Goal: Task Accomplishment & Management: Manage account settings

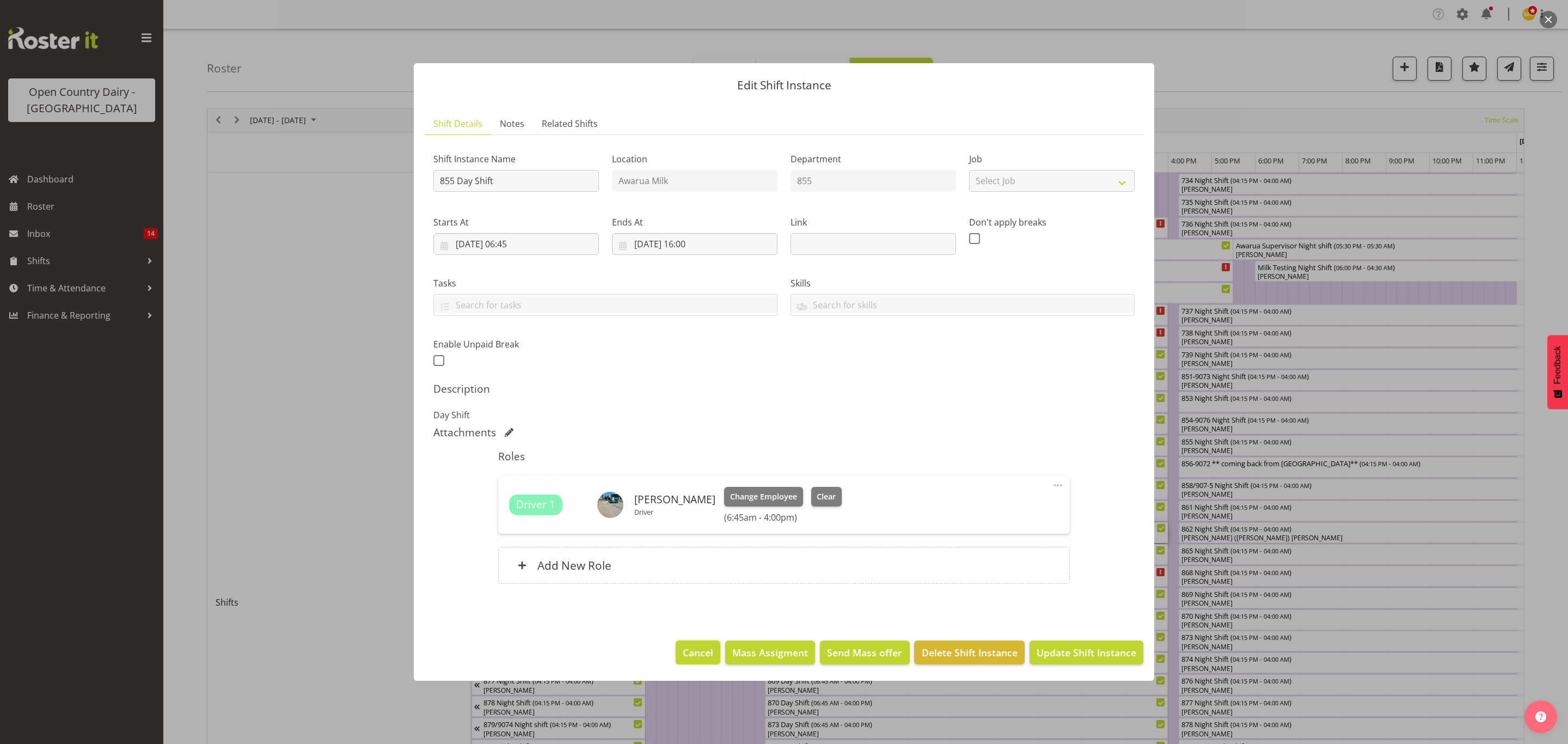
click at [690, 650] on span "Cancel" at bounding box center [699, 653] width 31 height 14
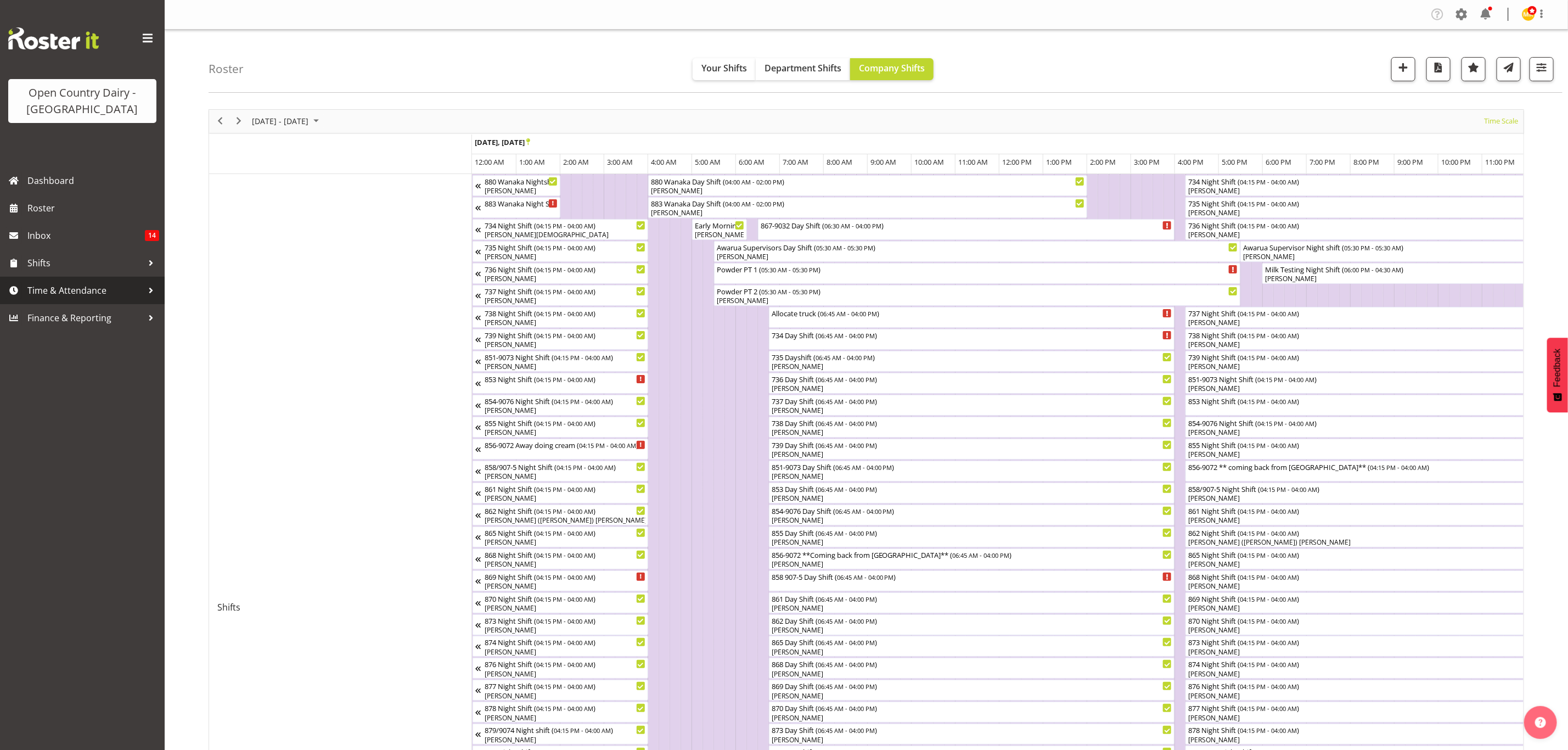
click at [60, 289] on span "Time & Attendance" at bounding box center [85, 290] width 115 height 16
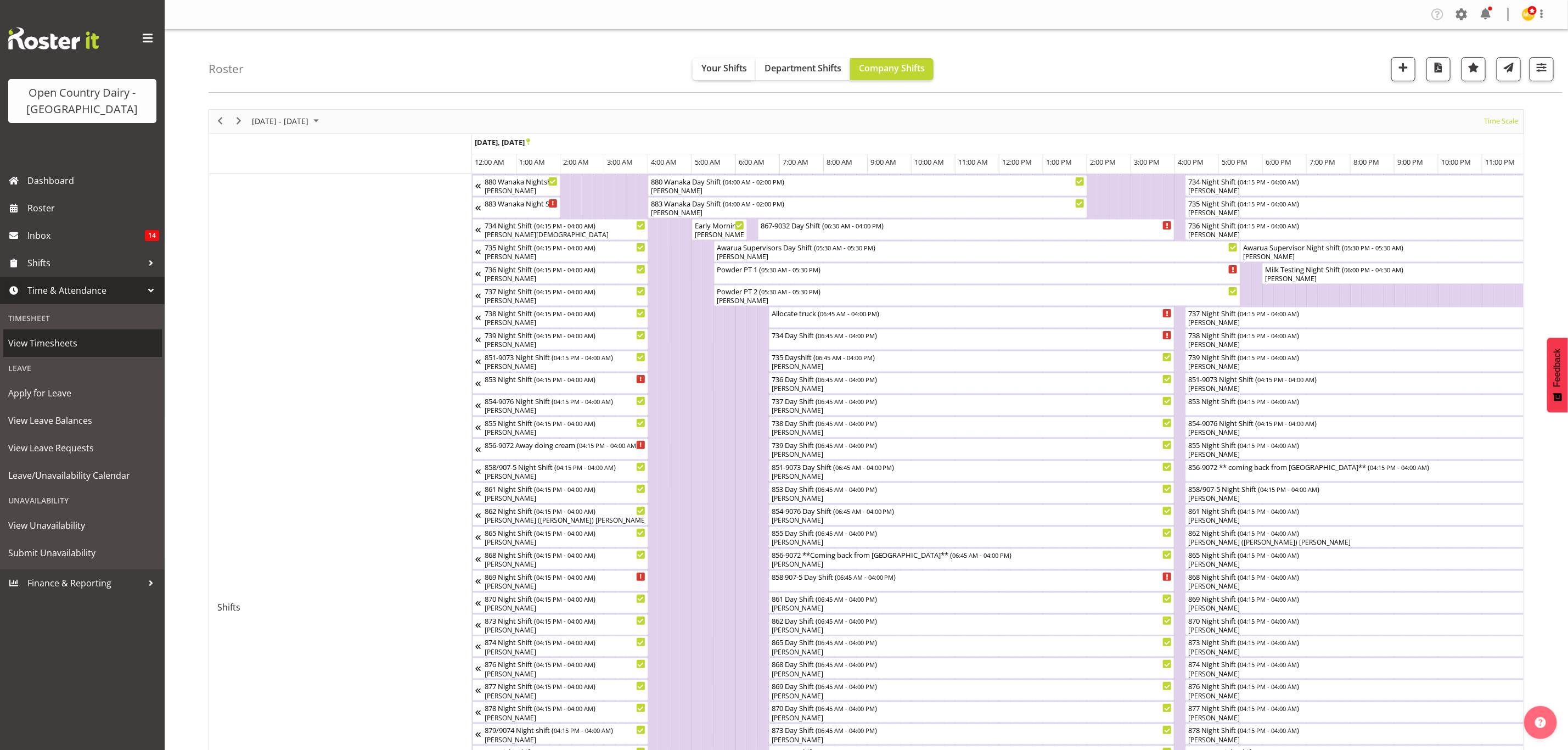
click at [116, 352] on link "View Timesheets" at bounding box center [83, 343] width 159 height 28
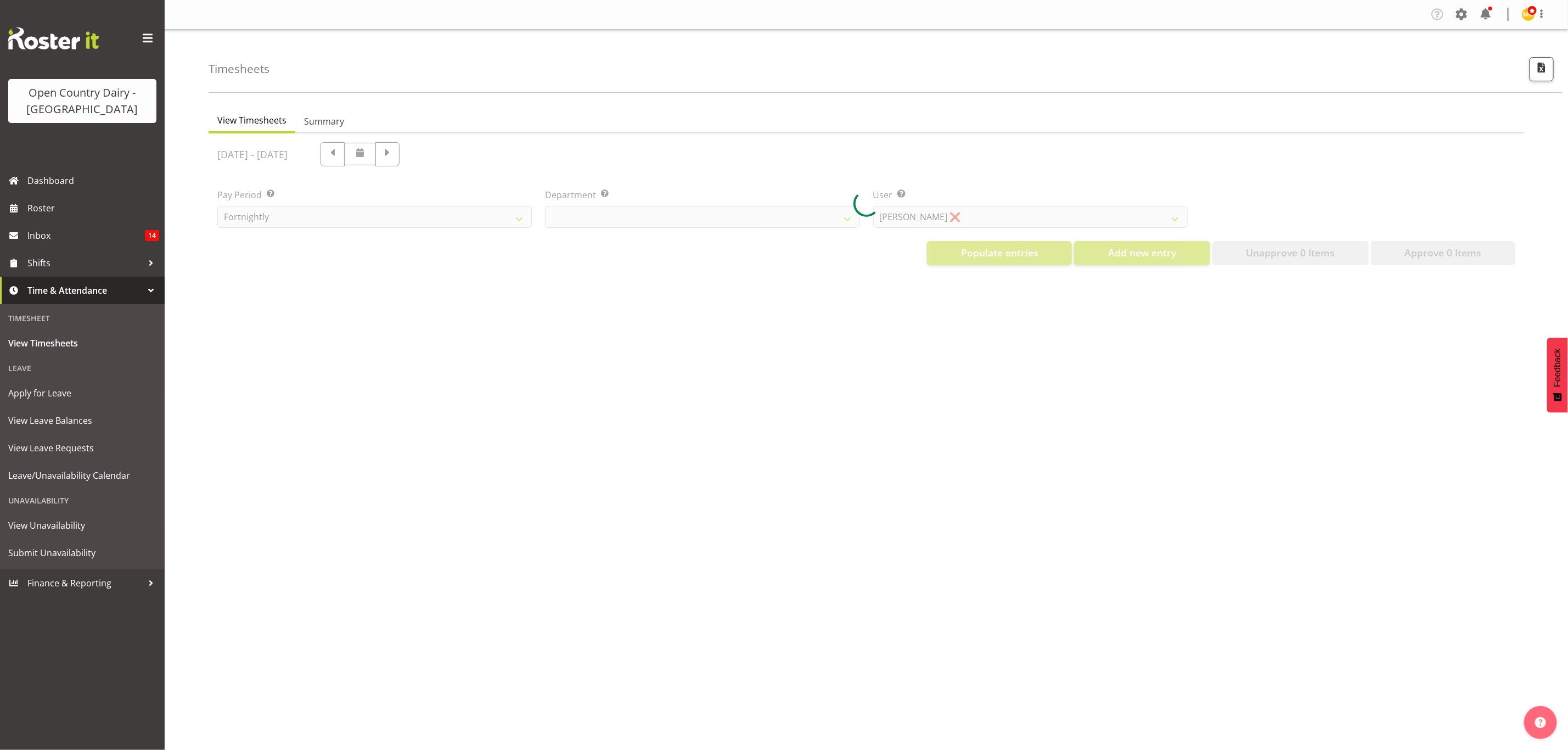
select select "699"
select select "8449"
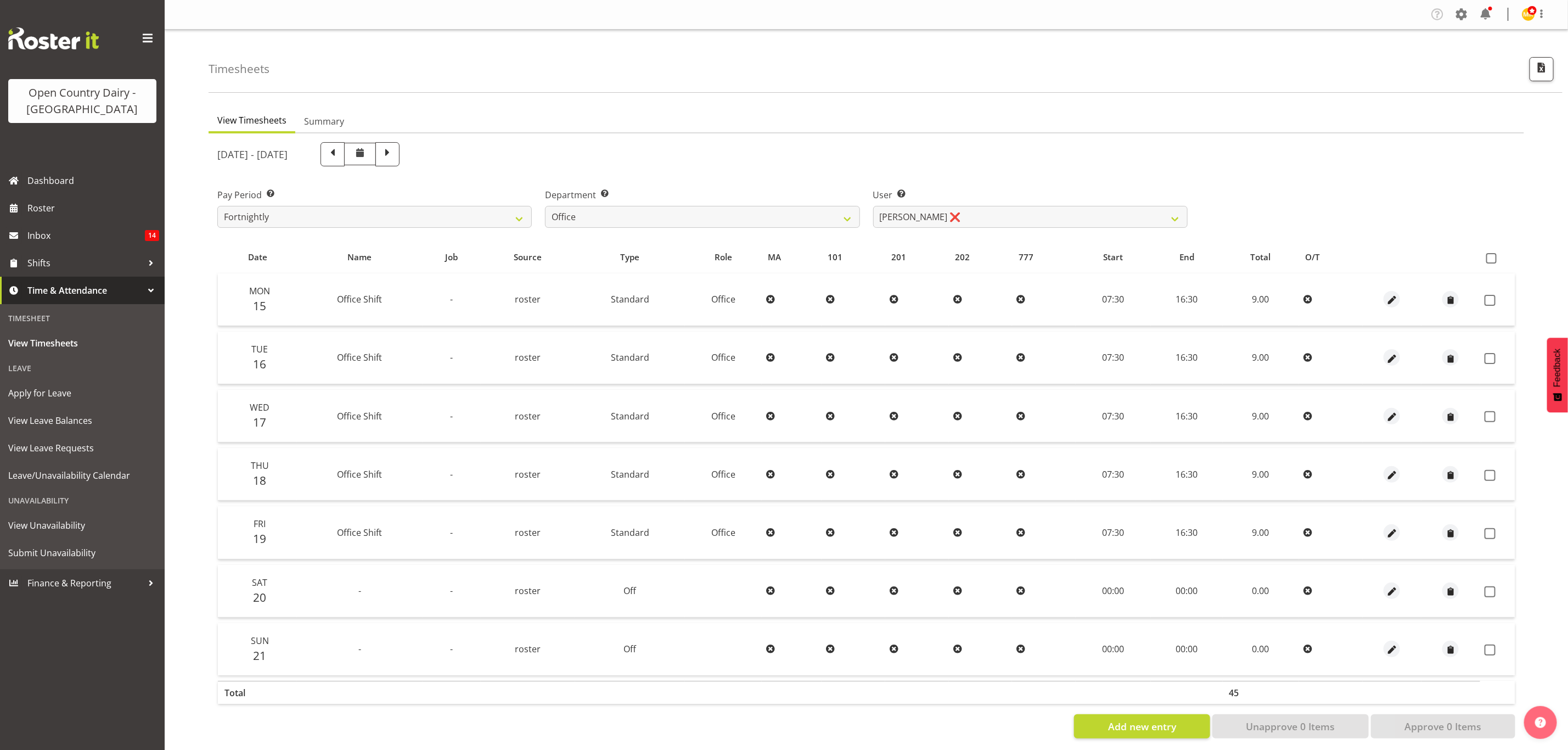
click at [395, 155] on span at bounding box center [387, 153] width 14 height 14
select select
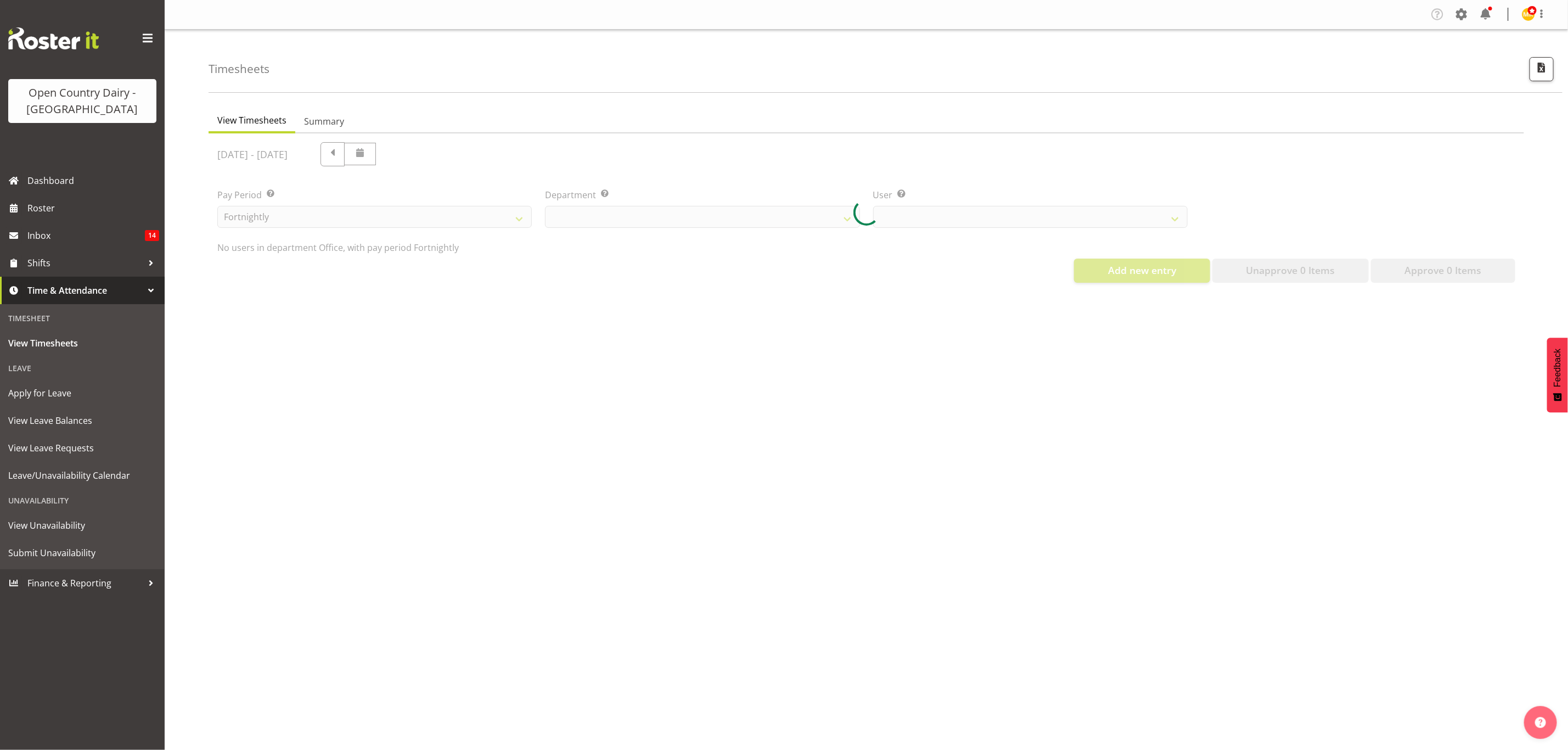
select select "699"
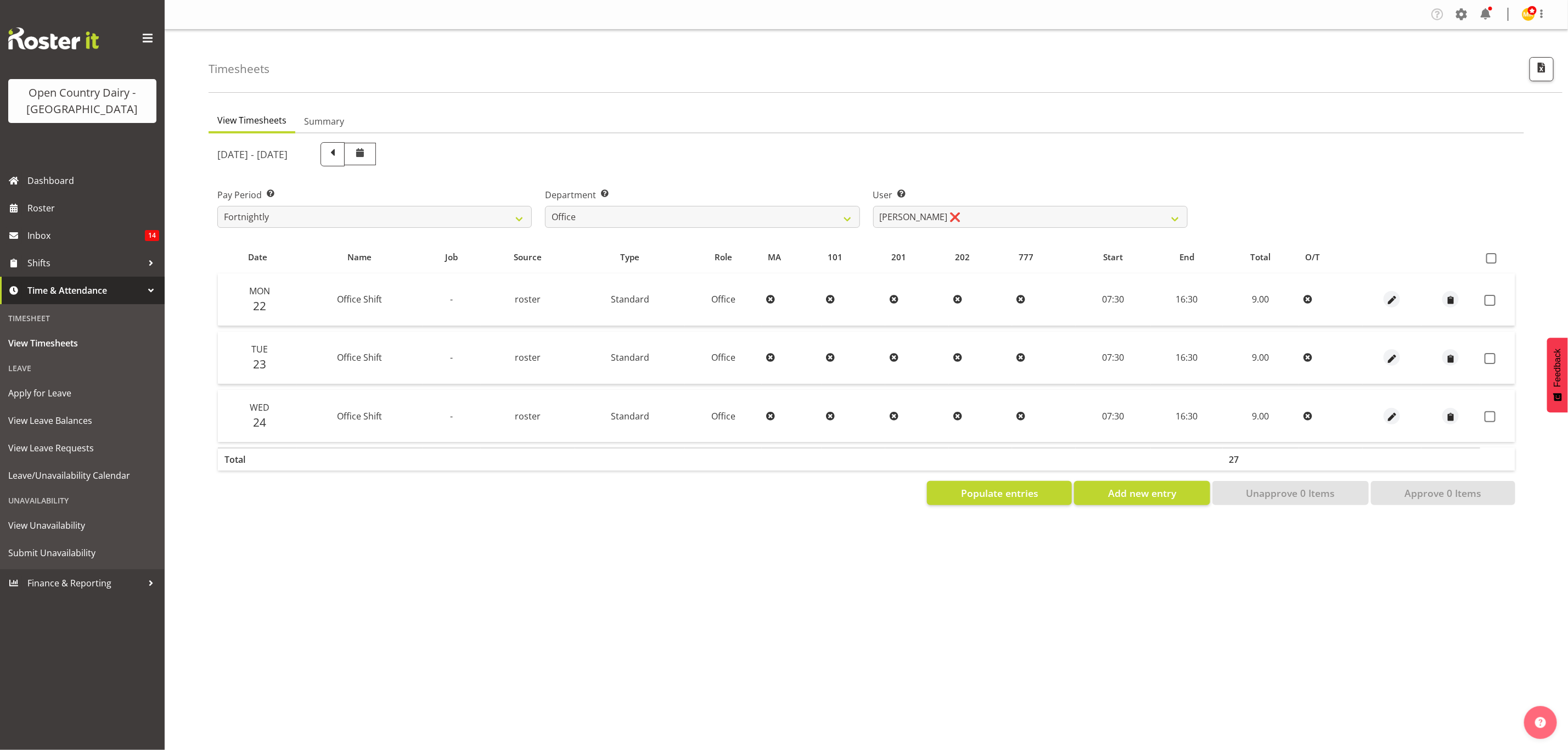
click at [340, 155] on span at bounding box center [332, 153] width 14 height 14
select select
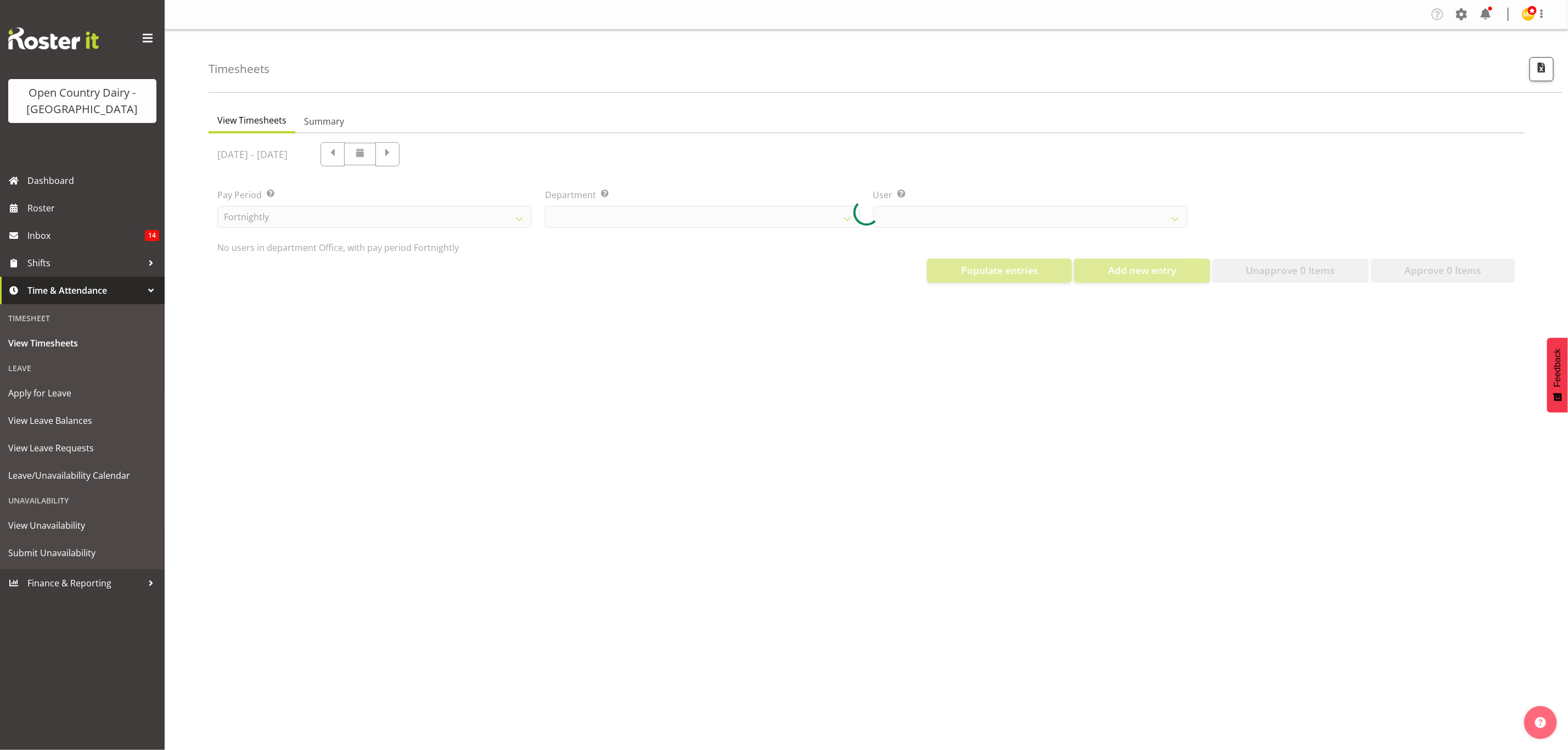
click at [631, 219] on div at bounding box center [866, 213] width 1315 height 159
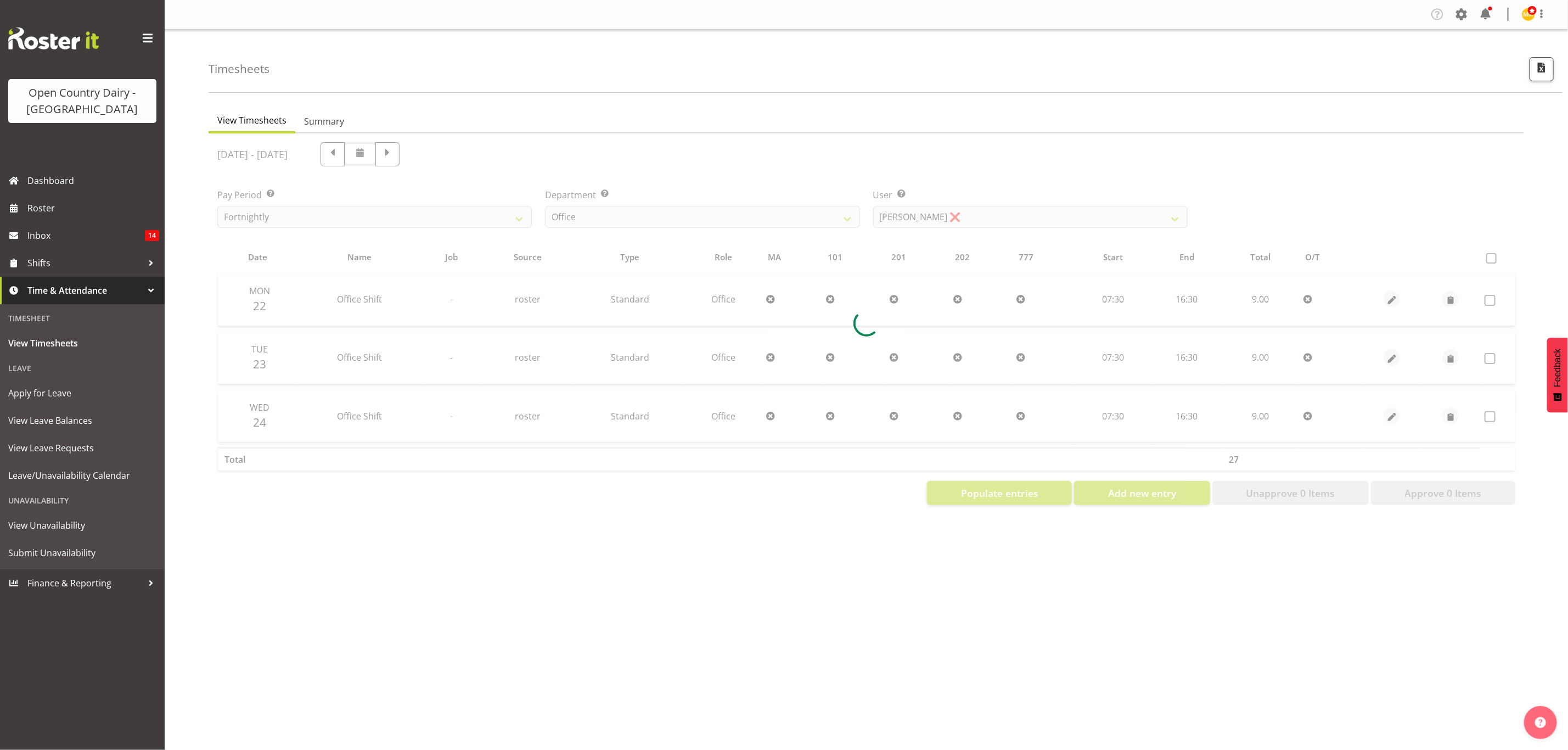
click at [631, 219] on div at bounding box center [866, 324] width 1315 height 381
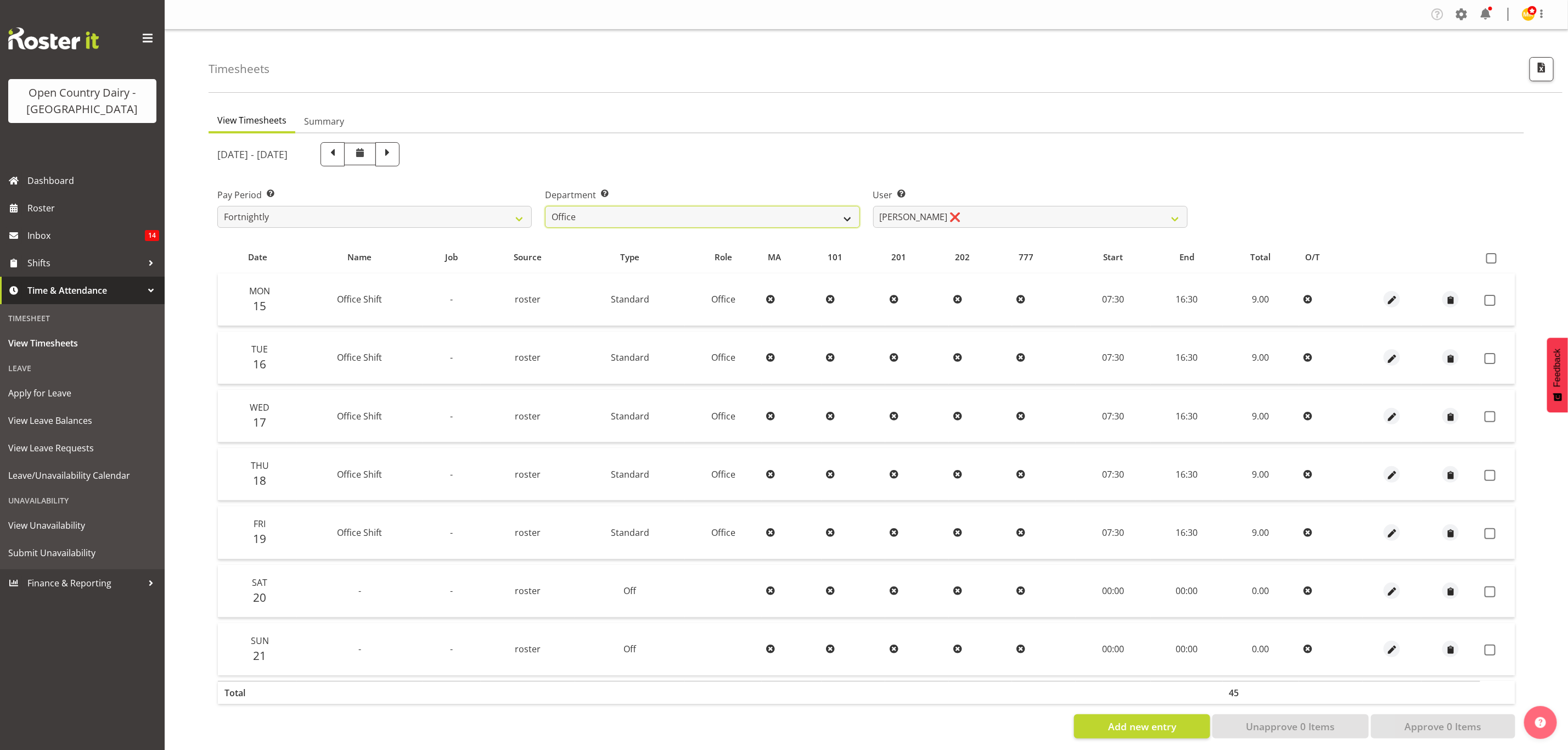
click at [631, 219] on select "734 735 736 737 738 739 851 853 854 855 856 858 861 862 865 867-9032 868 869 87…" at bounding box center [702, 216] width 315 height 22
click at [545, 206] on select "734 735 736 737 738 739 851 853 854 855 856 858 861 862 865 867-9032 868 869 87…" at bounding box center [702, 216] width 315 height 22
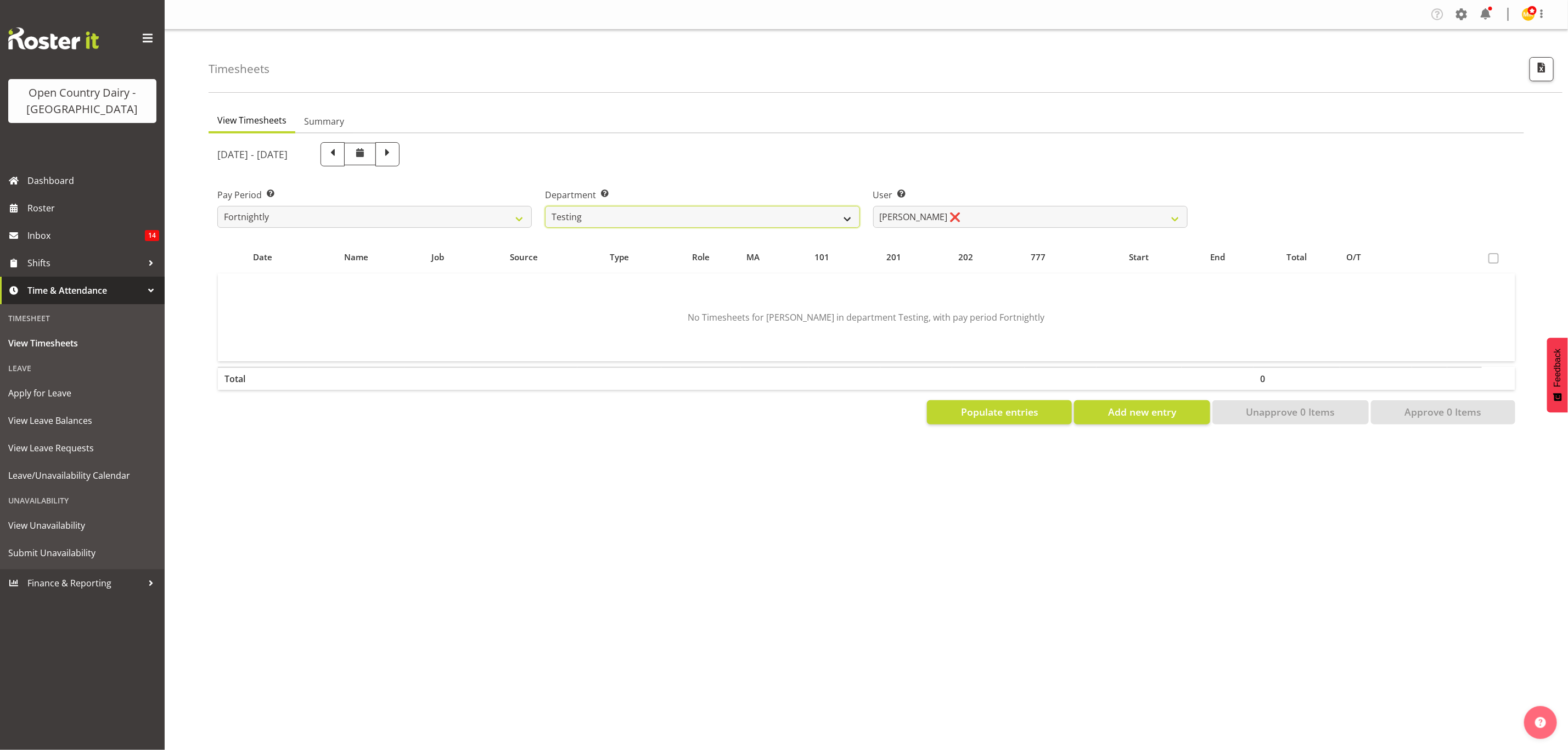
click at [821, 219] on select "734 735 736 737 738 739 851 853 854 855 856 858 861 862 865 867-9032 868 869 87…" at bounding box center [702, 216] width 315 height 22
select select "698"
click at [545, 206] on select "734 735 736 737 738 739 851 853 854 855 856 858 861 862 865 867-9032 868 869 87…" at bounding box center [702, 216] width 315 height 22
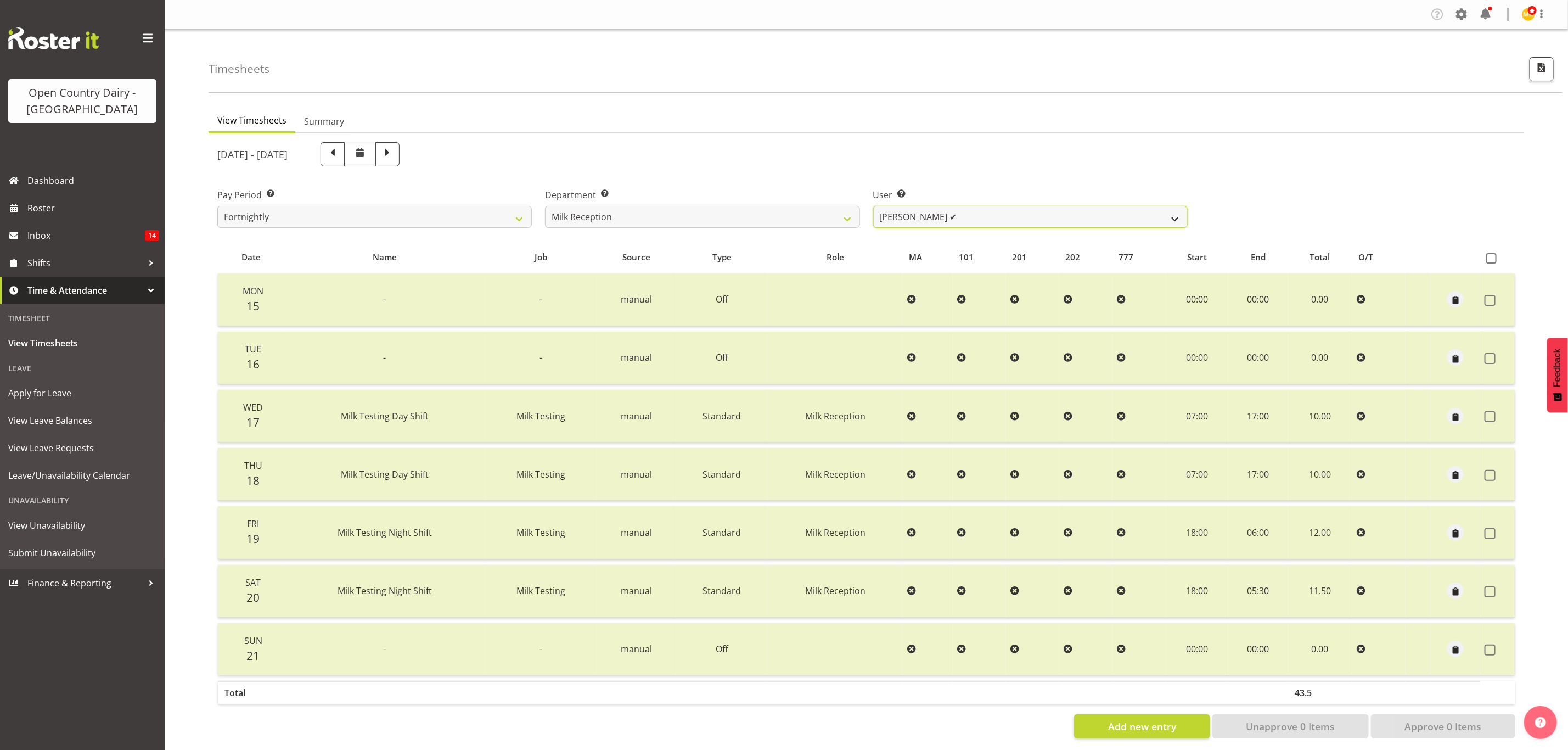
click at [914, 221] on select "Brent Reidy ✔ Laura Courtney ❌ Natasha Turnhout ✔ Teresa Hardegger ✔" at bounding box center [1030, 216] width 315 height 22
select select "11932"
click at [873, 206] on select "Brent Reidy ✔ Laura Courtney ❌ Natasha Turnhout ✔ Teresa Hardegger ✔" at bounding box center [1030, 216] width 315 height 22
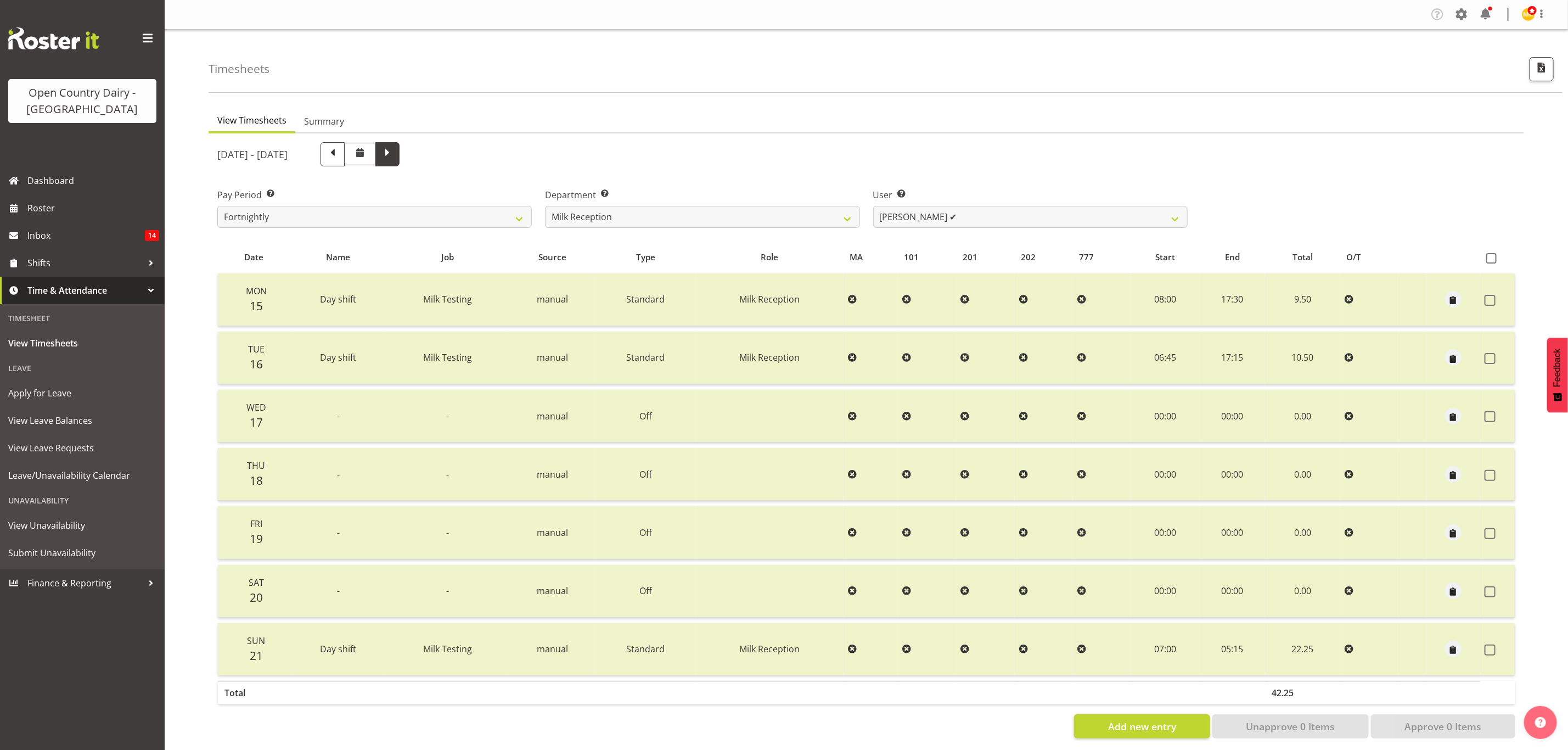
click at [395, 148] on span at bounding box center [387, 153] width 14 height 14
select select
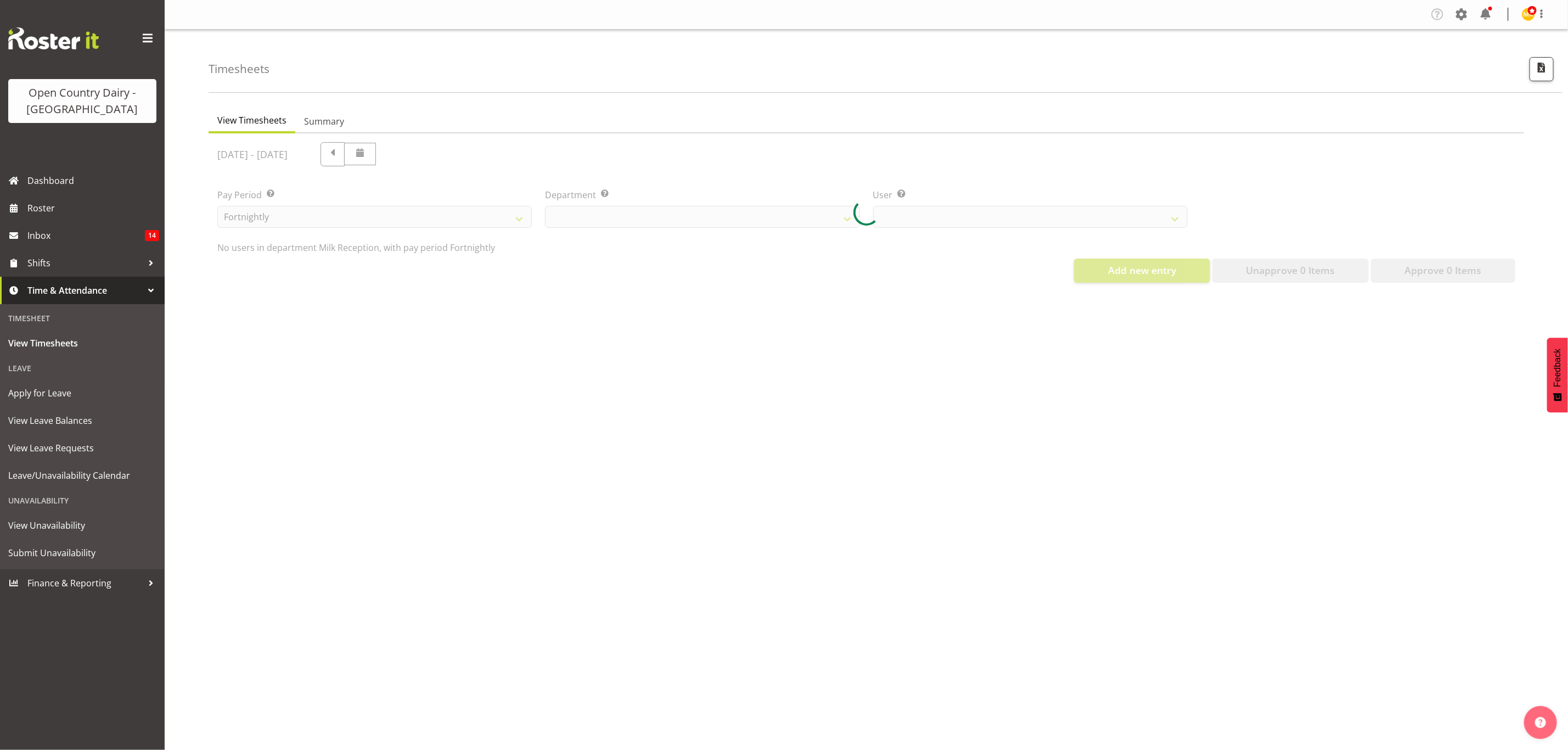
select select "698"
select select "11932"
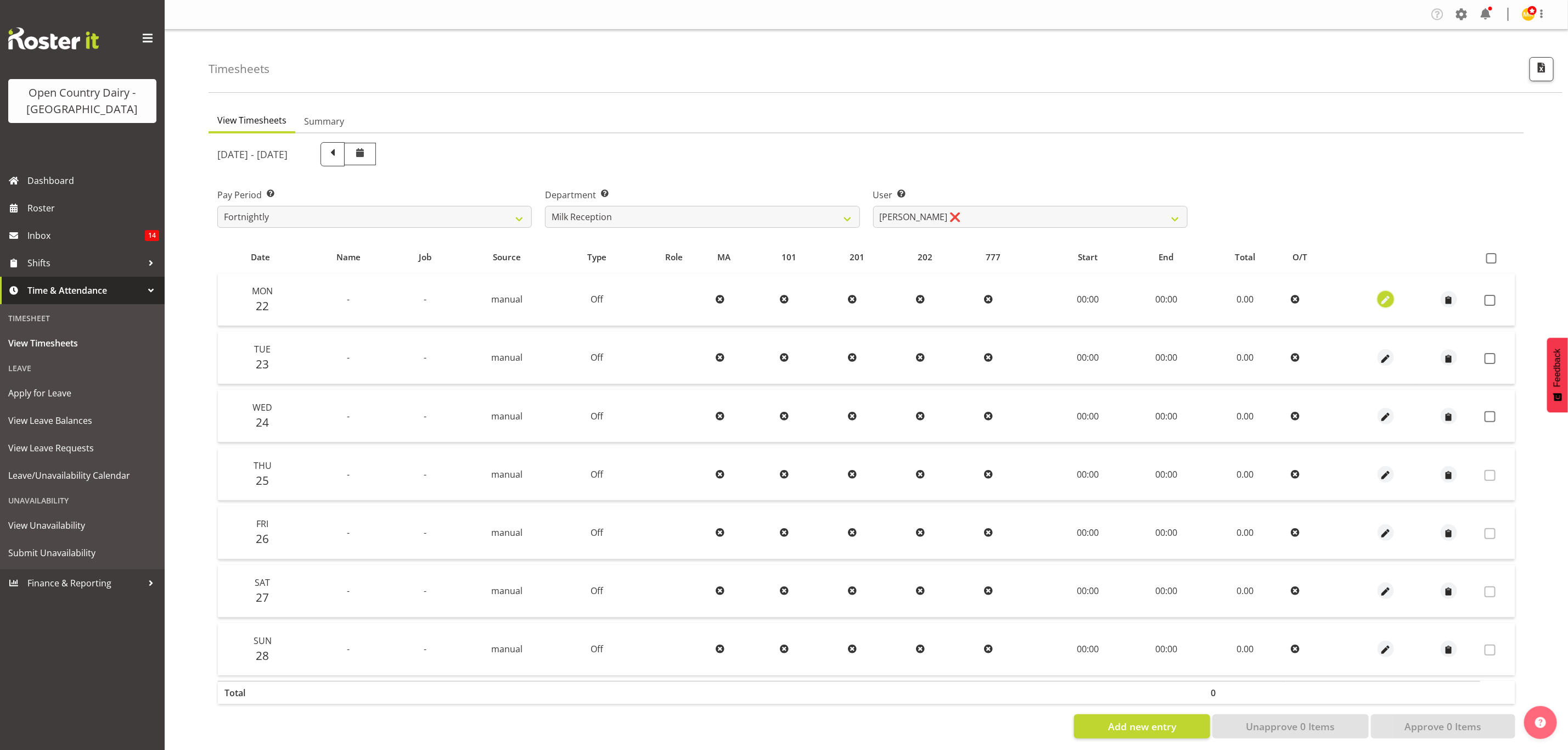
click at [1386, 297] on span "button" at bounding box center [1386, 301] width 12 height 12
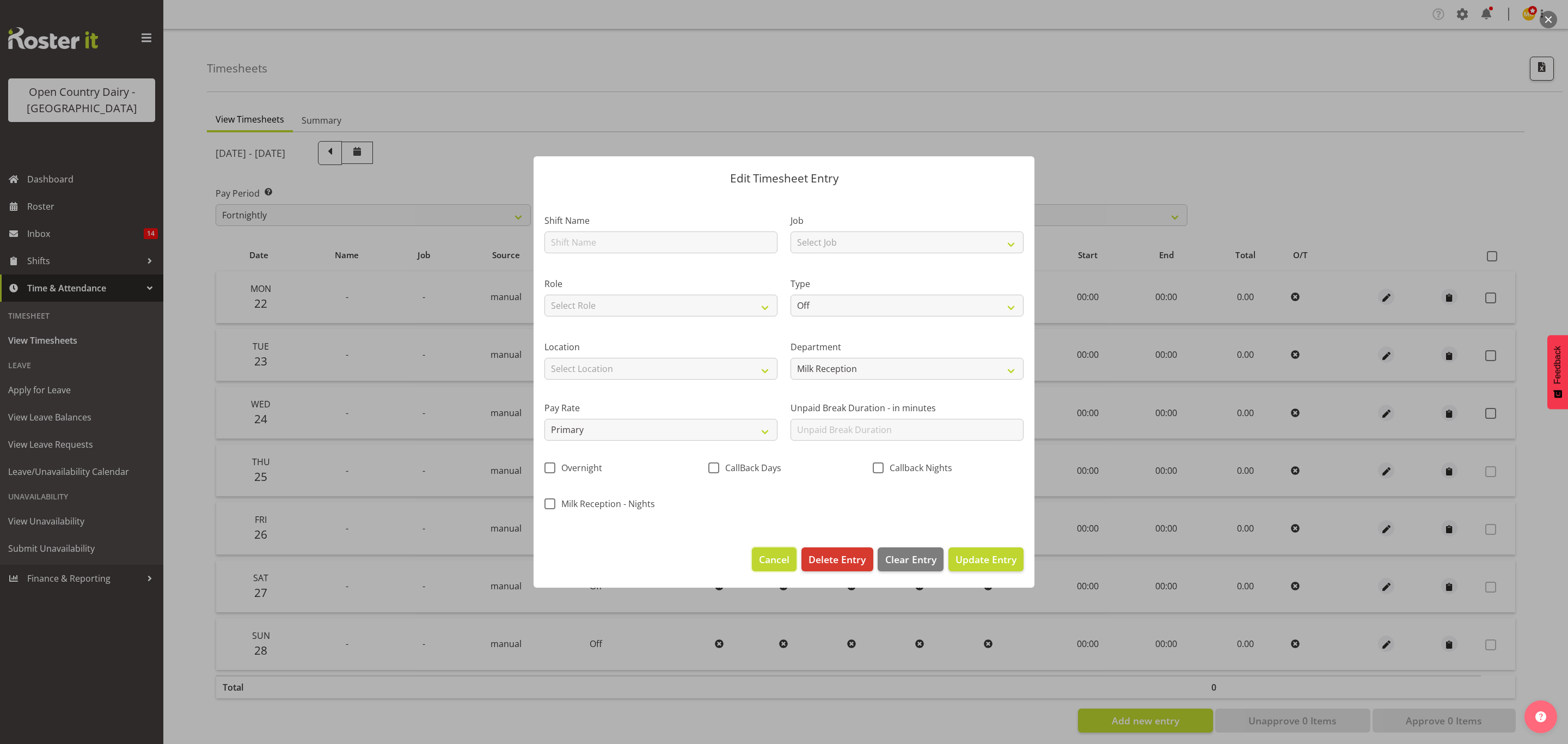
click at [782, 557] on span "Cancel" at bounding box center [774, 559] width 31 height 14
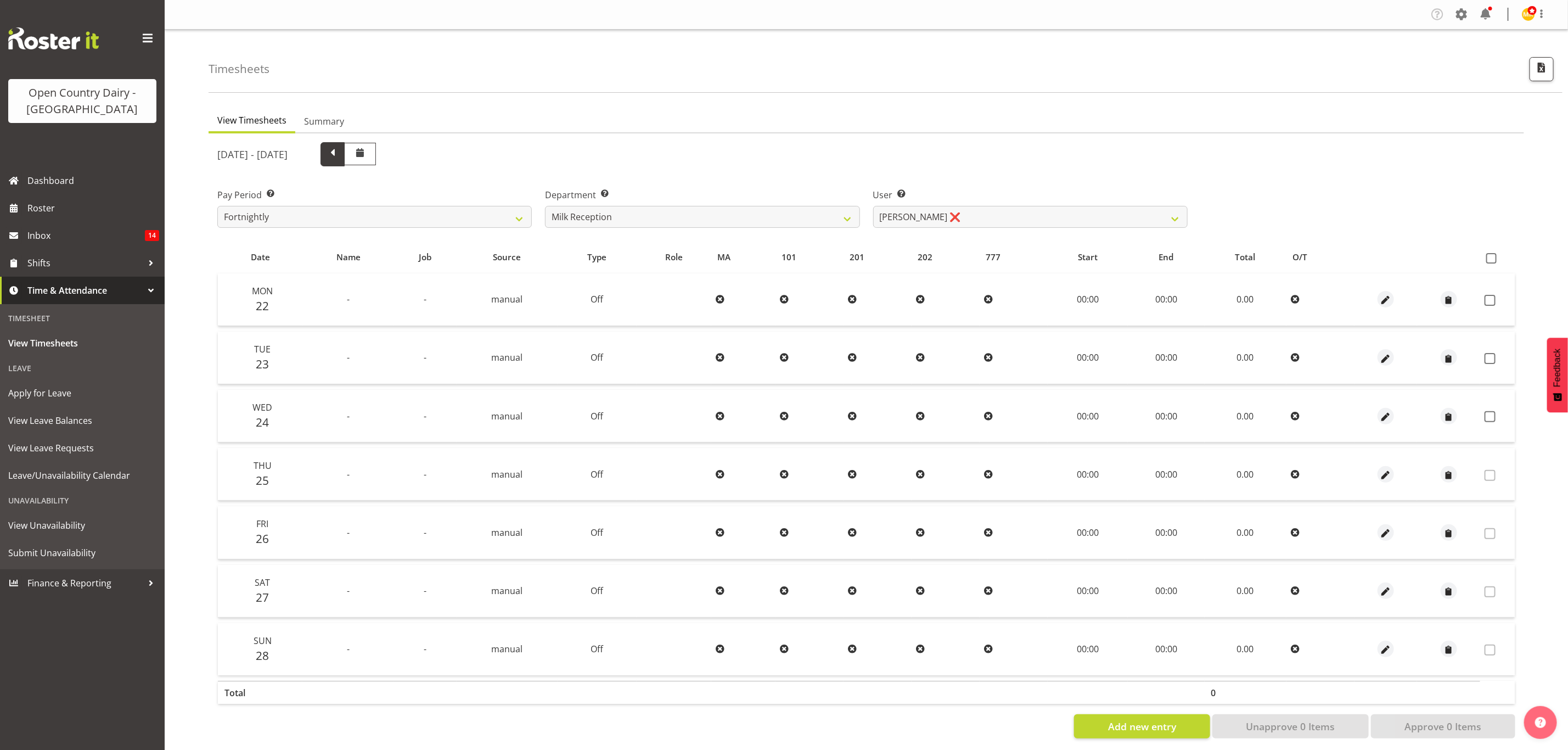
click at [345, 159] on span at bounding box center [332, 154] width 24 height 24
select select
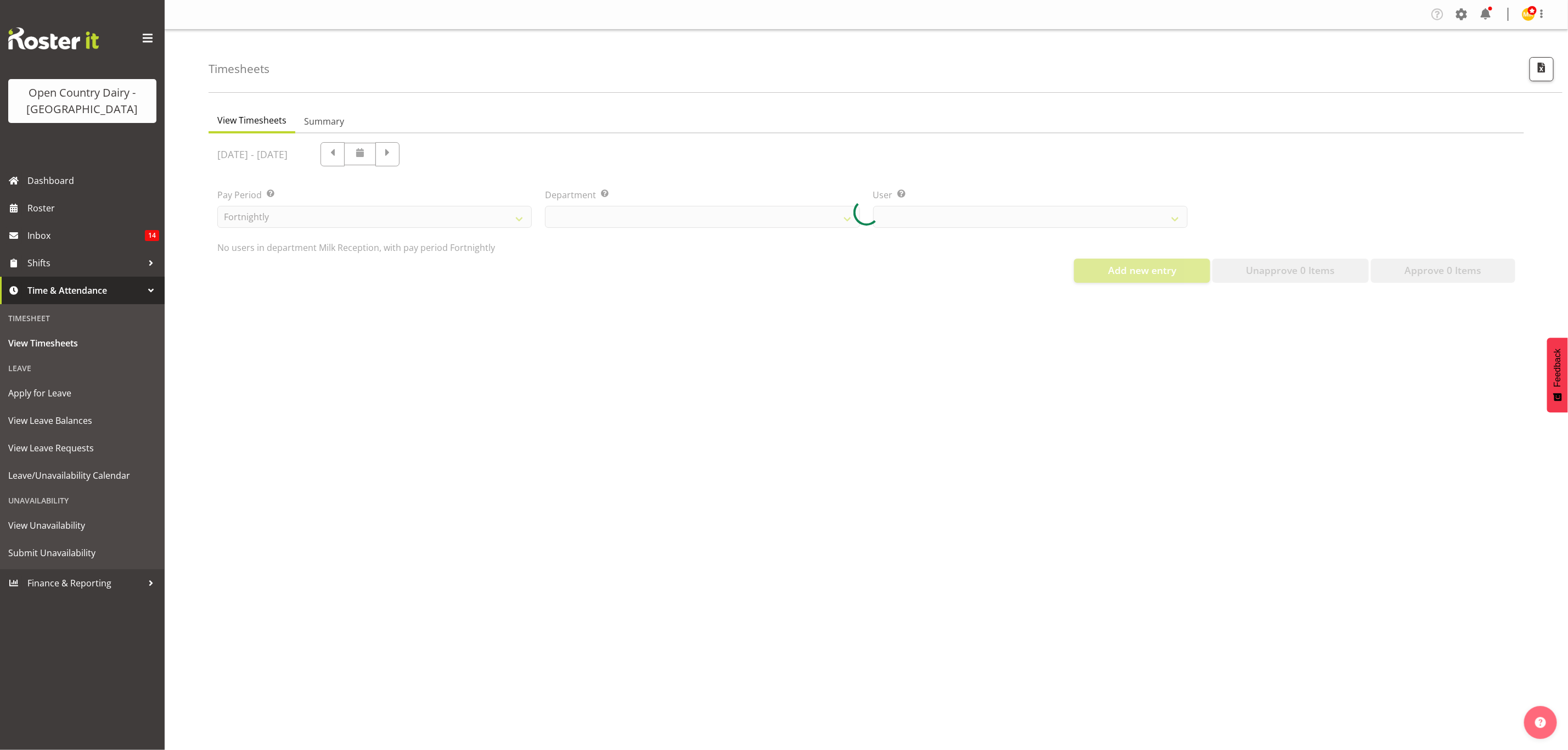
select select "698"
select select "11932"
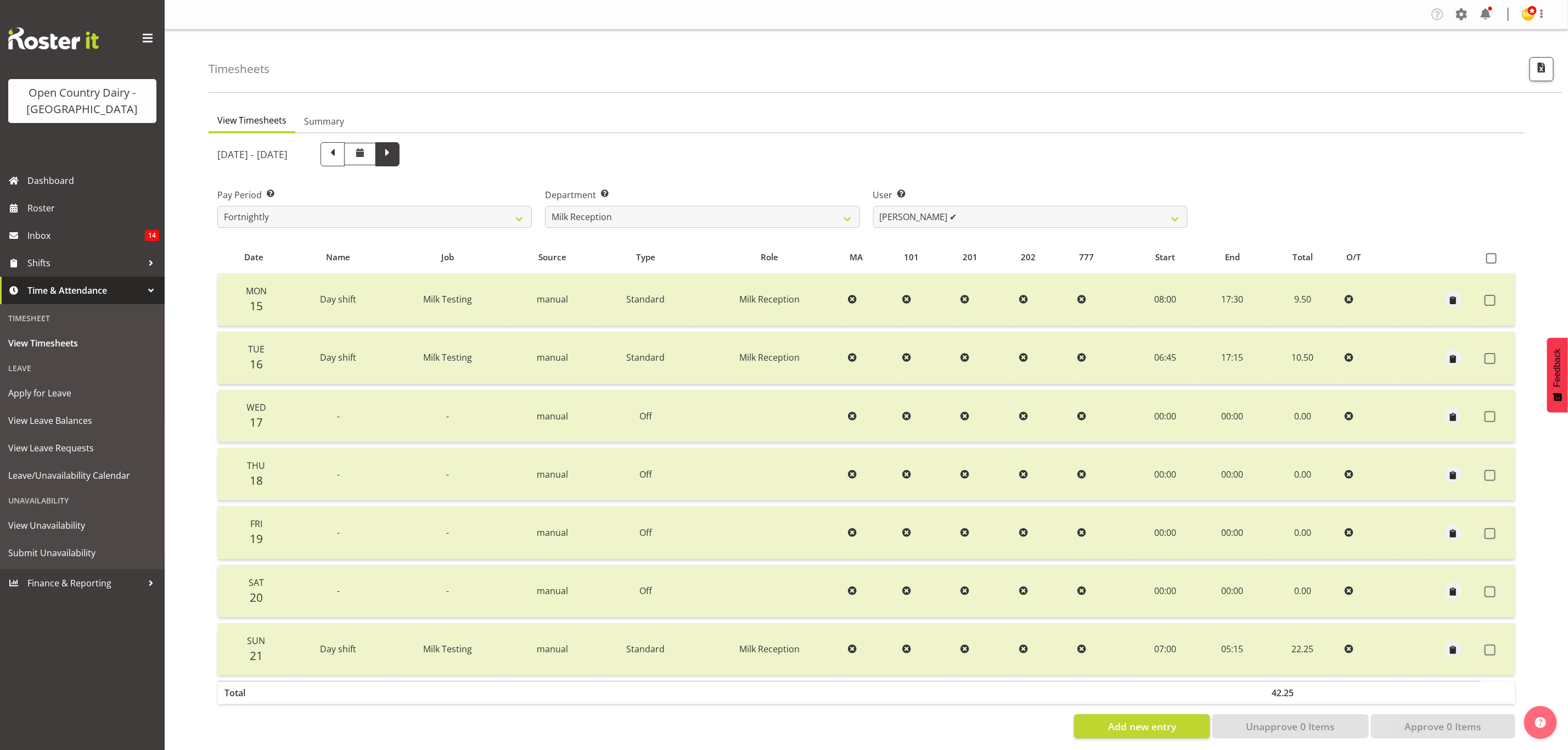
click at [395, 155] on span at bounding box center [387, 153] width 14 height 14
select select
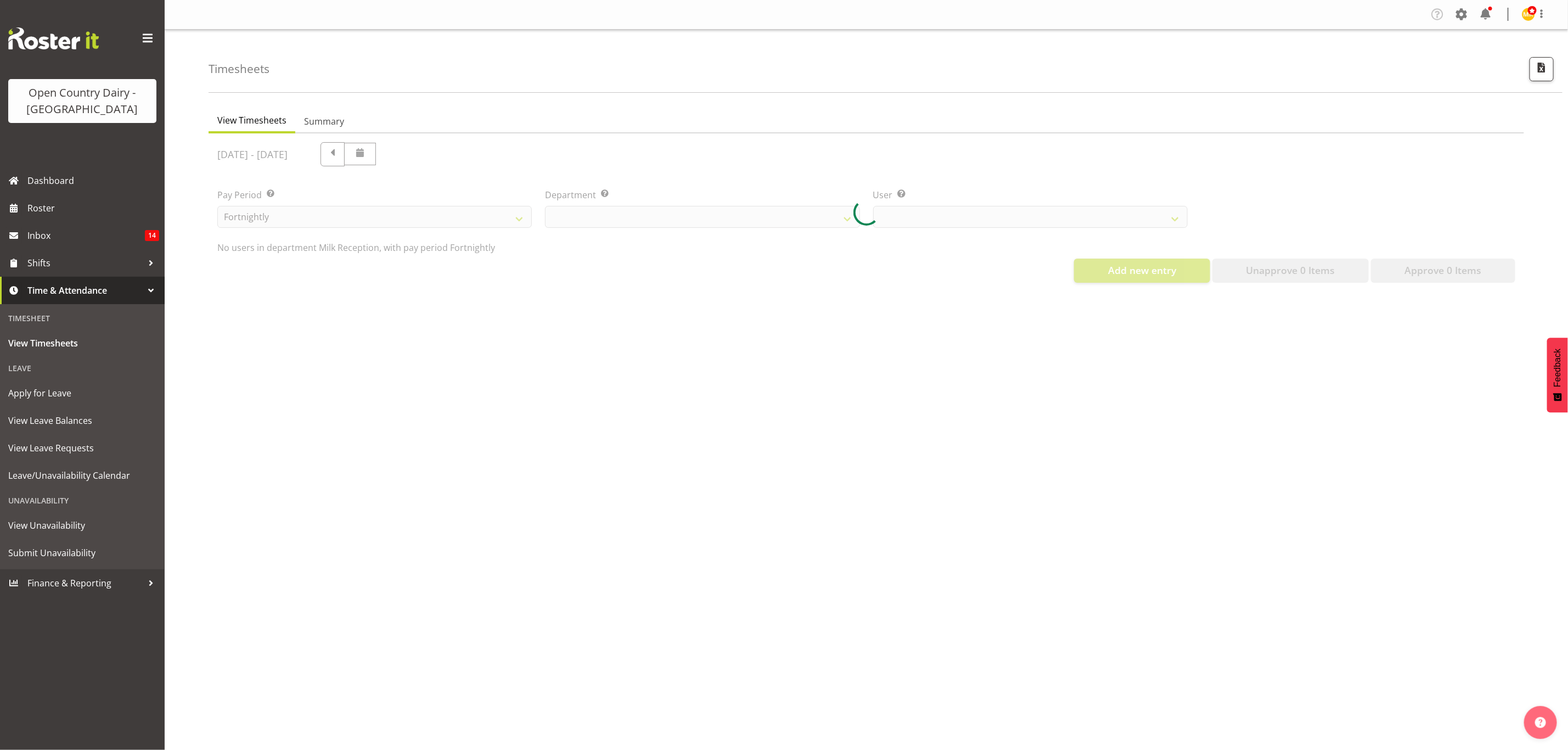
select select "698"
select select "11932"
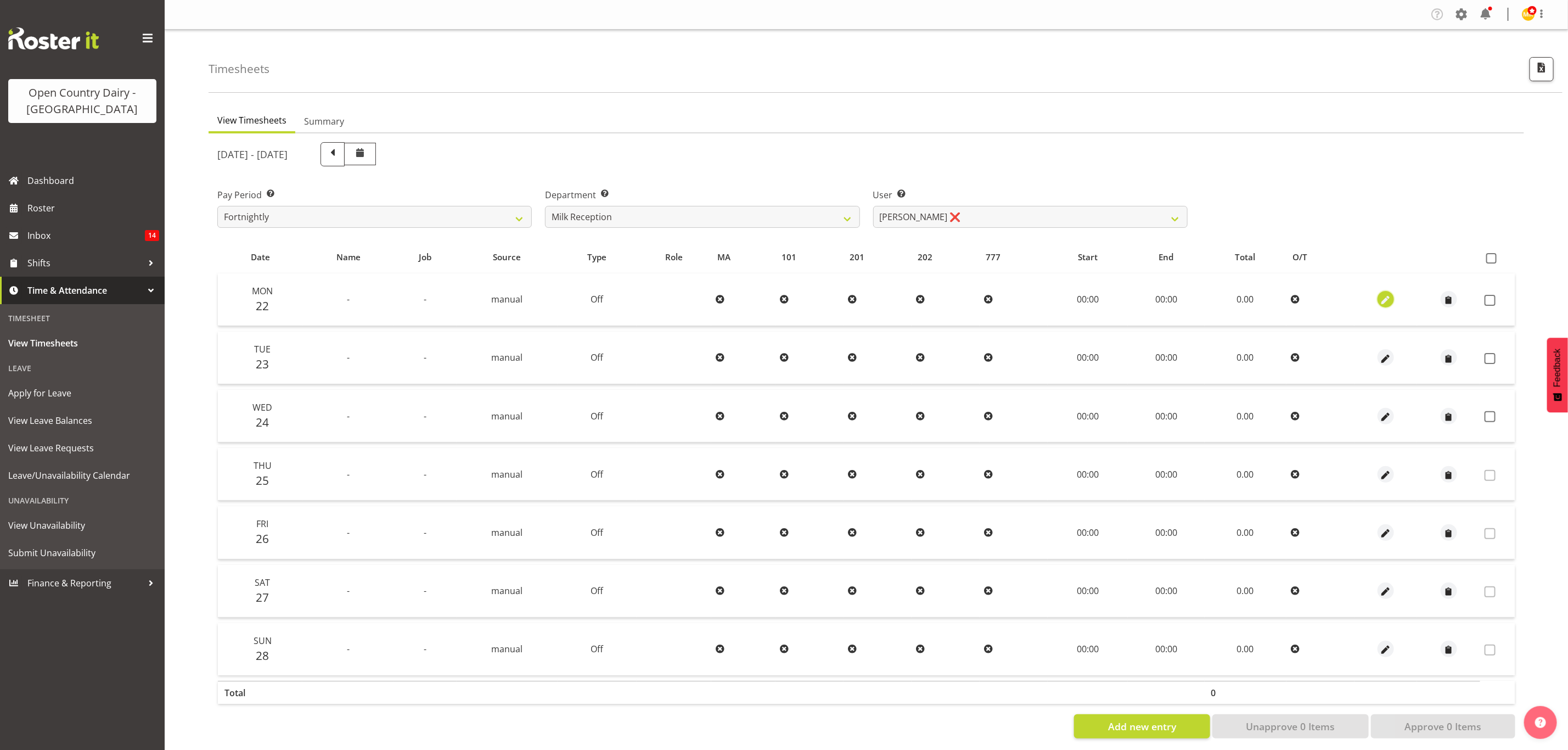
click at [1377, 298] on button "button" at bounding box center [1385, 298] width 16 height 16
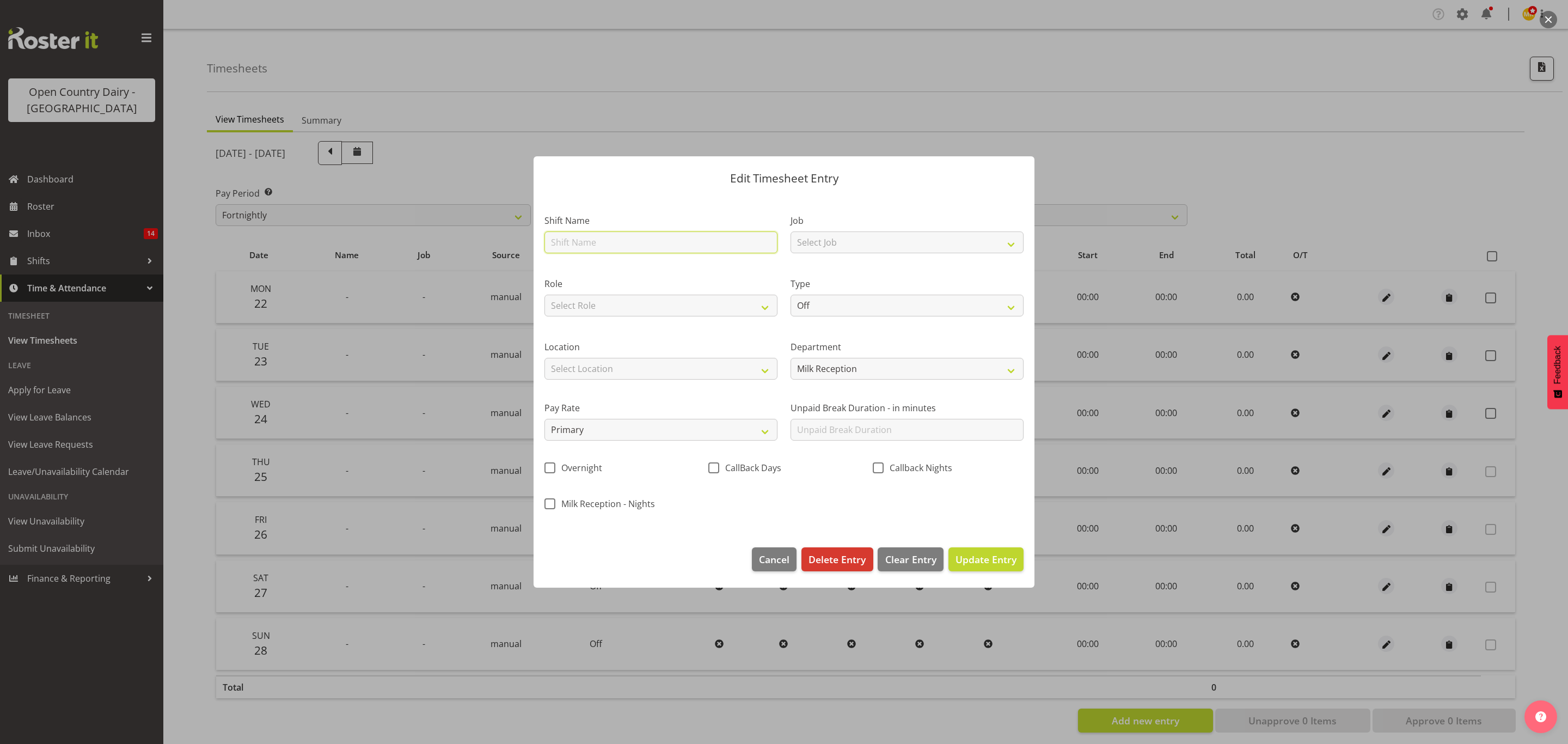
click at [649, 241] on input "text" at bounding box center [661, 242] width 233 height 21
type input "Day shift"
click at [909, 244] on select "Select Job Connecting /unconnecting Trailers Driving Meeting Milk Testing" at bounding box center [907, 242] width 233 height 21
select select "10660"
click at [791, 232] on select "Select Job Connecting /unconnecting Trailers Driving Meeting Milk Testing" at bounding box center [907, 242] width 233 height 21
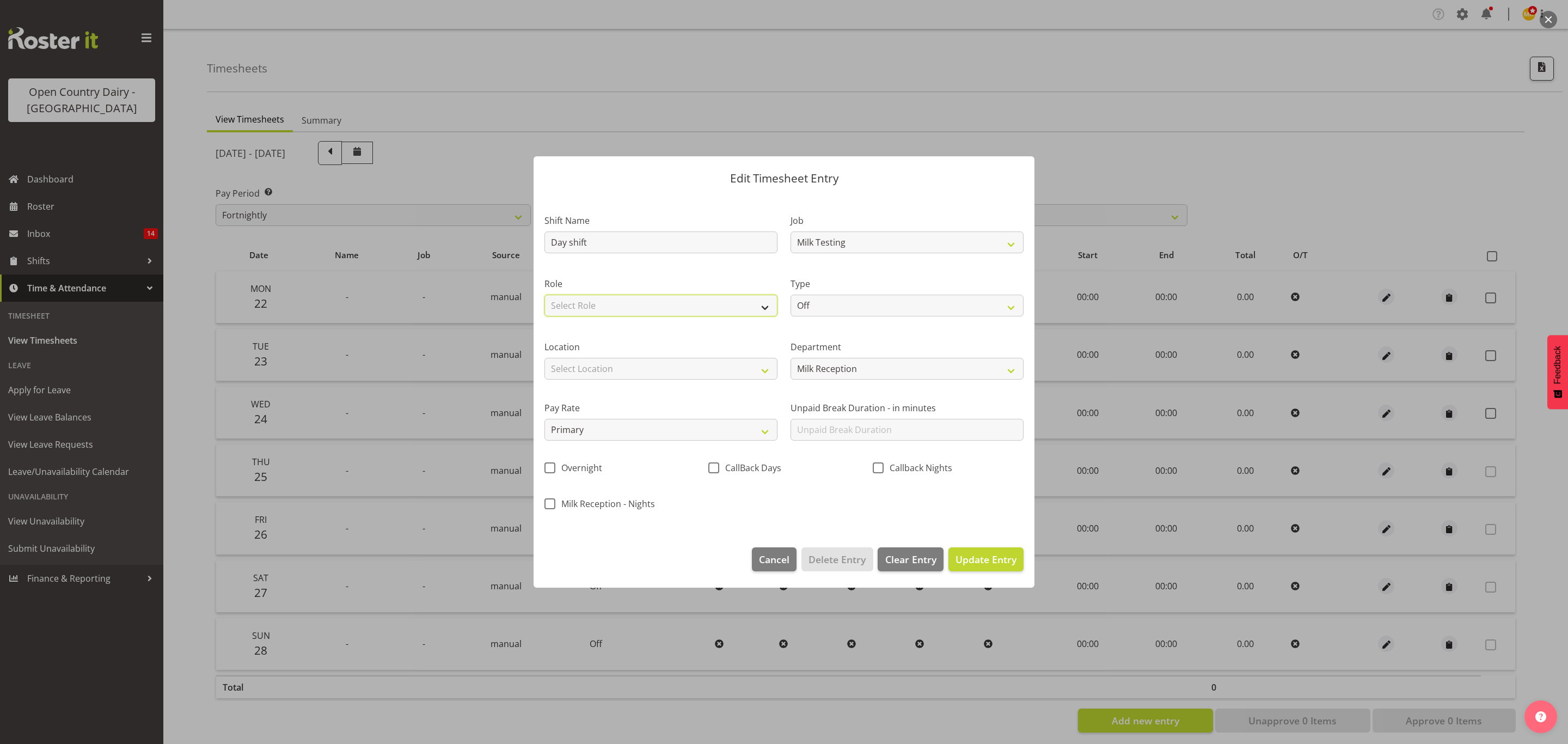
click at [755, 301] on select "Select Role Milk Reception" at bounding box center [661, 305] width 233 height 21
select select "1156"
click at [544, 295] on select "Select Role Milk Reception" at bounding box center [661, 305] width 233 height 21
click at [853, 309] on select "Off Standard Public Holiday Public Holiday (Worked) Day In Lieu Annual Leave Si…" at bounding box center [907, 305] width 233 height 21
select select "Standard"
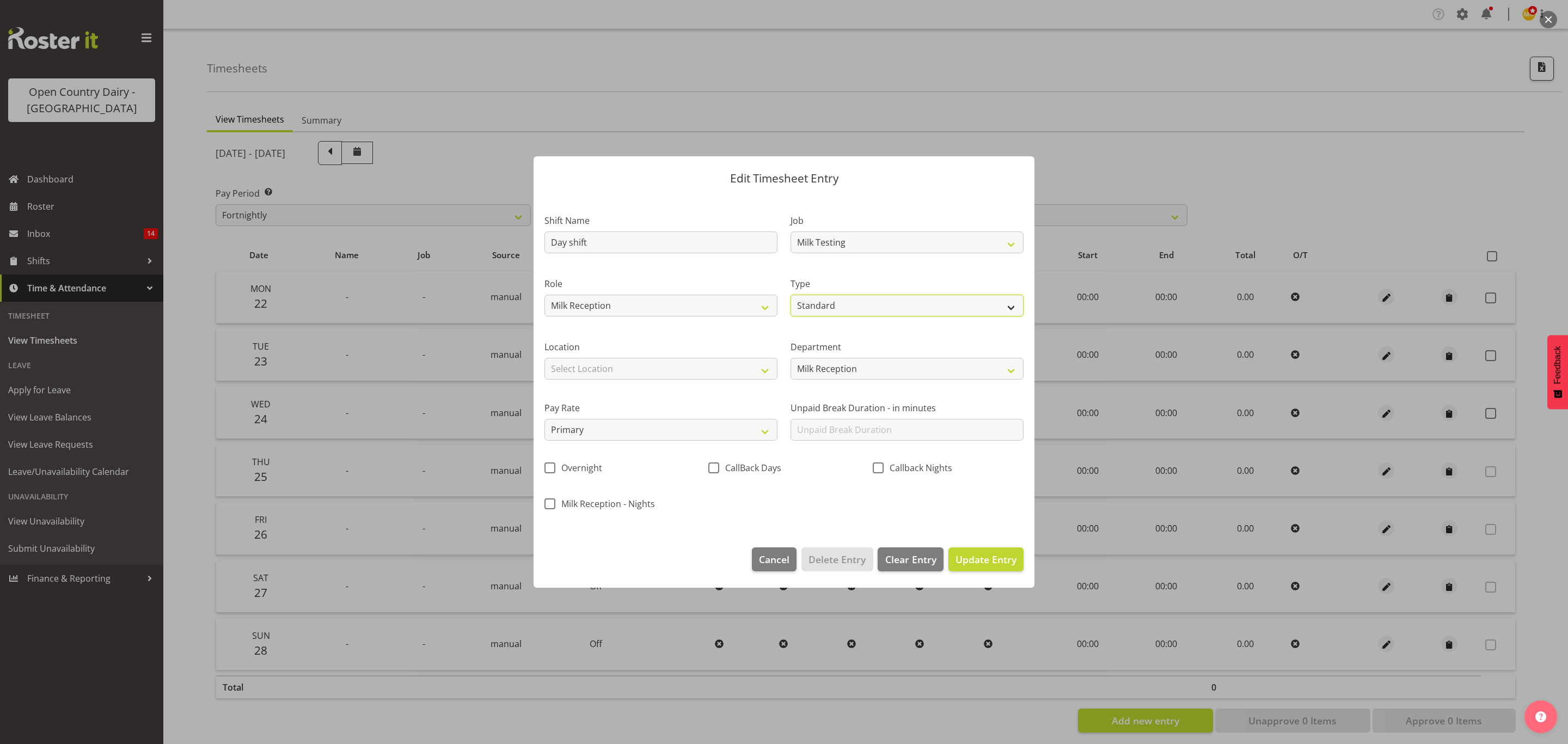
click at [791, 295] on select "Off Standard Public Holiday Public Holiday (Worked) Day In Lieu Annual Leave Si…" at bounding box center [907, 305] width 233 height 21
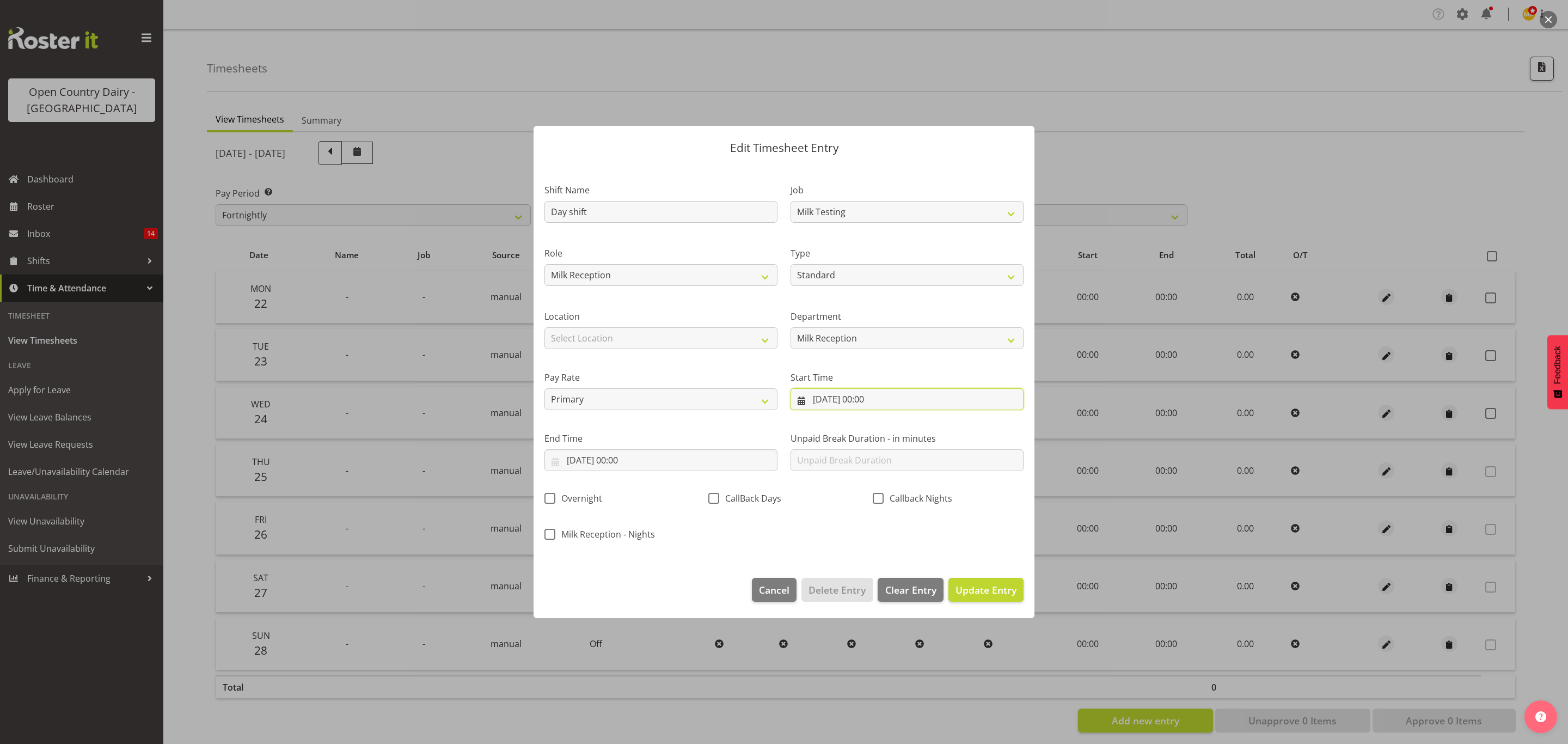
click at [853, 402] on input "22/09/2025, 00:00" at bounding box center [907, 399] width 233 height 21
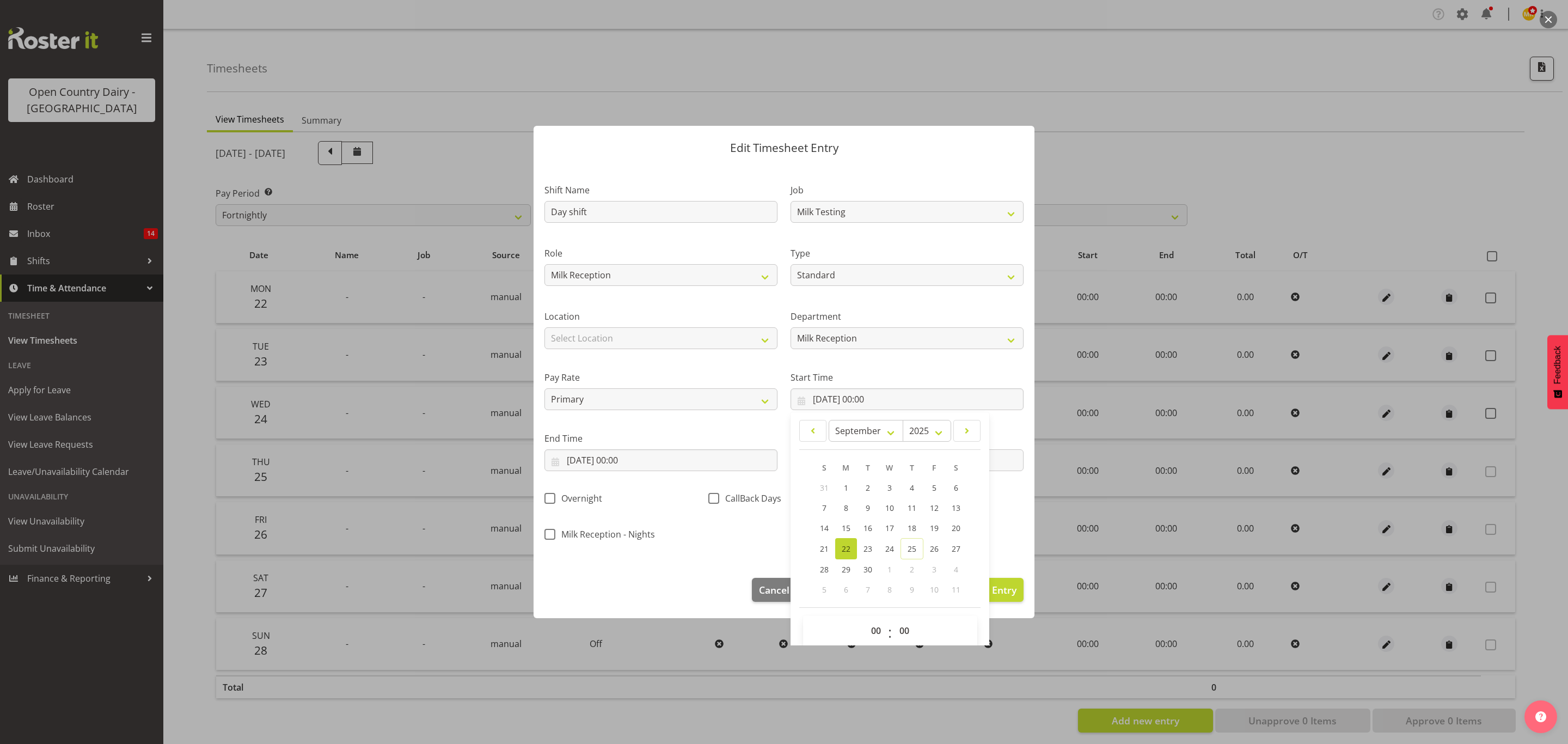
click at [842, 546] on span "22" at bounding box center [846, 548] width 8 height 10
click at [869, 634] on select "00 01 02 03 04 05 06 07 08 09 10 11 12 13 14 15 16 17 18 19 20 21 22 23" at bounding box center [877, 630] width 25 height 21
select select "6"
click at [865, 621] on select "00 01 02 03 04 05 06 07 08 09 10 11 12 13 14 15 16 17 18 19 20 21 22 23" at bounding box center [877, 630] width 25 height 21
type input "22/09/2025, 06:00"
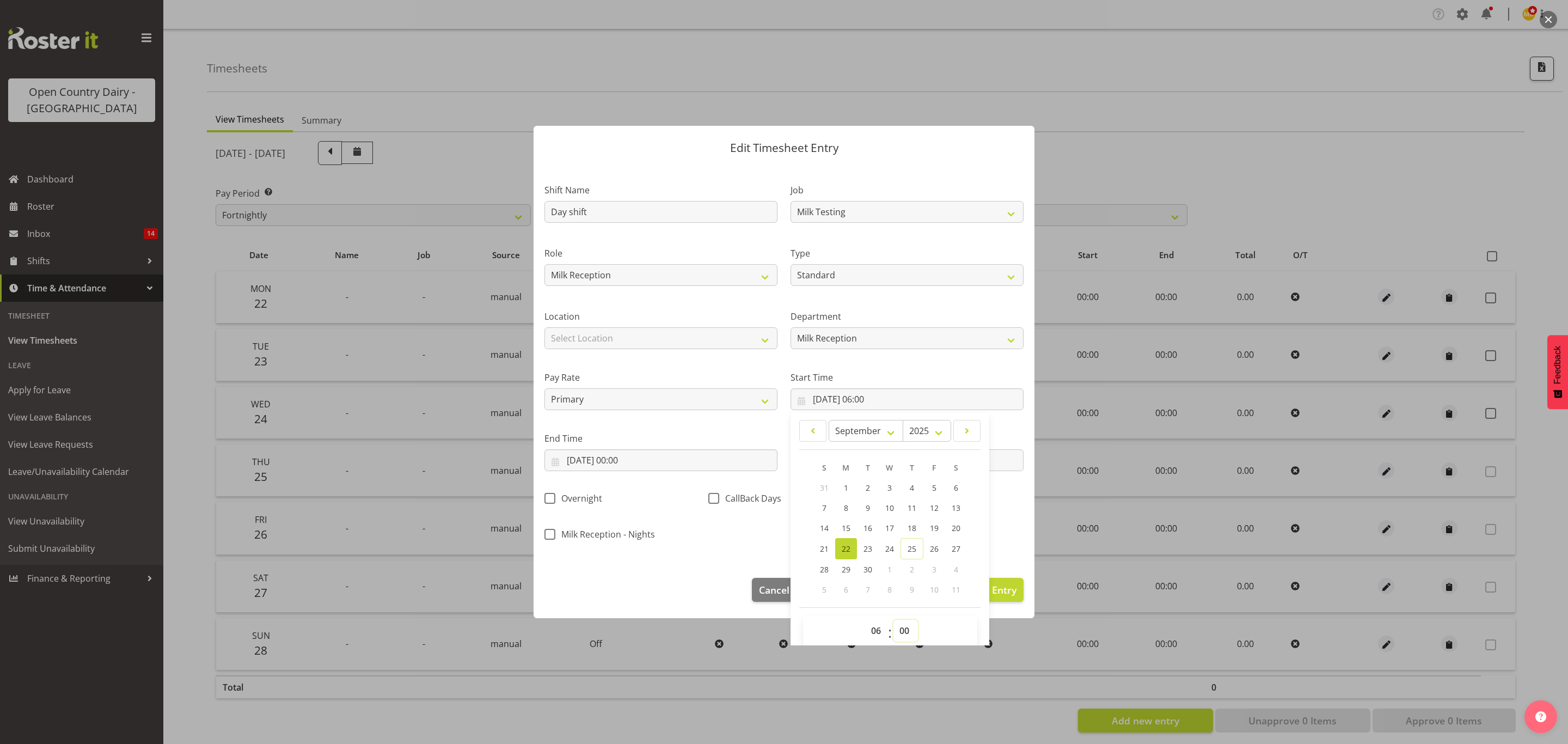
click at [907, 623] on select "00 01 02 03 04 05 06 07 08 09 10 11 12 13 14 15 16 17 18 19 20 21 22 23 24 25 2…" at bounding box center [906, 630] width 25 height 21
select select "45"
click at [893, 621] on select "00 01 02 03 04 05 06 07 08 09 10 11 12 13 14 15 16 17 18 19 20 21 22 23 24 25 2…" at bounding box center [906, 630] width 25 height 21
type input "22/09/2025, 06:45"
click at [754, 541] on div "Shift Name Day shift Job Connecting /unconnecting Trailers Driving Meeting Milk…" at bounding box center [784, 358] width 492 height 381
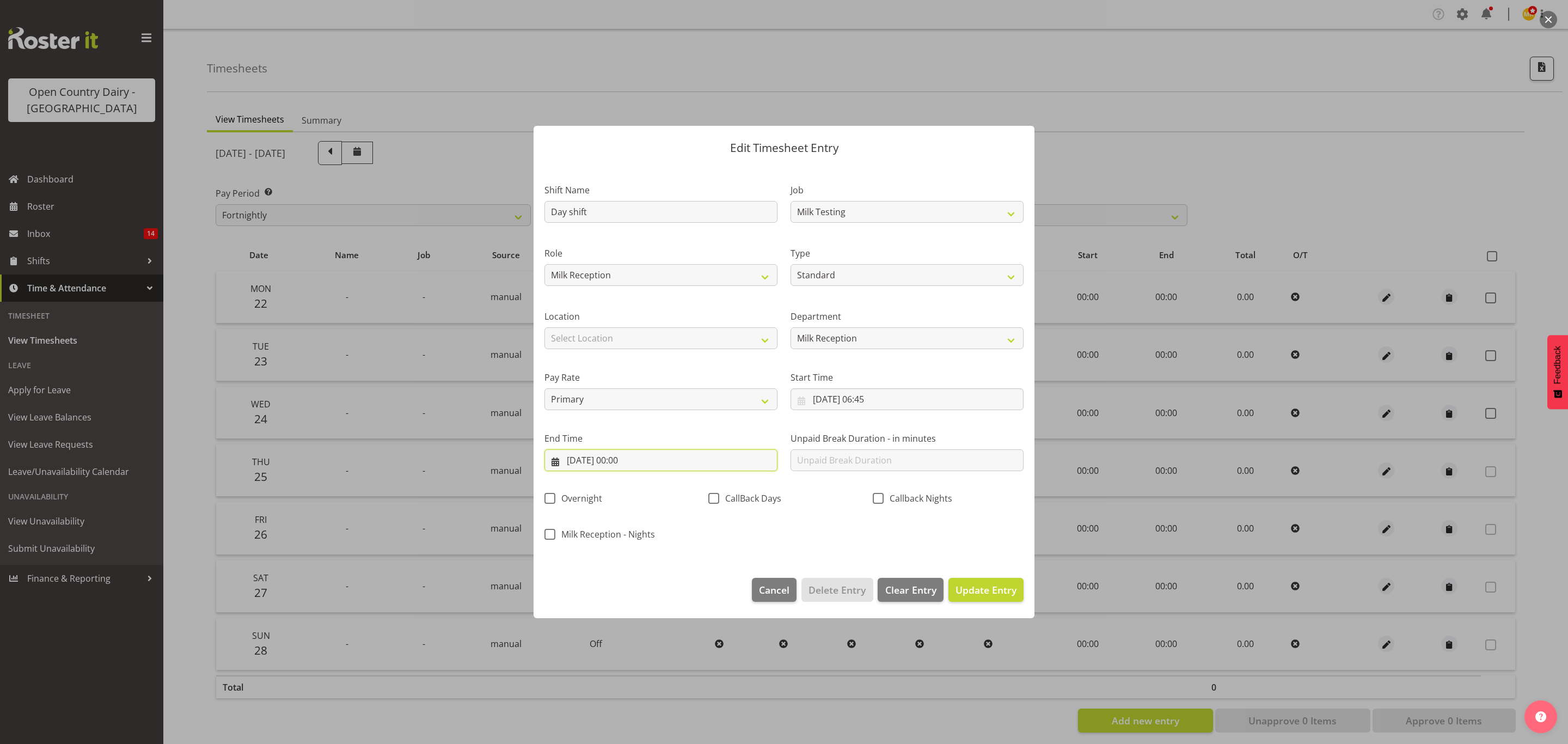
click at [654, 464] on input "22/09/2025, 00:00" at bounding box center [661, 460] width 233 height 21
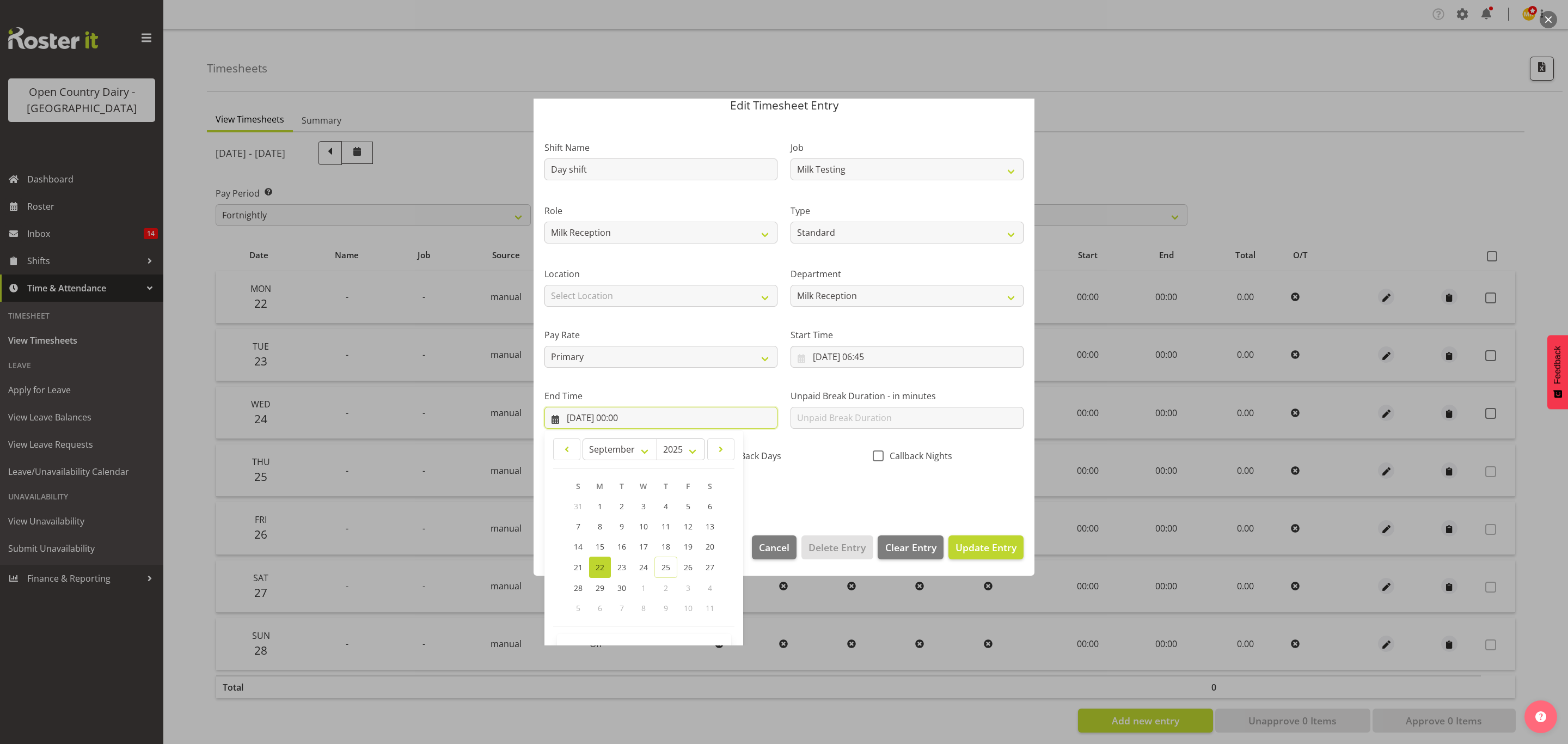
scroll to position [75, 0]
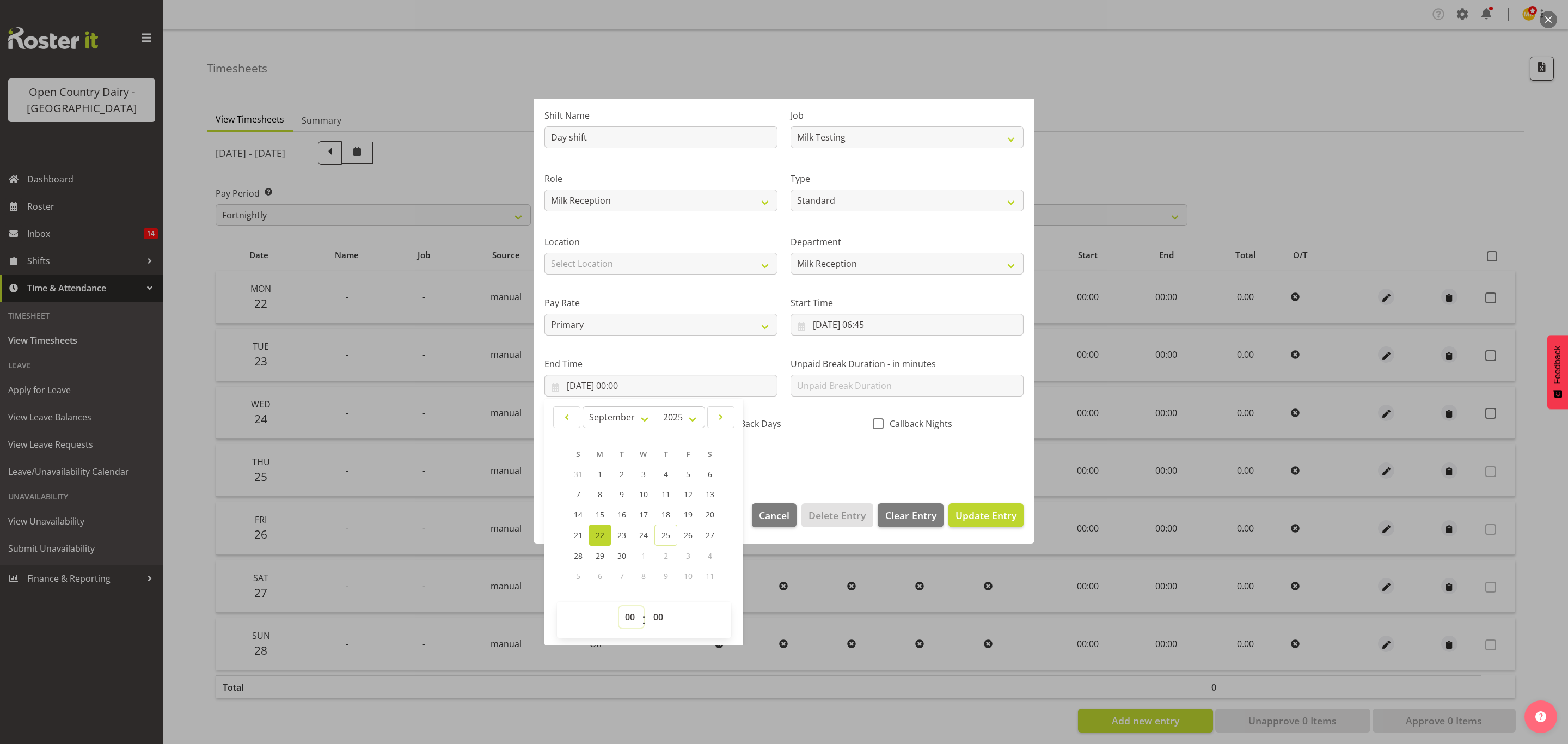
click at [637, 611] on select "00 01 02 03 04 05 06 07 08 09 10 11 12 13 14 15 16 17 18 19 20 21 22 23" at bounding box center [631, 617] width 25 height 21
select select "17"
click at [619, 607] on select "00 01 02 03 04 05 06 07 08 09 10 11 12 13 14 15 16 17 18 19 20 21 22 23" at bounding box center [631, 617] width 25 height 21
type input "22/09/2025, 17:00"
click at [653, 607] on select "00 01 02 03 04 05 06 07 08 09 10 11 12 13 14 15 16 17 18 19 20 21 22 23 24 25 2…" at bounding box center [659, 617] width 25 height 21
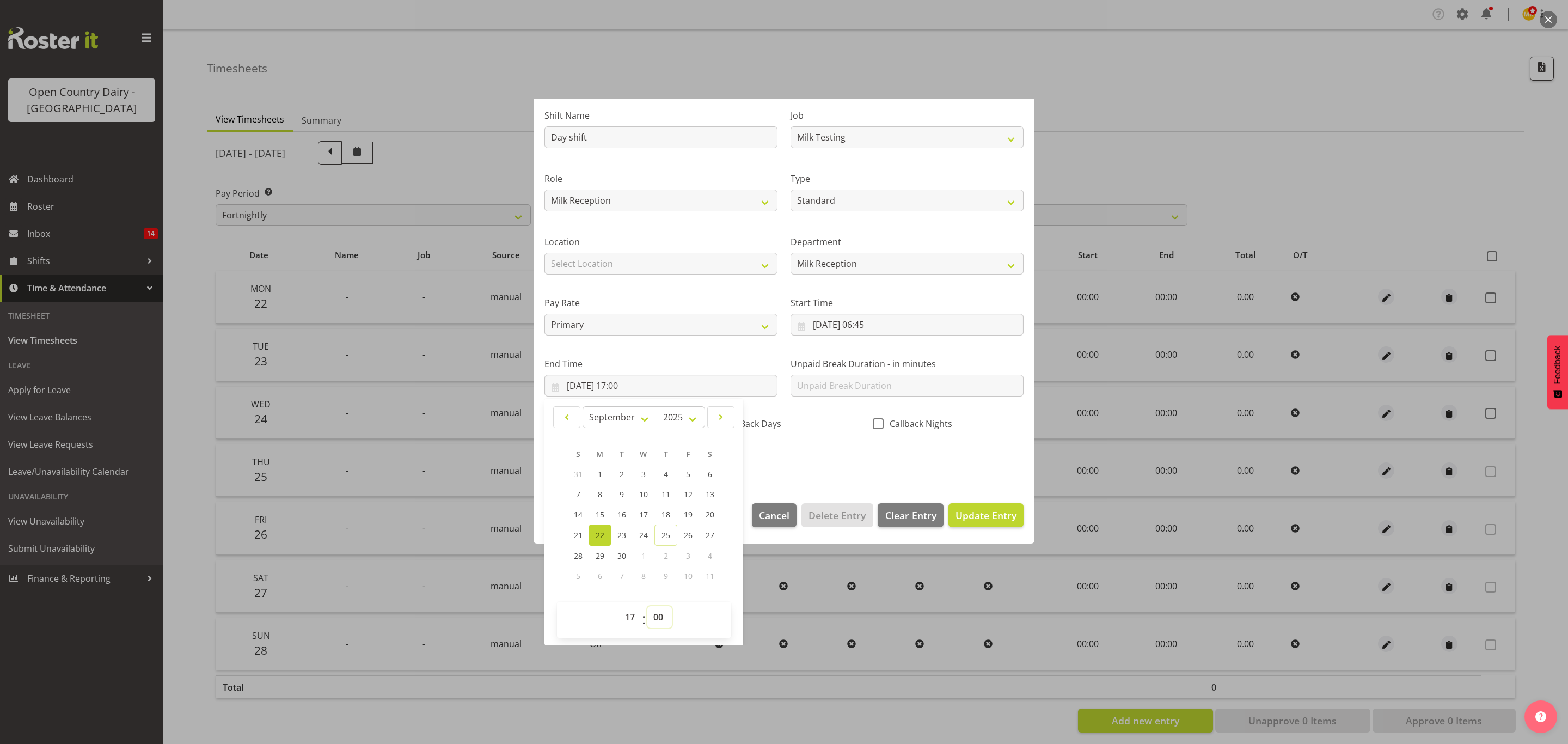
select select "30"
click at [648, 607] on select "00 01 02 03 04 05 06 07 08 09 10 11 12 13 14 15 16 17 18 19 20 21 22 23 24 25 2…" at bounding box center [659, 617] width 25 height 21
type input "22/09/2025, 17:30"
click at [812, 455] on div "Shift Name Day shift Job Connecting /unconnecting Trailers Driving Meeting Milk…" at bounding box center [784, 284] width 492 height 381
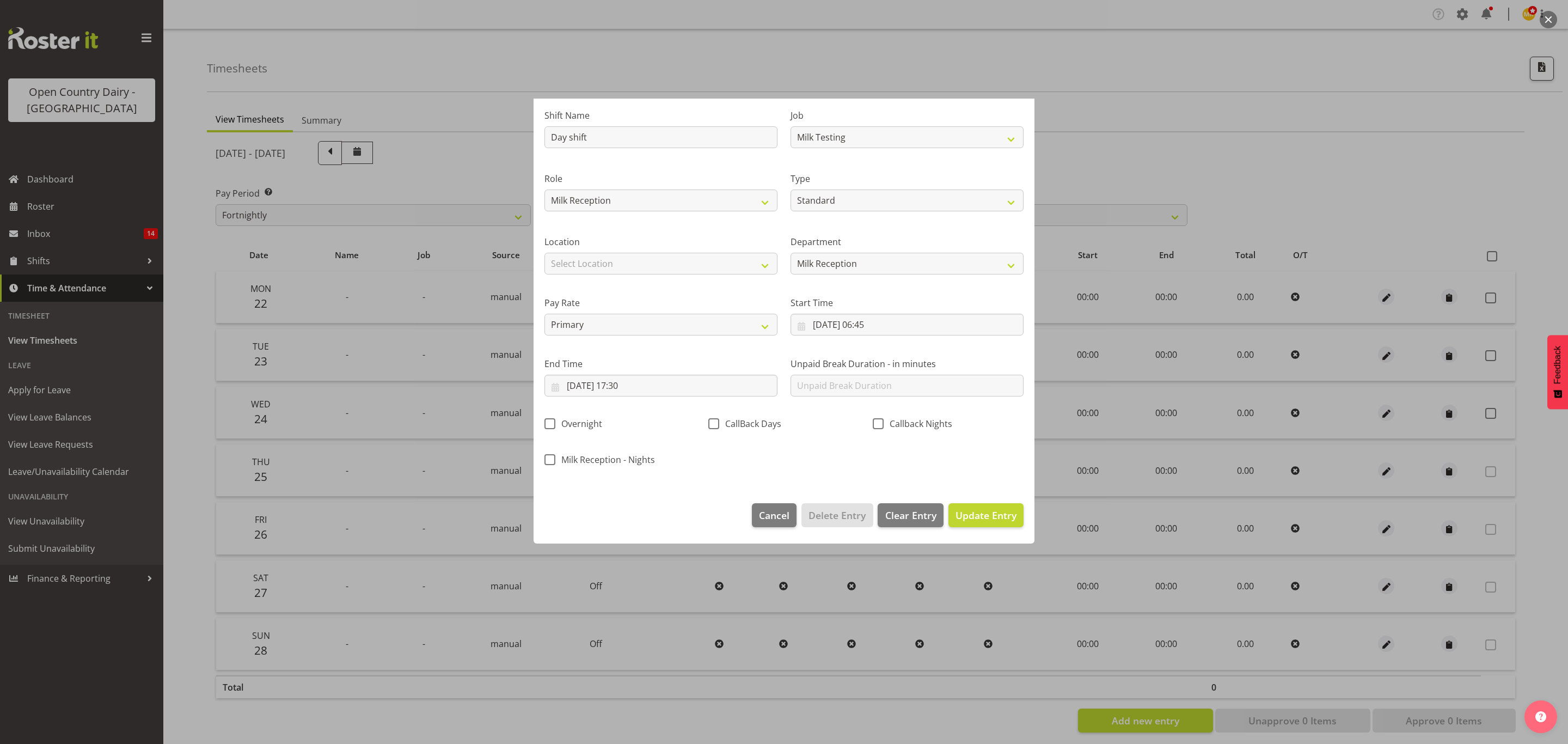
scroll to position [0, 0]
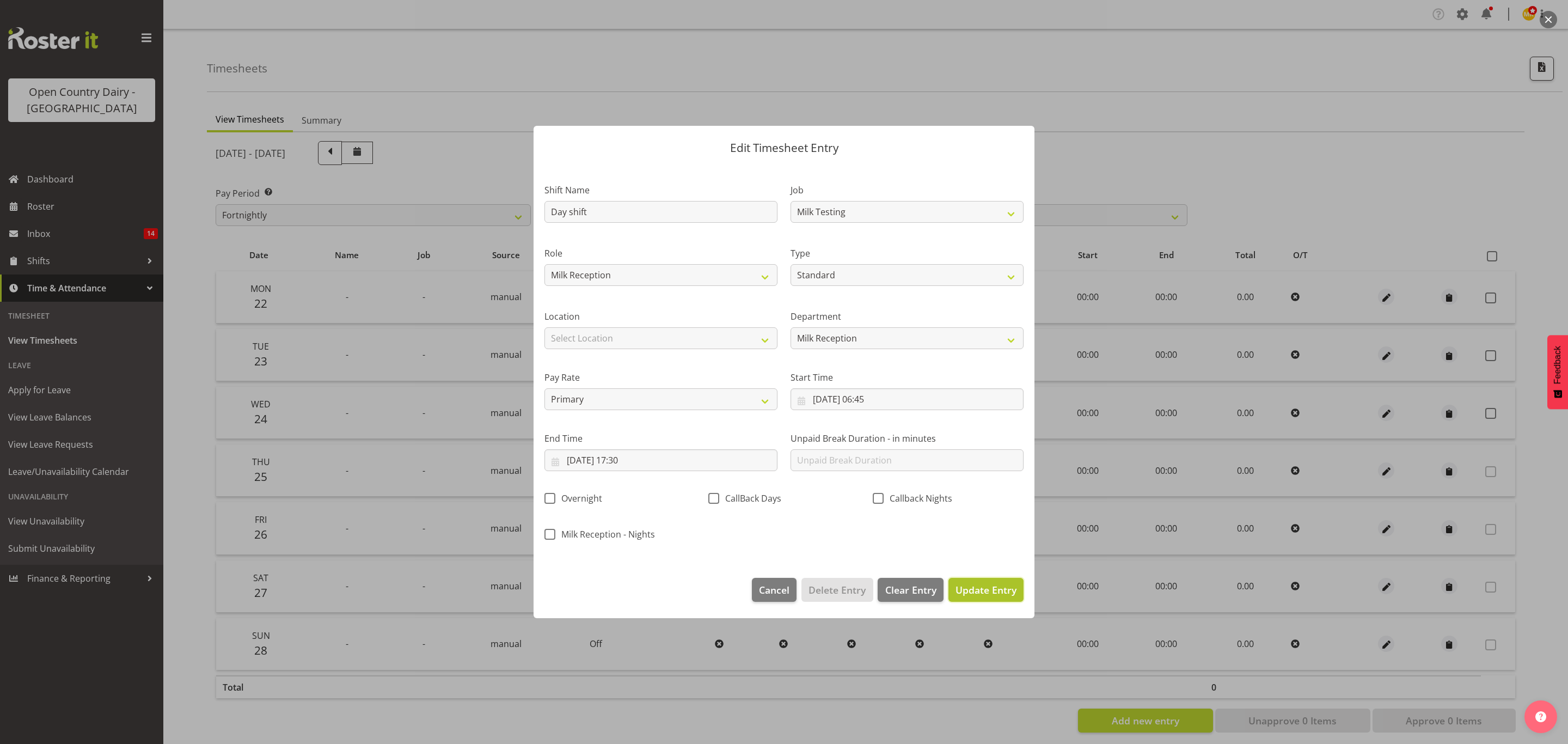
click at [997, 578] on button "Update Entry" at bounding box center [986, 589] width 75 height 24
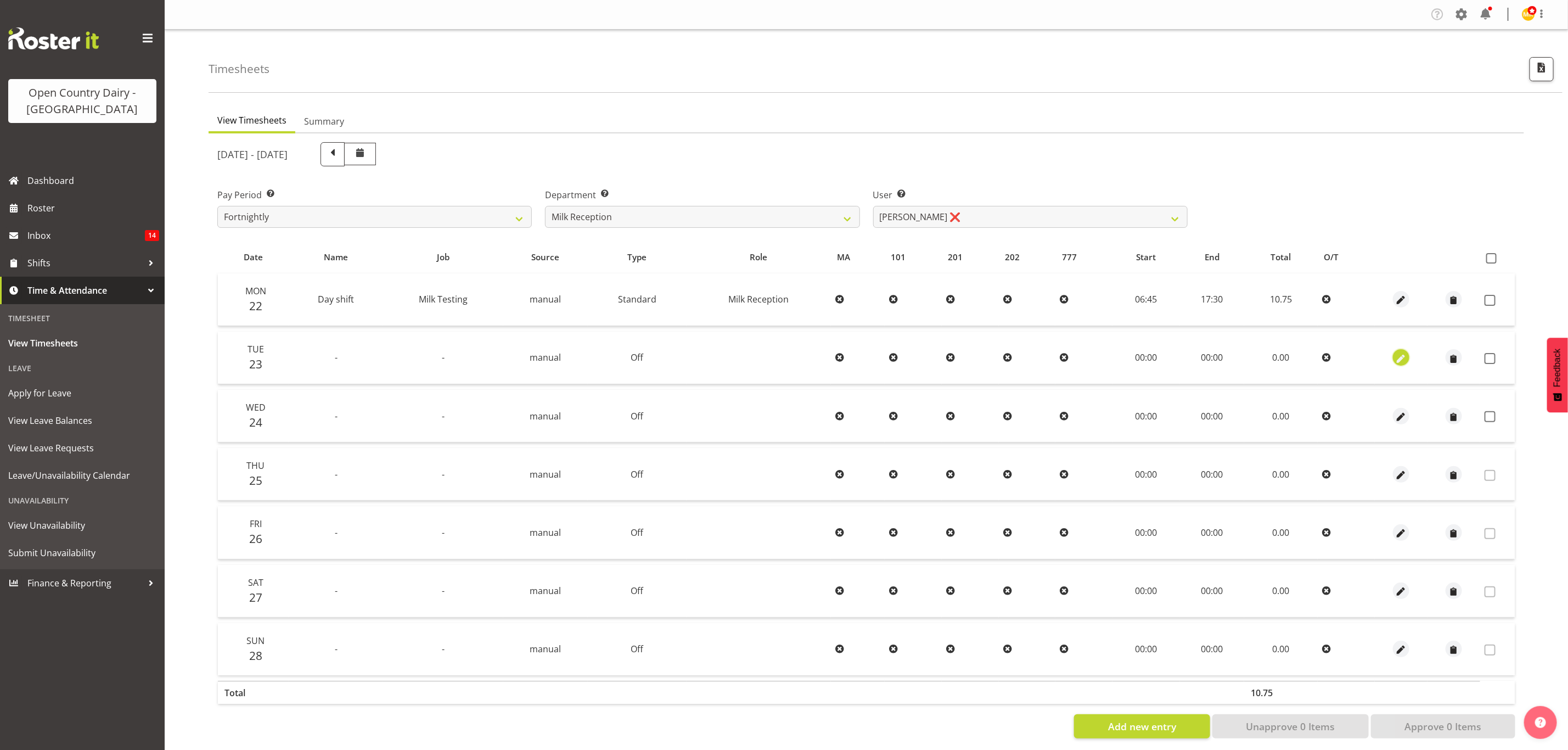
click at [1403, 363] on span "button" at bounding box center [1401, 359] width 12 height 12
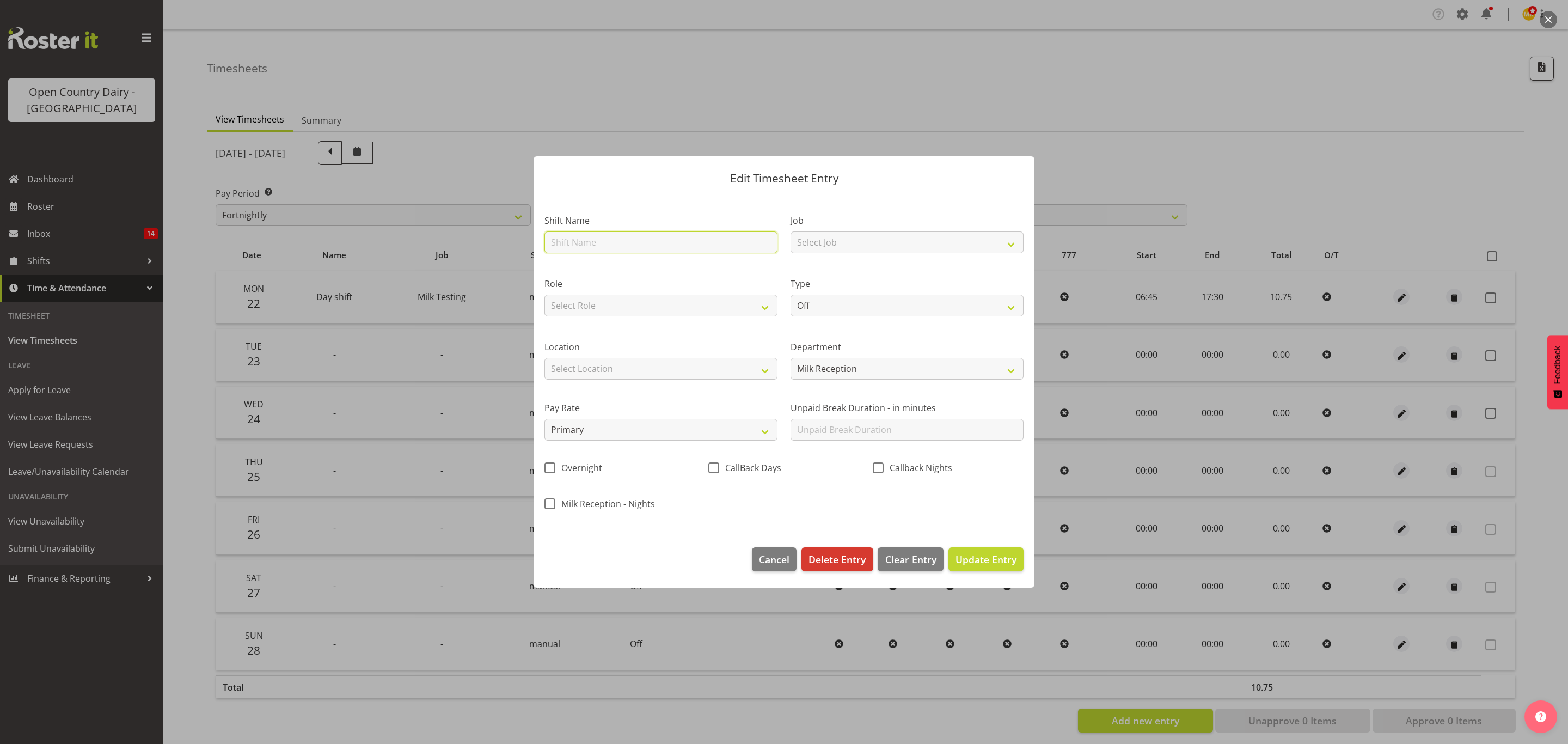
click at [695, 240] on input "text" at bounding box center [661, 242] width 233 height 21
type input "Nightshift"
click at [858, 245] on select "Select Job Connecting /unconnecting Trailers Driving Meeting Milk Testing" at bounding box center [907, 242] width 233 height 21
select select "10660"
click at [791, 232] on select "Select Job Connecting /unconnecting Trailers Driving Meeting Milk Testing" at bounding box center [907, 242] width 233 height 21
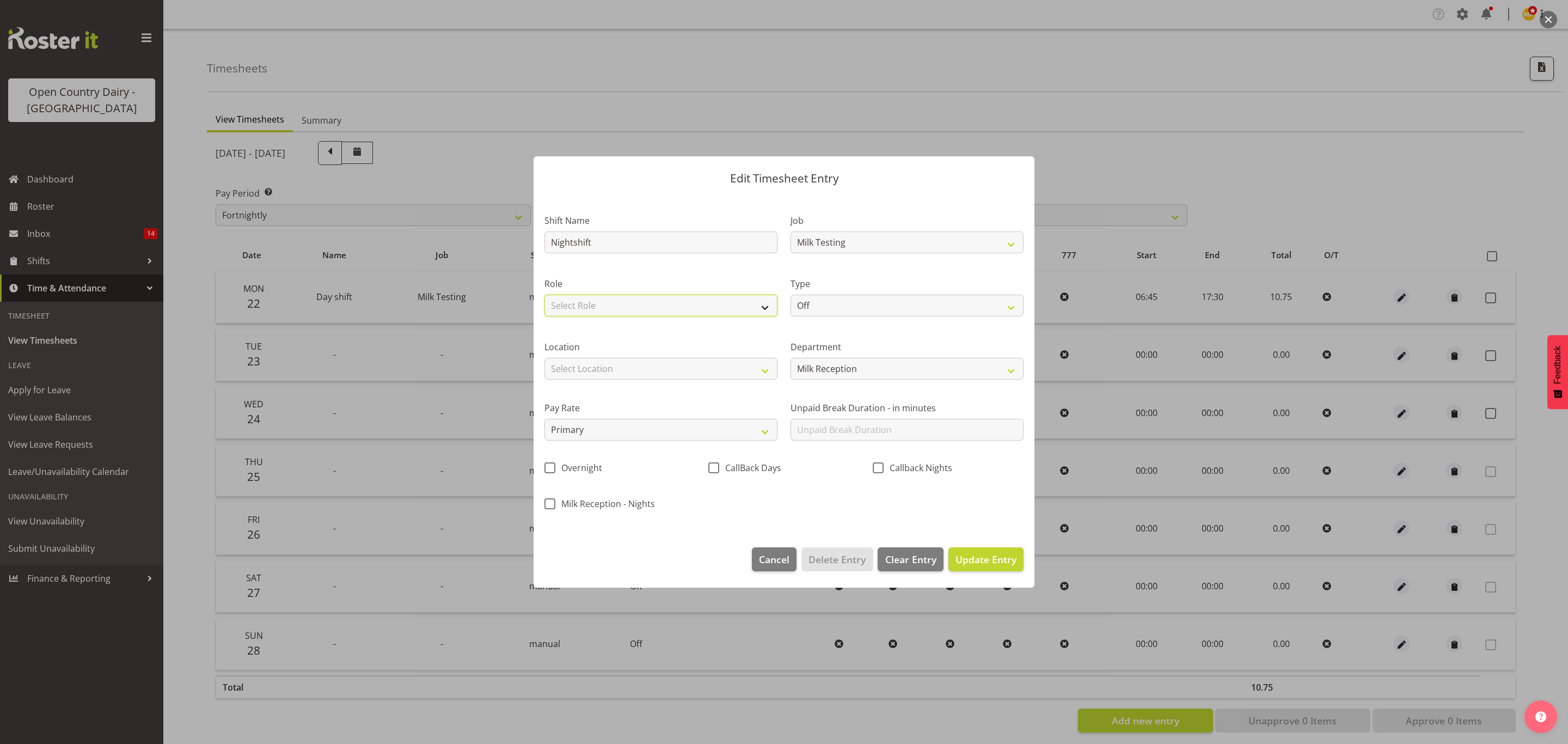
click at [685, 306] on select "Select Role Milk Reception" at bounding box center [661, 305] width 233 height 21
select select "1156"
click at [544, 295] on select "Select Role Milk Reception" at bounding box center [661, 305] width 233 height 21
click at [860, 306] on select "Off Standard Public Holiday Public Holiday (Worked) Day In Lieu Annual Leave Si…" at bounding box center [907, 305] width 233 height 21
select select "Standard"
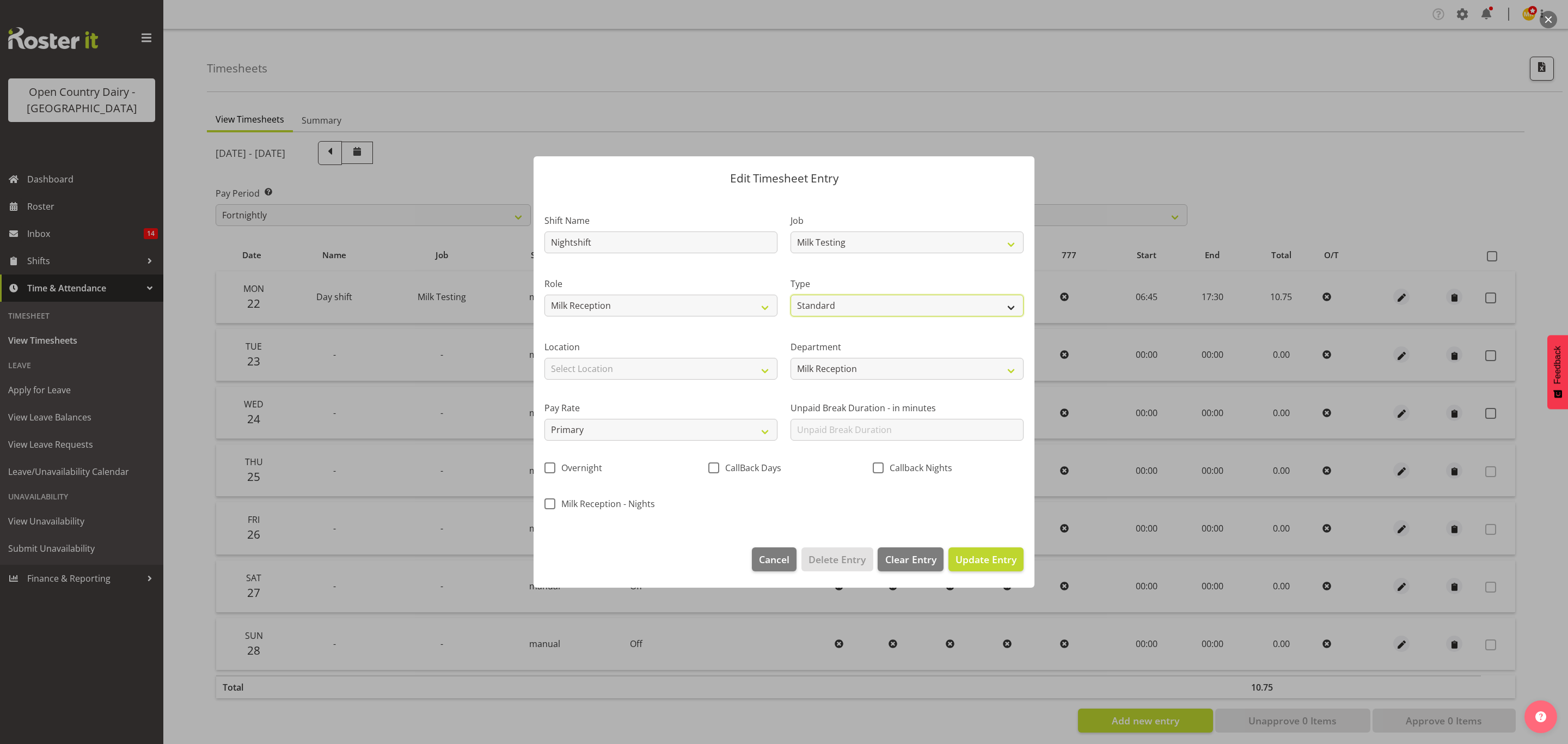
click at [791, 295] on select "Off Standard Public Holiday Public Holiday (Worked) Day In Lieu Annual Leave Si…" at bounding box center [907, 305] width 233 height 21
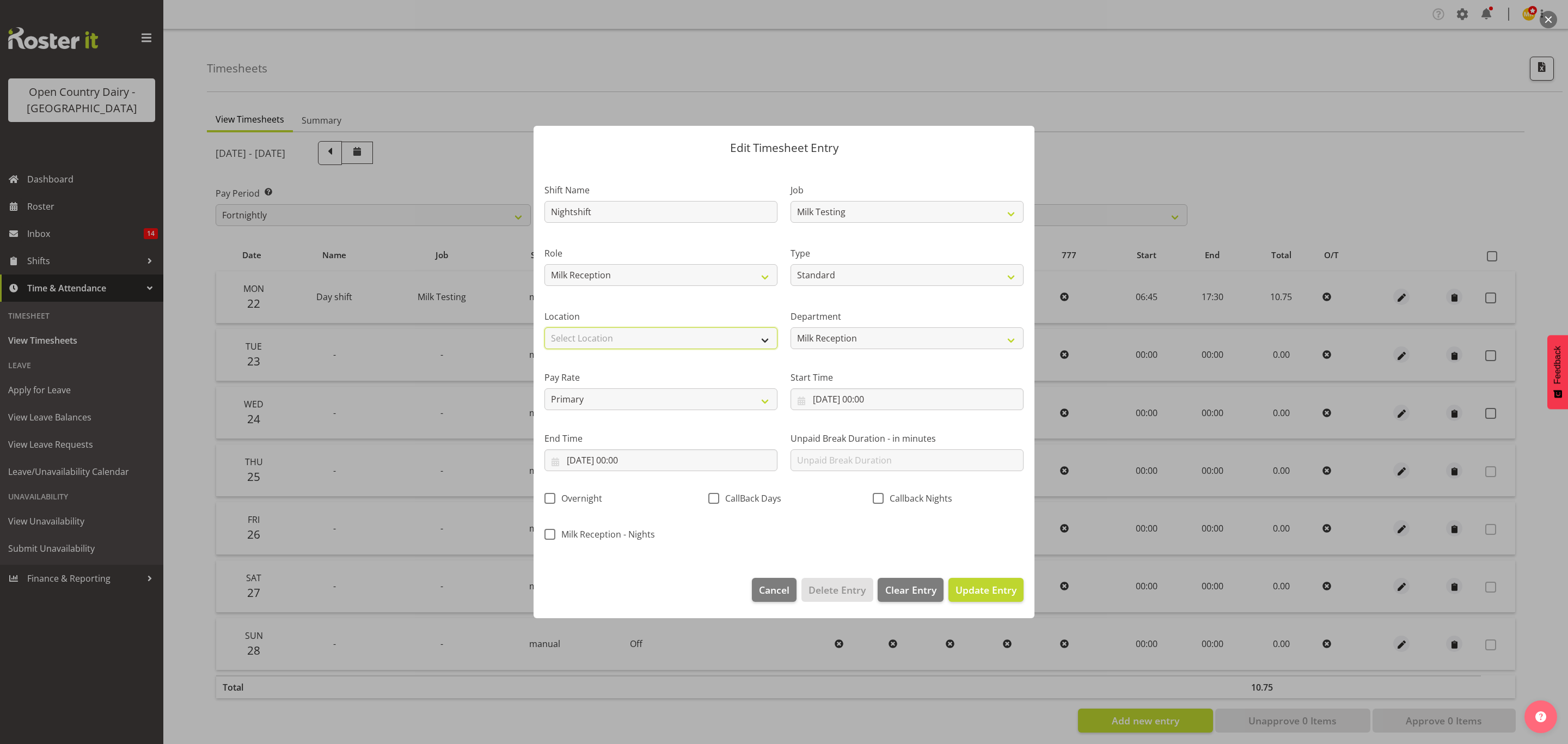
click at [716, 347] on select "Select Location Awarua Milk Awarua Office Freight Horotiu office Waharoa Office…" at bounding box center [661, 338] width 233 height 21
drag, startPoint x: 725, startPoint y: 300, endPoint x: 738, endPoint y: 303, distance: 13.3
click at [726, 300] on div "Location Select Location Awarua Milk Awarua Office Freight Horotiu office Wahar…" at bounding box center [661, 325] width 246 height 61
click at [869, 403] on input "23/09/2025, 00:00" at bounding box center [907, 399] width 233 height 21
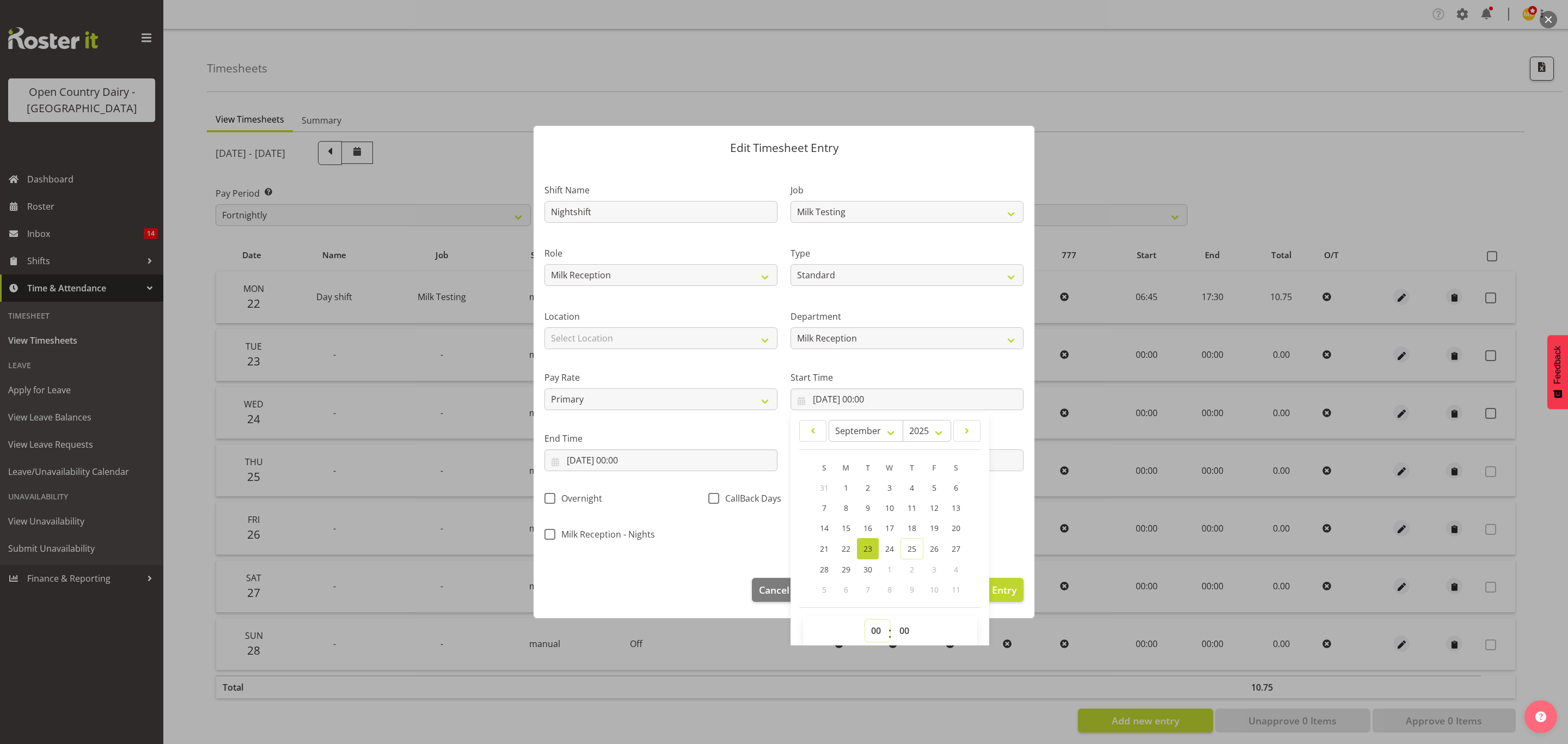
click at [871, 636] on select "00 01 02 03 04 05 06 07 08 09 10 11 12 13 14 15 16 17 18 19 20 21 22 23" at bounding box center [877, 630] width 25 height 21
select select "18"
click at [865, 621] on select "00 01 02 03 04 05 06 07 08 09 10 11 12 13 14 15 16 17 18 19 20 21 22 23" at bounding box center [877, 630] width 25 height 21
type input "23/09/2025, 18:00"
click at [680, 518] on div "Milk Reception - Nights" at bounding box center [620, 532] width 164 height 36
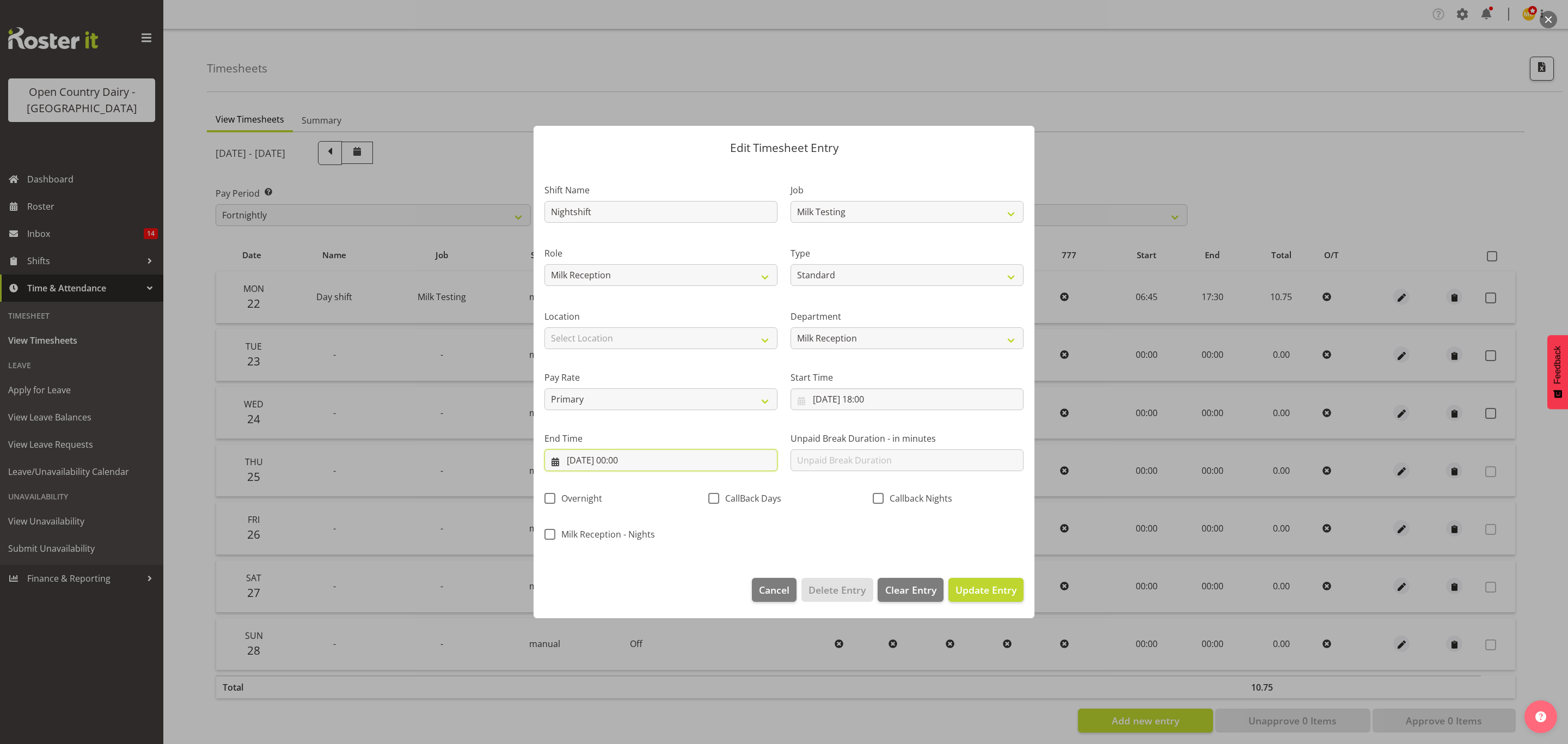
click at [606, 459] on input "23/09/2025, 00:00" at bounding box center [661, 460] width 233 height 21
click at [646, 603] on link "24" at bounding box center [643, 610] width 21 height 21
type input "24/09/2025, 00:00"
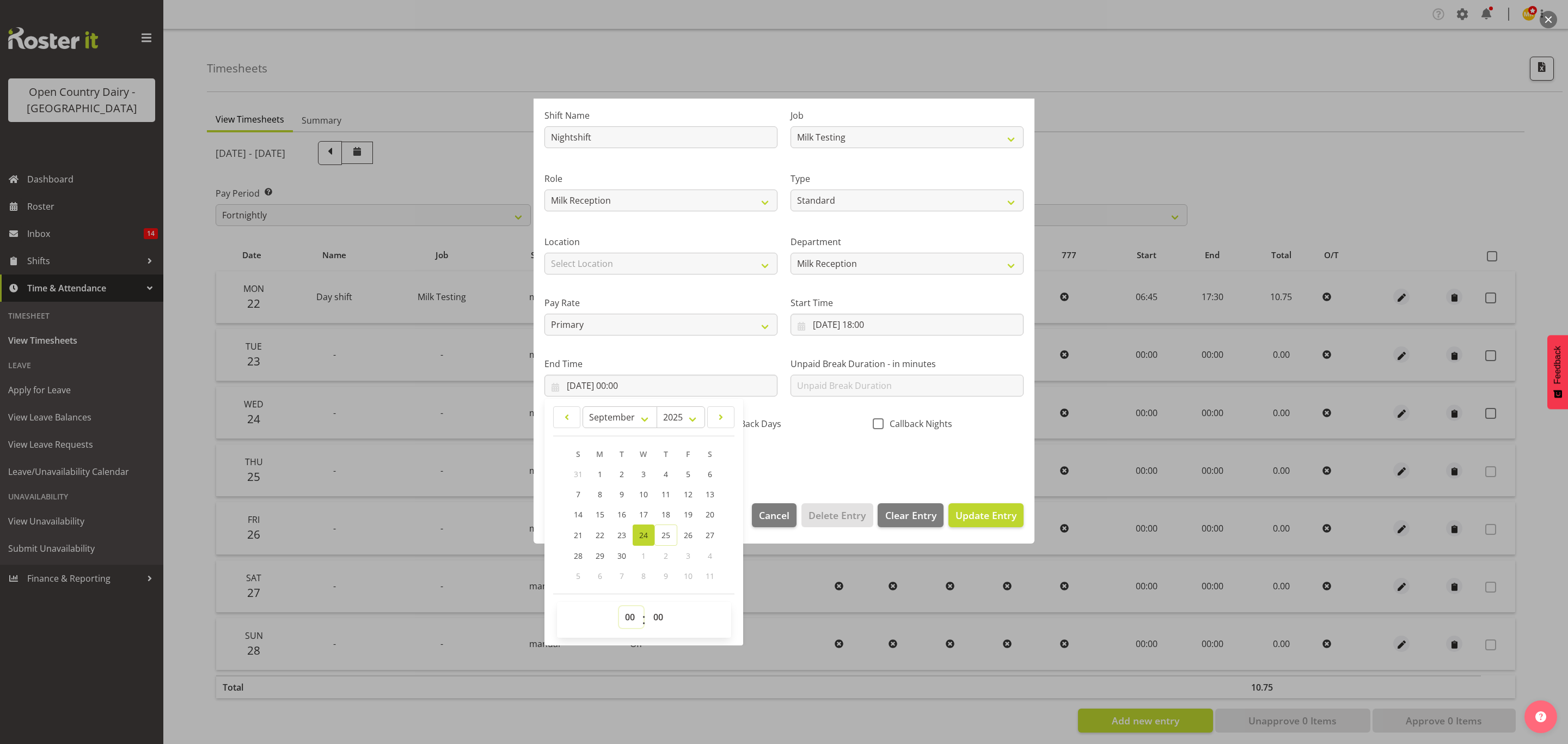
click at [633, 611] on select "00 01 02 03 04 05 06 07 08 09 10 11 12 13 14 15 16 17 18 19 20 21 22 23" at bounding box center [631, 617] width 25 height 21
select select "4"
click at [619, 607] on select "00 01 02 03 04 05 06 07 08 09 10 11 12 13 14 15 16 17 18 19 20 21 22 23" at bounding box center [631, 617] width 25 height 21
type input "24/09/2025, 04:00"
click at [660, 608] on select "00 01 02 03 04 05 06 07 08 09 10 11 12 13 14 15 16 17 18 19 20 21 22 23 24 25 2…" at bounding box center [659, 617] width 25 height 21
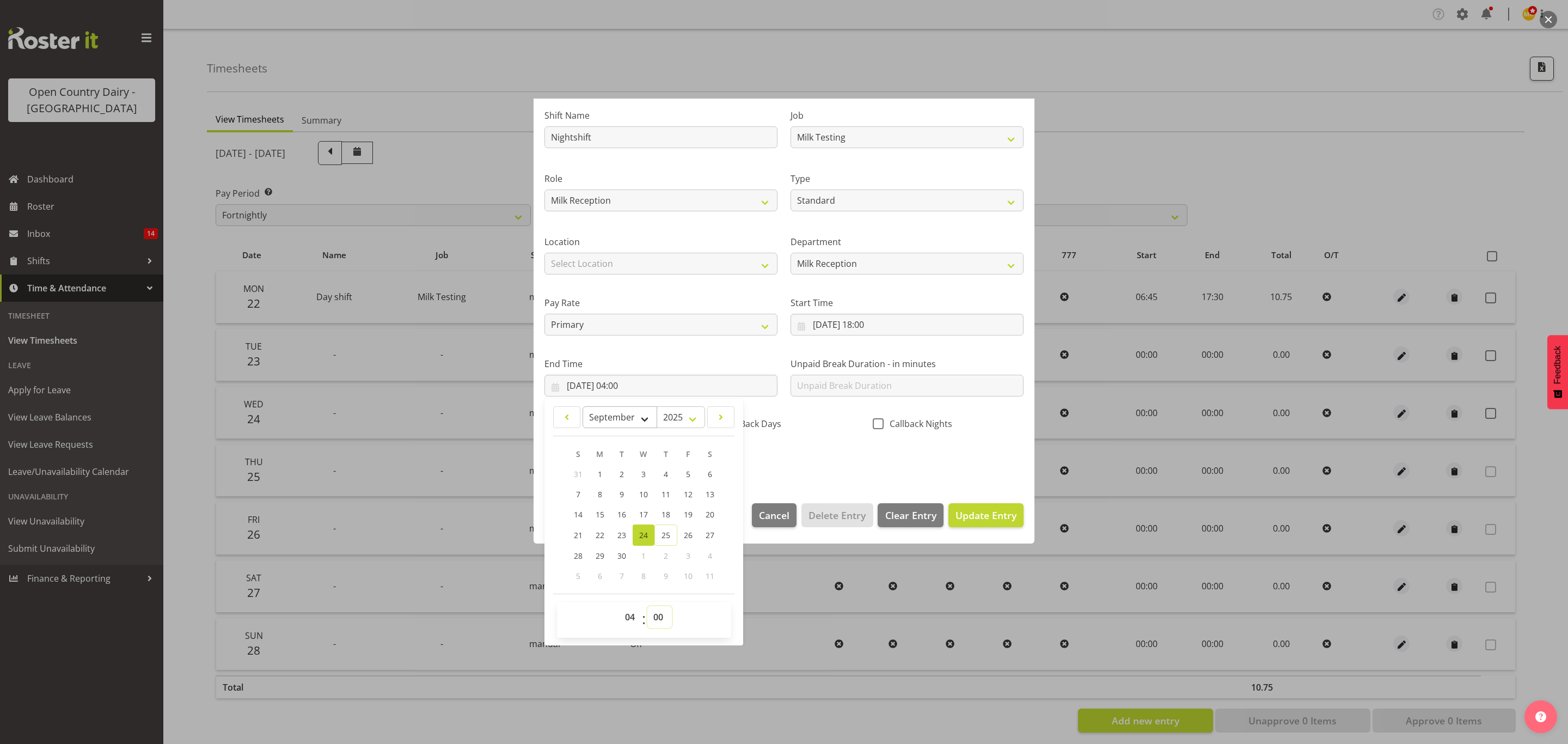
select select "50"
click at [648, 607] on select "00 01 02 03 04 05 06 07 08 09 10 11 12 13 14 15 16 17 18 19 20 21 22 23 24 25 2…" at bounding box center [659, 617] width 25 height 21
type input "24/09/2025, 04:50"
click at [841, 450] on div "Shift Name Nightshift Job Connecting /unconnecting Trailers Driving Meeting Mil…" at bounding box center [784, 284] width 492 height 381
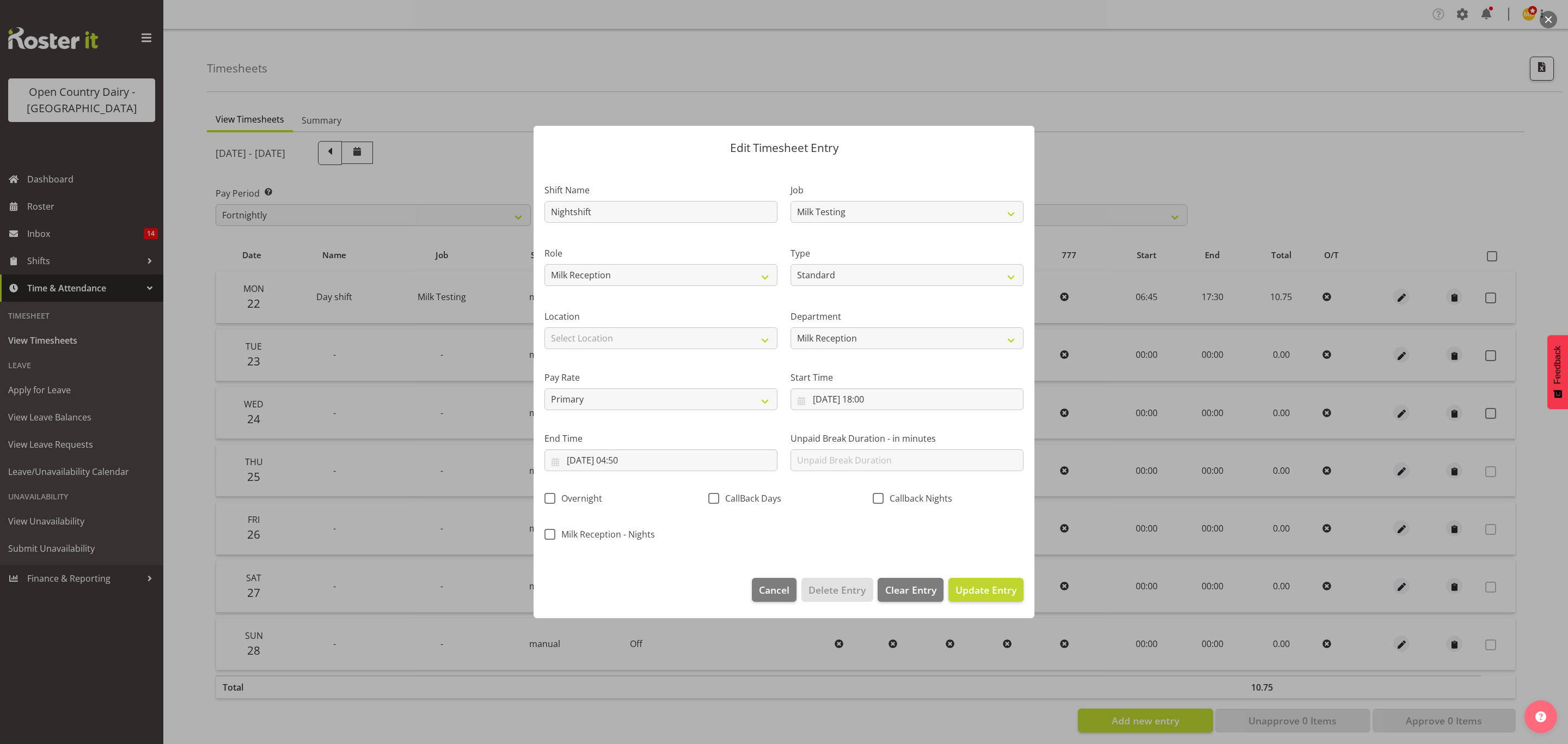
scroll to position [0, 0]
click at [1001, 591] on span "Update Entry" at bounding box center [986, 590] width 61 height 13
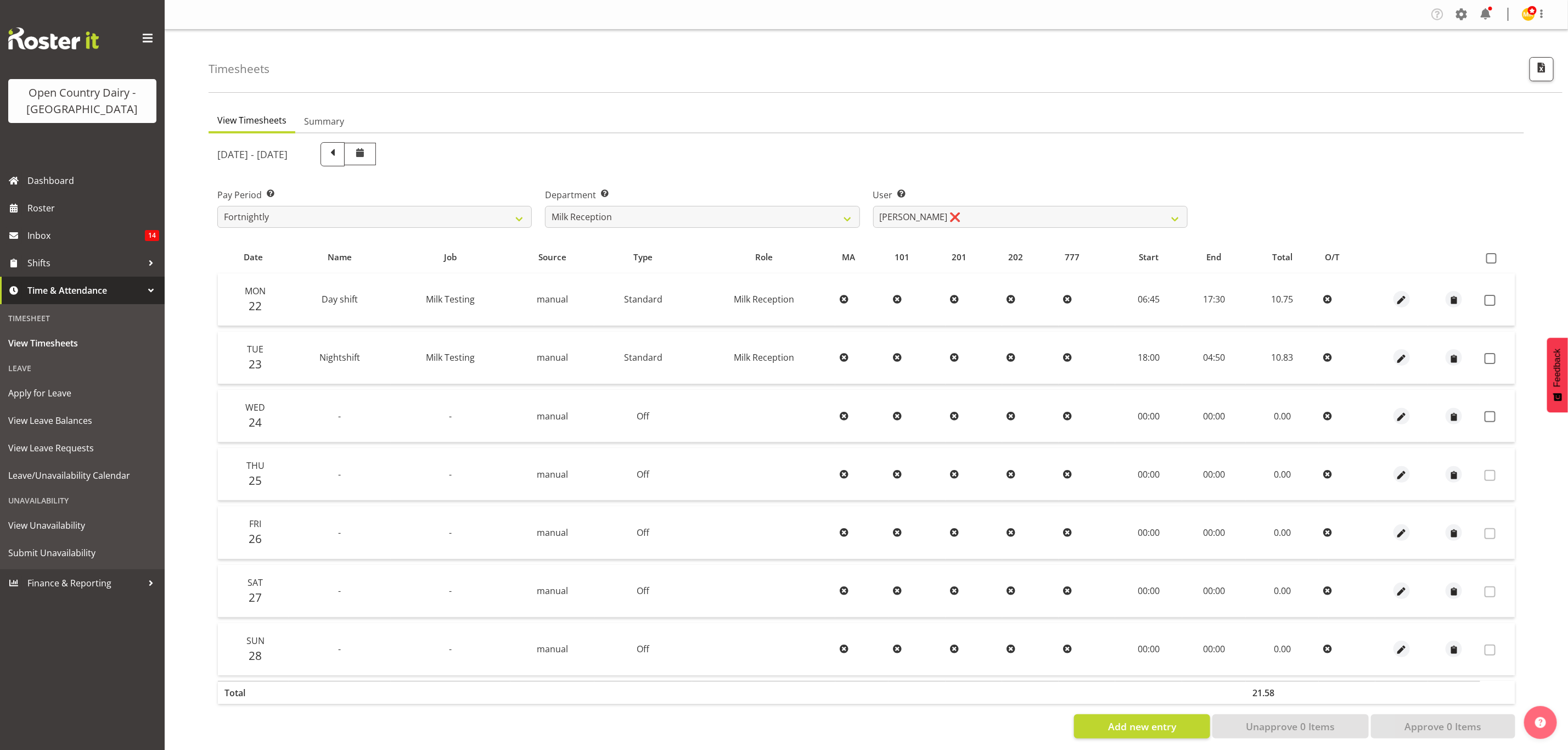
click at [1411, 415] on div at bounding box center [1401, 416] width 43 height 16
click at [1401, 415] on span "button" at bounding box center [1402, 417] width 12 height 12
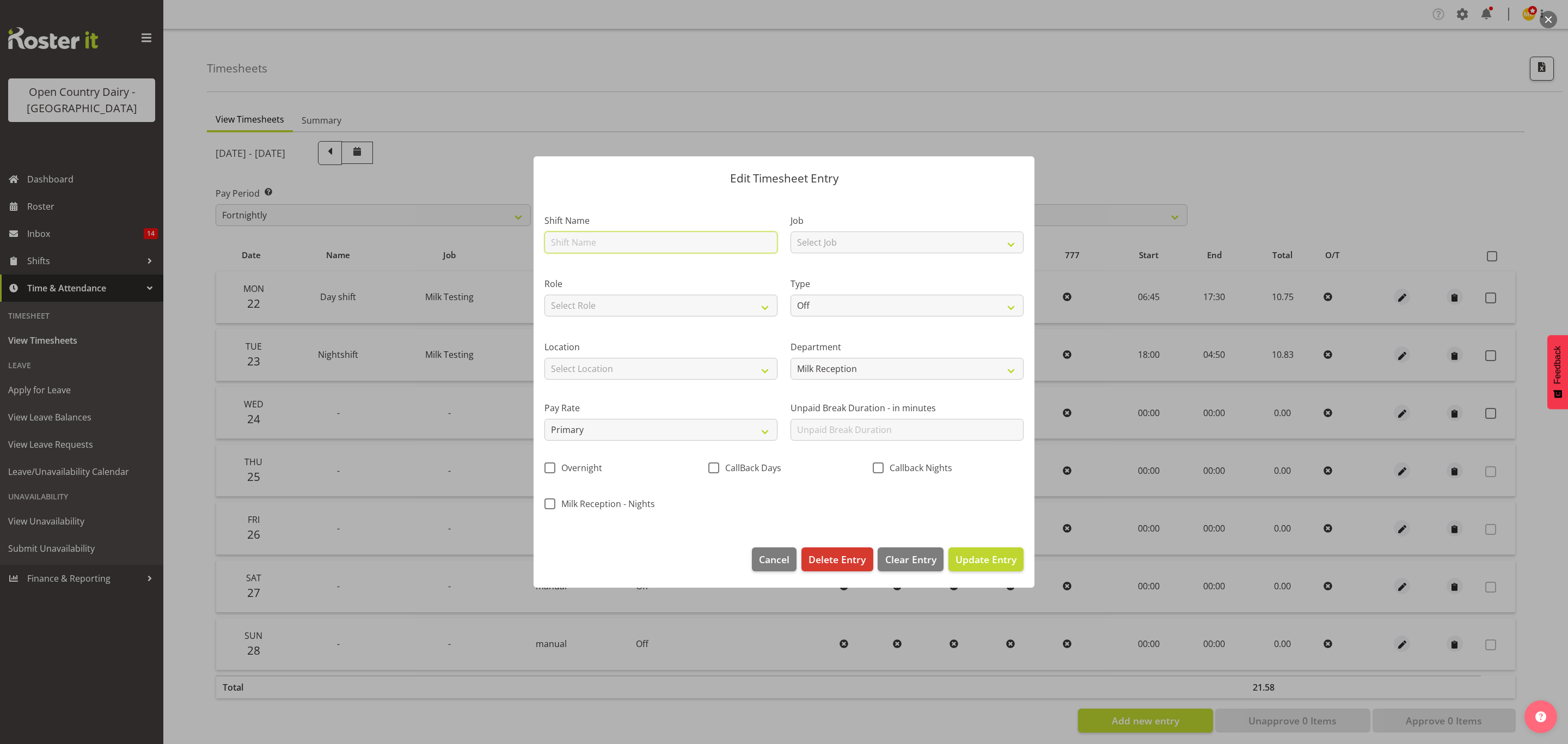
click at [610, 252] on input "text" at bounding box center [661, 242] width 233 height 21
type input "Nightshift"
drag, startPoint x: 812, startPoint y: 239, endPoint x: 828, endPoint y: 252, distance: 20.6
click at [812, 239] on select "Select Job Connecting /unconnecting Trailers Driving Meeting Milk Testing" at bounding box center [907, 242] width 233 height 21
select select "10660"
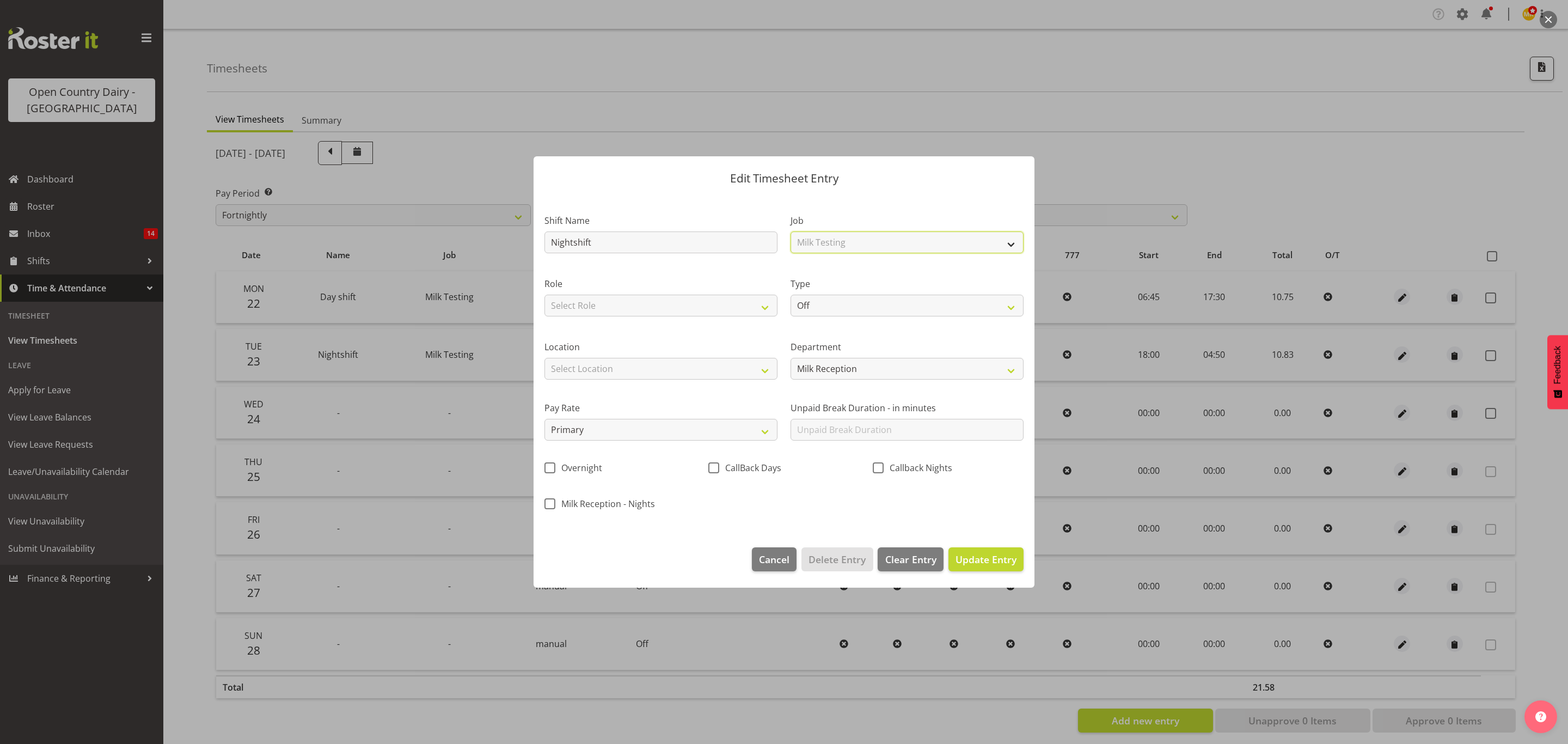
click at [791, 232] on select "Select Job Connecting /unconnecting Trailers Driving Meeting Milk Testing" at bounding box center [907, 242] width 233 height 21
click at [734, 308] on select "Select Role Milk Reception" at bounding box center [661, 305] width 233 height 21
select select "1156"
click at [544, 295] on select "Select Role Milk Reception" at bounding box center [661, 305] width 233 height 21
drag, startPoint x: 833, startPoint y: 305, endPoint x: 835, endPoint y: 315, distance: 10.2
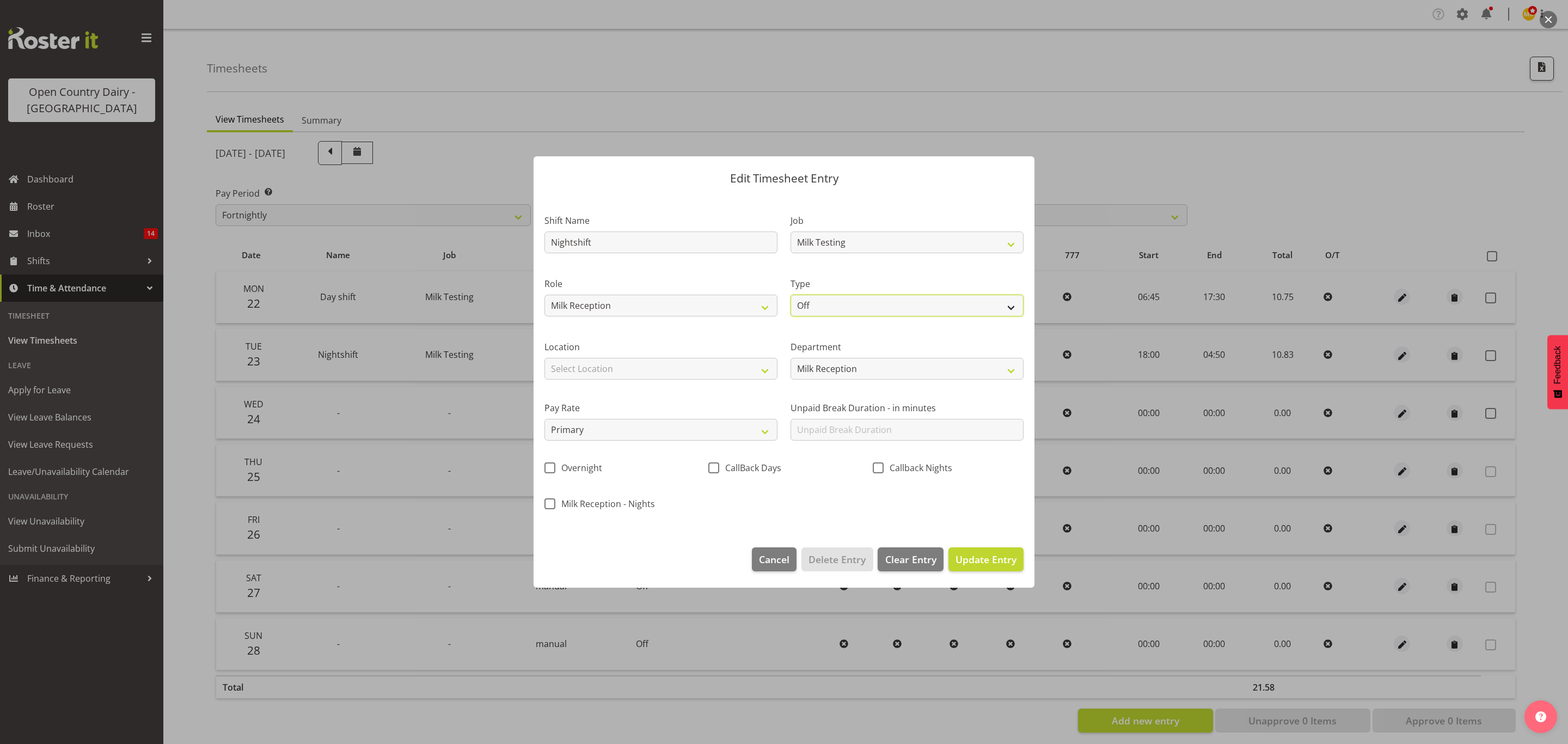
click at [833, 305] on select "Off Standard Public Holiday Public Holiday (Worked) Day In Lieu Annual Leave Si…" at bounding box center [907, 305] width 233 height 21
select select "Standard"
click at [791, 295] on select "Off Standard Public Holiday Public Holiday (Worked) Day In Lieu Annual Leave Si…" at bounding box center [907, 305] width 233 height 21
select select "8"
select select "2025"
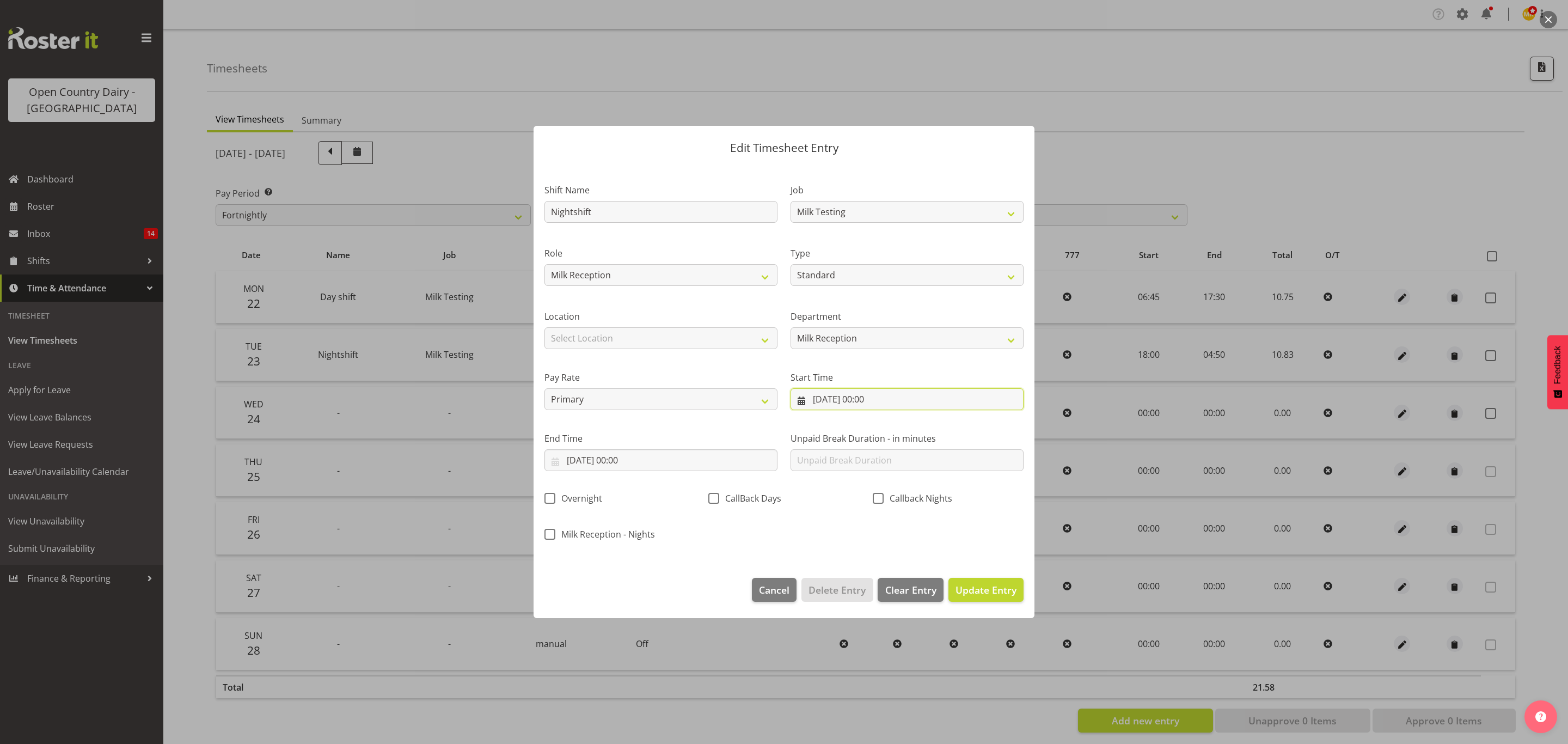
click at [846, 392] on input "24/09/2025, 00:00" at bounding box center [907, 399] width 233 height 21
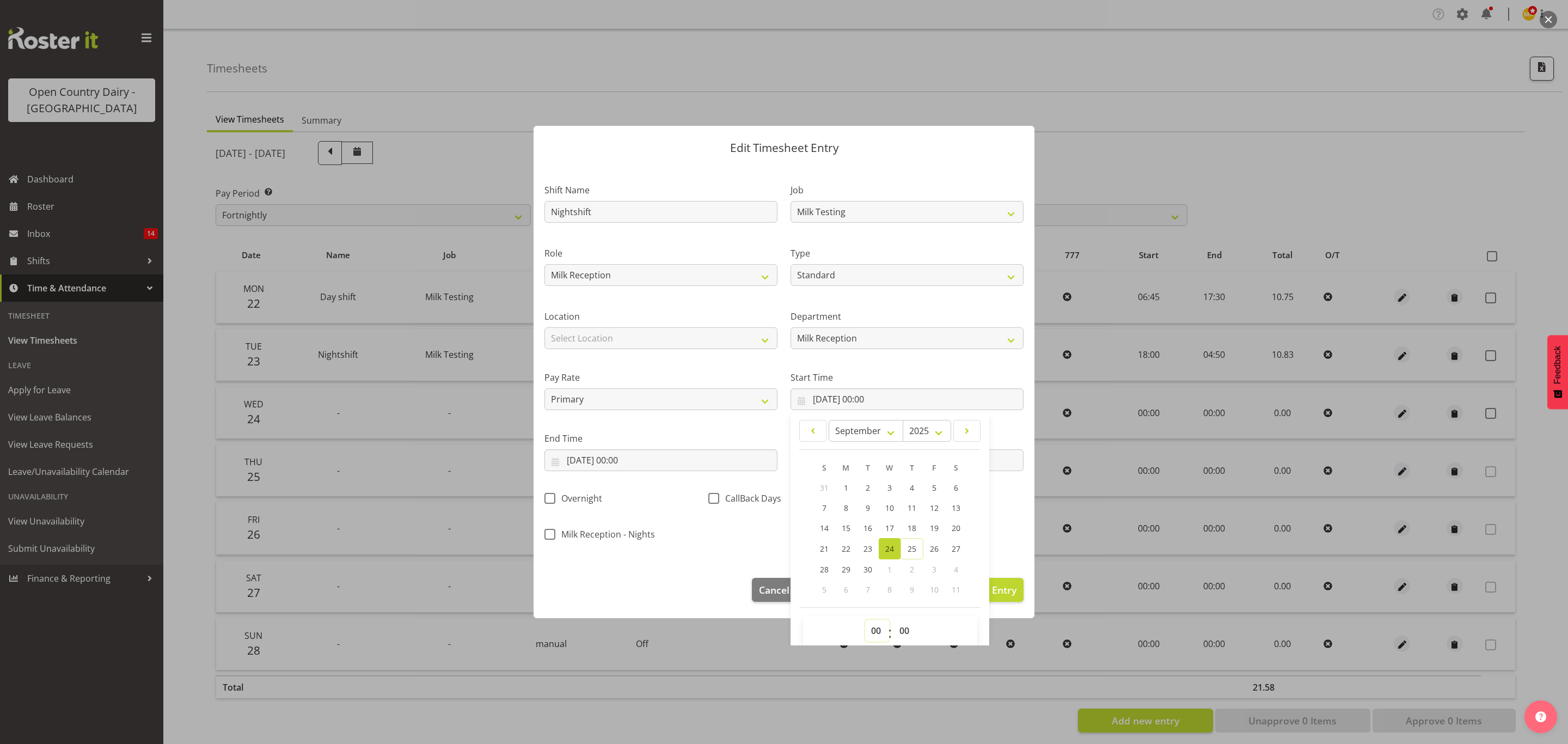
click at [871, 624] on select "00 01 02 03 04 05 06 07 08 09 10 11 12 13 14 15 16 17 18 19 20 21 22 23" at bounding box center [877, 630] width 25 height 21
select select "18"
click at [865, 621] on select "00 01 02 03 04 05 06 07 08 09 10 11 12 13 14 15 16 17 18 19 20 21 22 23" at bounding box center [877, 630] width 25 height 21
type input "24/09/2025, 18:00"
click at [906, 632] on select "00 01 02 03 04 05 06 07 08 09 10 11 12 13 14 15 16 17 18 19 20 21 22 23 24 25 2…" at bounding box center [906, 630] width 25 height 21
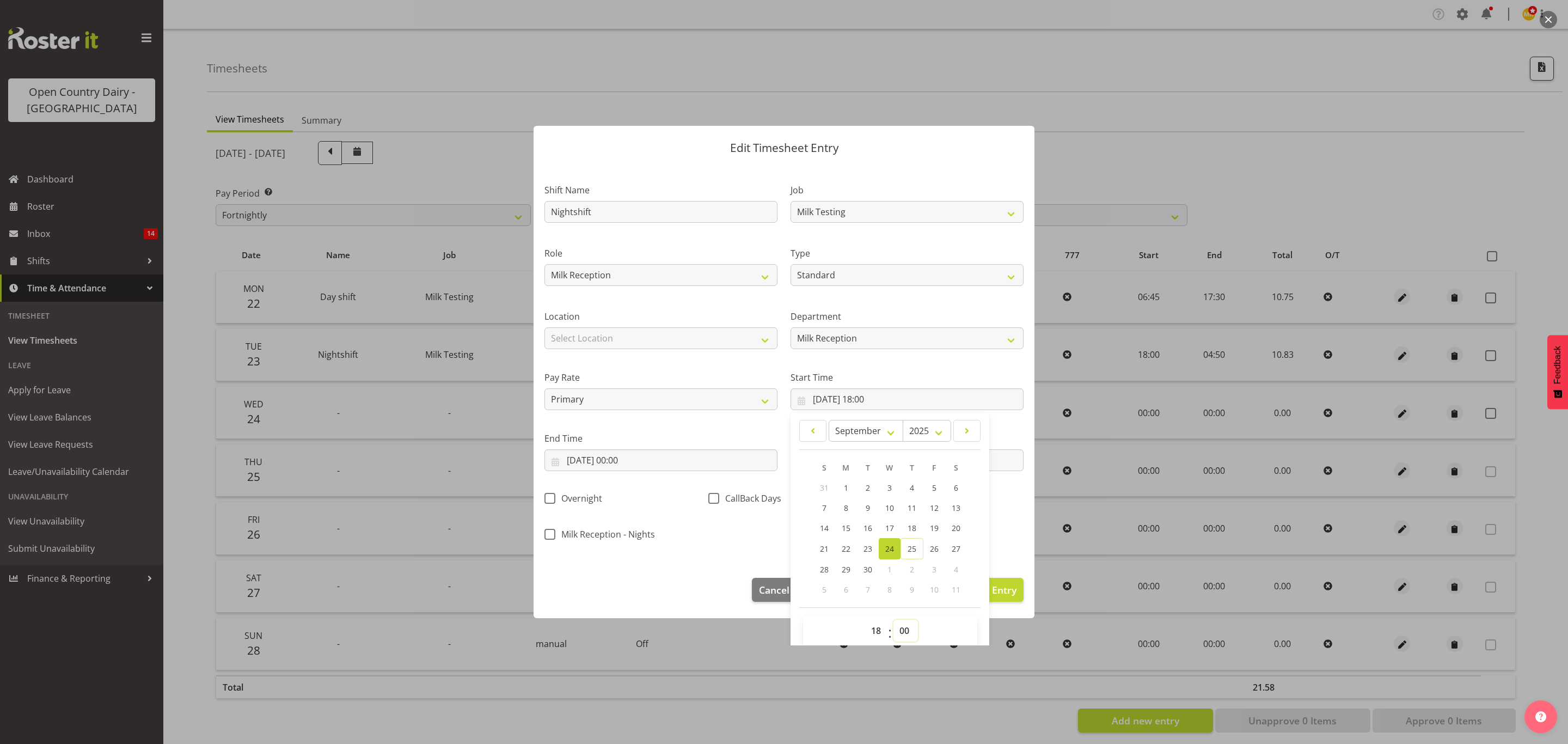
select select "45"
click at [893, 621] on select "00 01 02 03 04 05 06 07 08 09 10 11 12 13 14 15 16 17 18 19 20 21 22 23 24 25 2…" at bounding box center [906, 630] width 25 height 21
type input "24/09/2025, 18:45"
drag, startPoint x: 701, startPoint y: 516, endPoint x: 655, endPoint y: 480, distance: 58.4
click at [701, 517] on div "Shift Name Nightshift Job Connecting /unconnecting Trailers Driving Meeting Mil…" at bounding box center [784, 358] width 492 height 381
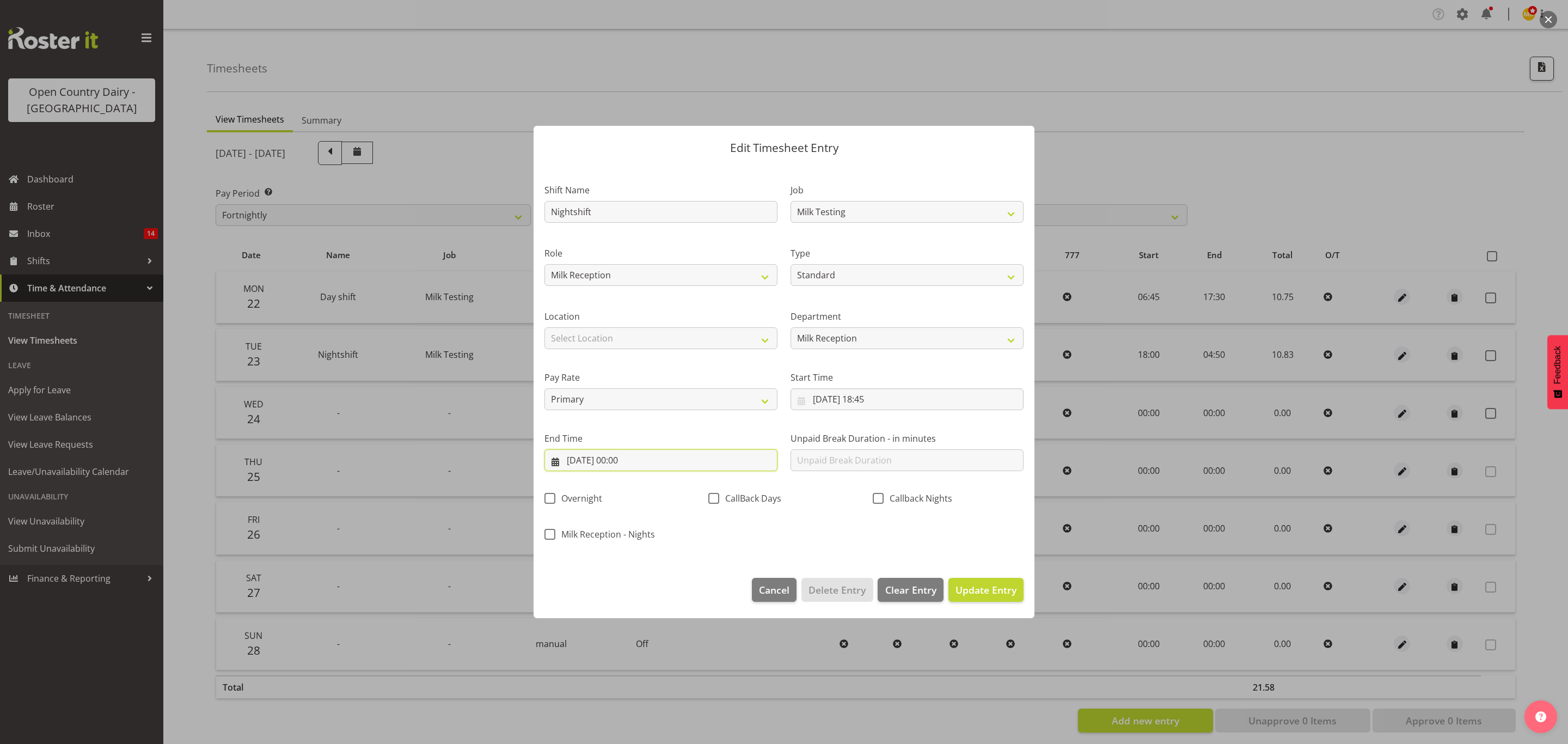
click at [626, 463] on input "24/09/2025, 00:00" at bounding box center [661, 460] width 233 height 21
click at [672, 610] on link "25" at bounding box center [666, 610] width 23 height 21
type input "25/09/2025, 00:00"
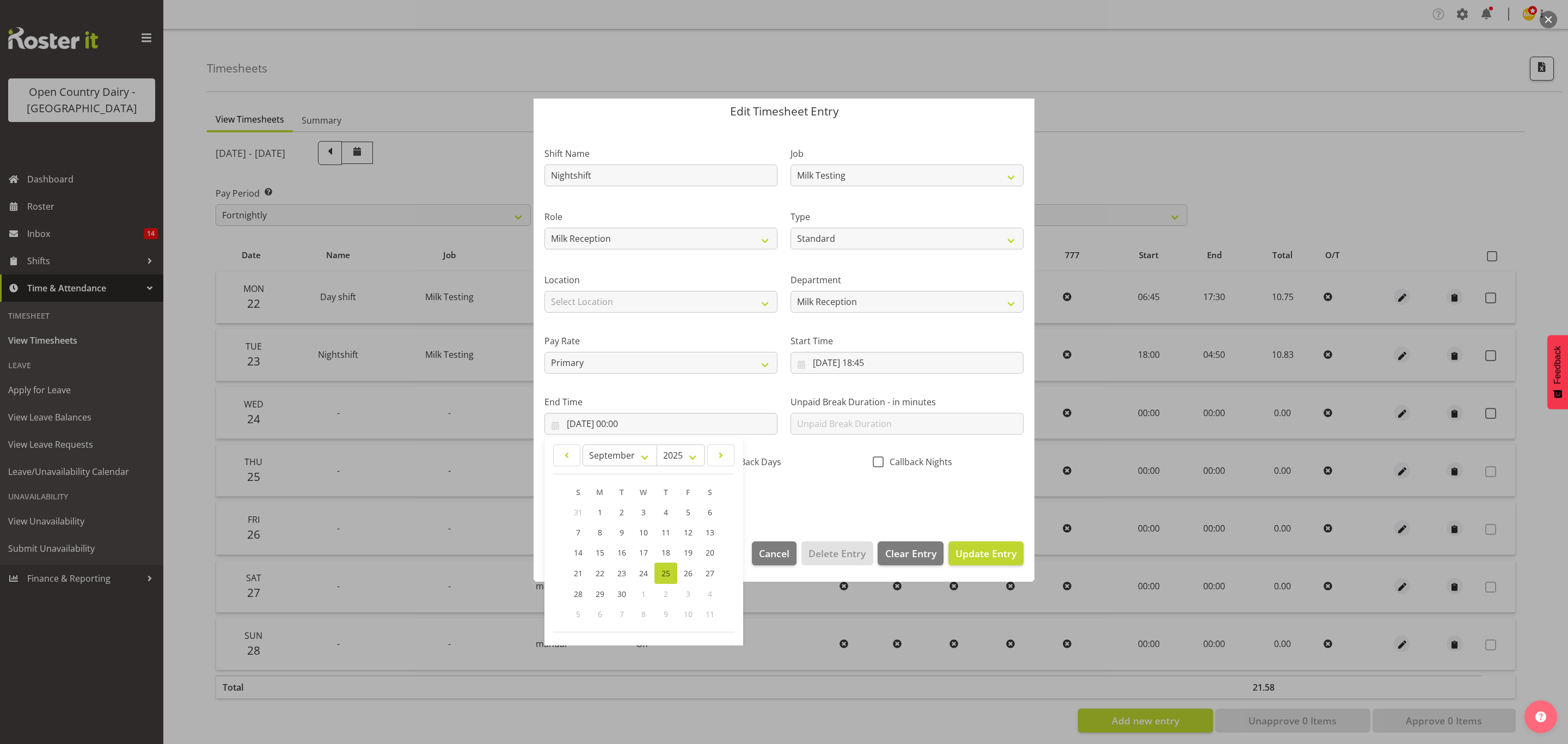
scroll to position [75, 0]
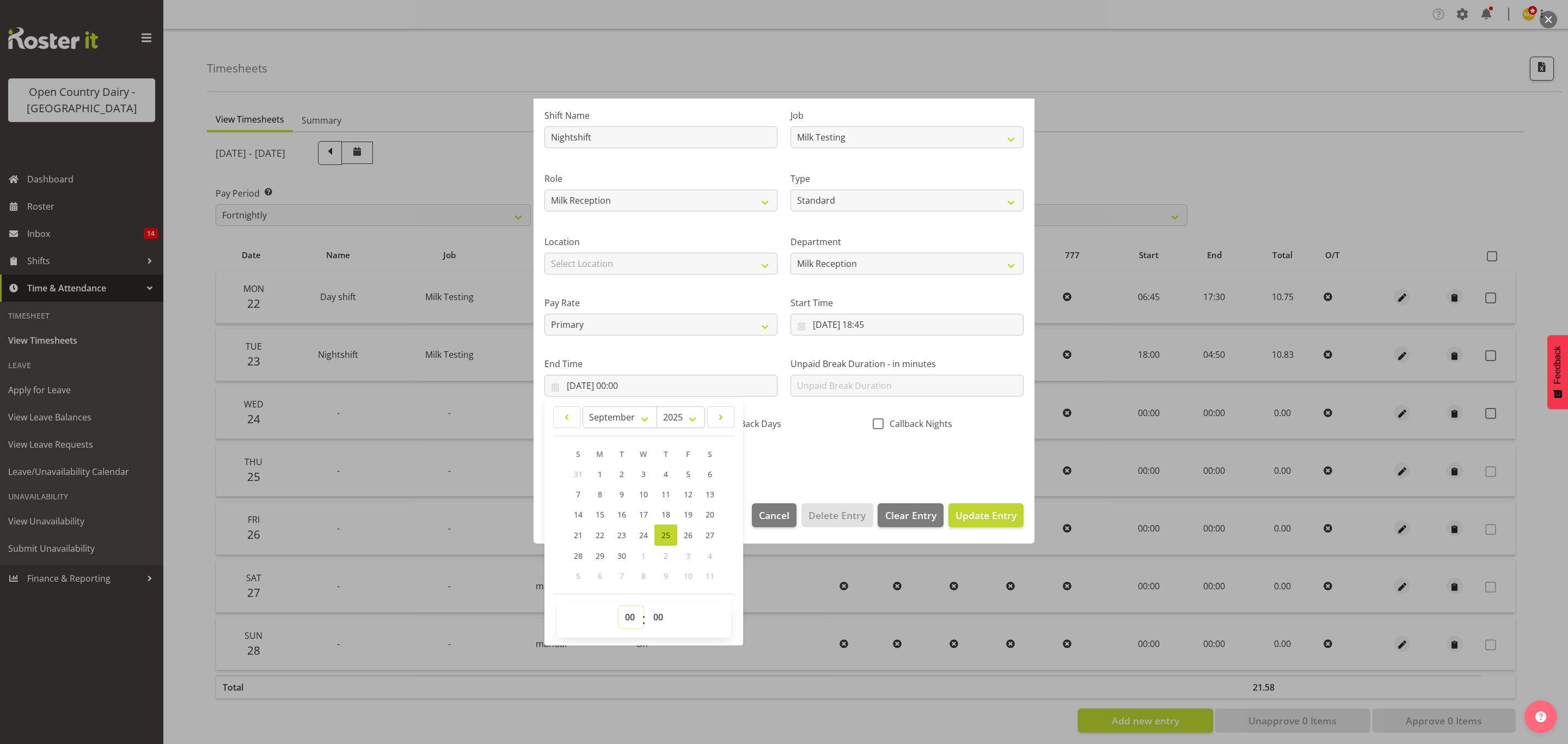
click at [625, 615] on select "00 01 02 03 04 05 06 07 08 09 10 11 12 13 14 15 16 17 18 19 20 21 22 23" at bounding box center [631, 617] width 25 height 21
select select "5"
click at [619, 607] on select "00 01 02 03 04 05 06 07 08 09 10 11 12 13 14 15 16 17 18 19 20 21 22 23" at bounding box center [631, 617] width 25 height 21
type input "25/09/2025, 05:00"
click at [656, 633] on span "00 01 02 03 04 05 06 07 08 09 10 11 12 13 14 15 16 17 18 19 20 21 22 23 24 25 2…" at bounding box center [659, 620] width 25 height 28
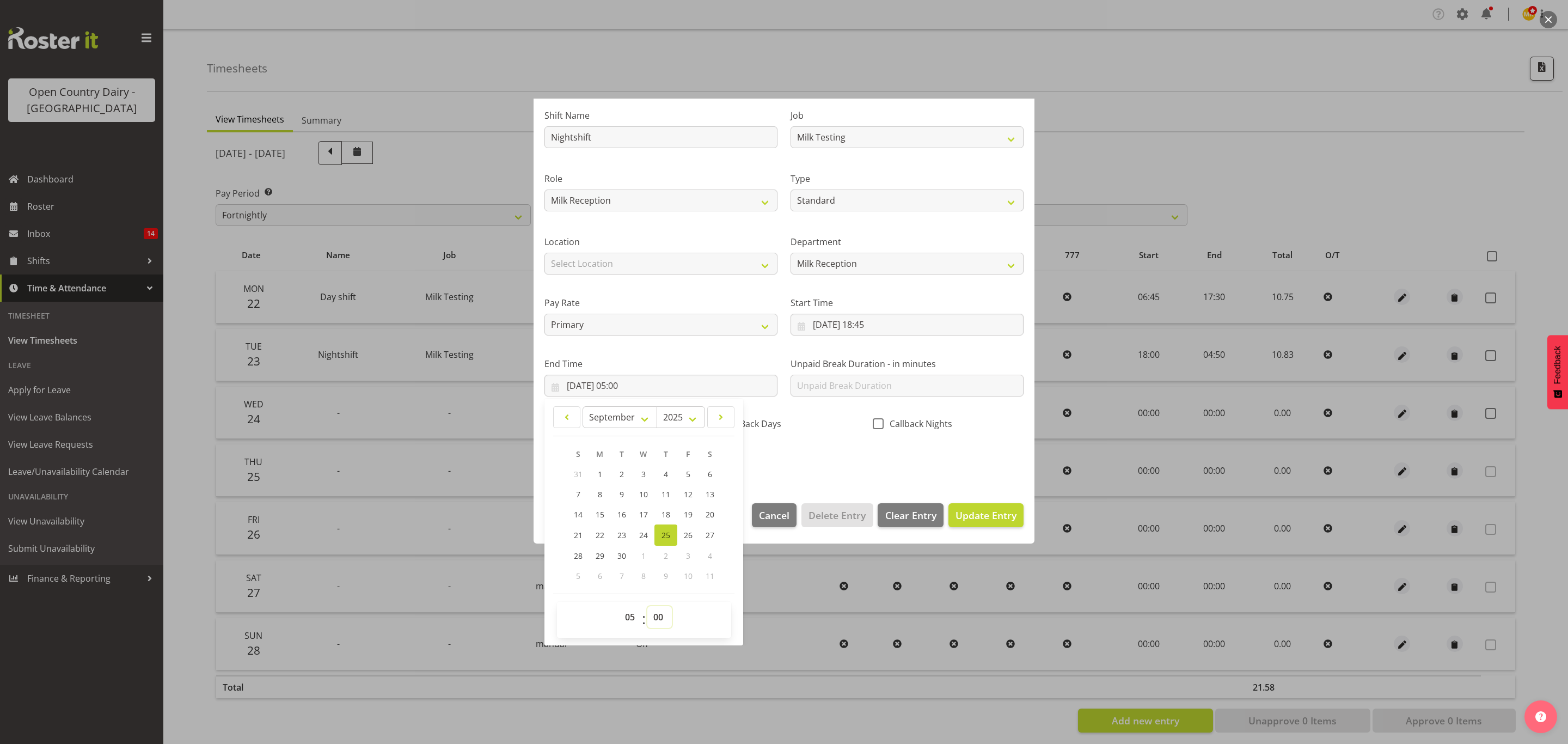
click at [655, 617] on select "00 01 02 03 04 05 06 07 08 09 10 11 12 13 14 15 16 17 18 19 20 21 22 23 24 25 2…" at bounding box center [659, 617] width 25 height 21
select select "15"
click at [648, 607] on select "00 01 02 03 04 05 06 07 08 09 10 11 12 13 14 15 16 17 18 19 20 21 22 23 24 25 2…" at bounding box center [659, 617] width 25 height 21
type input "25/09/2025, 05:15"
click at [806, 451] on div "Shift Name Nightshift Job Connecting /unconnecting Trailers Driving Meeting Mil…" at bounding box center [784, 284] width 492 height 381
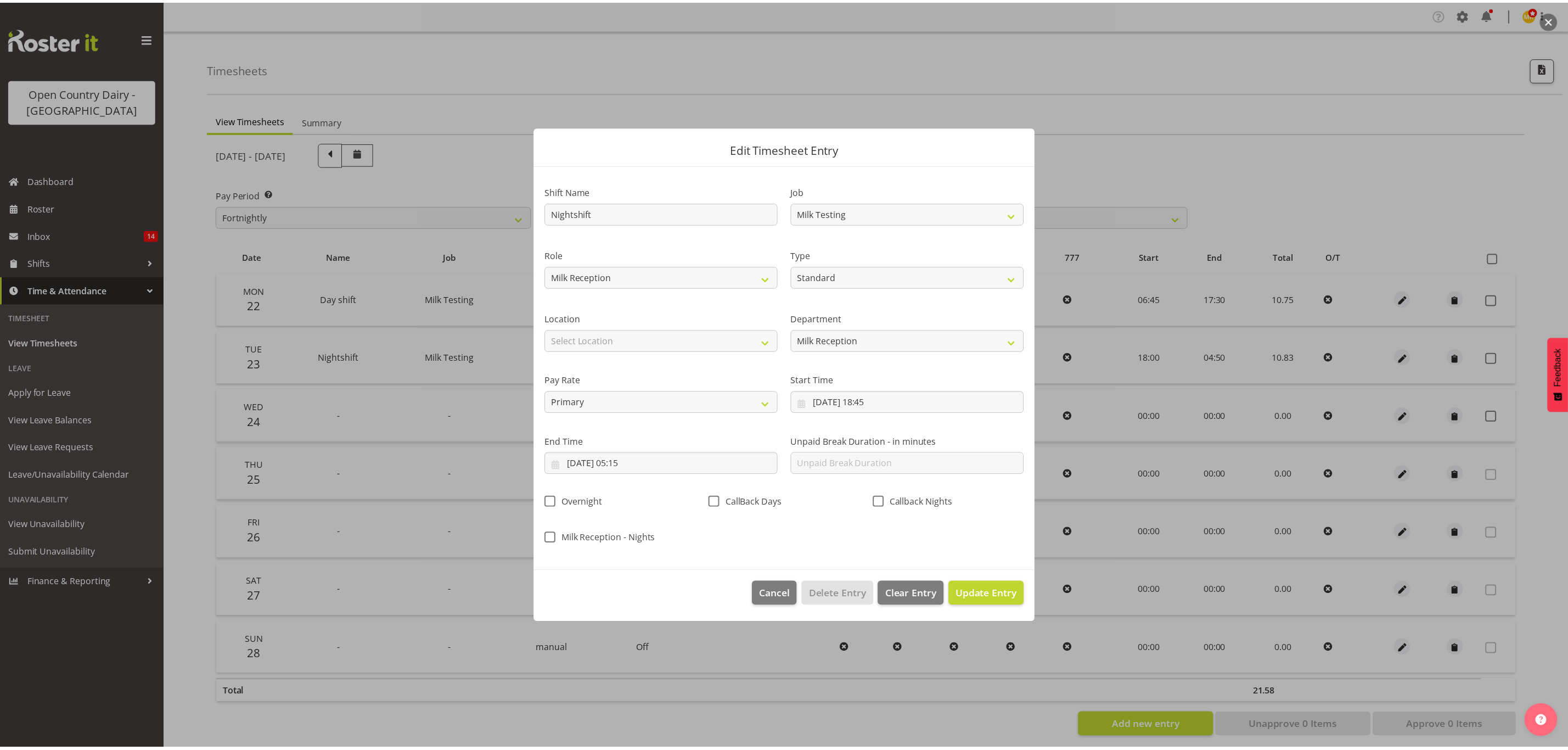
scroll to position [0, 0]
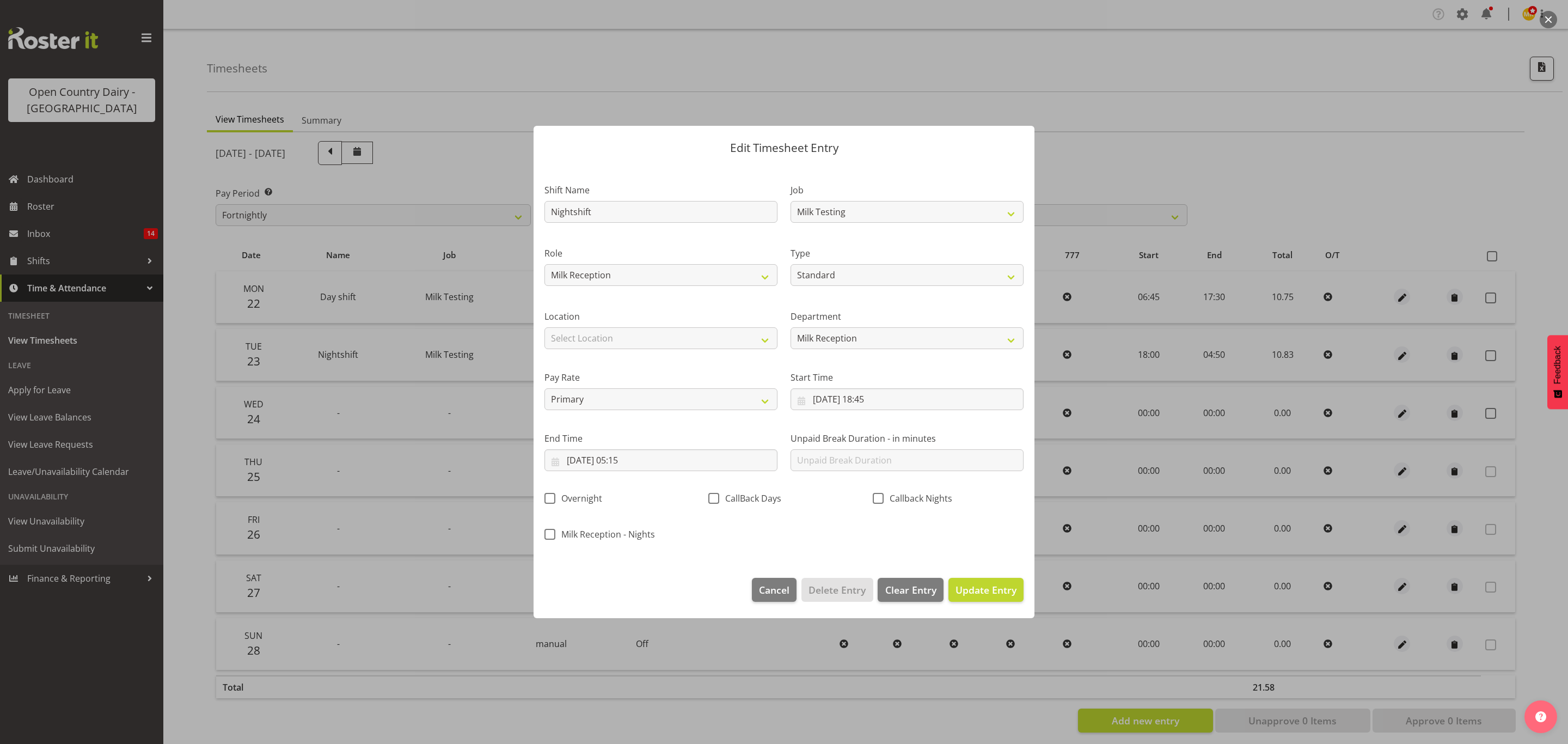
click at [557, 528] on div "Milk Reception - Nights" at bounding box center [620, 532] width 164 height 36
click at [559, 533] on span "Milk Reception - Nights" at bounding box center [605, 535] width 100 height 11
click at [551, 533] on input "Milk Reception - Nights" at bounding box center [547, 534] width 7 height 7
checkbox input "true"
click at [981, 588] on span "Update Entry" at bounding box center [986, 590] width 61 height 13
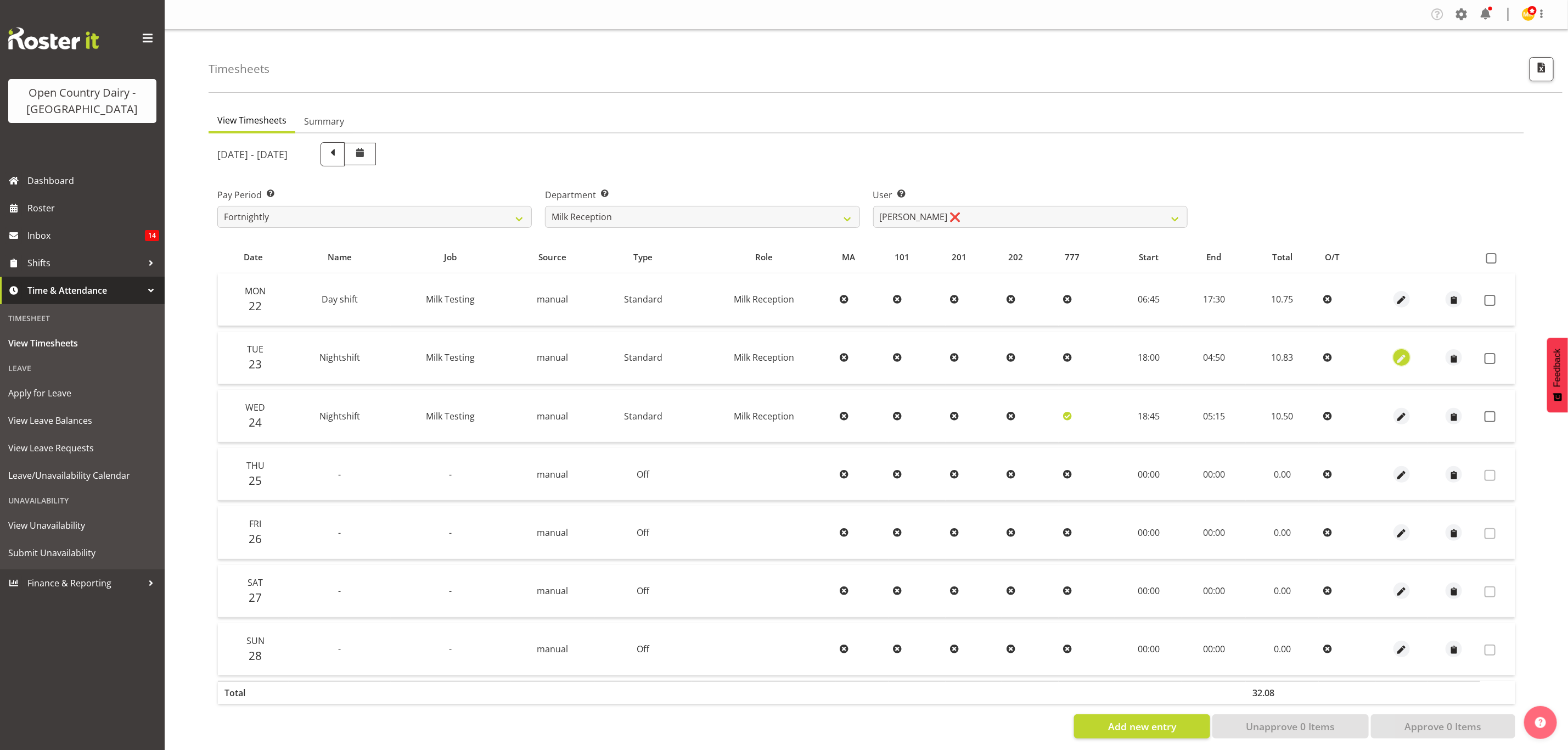
click at [1400, 356] on span "button" at bounding box center [1402, 359] width 12 height 12
select select "Standard"
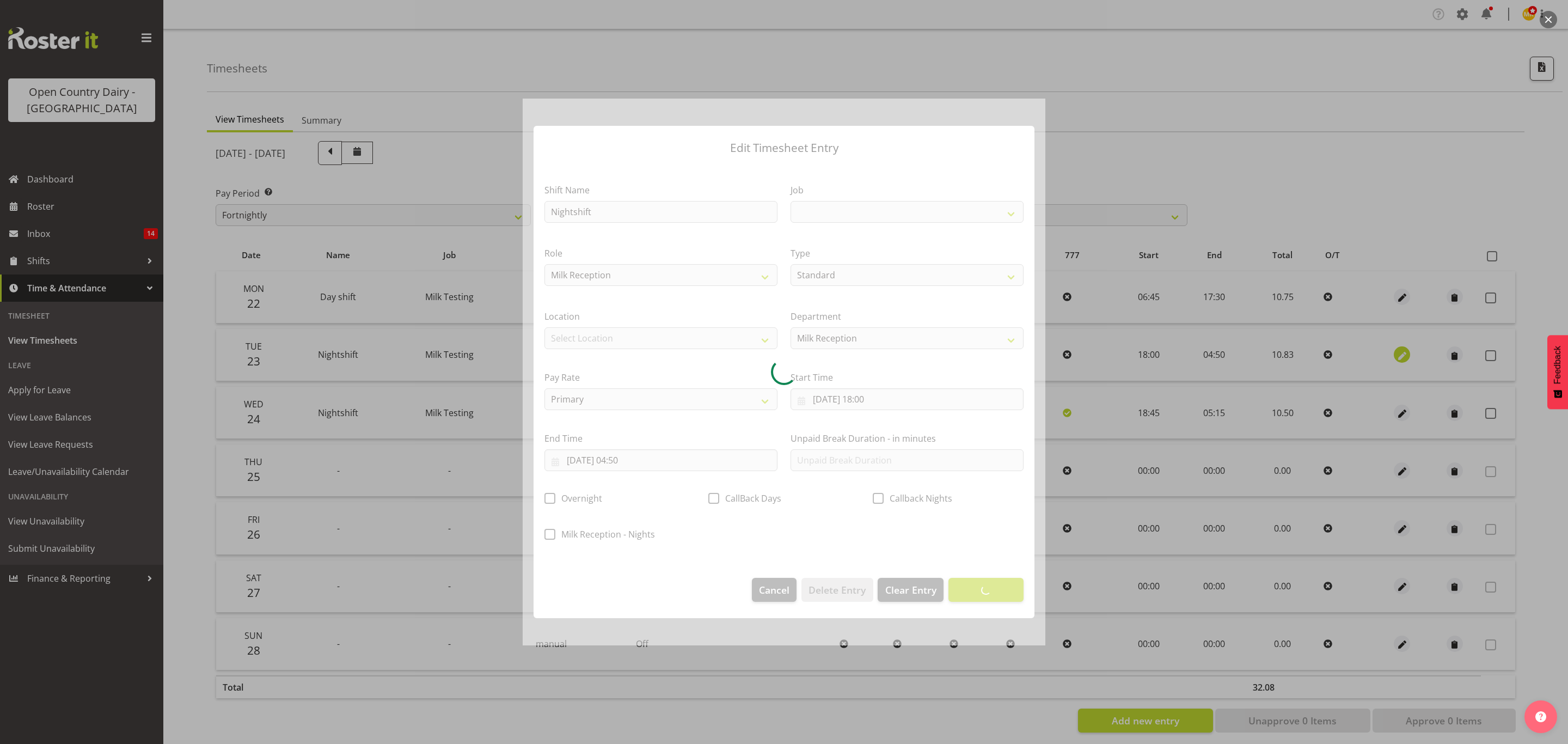
select select "10660"
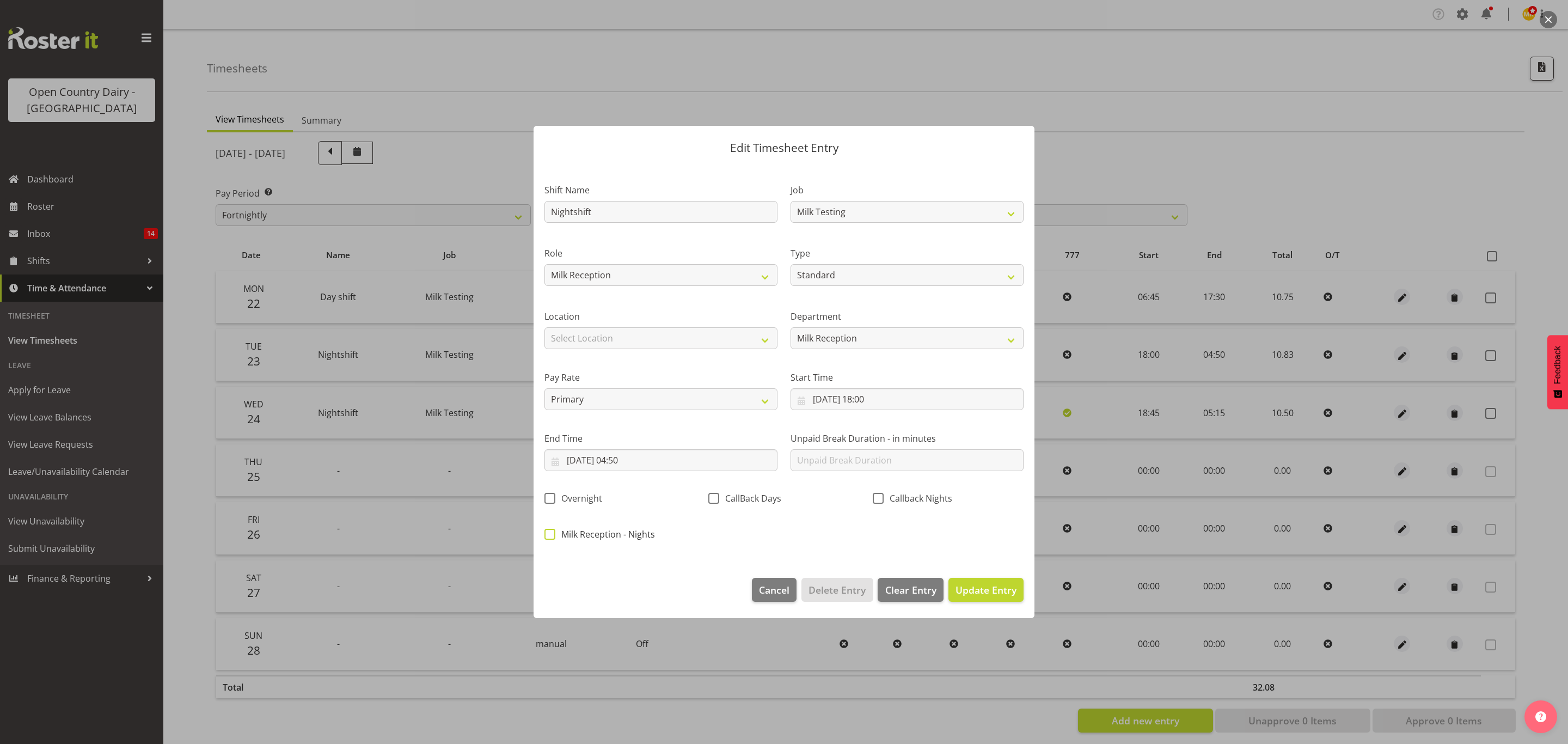
click at [557, 537] on span "Milk Reception - Nights" at bounding box center [605, 535] width 100 height 11
click at [551, 537] on input "Milk Reception - Nights" at bounding box center [547, 534] width 7 height 7
checkbox input "true"
click at [991, 588] on span "Update Entry" at bounding box center [986, 590] width 61 height 13
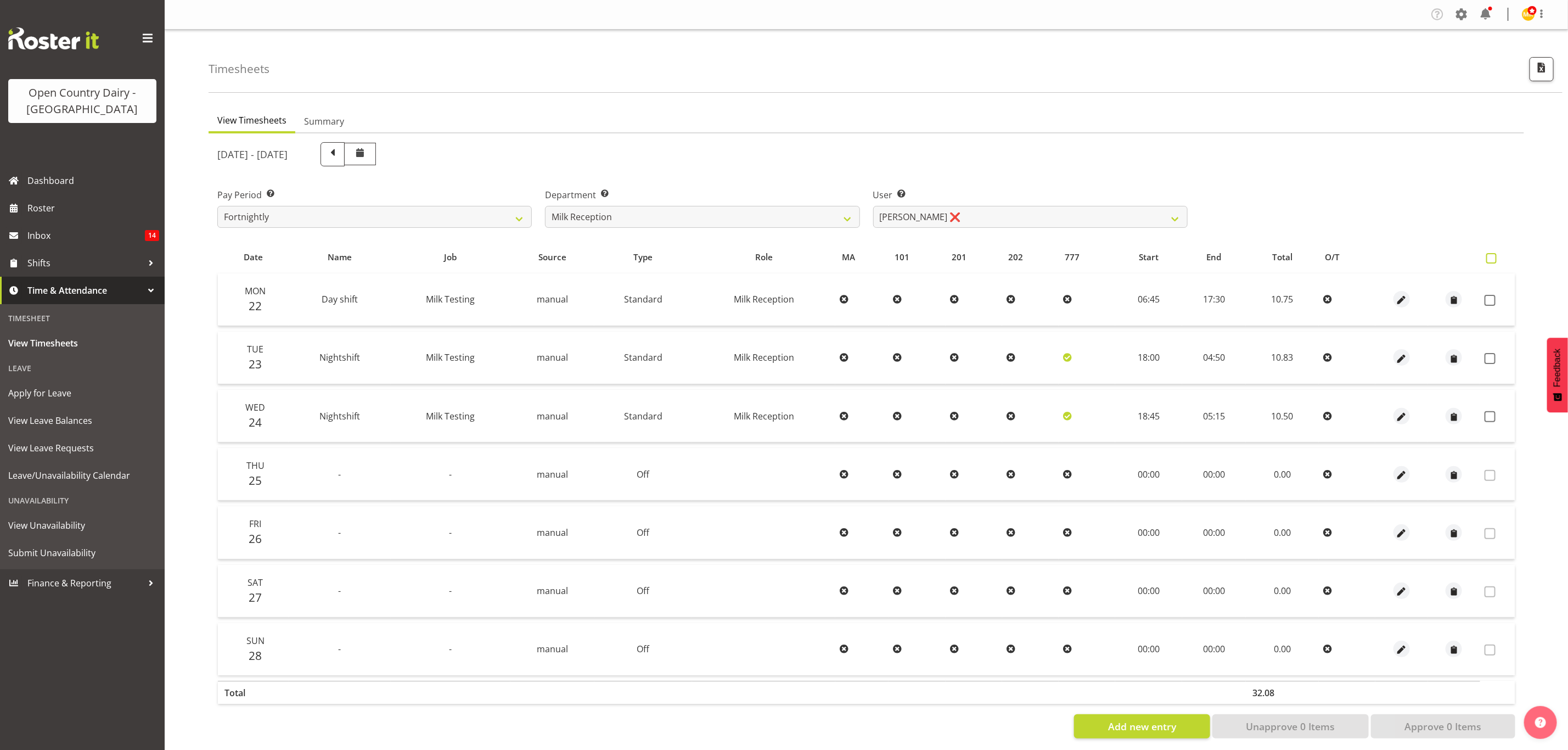
click at [1494, 258] on span at bounding box center [1491, 257] width 10 height 10
click at [1493, 258] on input "checkbox" at bounding box center [1489, 258] width 7 height 7
checkbox input "true"
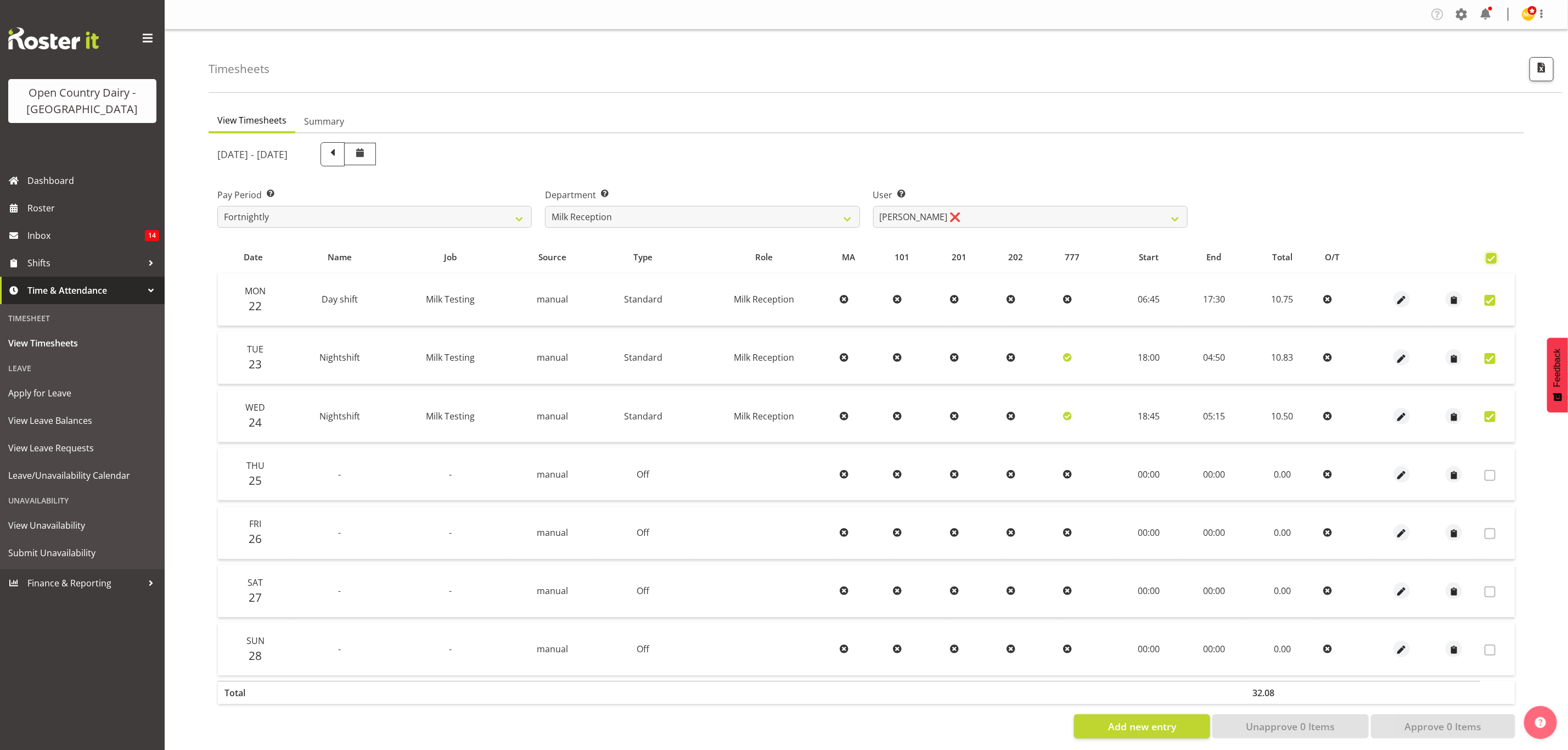
checkbox input "true"
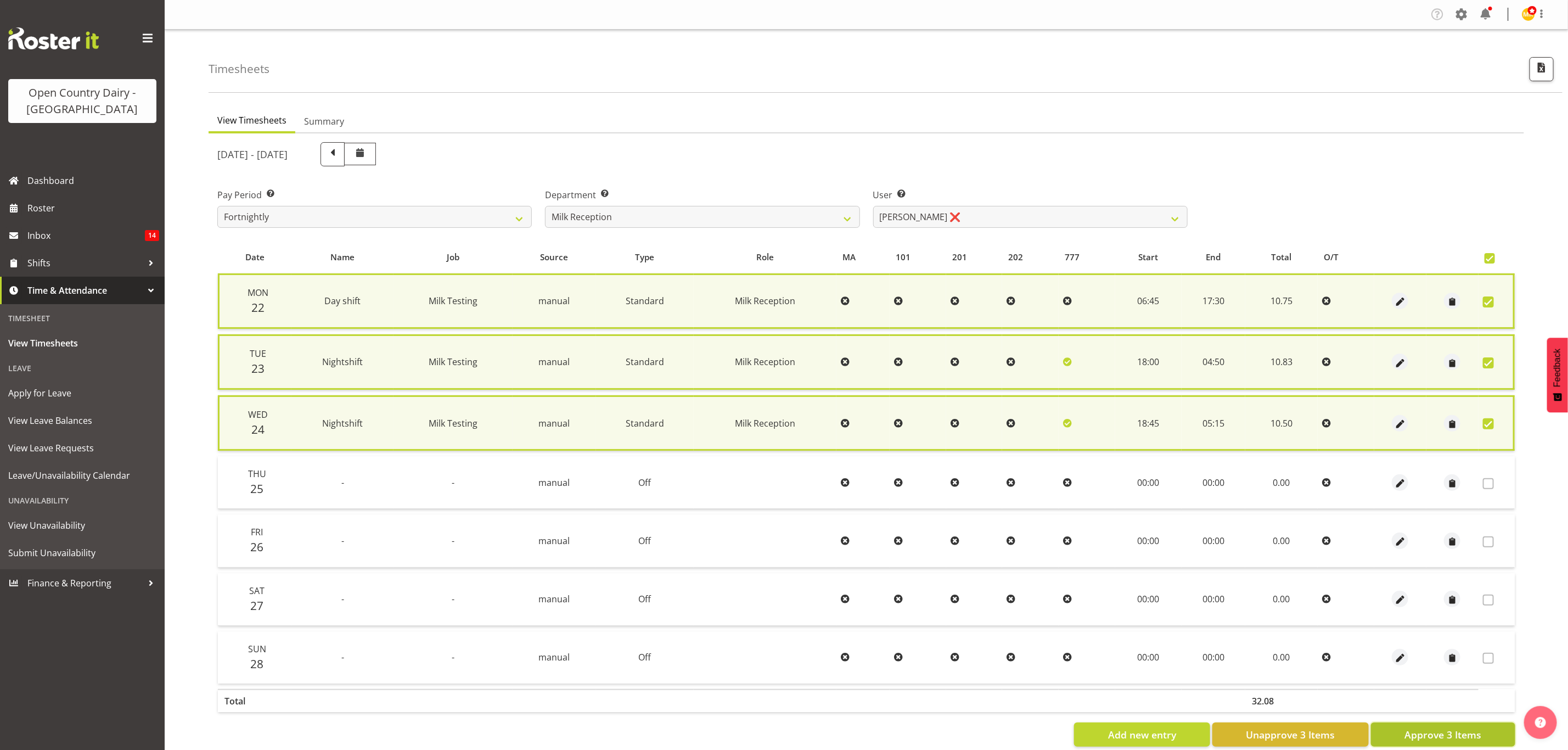
click at [1455, 728] on span "Approve 3 Items" at bounding box center [1442, 735] width 77 height 14
checkbox input "false"
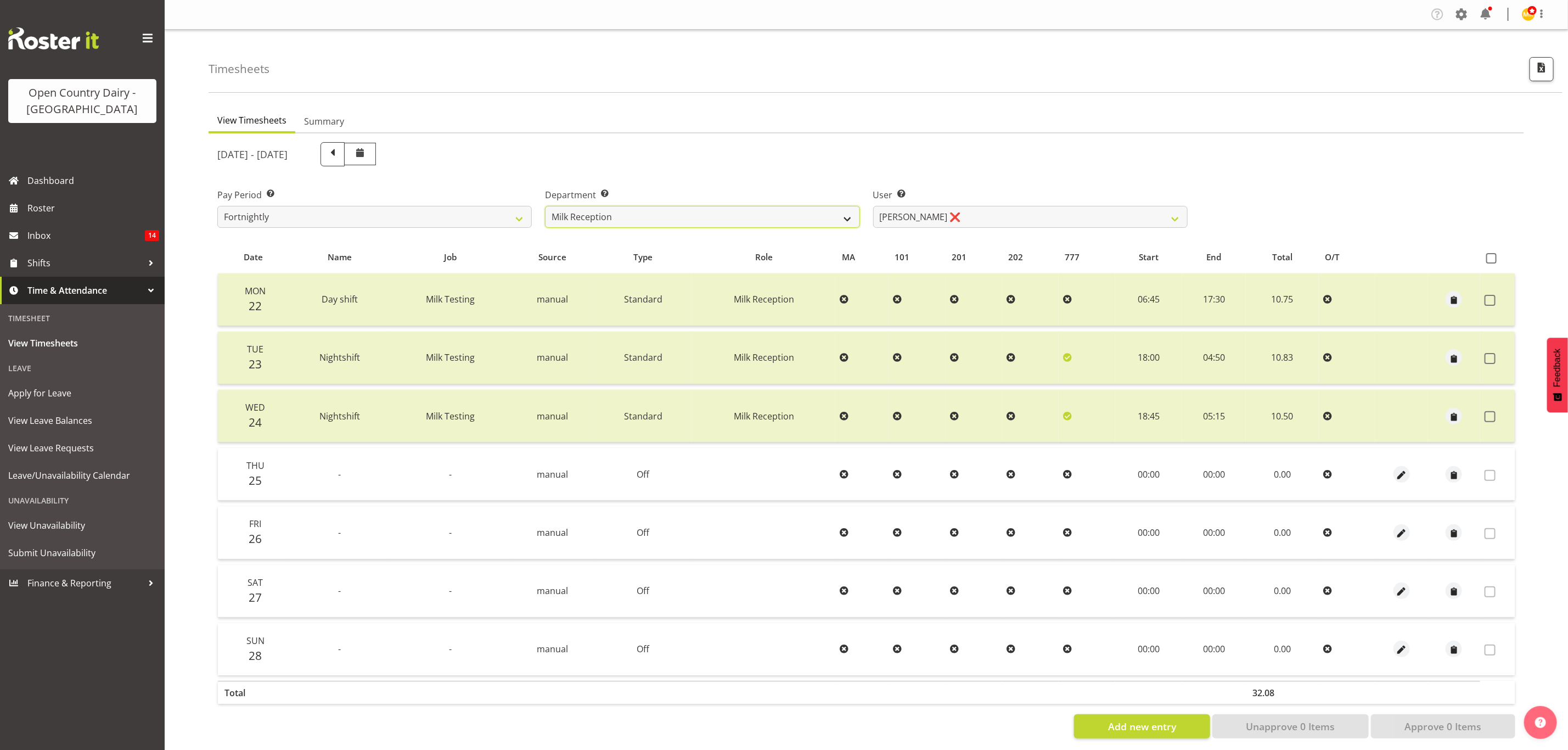
click at [682, 216] on select "734 735 736 737 738 739 851 853 854 855 856 858 861 862 865 867-9032 868 869 87…" at bounding box center [702, 216] width 315 height 22
select select "667"
click at [545, 206] on select "734 735 736 737 738 739 851 853 854 855 856 858 861 862 865 867-9032 868 869 87…" at bounding box center [702, 216] width 315 height 22
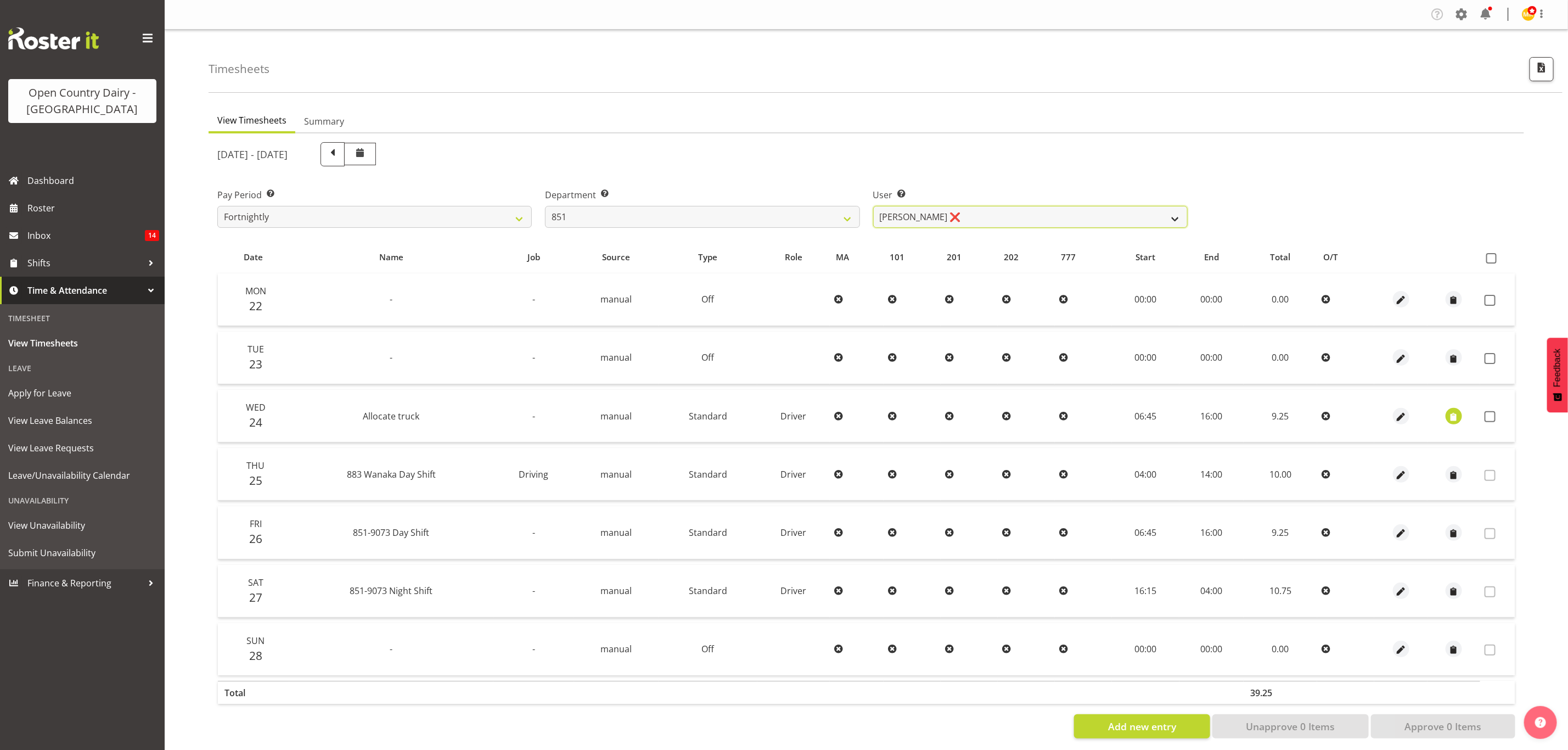
drag, startPoint x: 934, startPoint y: 215, endPoint x: 935, endPoint y: 224, distance: 9.1
click at [934, 215] on select "Hayden Batt ❌ Martin Black ❌ Stacey Wilson ❌" at bounding box center [1030, 216] width 315 height 22
select select "7437"
click at [873, 206] on select "Hayden Batt ❌ Martin Black ❌ Stacey Wilson ❌" at bounding box center [1030, 216] width 315 height 22
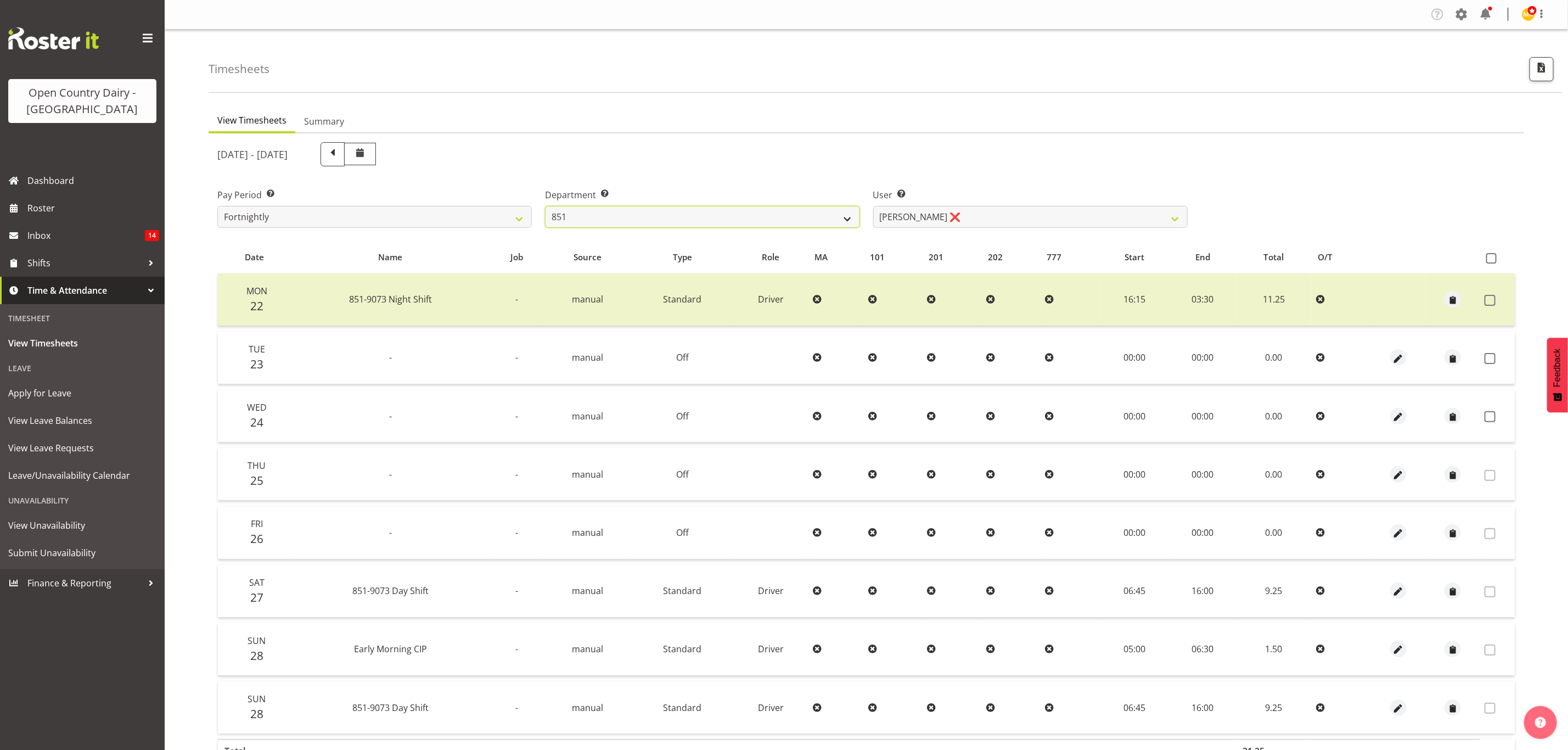
click at [828, 213] on select "734 735 736 737 738 739 851 853 854 855 856 858 861 862 865 867-9032 868 869 87…" at bounding box center [702, 216] width 315 height 22
select select "783"
click at [545, 206] on select "734 735 736 737 738 739 851 853 854 855 856 858 861 862 865 867-9032 868 869 87…" at bounding box center [702, 216] width 315 height 22
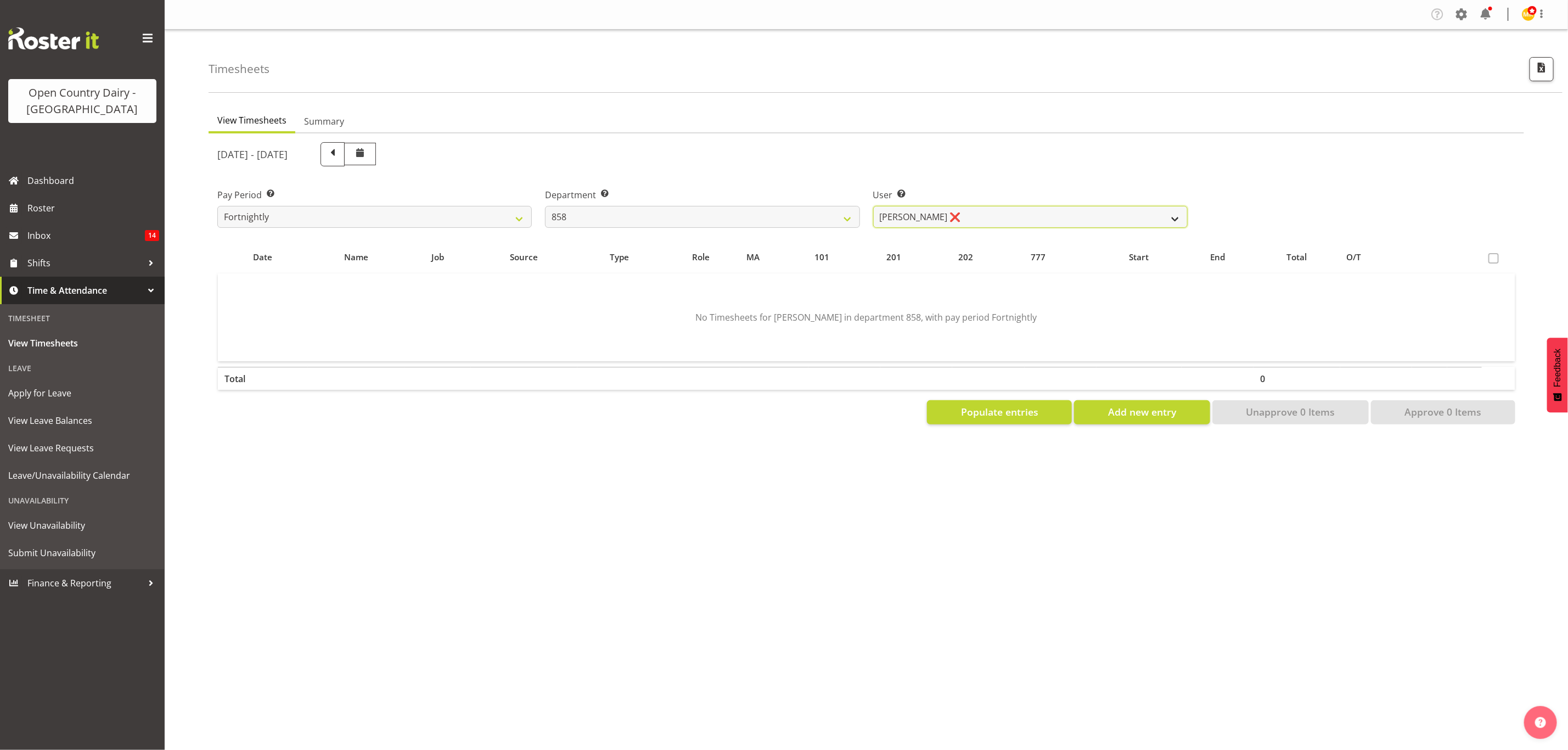
click at [942, 223] on select "Anthony Shaw ❌ Liam Bellman ❌ Neil Peters ❌" at bounding box center [1030, 216] width 315 height 22
click at [873, 206] on select "Anthony Shaw ❌ Liam Bellman ❌ Neil Peters ❌" at bounding box center [1030, 216] width 315 height 22
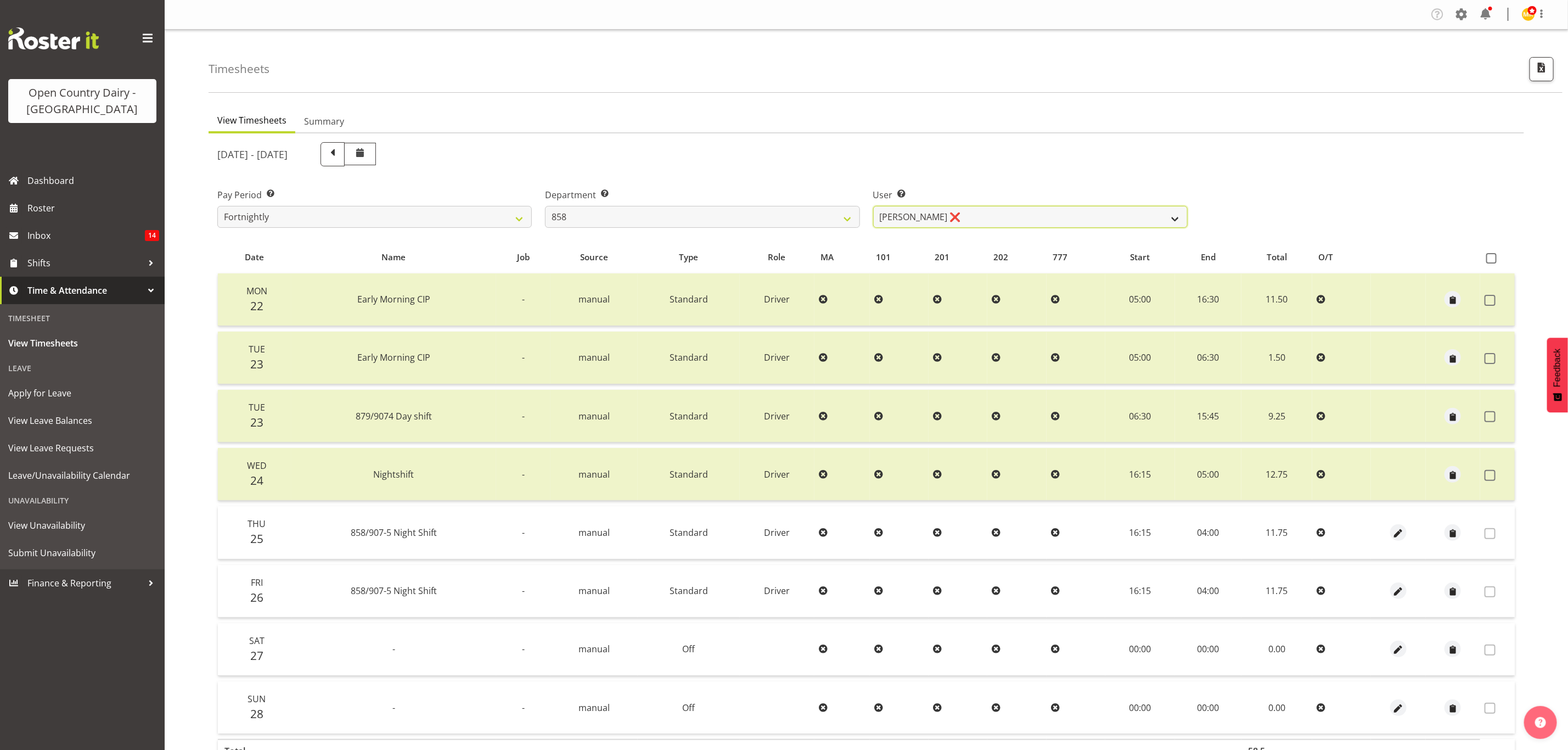
click at [924, 218] on select "Anthony Shaw ❌ Liam Bellman ❌ Neil Peters ❌" at bounding box center [1030, 216] width 315 height 22
select select "7456"
click at [873, 206] on select "Anthony Shaw ❌ Liam Bellman ❌ Neil Peters ❌" at bounding box center [1030, 216] width 315 height 22
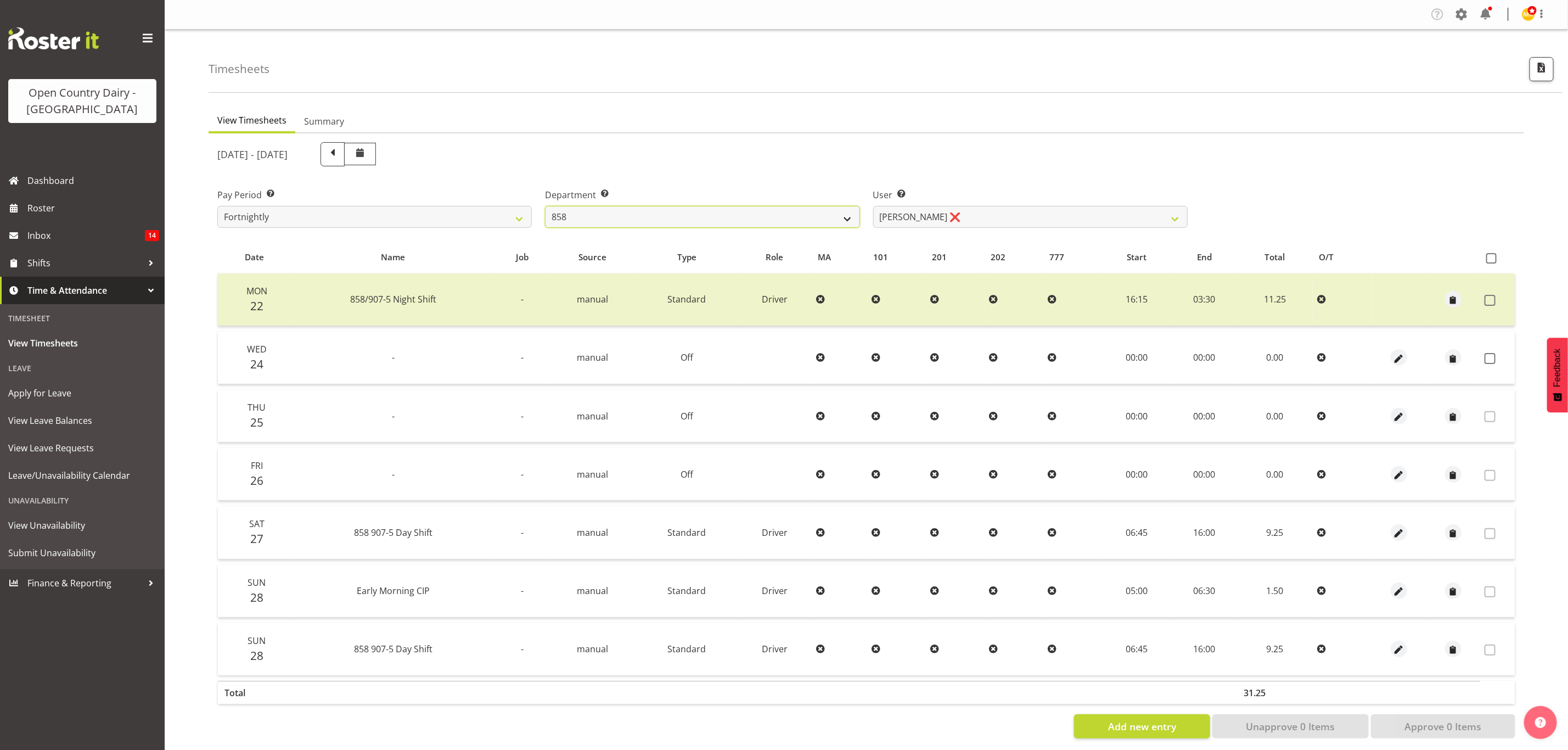
click at [826, 213] on select "734 735 736 737 738 739 851 853 854 855 856 858 861 862 865 867-9032 868 869 87…" at bounding box center [702, 216] width 315 height 22
select select "696"
click at [545, 206] on select "734 735 736 737 738 739 851 853 854 855 856 858 861 862 865 867-9032 868 869 87…" at bounding box center [702, 216] width 315 height 22
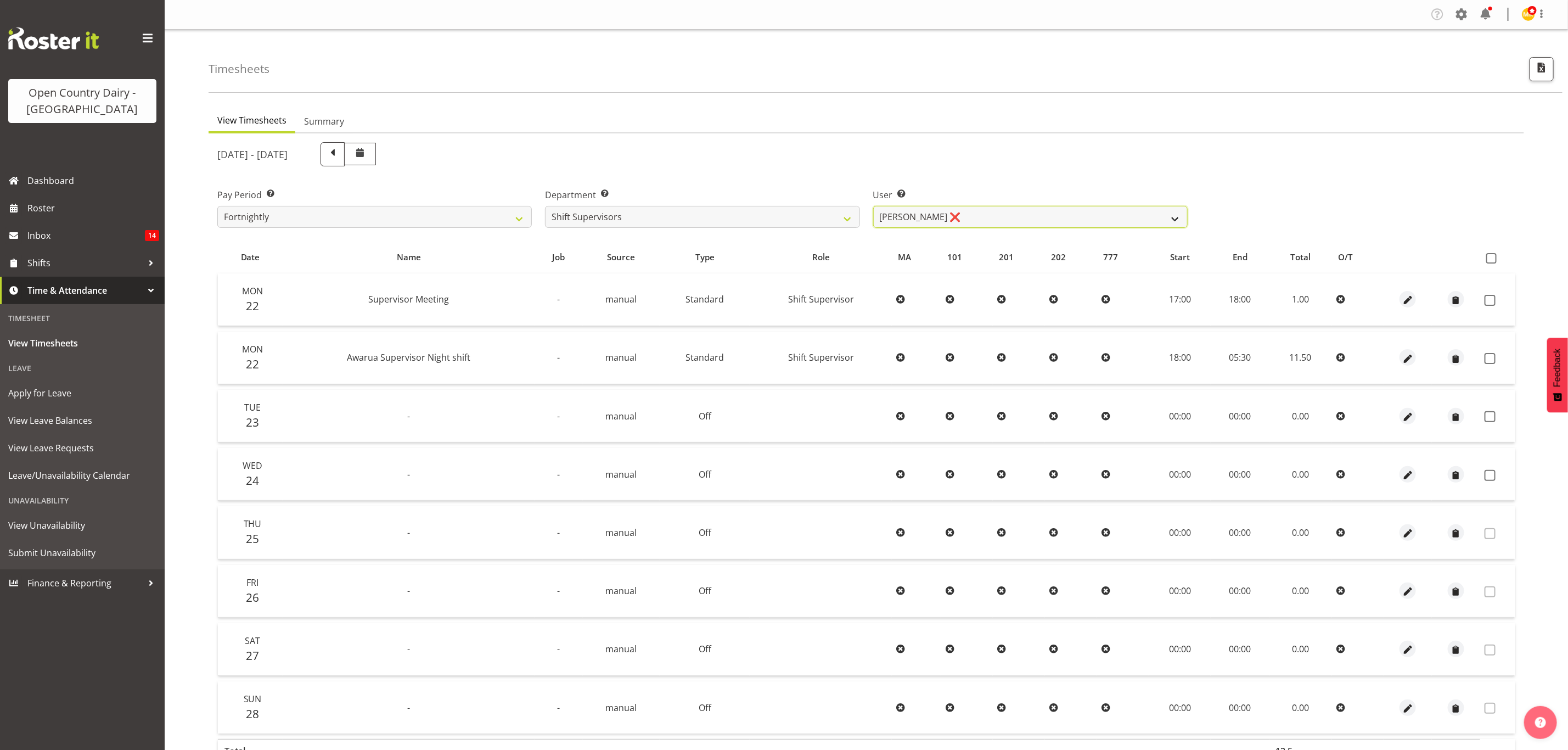
click at [951, 221] on select "Ethan Moore ❌ Leonna Turner ❌ Michael Straith ❌ Vishal Vadadoriya ❌" at bounding box center [1030, 216] width 315 height 22
select select "7488"
click at [873, 206] on select "Ethan Moore ❌ Leonna Turner ❌ Michael Straith ❌ Vishal Vadadoriya ❌" at bounding box center [1030, 216] width 315 height 22
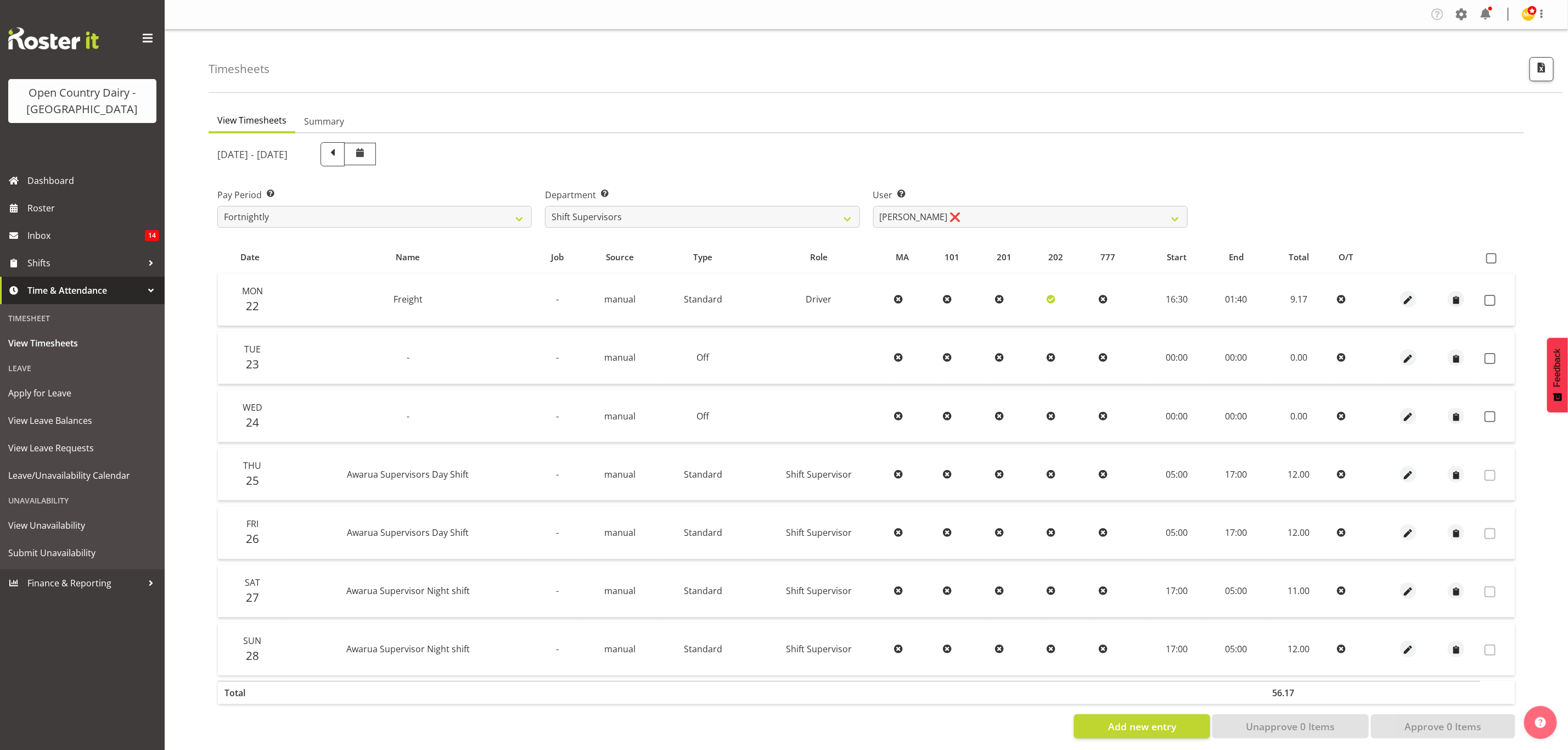
click at [984, 121] on ul "View Timesheets Summary" at bounding box center [866, 121] width 1315 height 24
click at [728, 218] on select "734 735 736 737 738 739 851 853 854 855 856 858 861 862 865 867-9032 868 869 87…" at bounding box center [702, 216] width 315 height 22
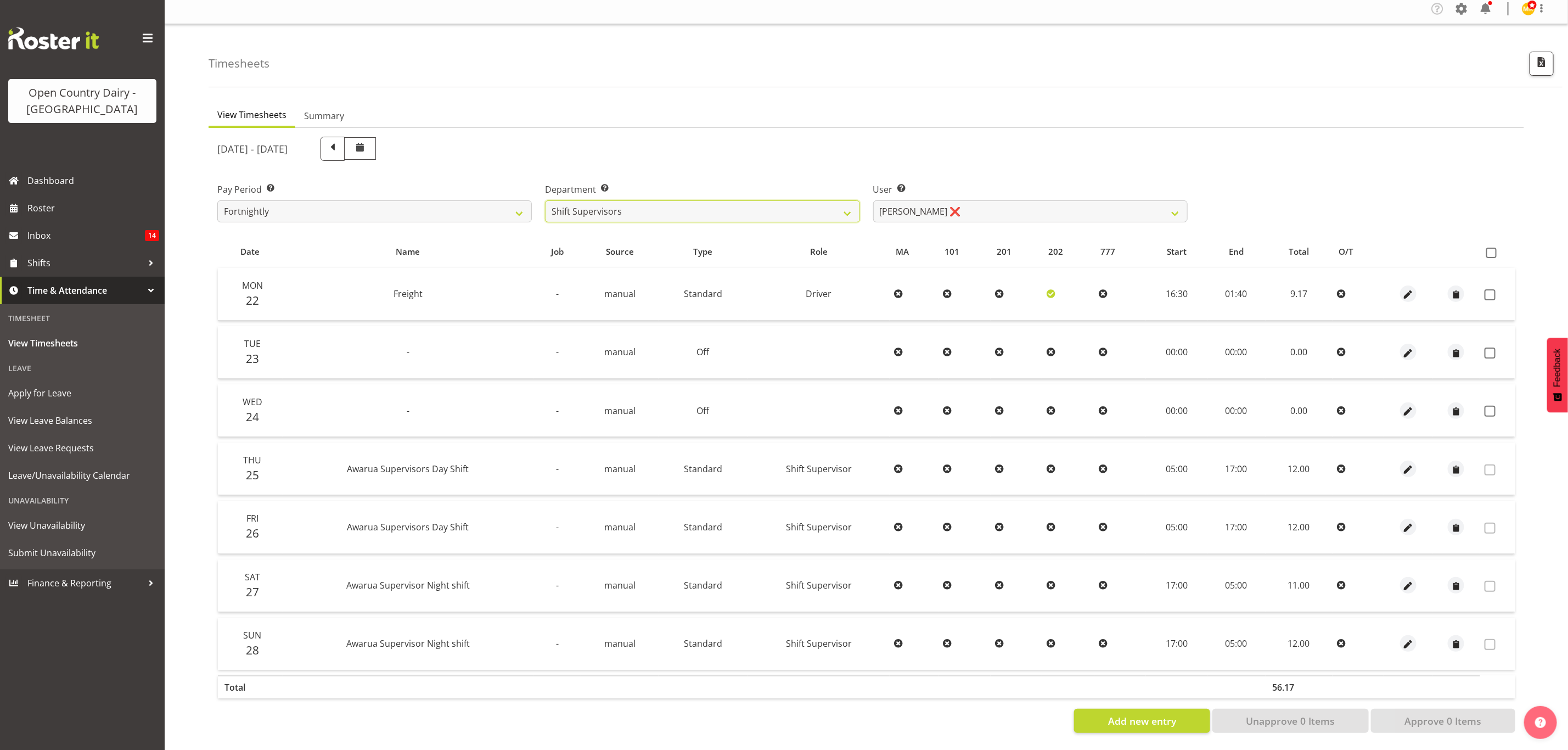
scroll to position [13, 0]
click at [340, 141] on span at bounding box center [332, 148] width 14 height 14
select select
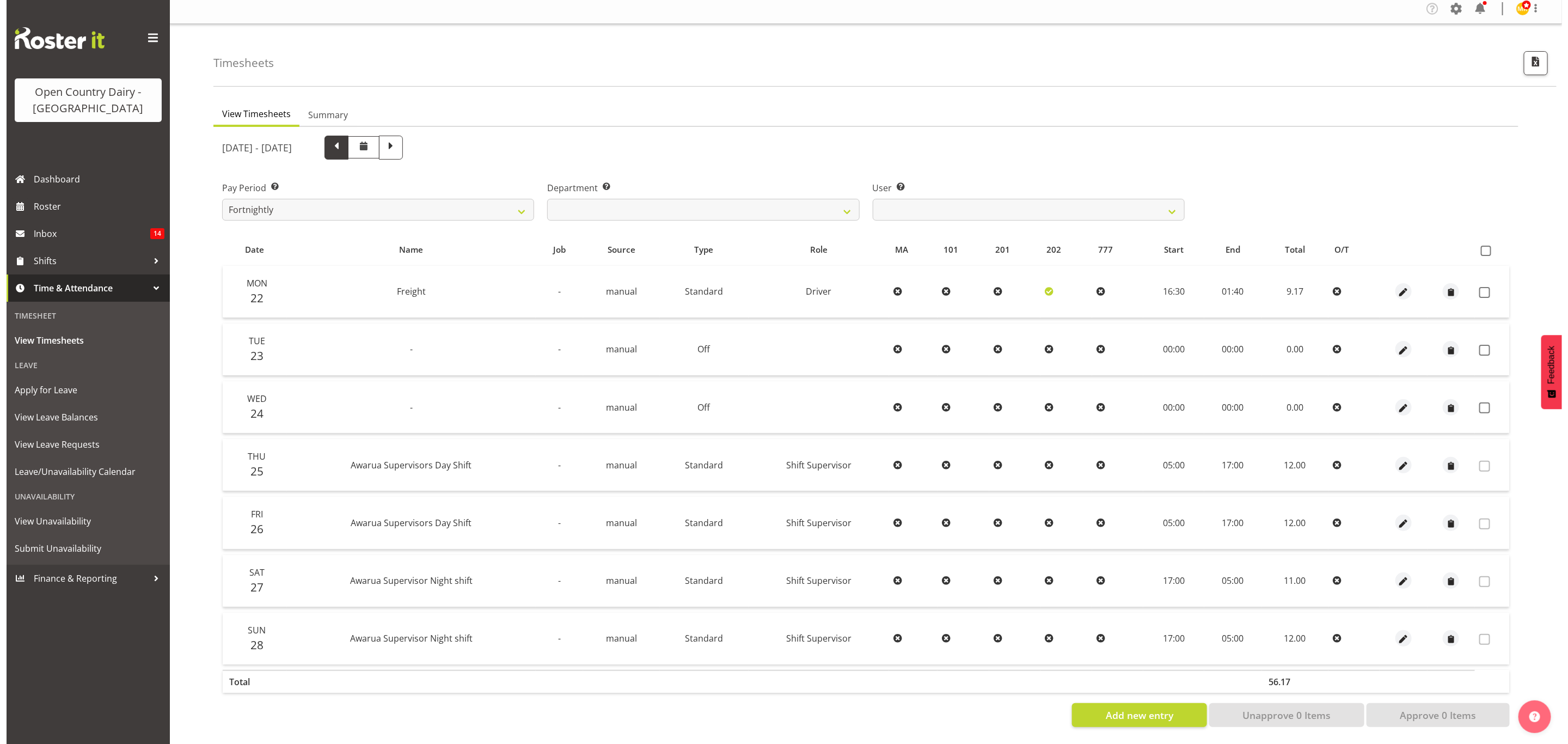
scroll to position [0, 0]
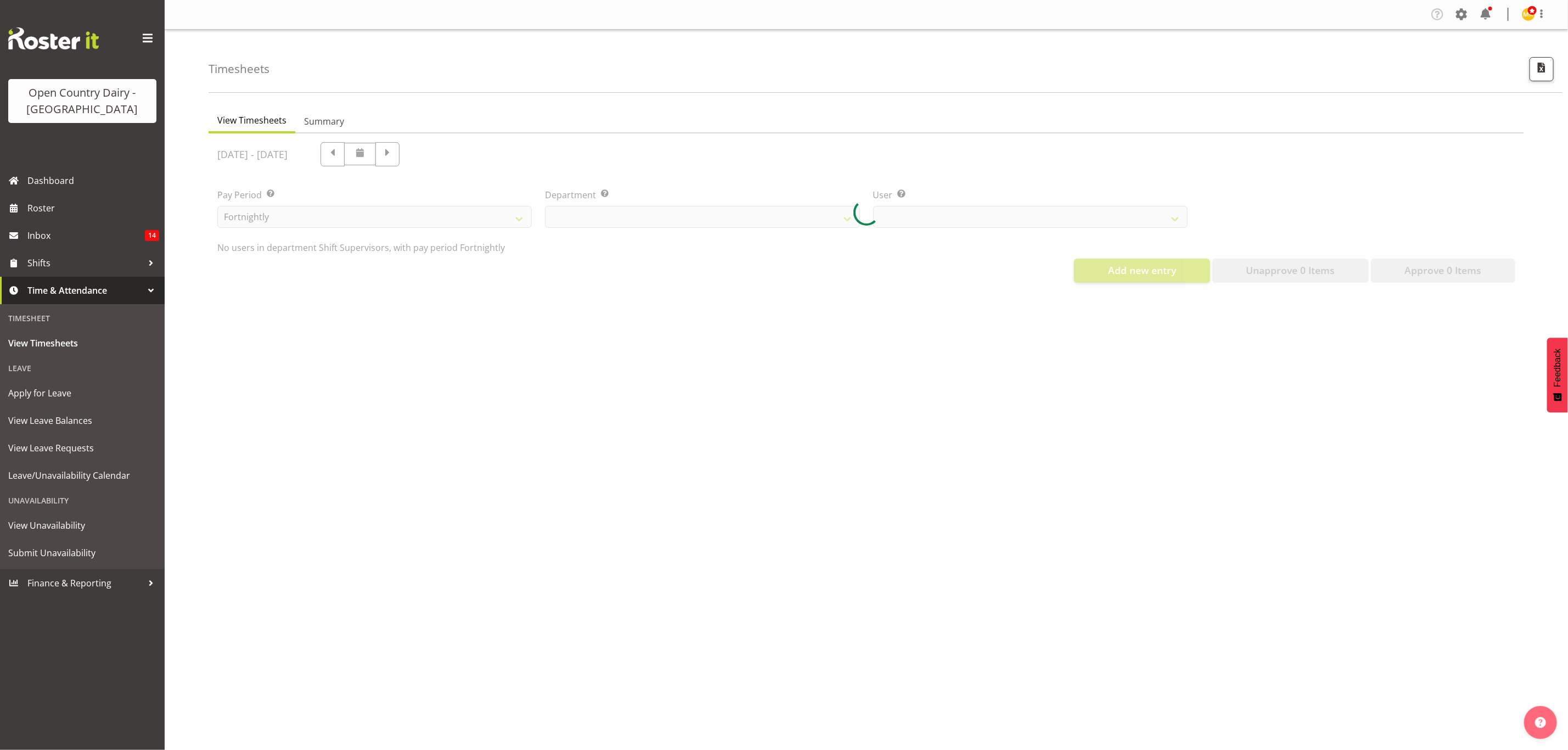
select select "696"
select select "7488"
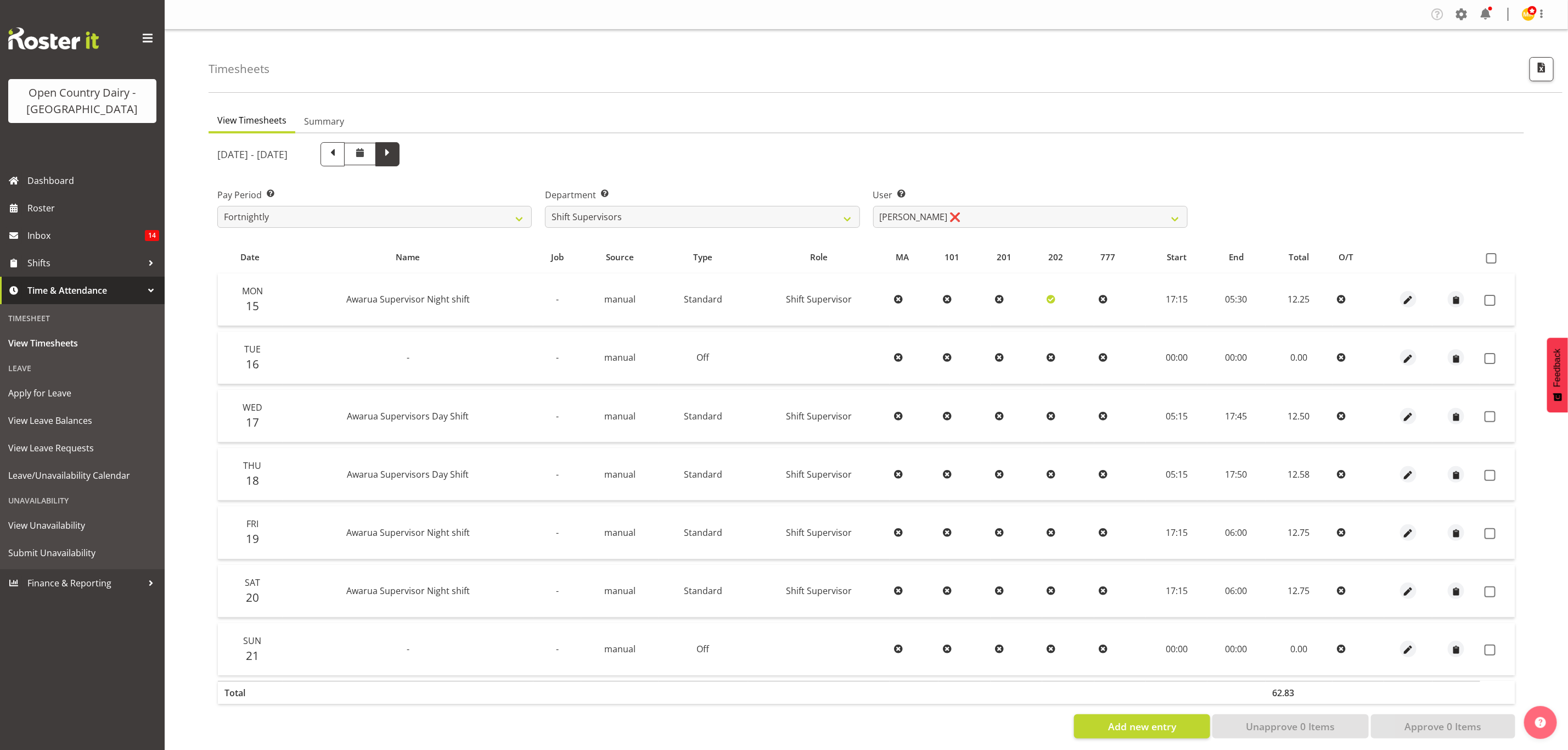
click at [400, 152] on span at bounding box center [387, 154] width 24 height 24
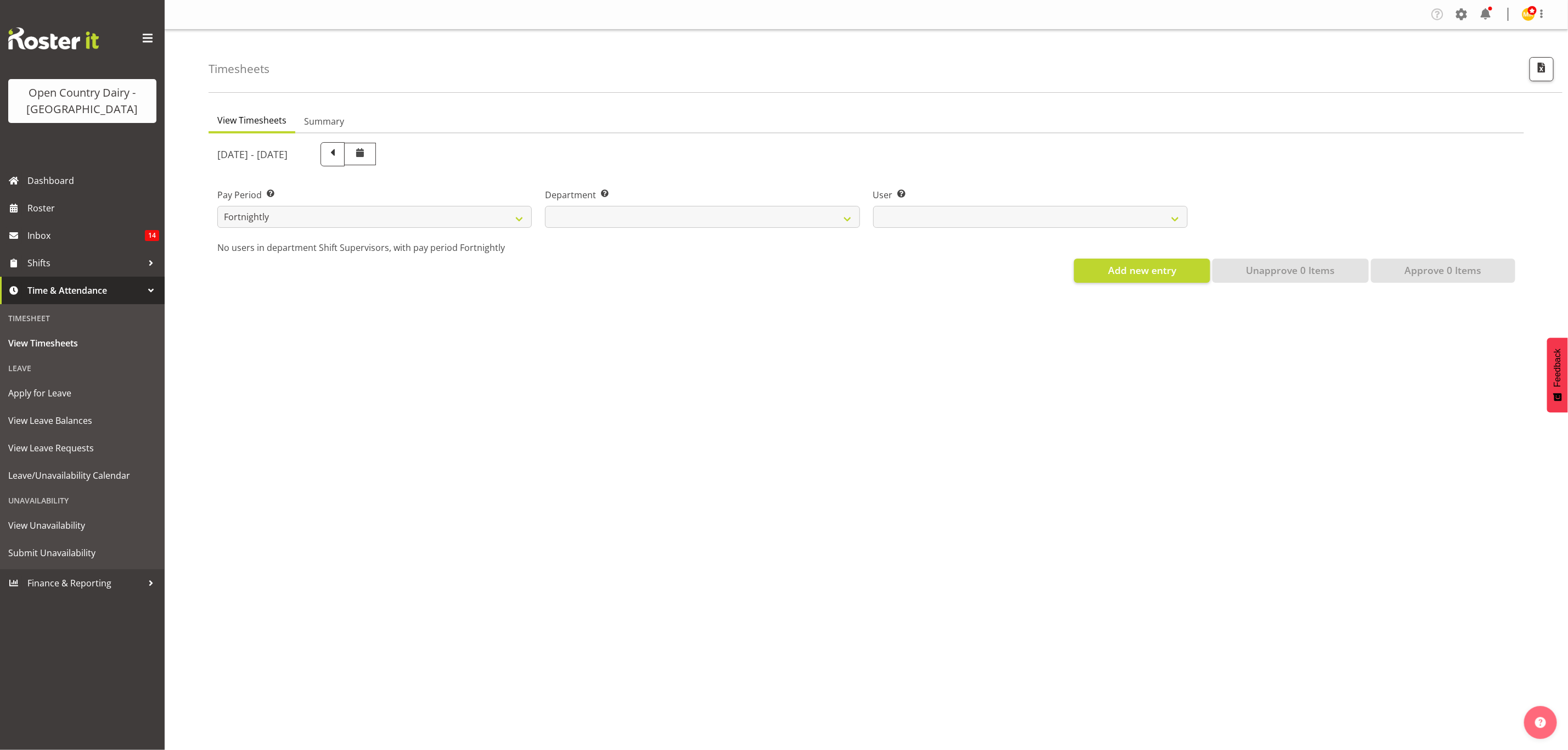
select select
select select "696"
select select "7488"
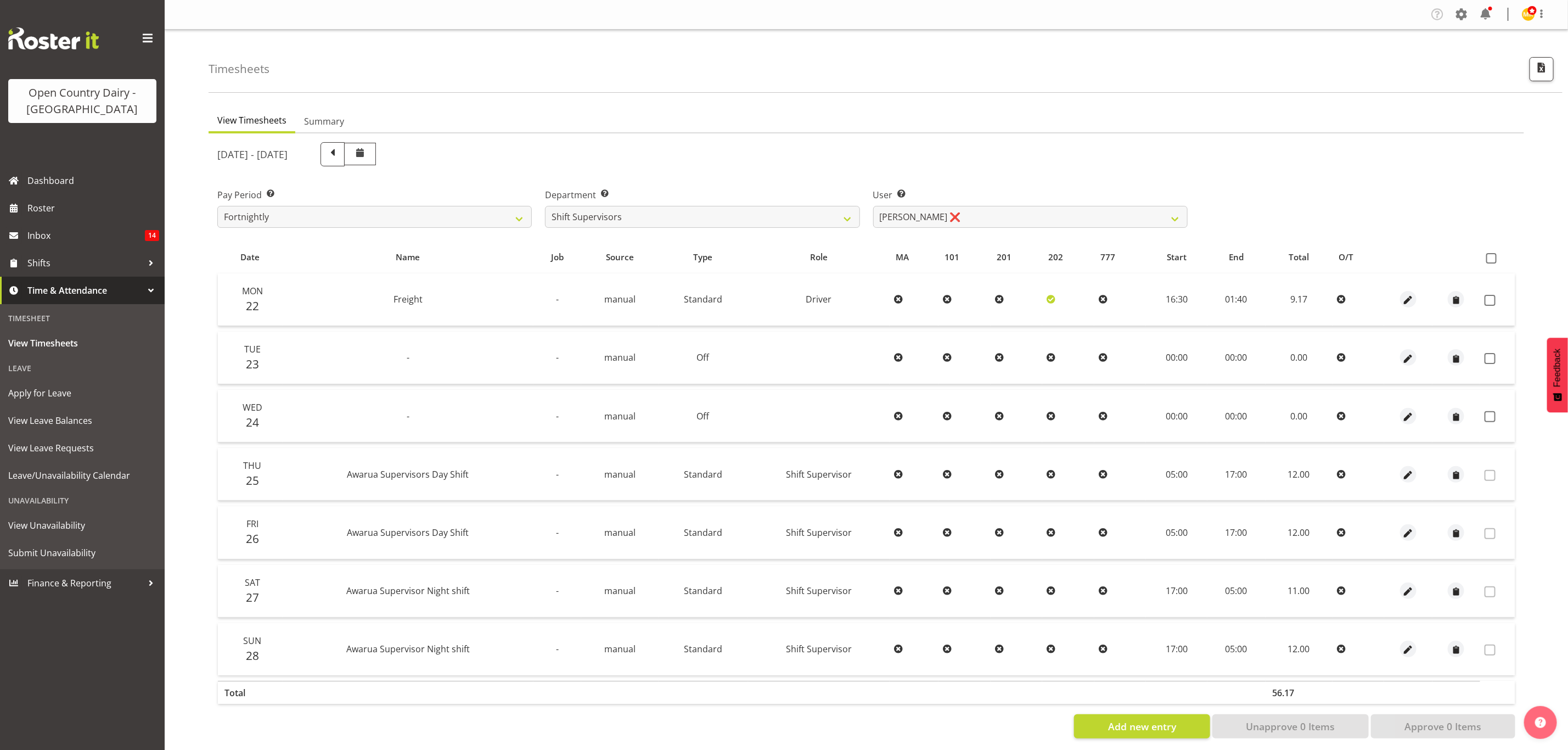
click at [910, 135] on div "September 22nd - September 28th 2025" at bounding box center [702, 154] width 984 height 37
click at [1402, 361] on span "button" at bounding box center [1408, 359] width 12 height 12
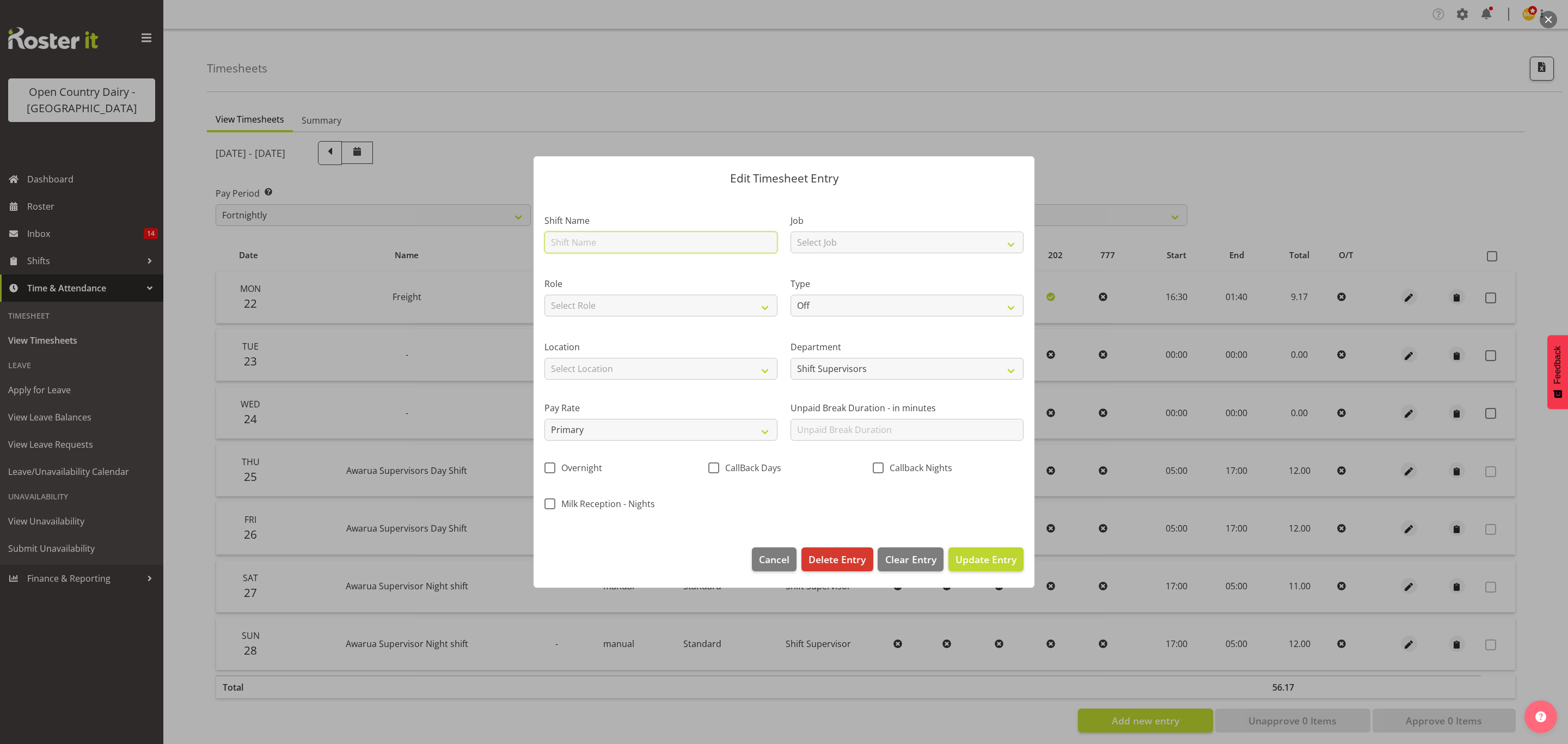
click at [669, 252] on input "text" at bounding box center [661, 242] width 233 height 21
type input "Nightshift"
click at [827, 247] on select "Select Job Connecting /unconnecting Trailers Driving Meeting Milk Testing" at bounding box center [907, 242] width 233 height 21
select select "10670"
click at [791, 232] on select "Select Job Connecting /unconnecting Trailers Driving Meeting Milk Testing" at bounding box center [907, 242] width 233 height 21
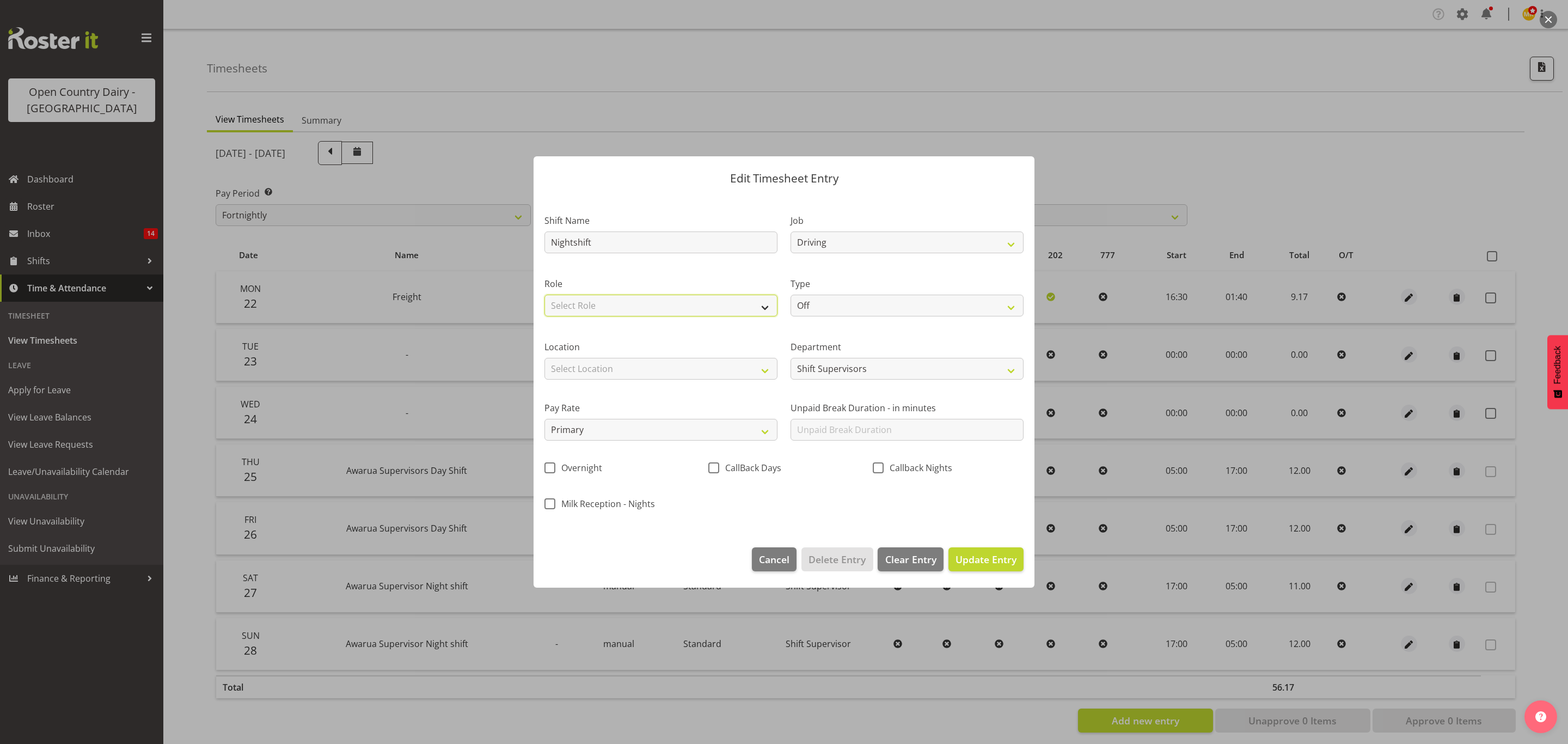
click at [771, 311] on select "Select Role Driver Shift Supervisor Freight" at bounding box center [661, 305] width 233 height 21
select select "1154"
click at [544, 295] on select "Select Role Driver Shift Supervisor Freight" at bounding box center [661, 305] width 233 height 21
click at [860, 319] on div "Type Off Standard Public Holiday Public Holiday (Worked) Day In Lieu Annual Lea…" at bounding box center [907, 294] width 246 height 63
click at [861, 306] on select "Off Standard Public Holiday Public Holiday (Worked) Day In Lieu Annual Leave Si…" at bounding box center [907, 305] width 233 height 21
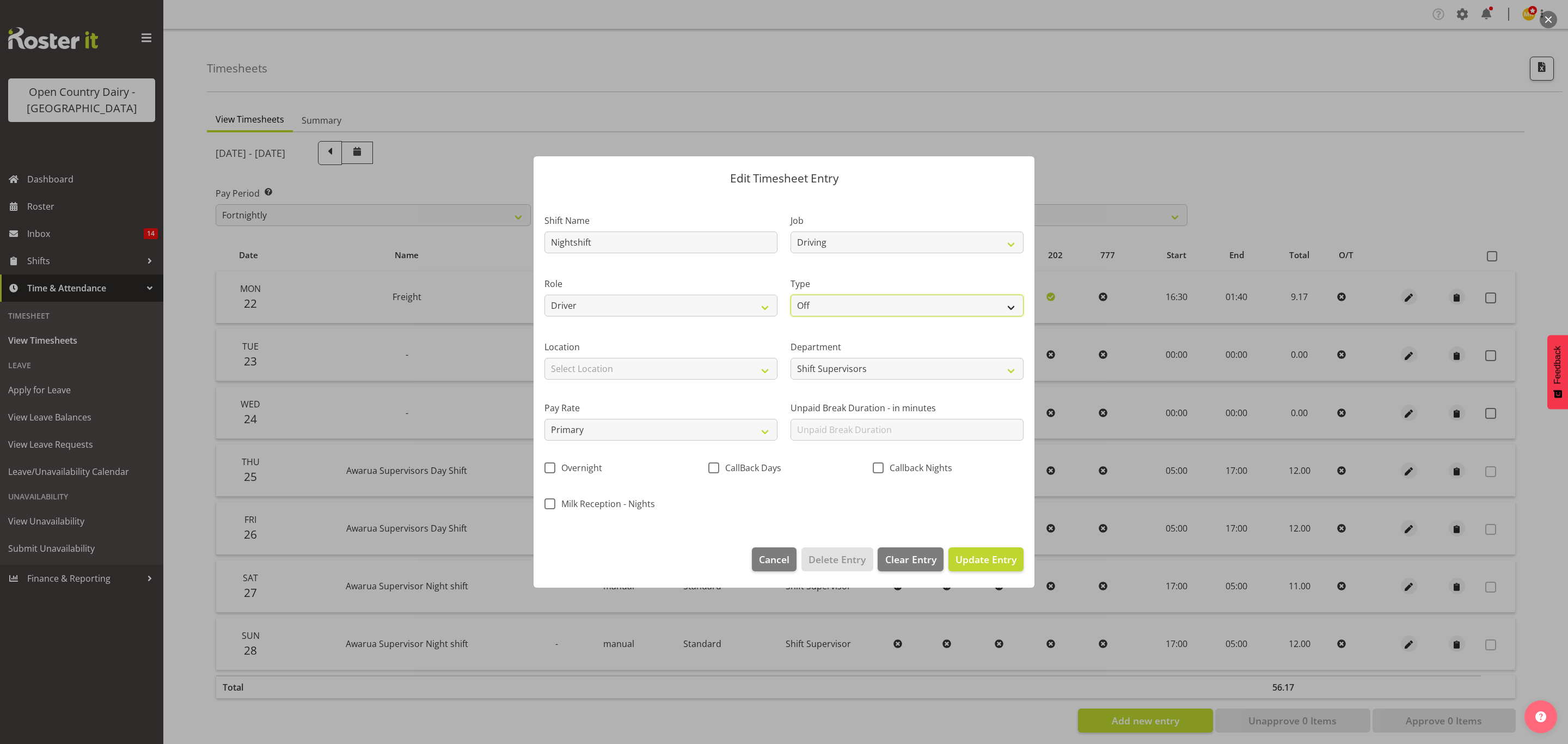
select select "Standard"
click at [791, 295] on select "Off Standard Public Holiday Public Holiday (Worked) Day In Lieu Annual Leave Si…" at bounding box center [907, 305] width 233 height 21
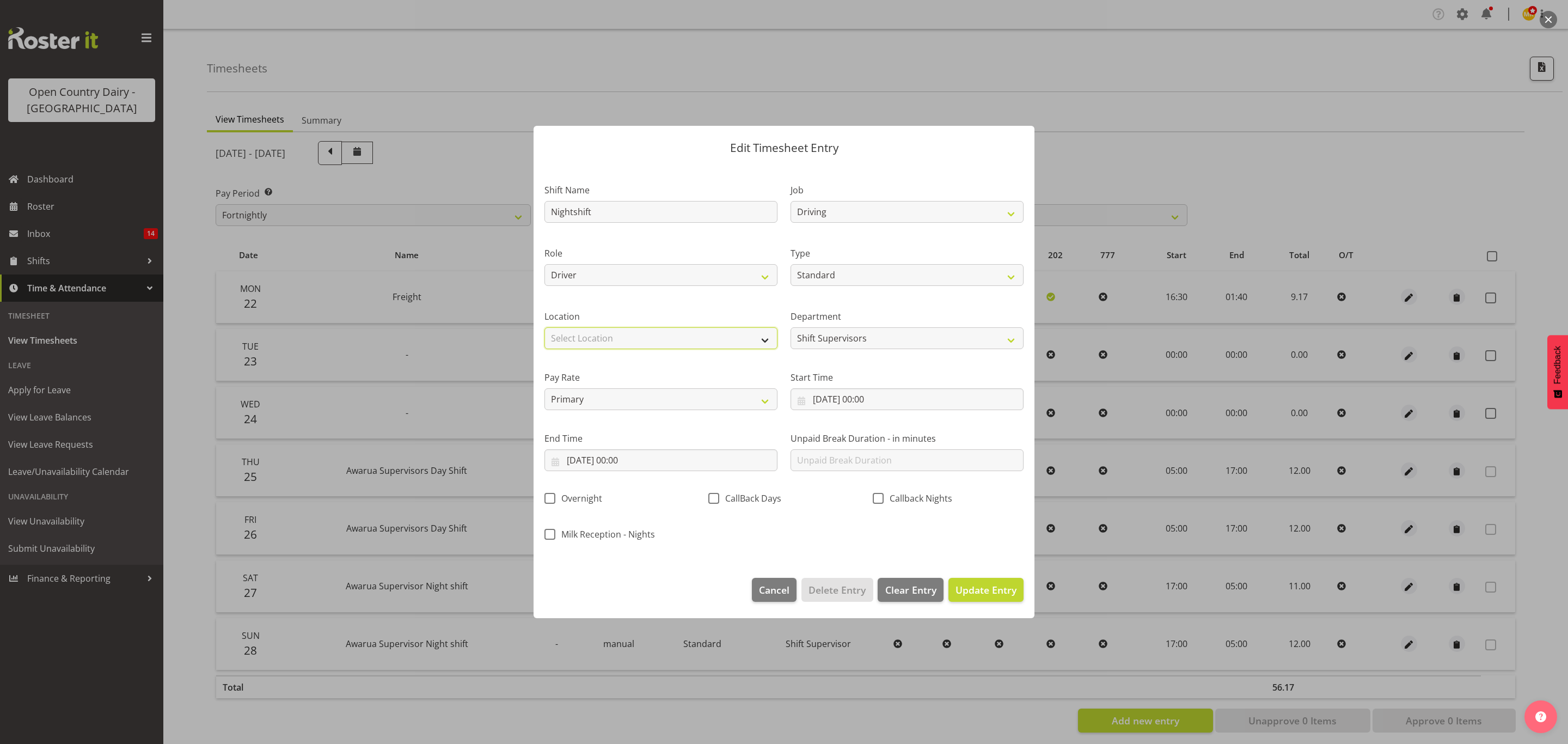
click at [706, 338] on select "Select Location Awarua Milk Awarua Office Freight Horotiu office Waharoa Office…" at bounding box center [661, 338] width 233 height 21
click at [707, 335] on select "Select Location Awarua Milk Awarua Office Freight Horotiu office Waharoa Office…" at bounding box center [661, 338] width 233 height 21
click at [842, 405] on input "23/09/2025, 00:00" at bounding box center [907, 399] width 233 height 21
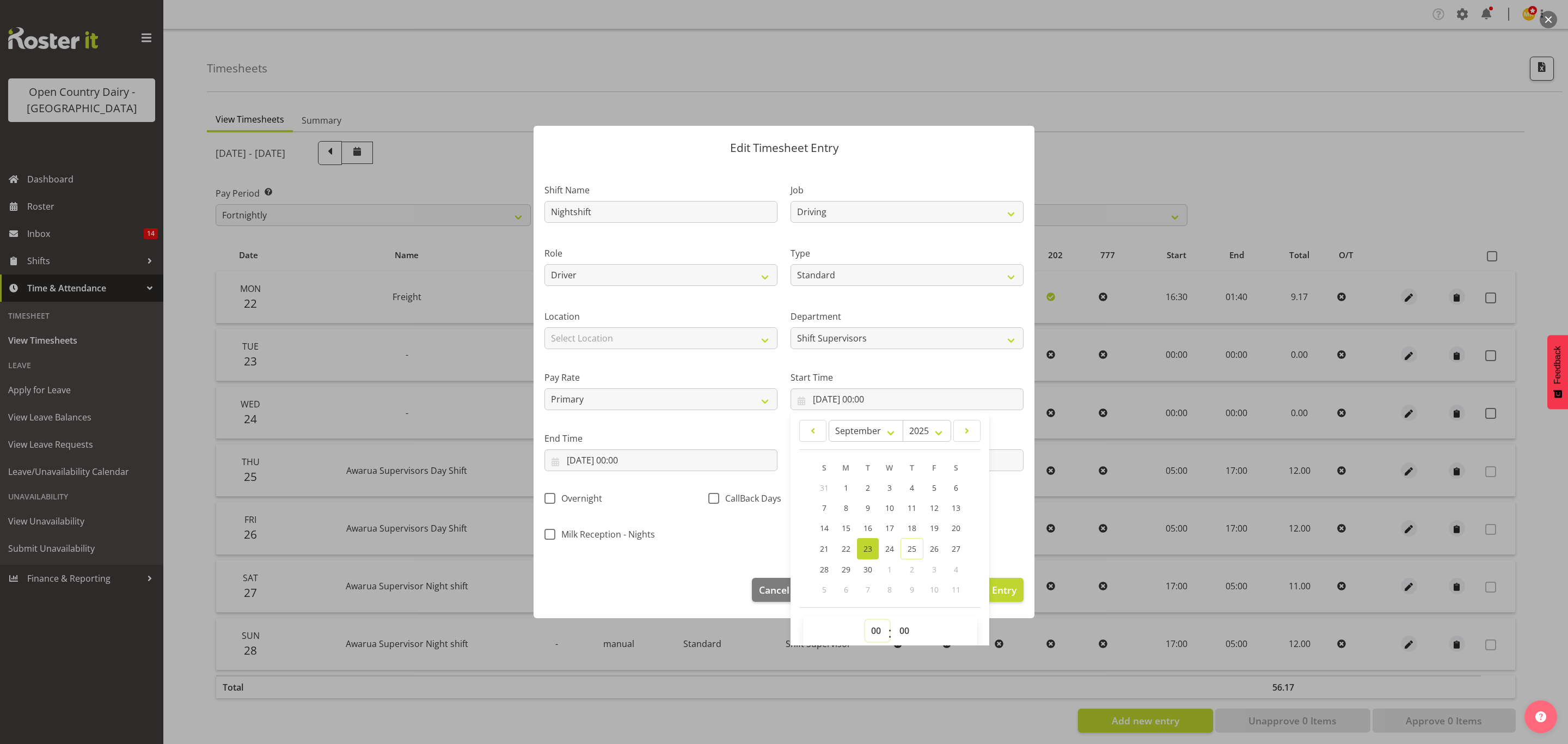
click at [874, 624] on select "00 01 02 03 04 05 06 07 08 09 10 11 12 13 14 15 16 17 18 19 20 21 22 23" at bounding box center [877, 630] width 25 height 21
select select "17"
click at [865, 621] on select "00 01 02 03 04 05 06 07 08 09 10 11 12 13 14 15 16 17 18 19 20 21 22 23" at bounding box center [877, 630] width 25 height 21
type input "23/09/2025, 17:00"
click at [896, 628] on select "00 01 02 03 04 05 06 07 08 09 10 11 12 13 14 15 16 17 18 19 20 21 22 23 24 25 2…" at bounding box center [906, 630] width 25 height 21
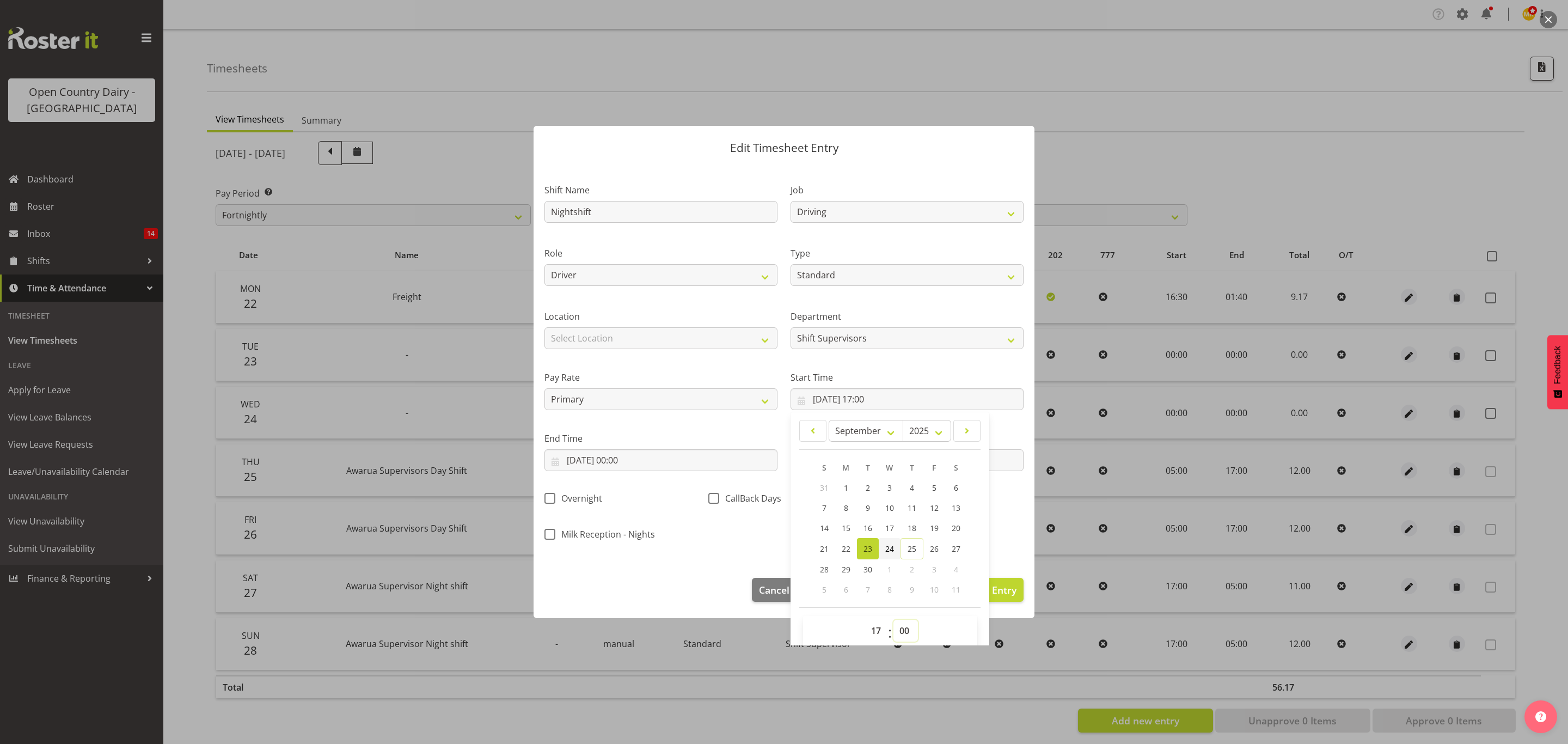
select select "30"
click at [893, 621] on select "00 01 02 03 04 05 06 07 08 09 10 11 12 13 14 15 16 17 18 19 20 21 22 23 24 25 2…" at bounding box center [906, 630] width 25 height 21
type input "23/09/2025, 17:30"
click at [675, 531] on div "Milk Reception - Nights" at bounding box center [620, 536] width 151 height 14
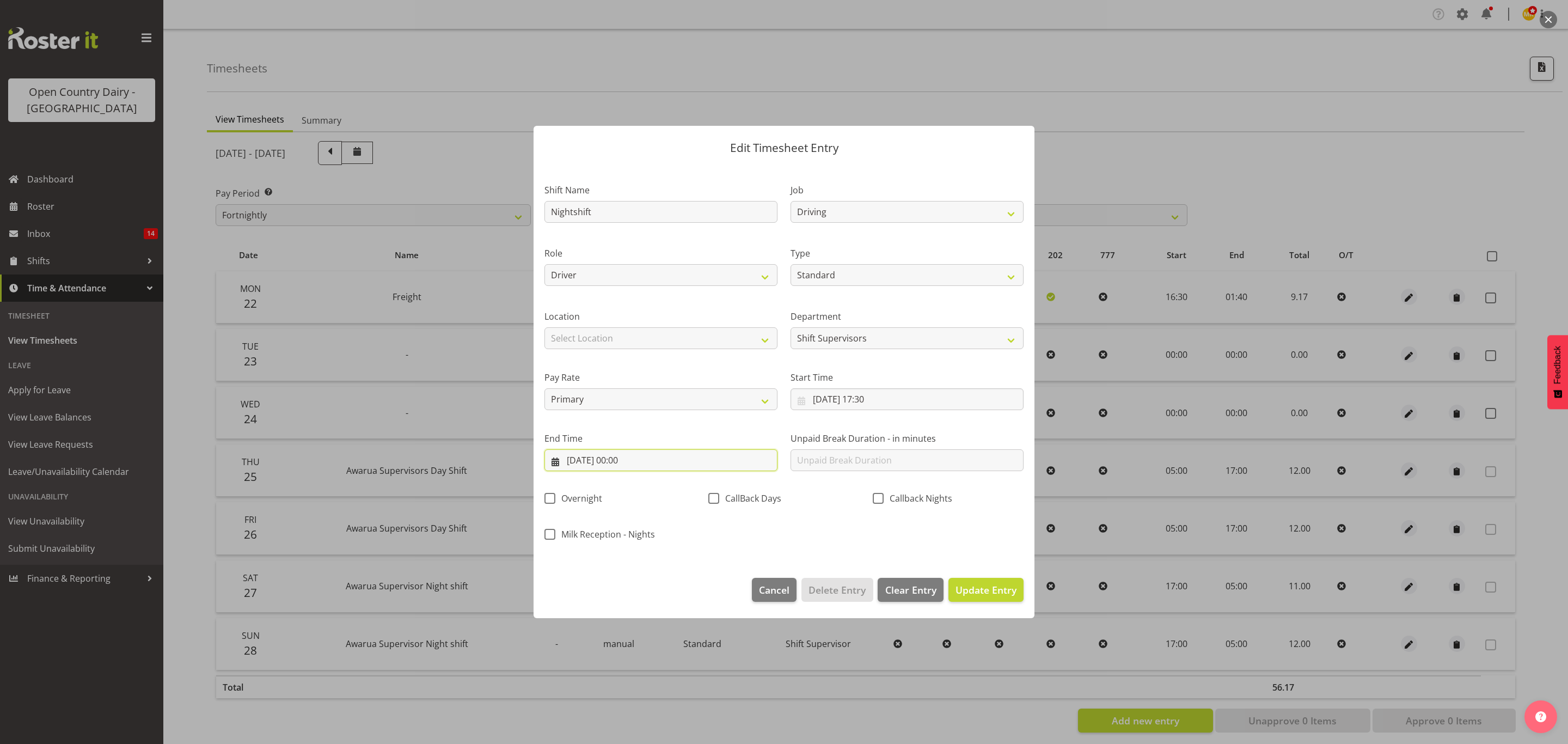
click at [636, 463] on input "23/09/2025, 00:00" at bounding box center [661, 460] width 233 height 21
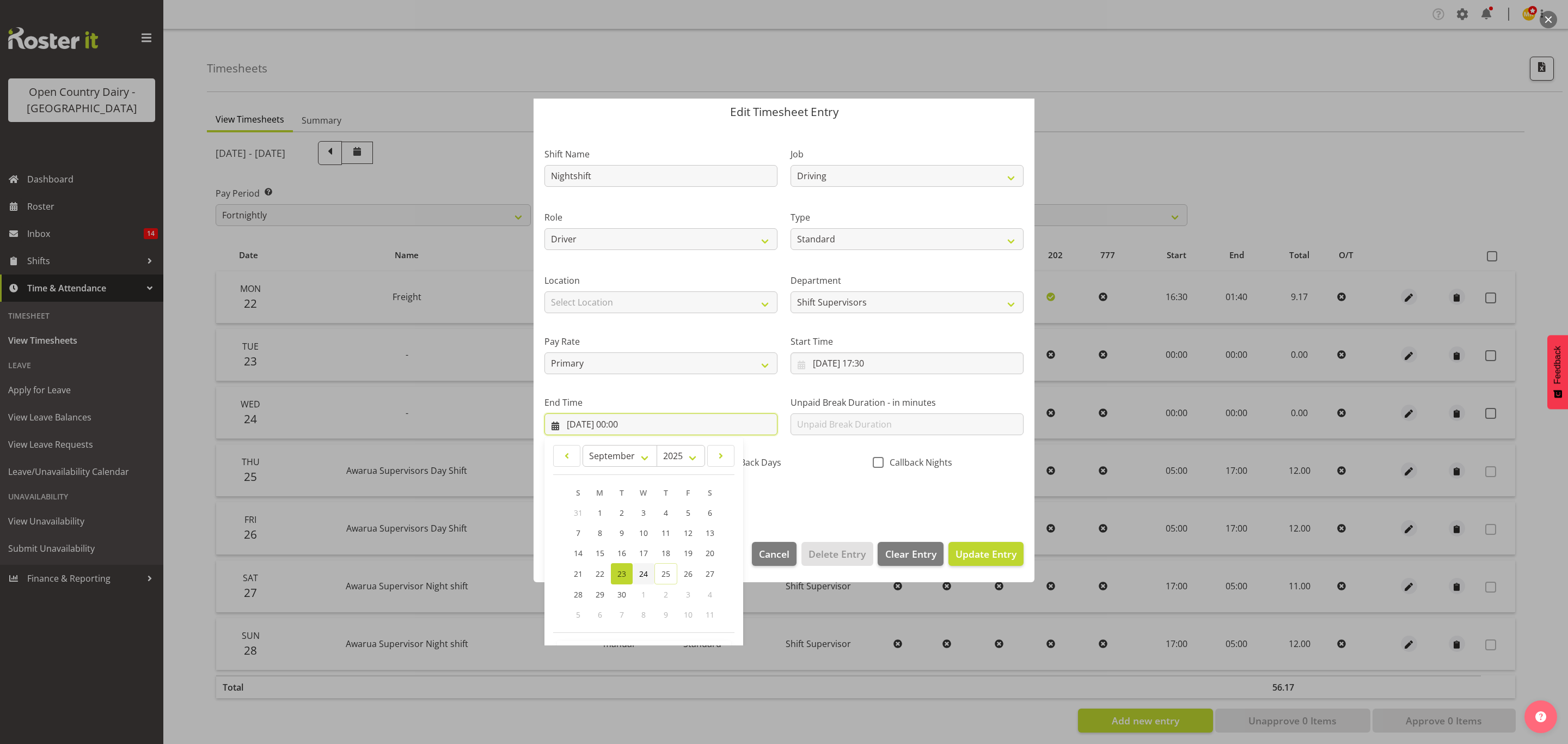
scroll to position [75, 0]
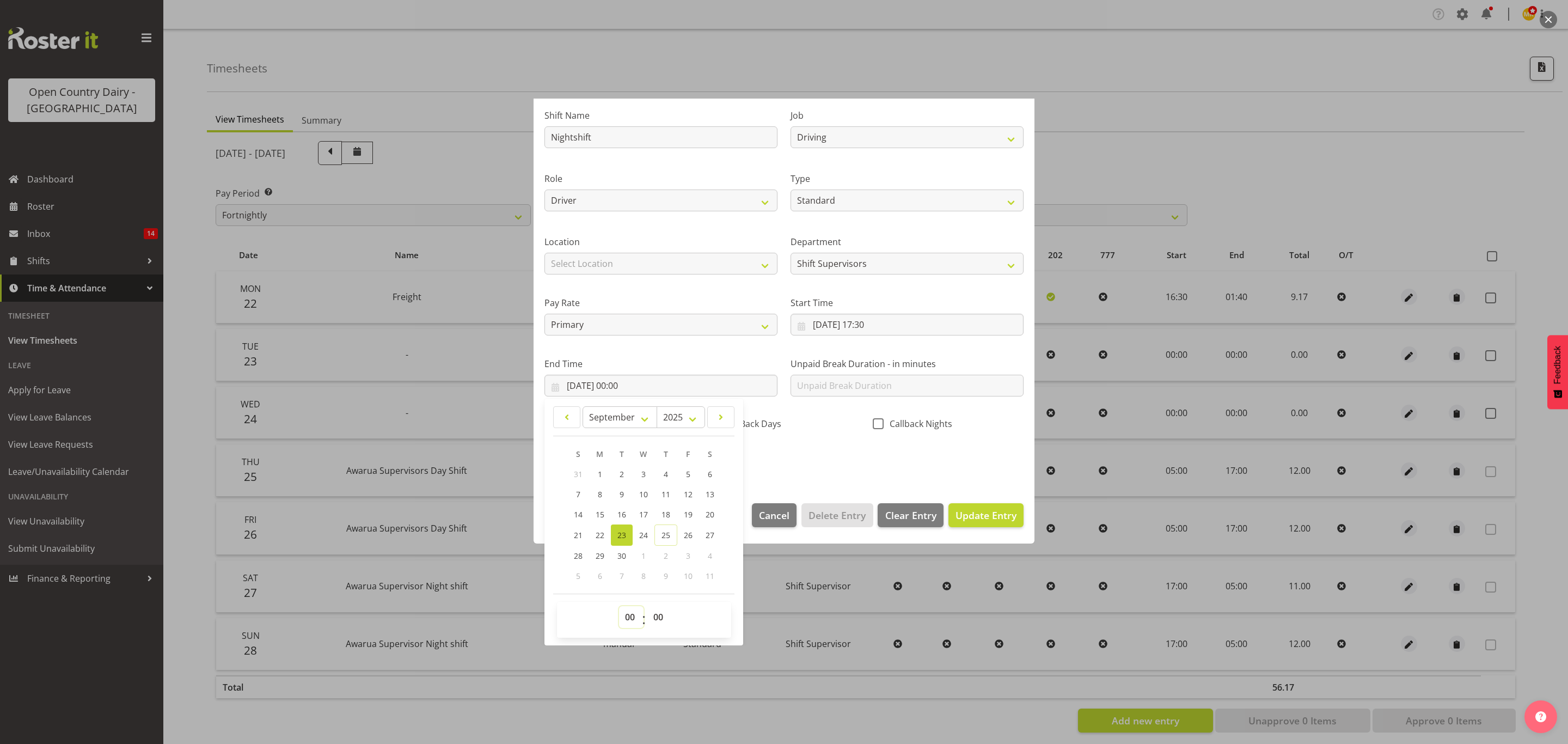
click at [627, 613] on select "00 01 02 03 04 05 06 07 08 09 10 11 12 13 14 15 16 17 18 19 20 21 22 23" at bounding box center [631, 617] width 25 height 21
select select "20"
click at [619, 607] on select "00 01 02 03 04 05 06 07 08 09 10 11 12 13 14 15 16 17 18 19 20 21 22 23" at bounding box center [631, 617] width 25 height 21
type input "23/09/2025, 20:00"
drag, startPoint x: 659, startPoint y: 597, endPoint x: 660, endPoint y: 618, distance: 21.0
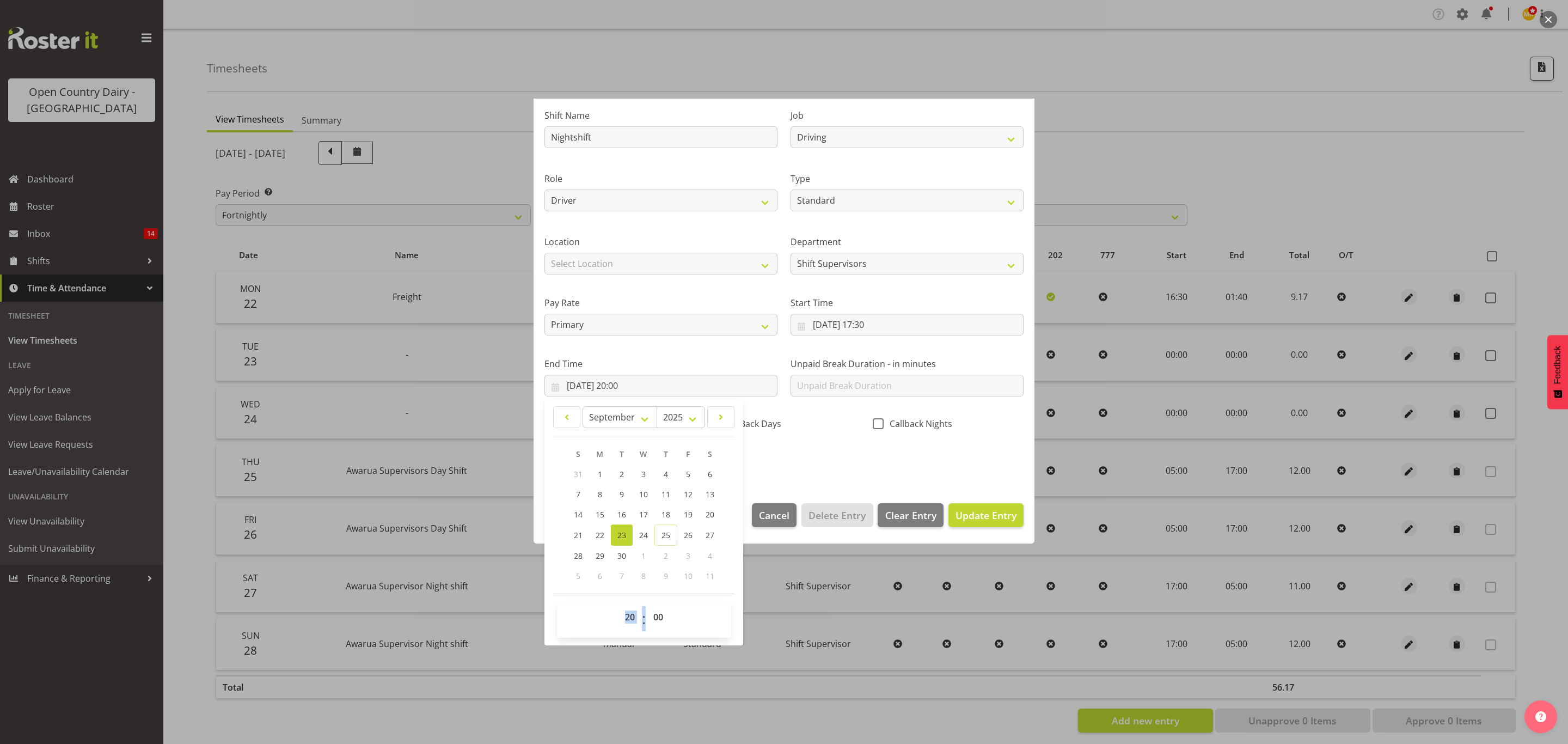
click at [660, 613] on footer "00 01 02 03 04 05 06 07 08 09 10 11 12 13 14 15 16 17 18 19 20 21 22 23 : 00 01…" at bounding box center [644, 616] width 181 height 44
click at [660, 619] on select "00 01 02 03 04 05 06 07 08 09 10 11 12 13 14 15 16 17 18 19 20 21 22 23 24 25 2…" at bounding box center [659, 617] width 25 height 21
select select "20"
click at [648, 607] on select "00 01 02 03 04 05 06 07 08 09 10 11 12 13 14 15 16 17 18 19 20 21 22 23 24 25 2…" at bounding box center [659, 617] width 25 height 21
type input "23/09/2025, 20:20"
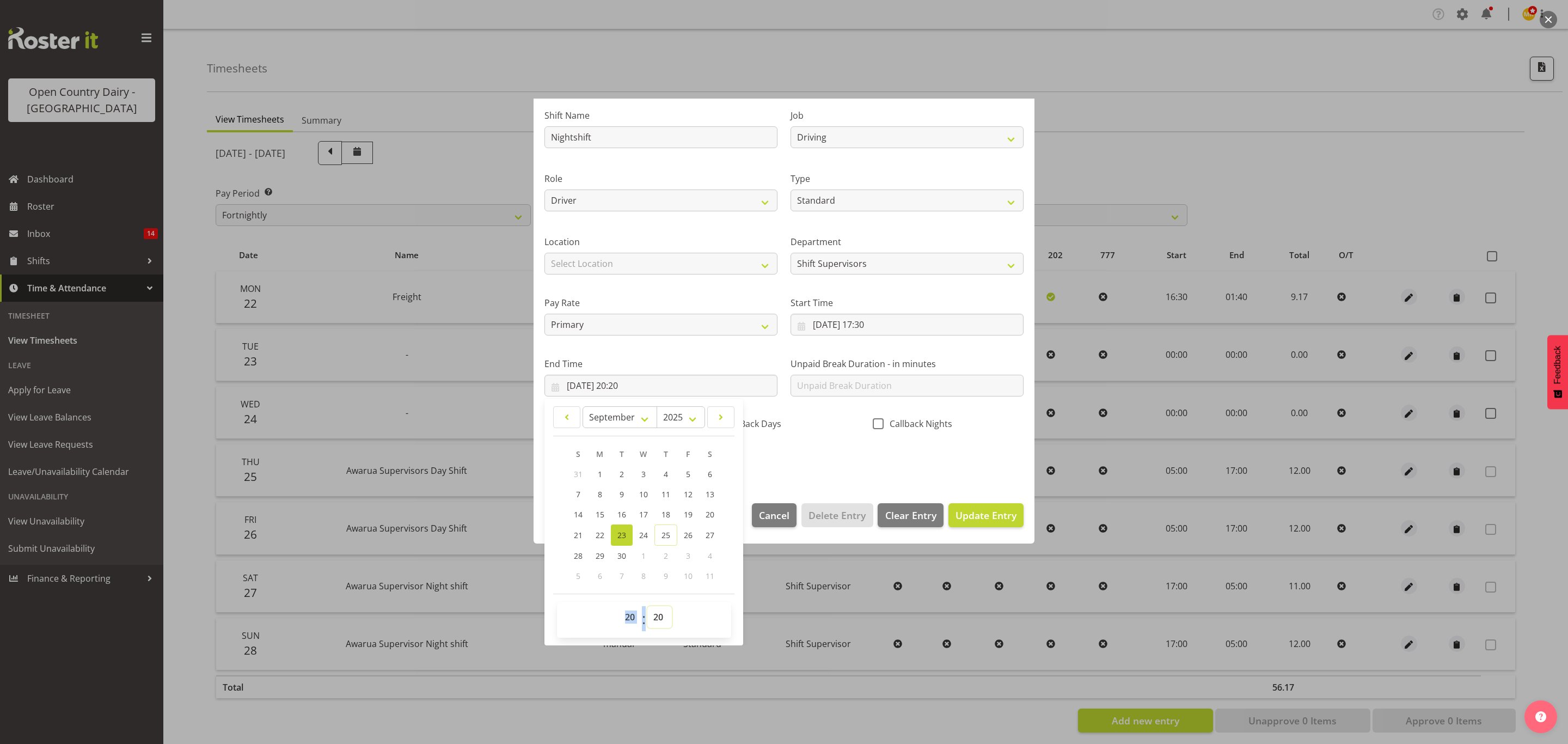
click at [663, 623] on select "00 01 02 03 04 05 06 07 08 09 10 11 12 13 14 15 16 17 18 19 20 21 22 23 24 25 2…" at bounding box center [659, 617] width 25 height 21
select select "30"
click at [648, 607] on select "00 01 02 03 04 05 06 07 08 09 10 11 12 13 14 15 16 17 18 19 20 21 22 23 24 25 2…" at bounding box center [659, 617] width 25 height 21
type input "23/09/2025, 20:30"
click at [830, 452] on div "Shift Name Nightshift Job Connecting /unconnecting Trailers Driving Meeting Mil…" at bounding box center [784, 284] width 492 height 381
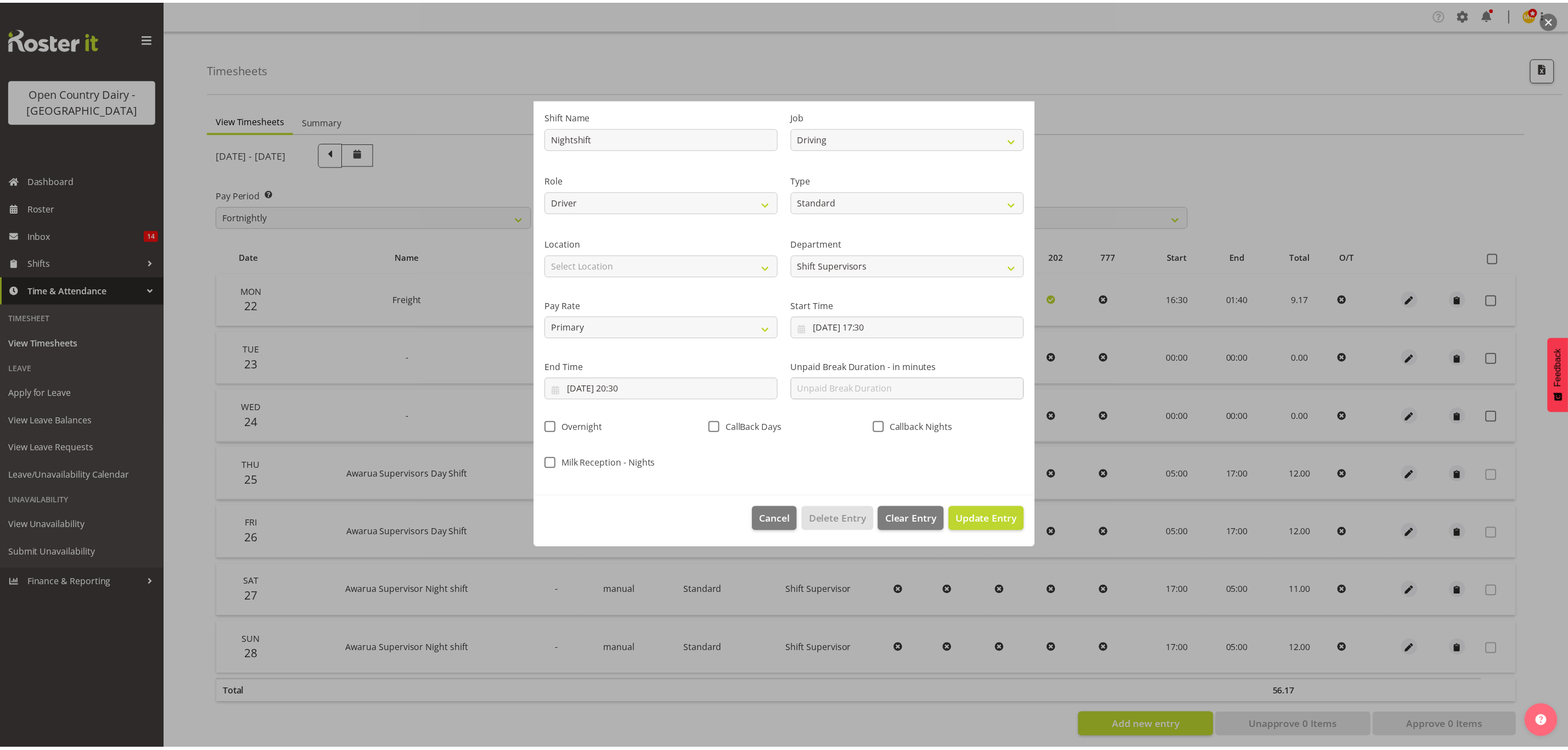
scroll to position [0, 0]
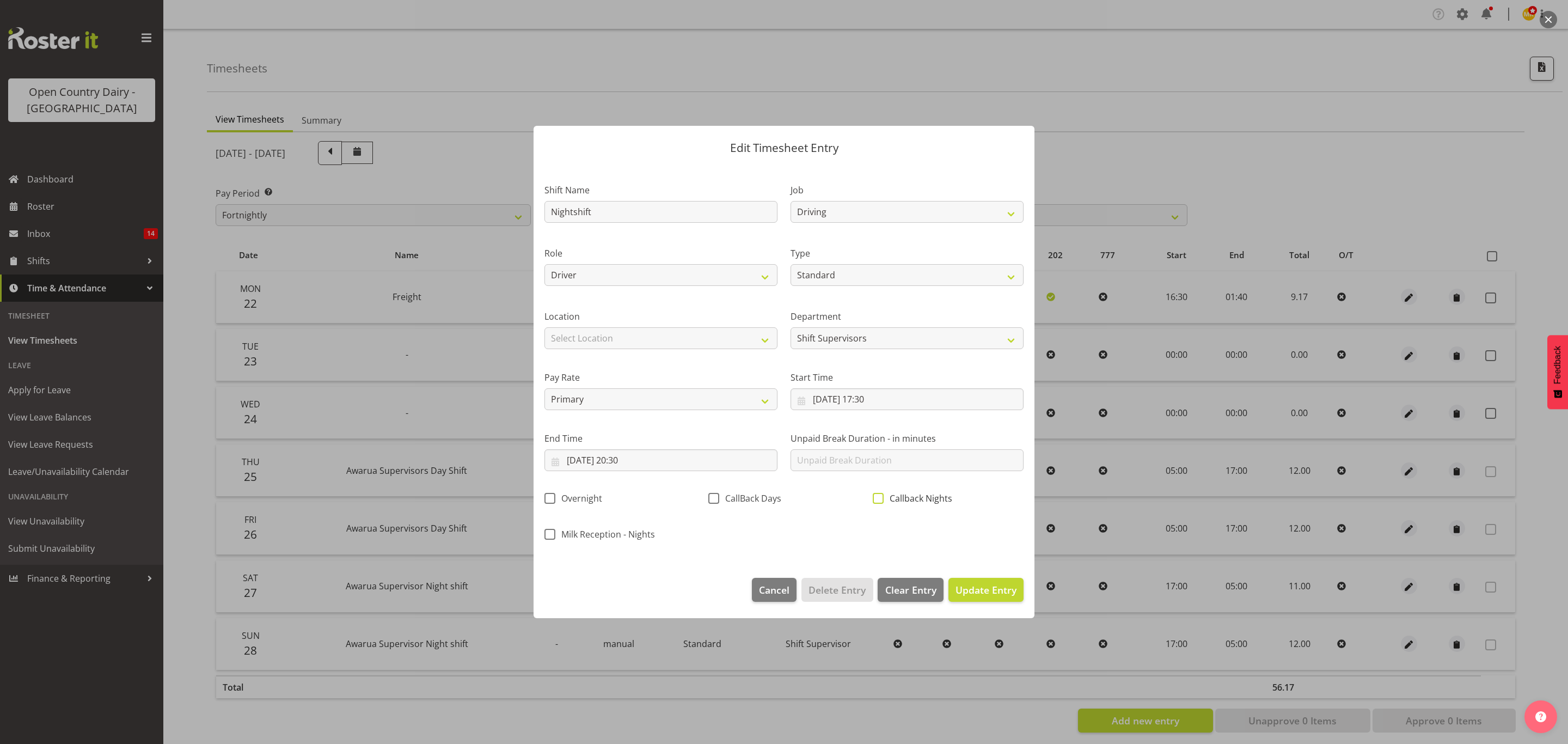
click at [884, 497] on span "Callback Nights" at bounding box center [918, 499] width 68 height 11
click at [880, 497] on input "Callback Nights" at bounding box center [876, 499] width 7 height 7
checkbox input "true"
click at [981, 590] on span "Update Entry" at bounding box center [986, 590] width 61 height 13
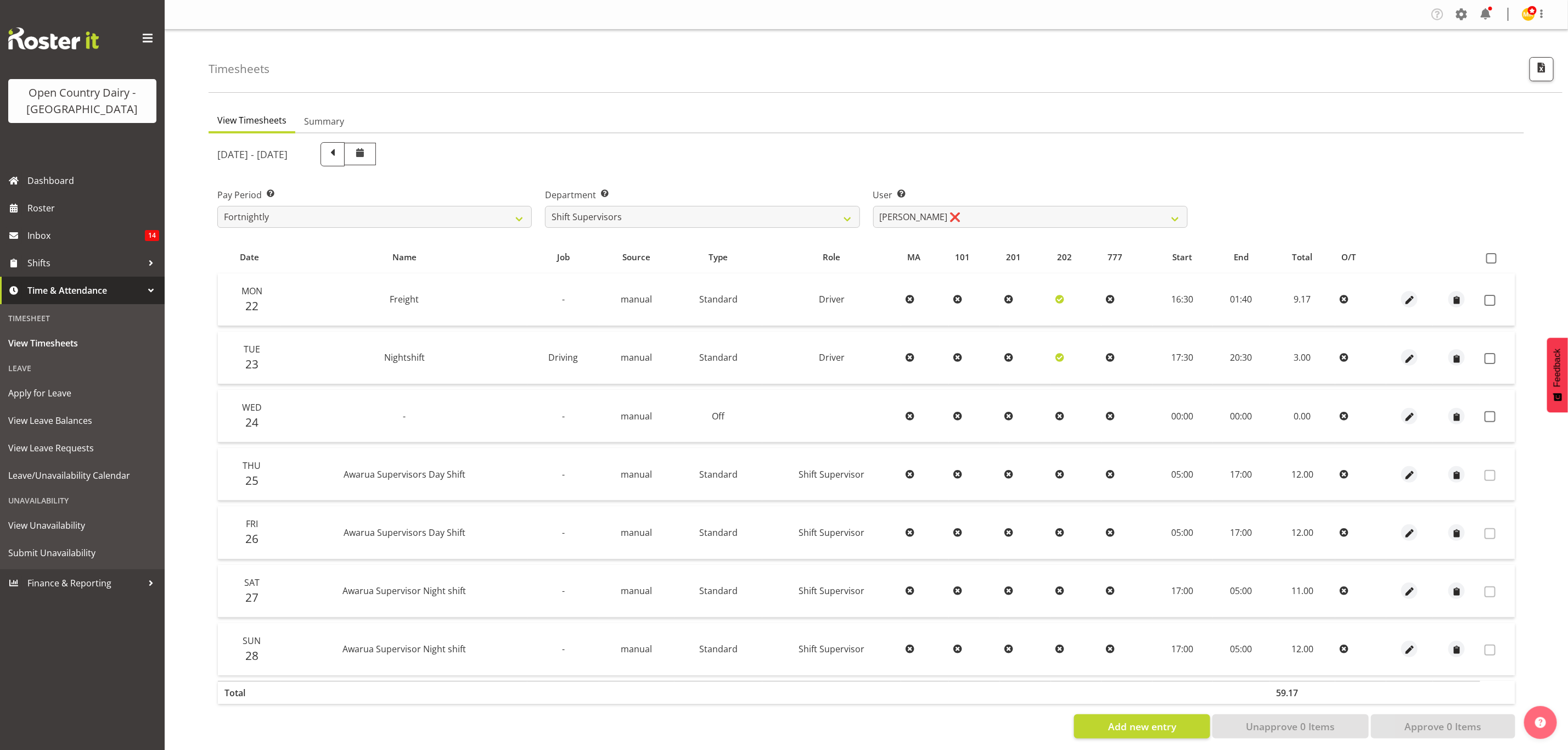
click at [1378, 178] on div "Pay Period Select which pay period you would like to view. Fortnightly Departme…" at bounding box center [866, 204] width 1311 height 62
click at [340, 159] on span at bounding box center [332, 153] width 14 height 14
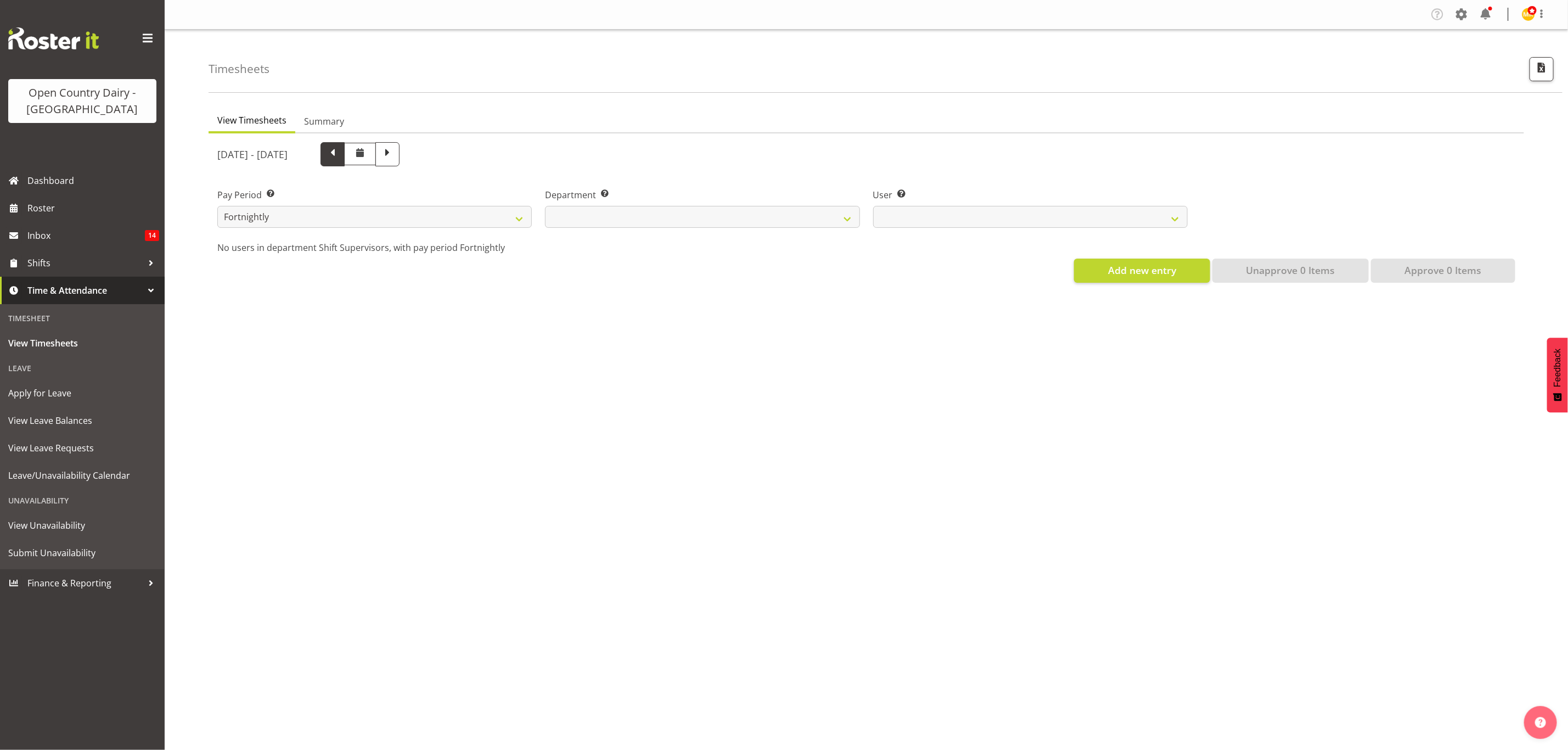
select select
select select "696"
select select "7488"
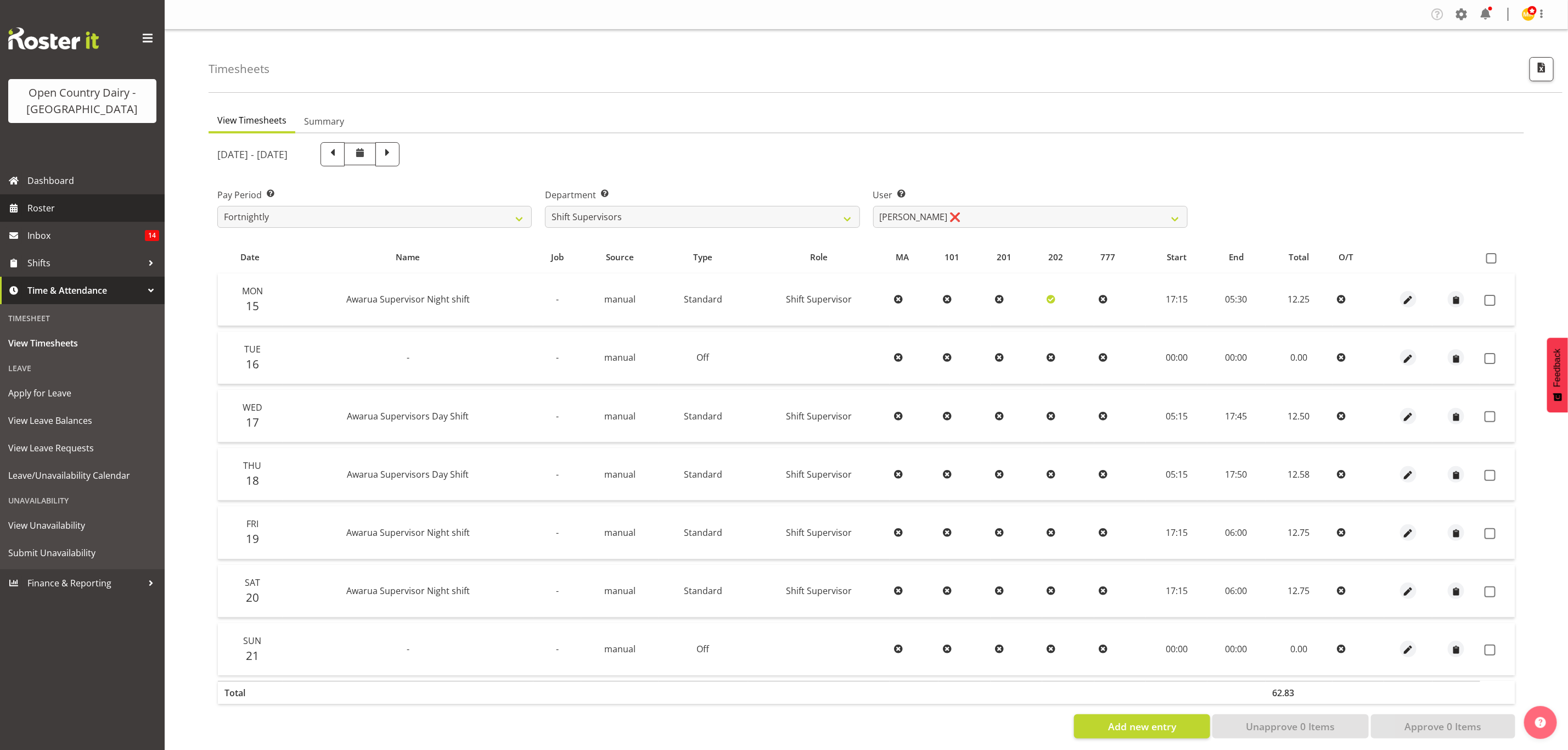
click at [40, 205] on span "Roster" at bounding box center [94, 207] width 131 height 16
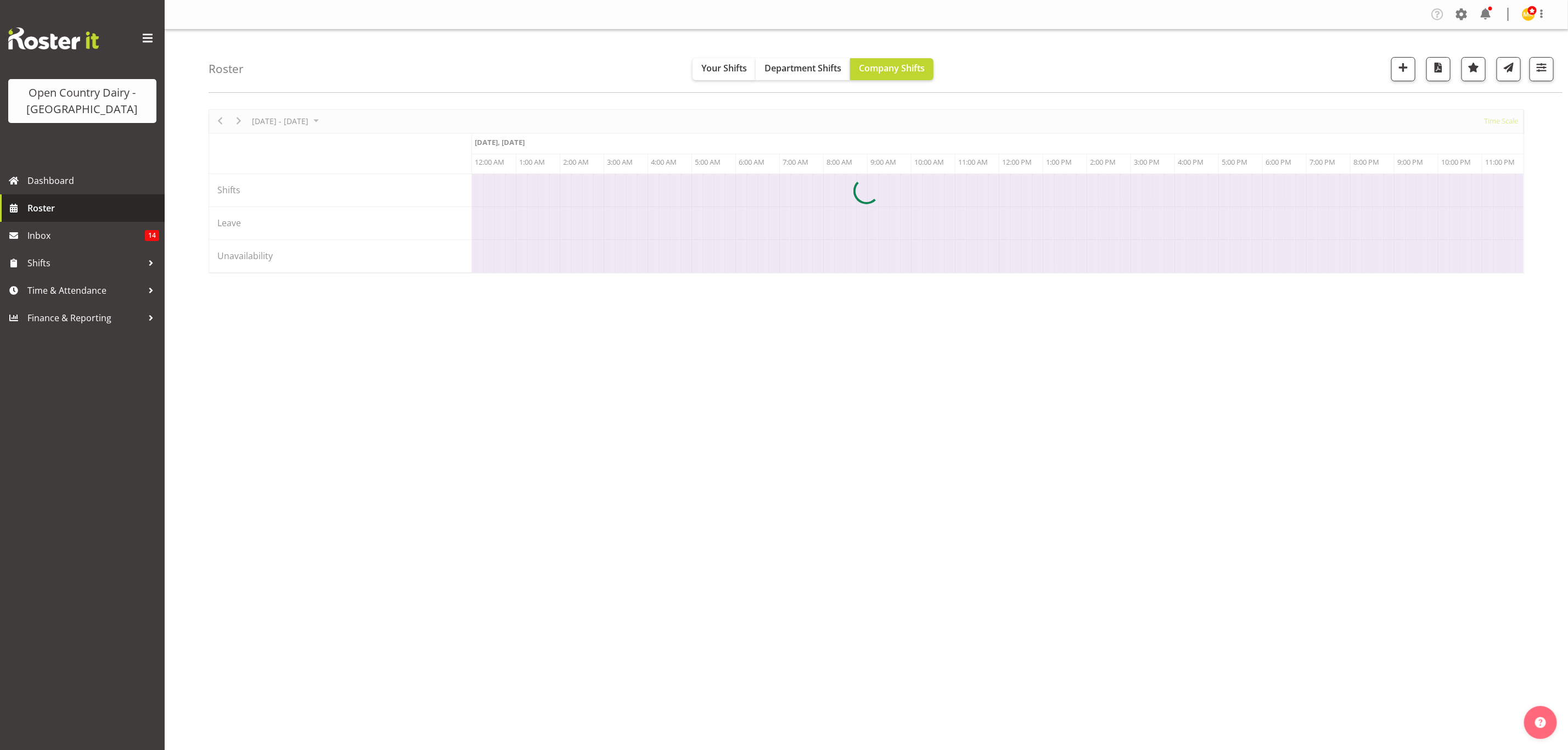
scroll to position [0, 3160]
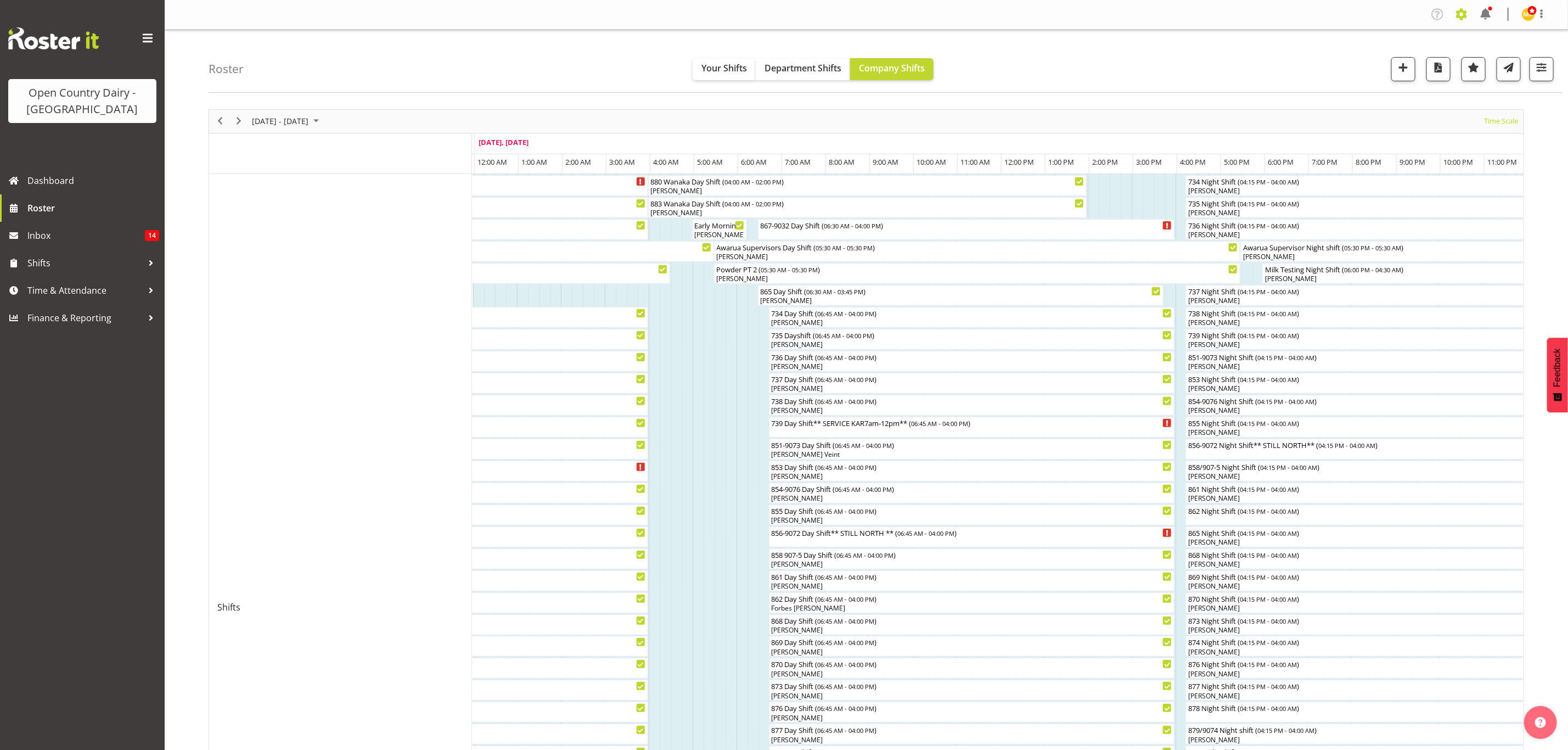
click at [1461, 12] on span at bounding box center [1461, 14] width 18 height 18
click at [1369, 116] on link "Employees" at bounding box center [1394, 119] width 152 height 20
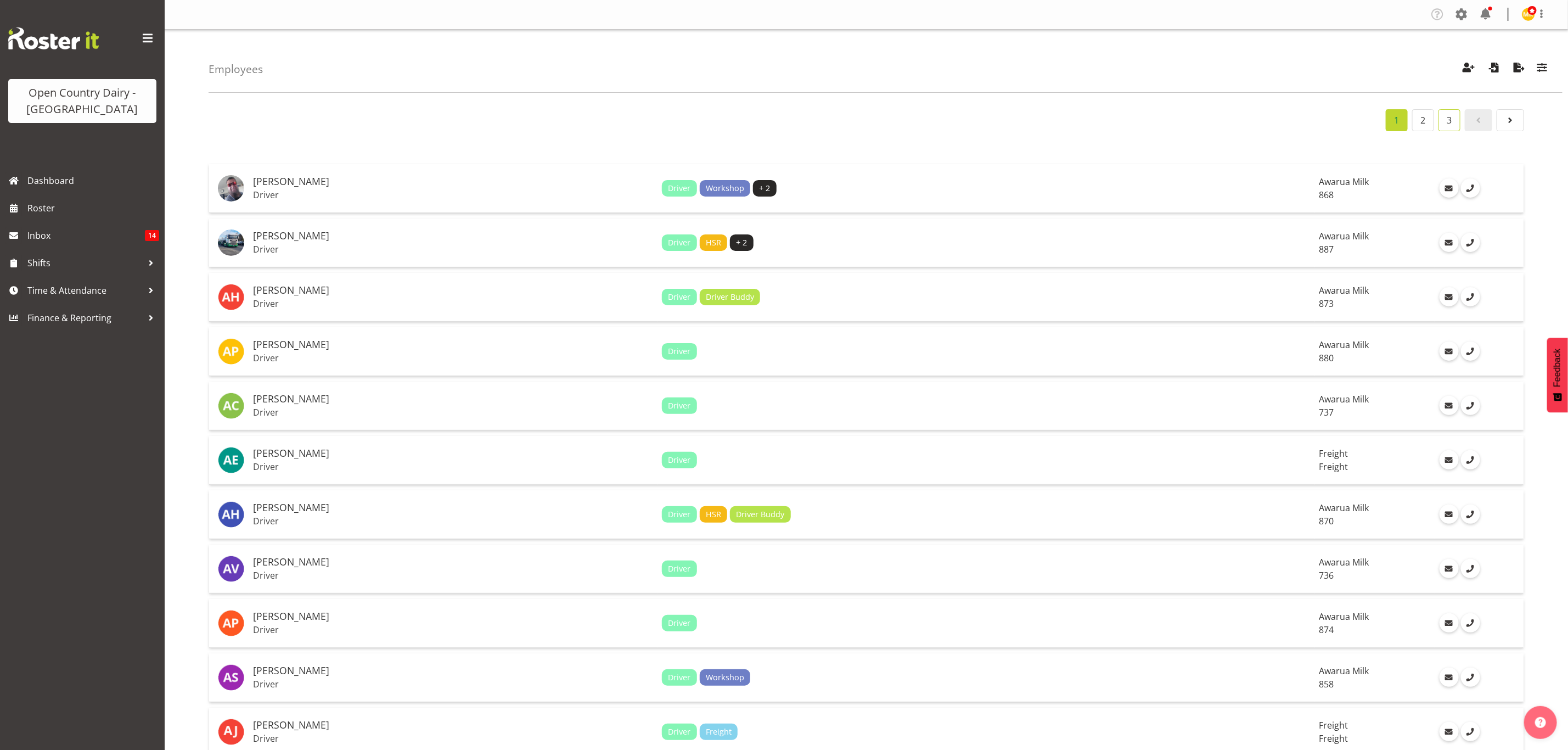
click at [1455, 127] on link "3" at bounding box center [1449, 120] width 22 height 22
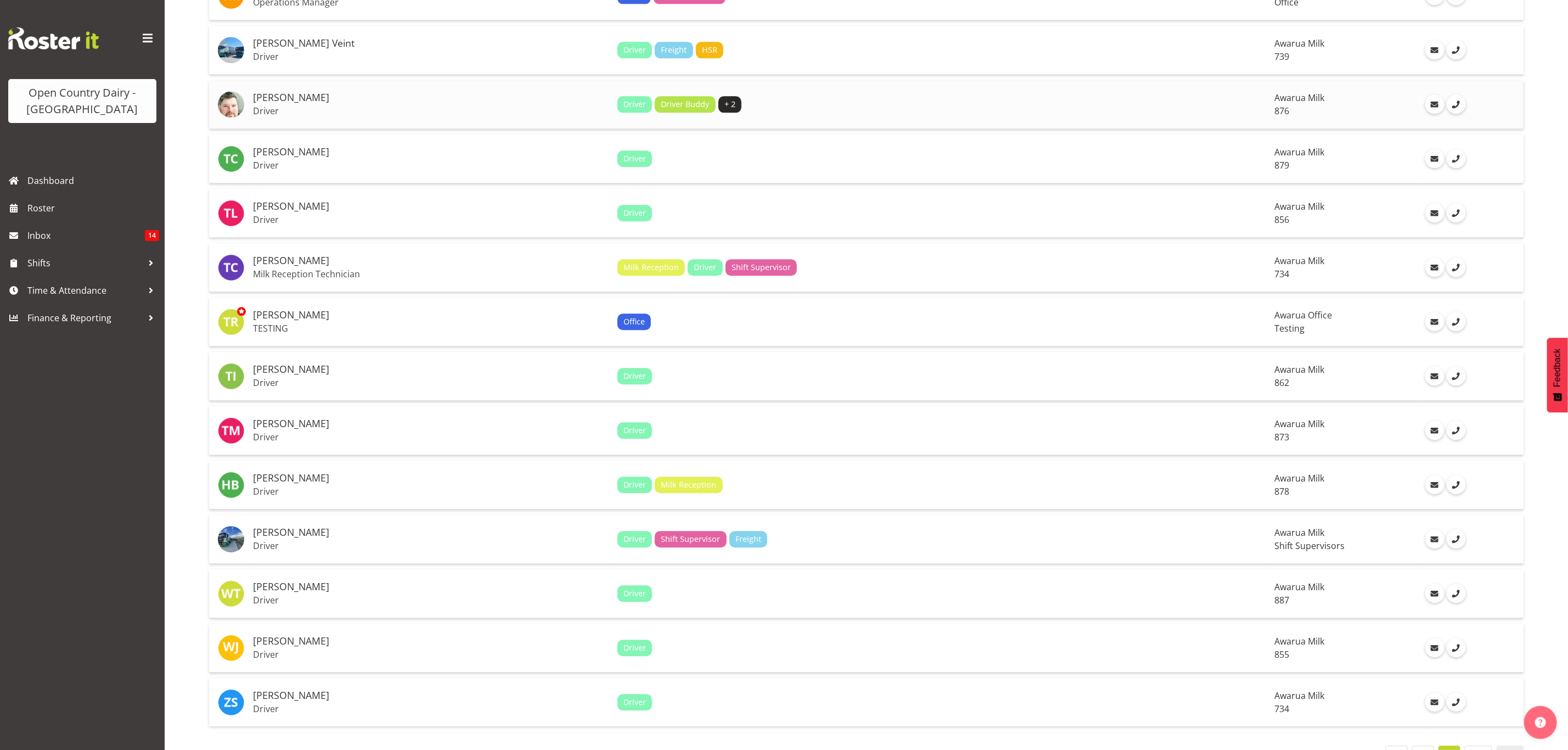
scroll to position [2064, 0]
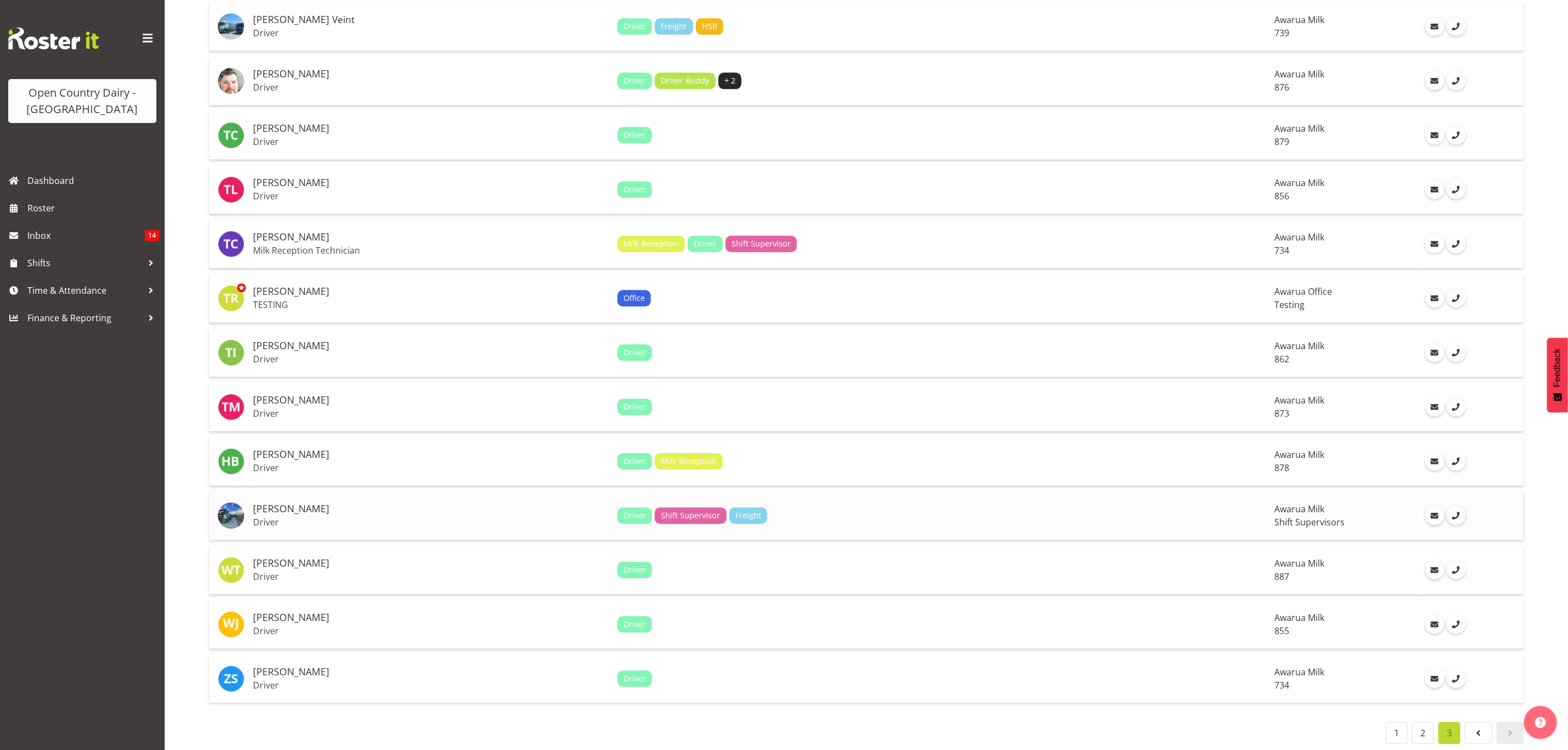
click at [472, 516] on p "Driver" at bounding box center [430, 522] width 355 height 11
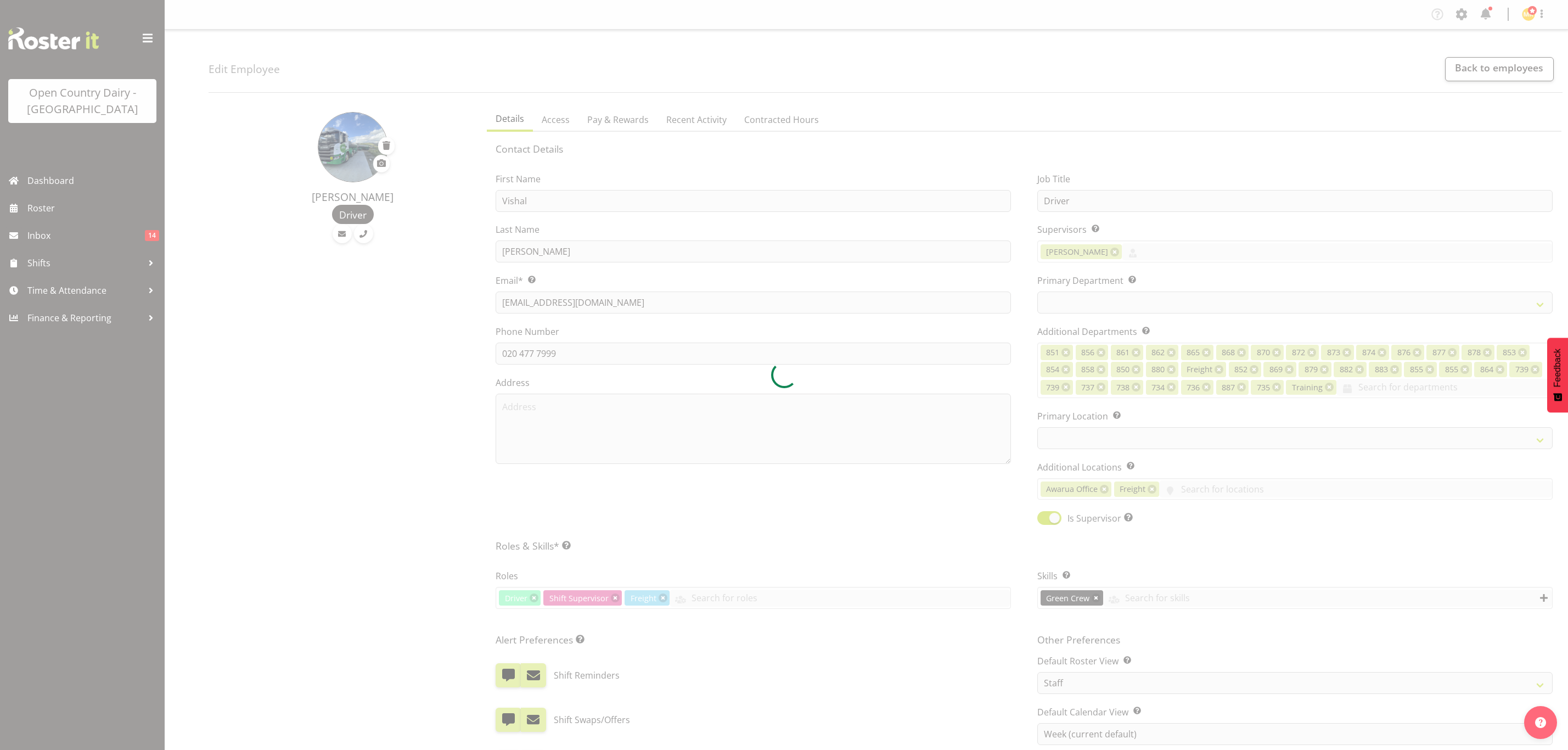
select select "TimelineWeek"
select select
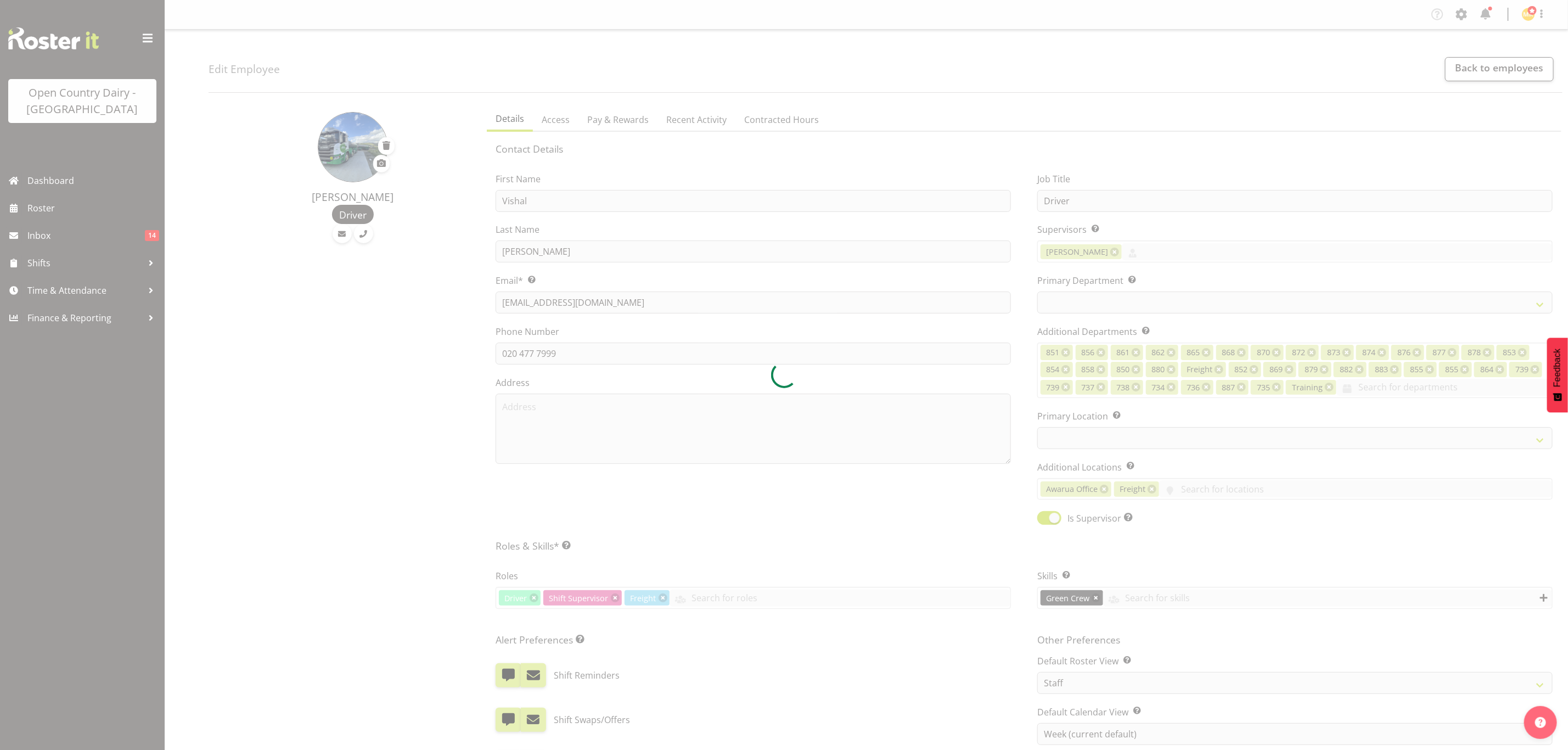
select select "696"
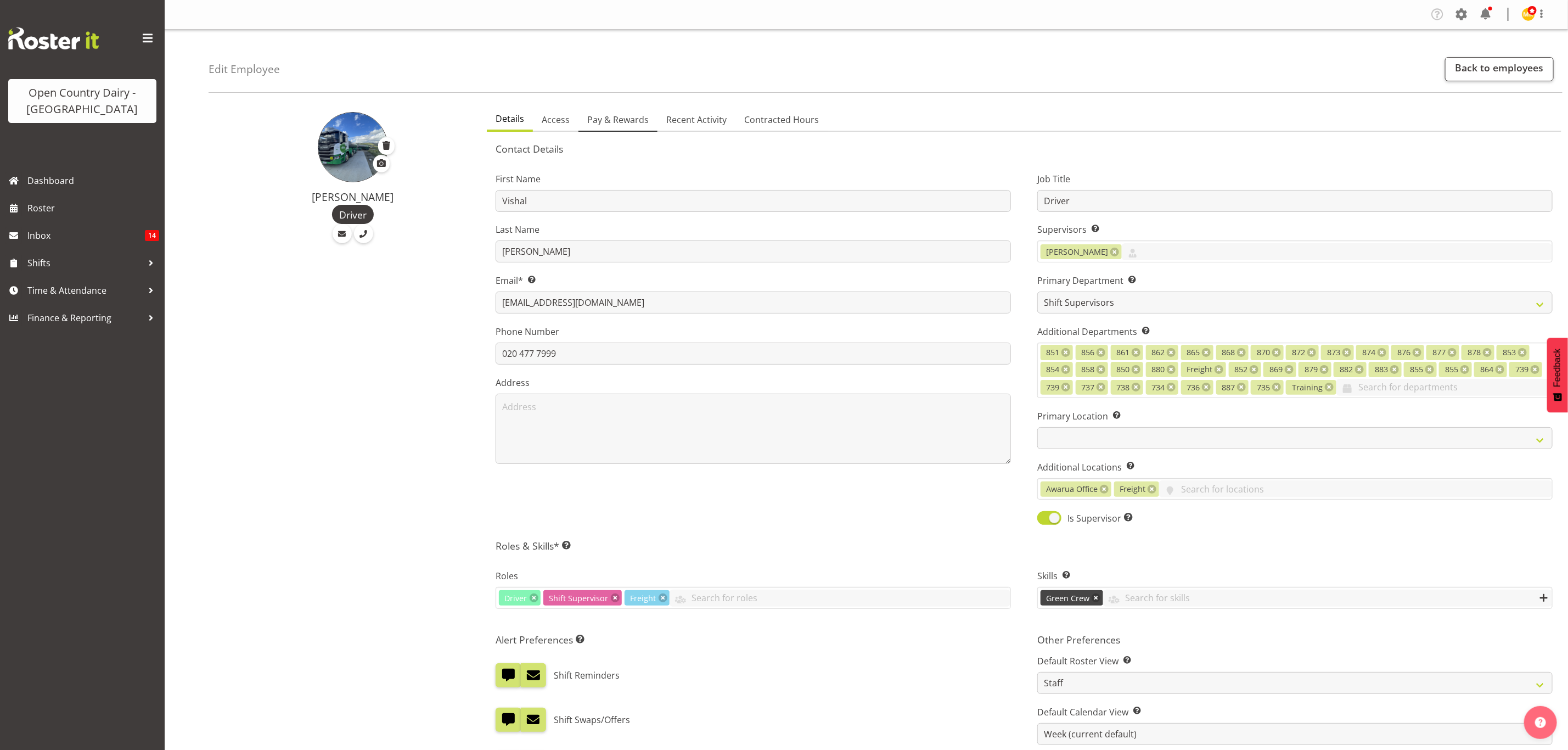
click at [639, 118] on span "Pay & Rewards" at bounding box center [618, 119] width 62 height 13
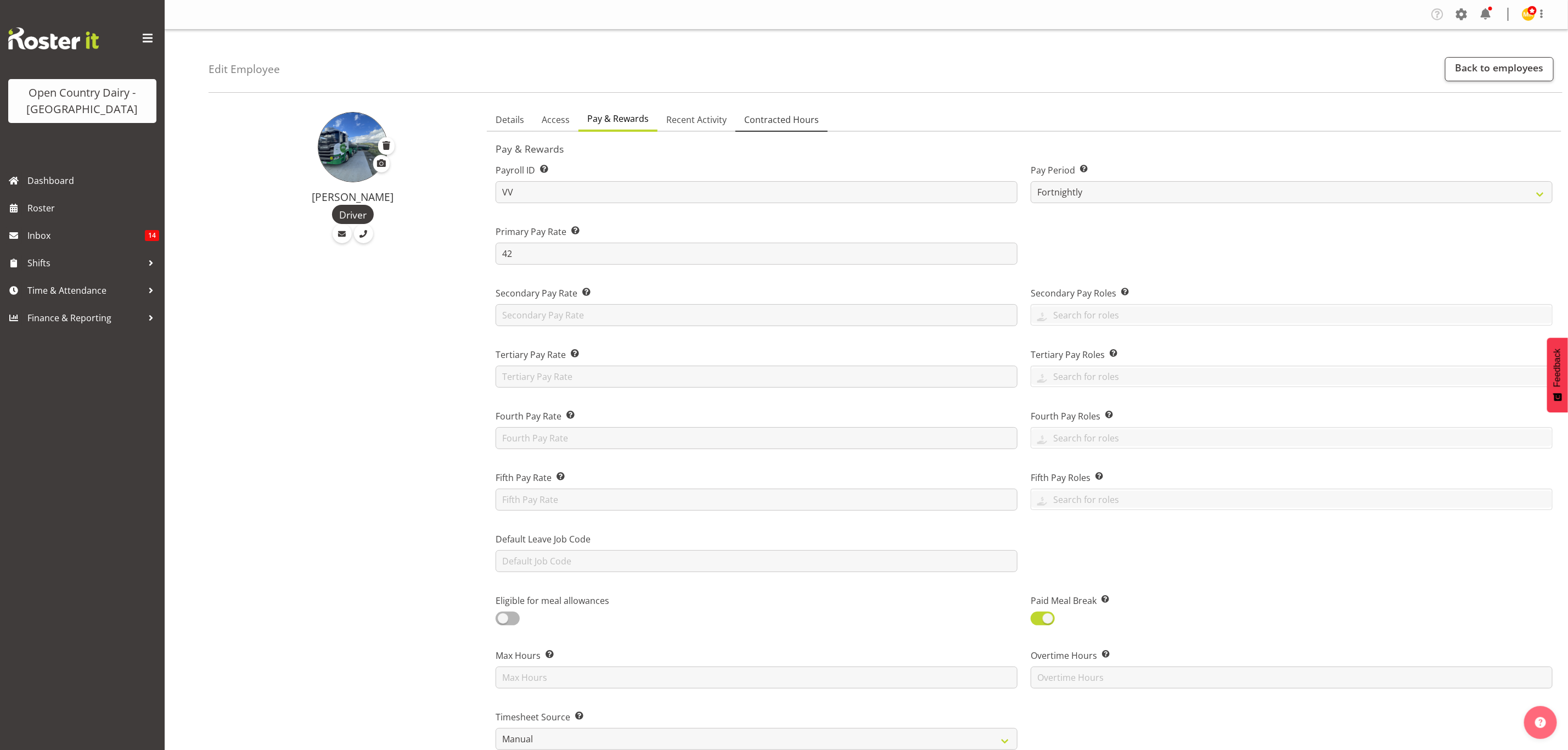
click at [759, 125] on span "Contracted Hours" at bounding box center [781, 119] width 75 height 13
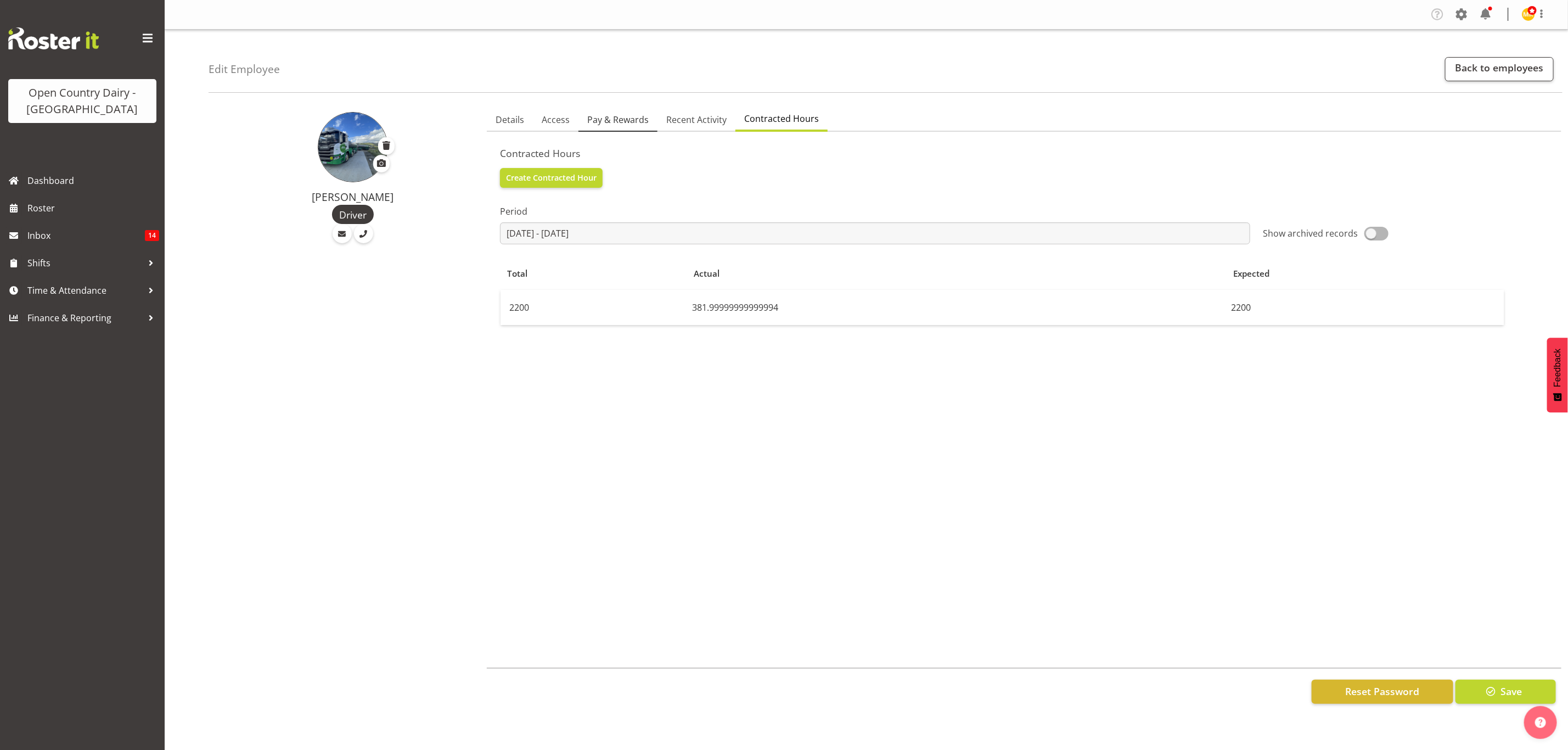
click at [628, 114] on span "Pay & Rewards" at bounding box center [618, 119] width 62 height 13
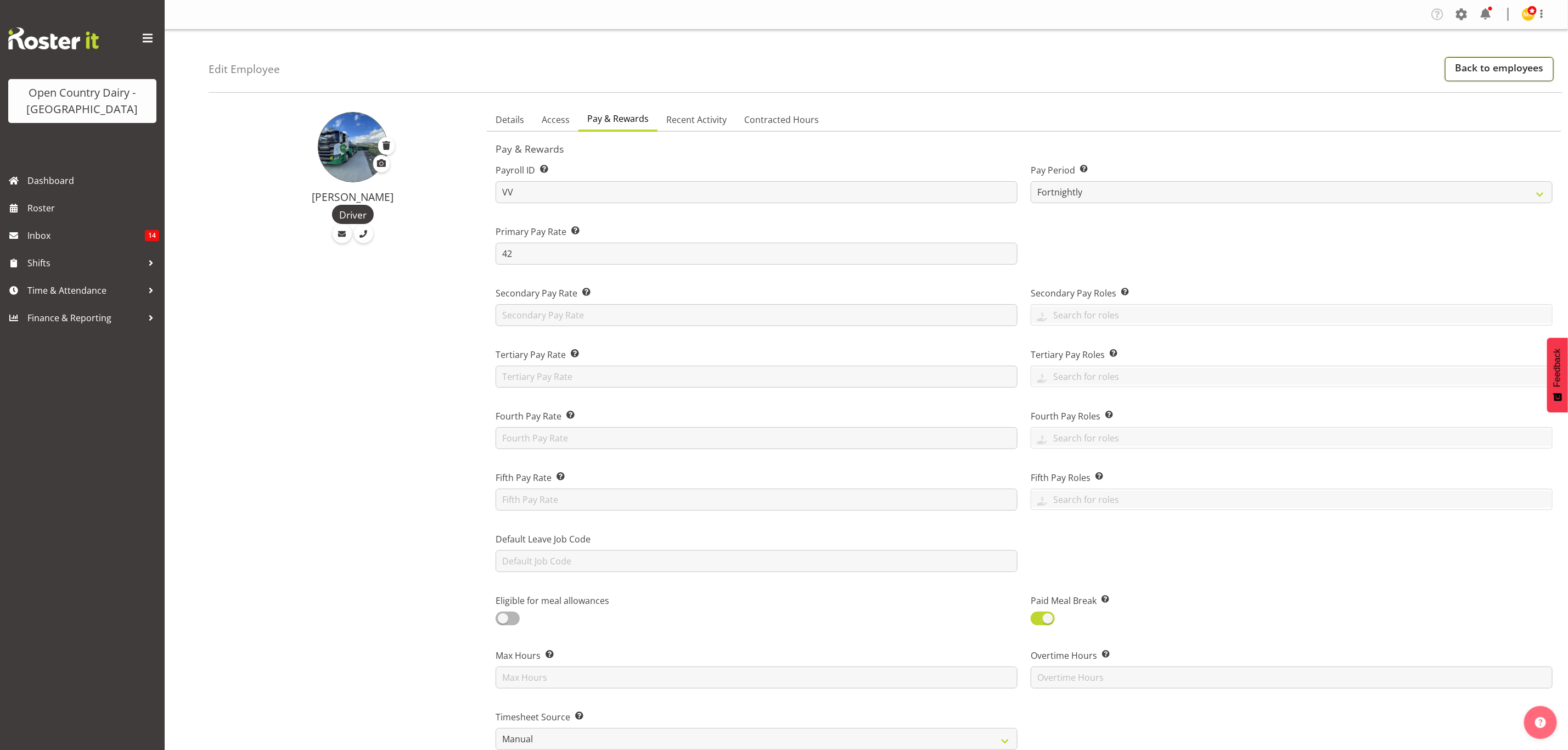
click at [1529, 74] on link "Back to employees" at bounding box center [1499, 69] width 109 height 24
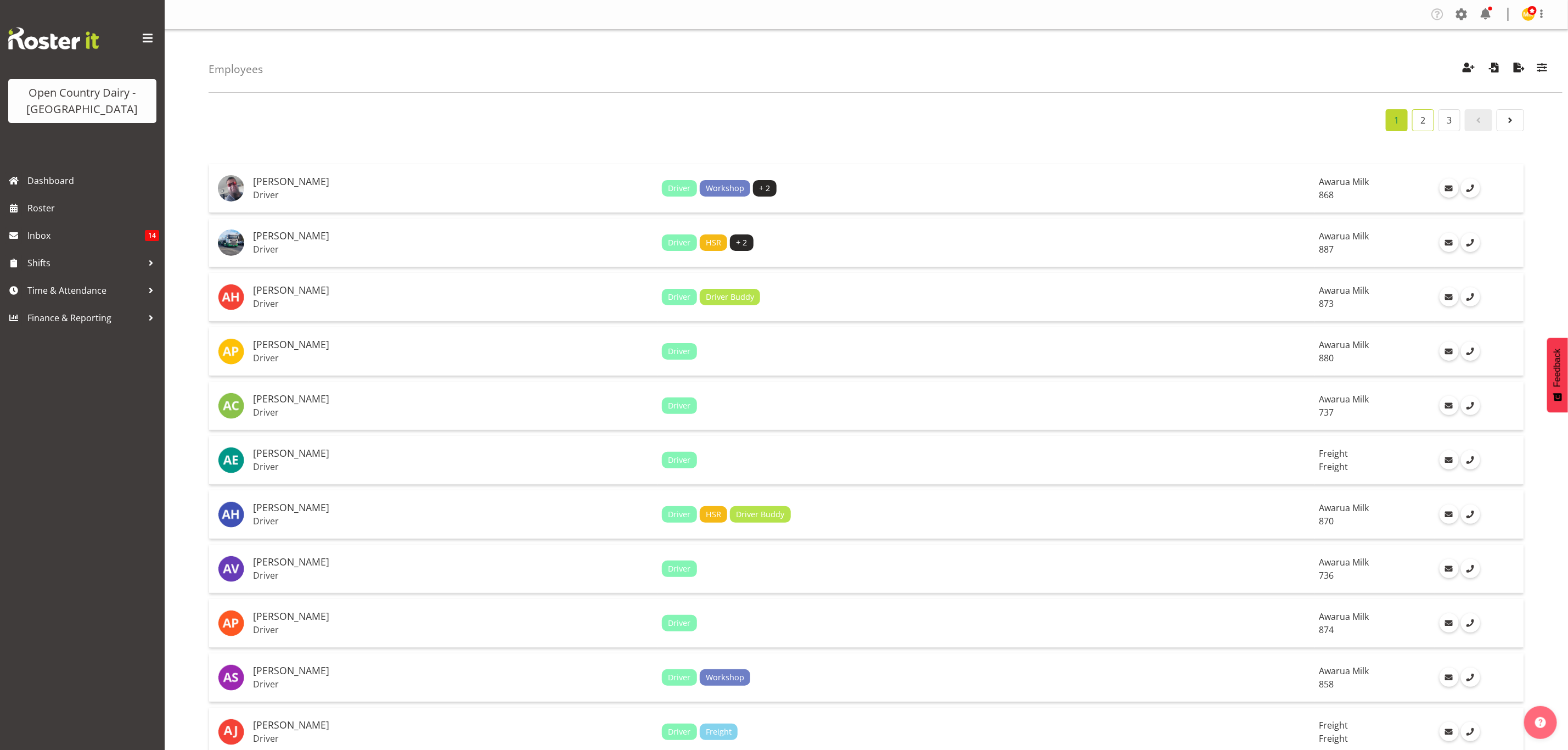
click at [1431, 124] on link "2" at bounding box center [1423, 120] width 22 height 22
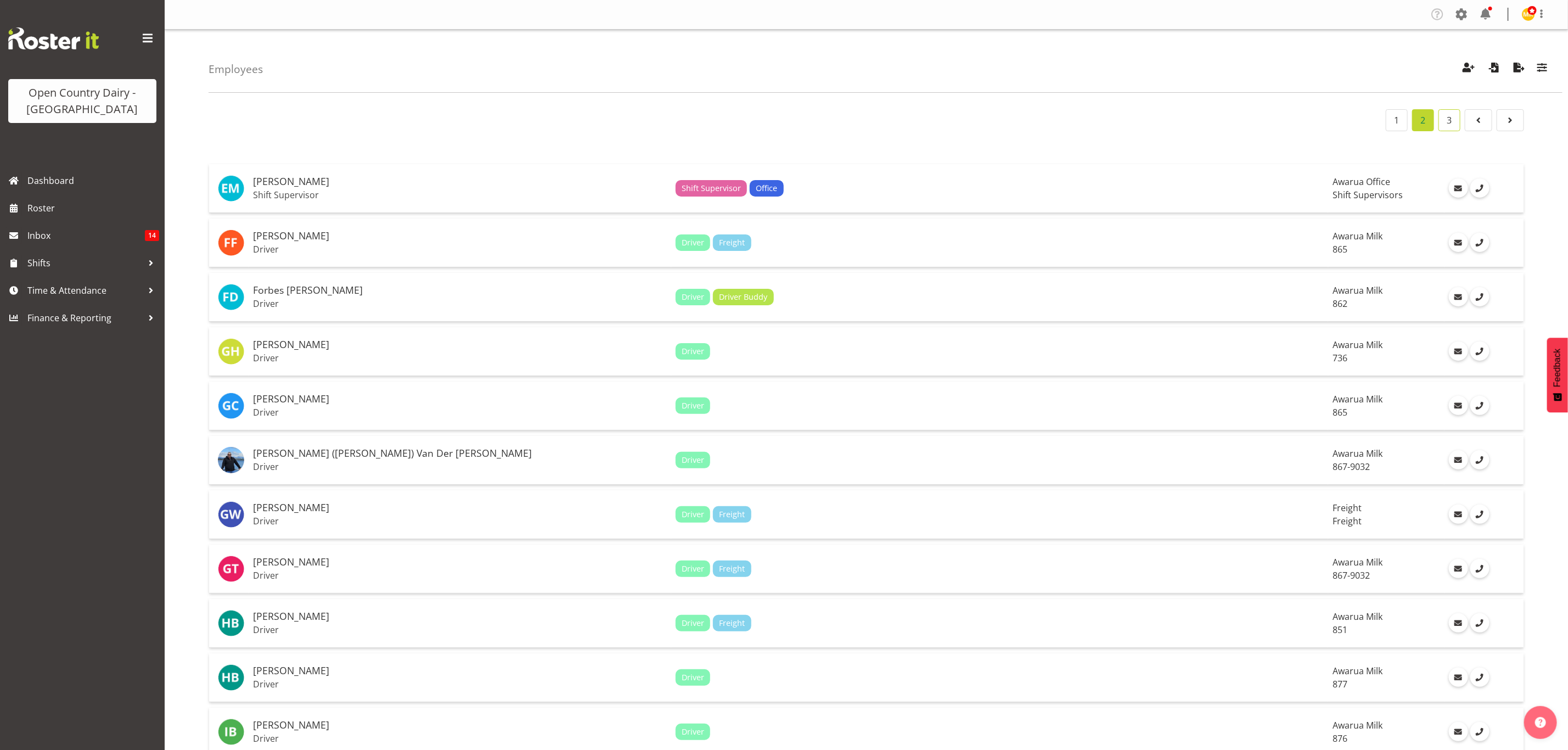
click at [1446, 116] on link "3" at bounding box center [1449, 120] width 22 height 22
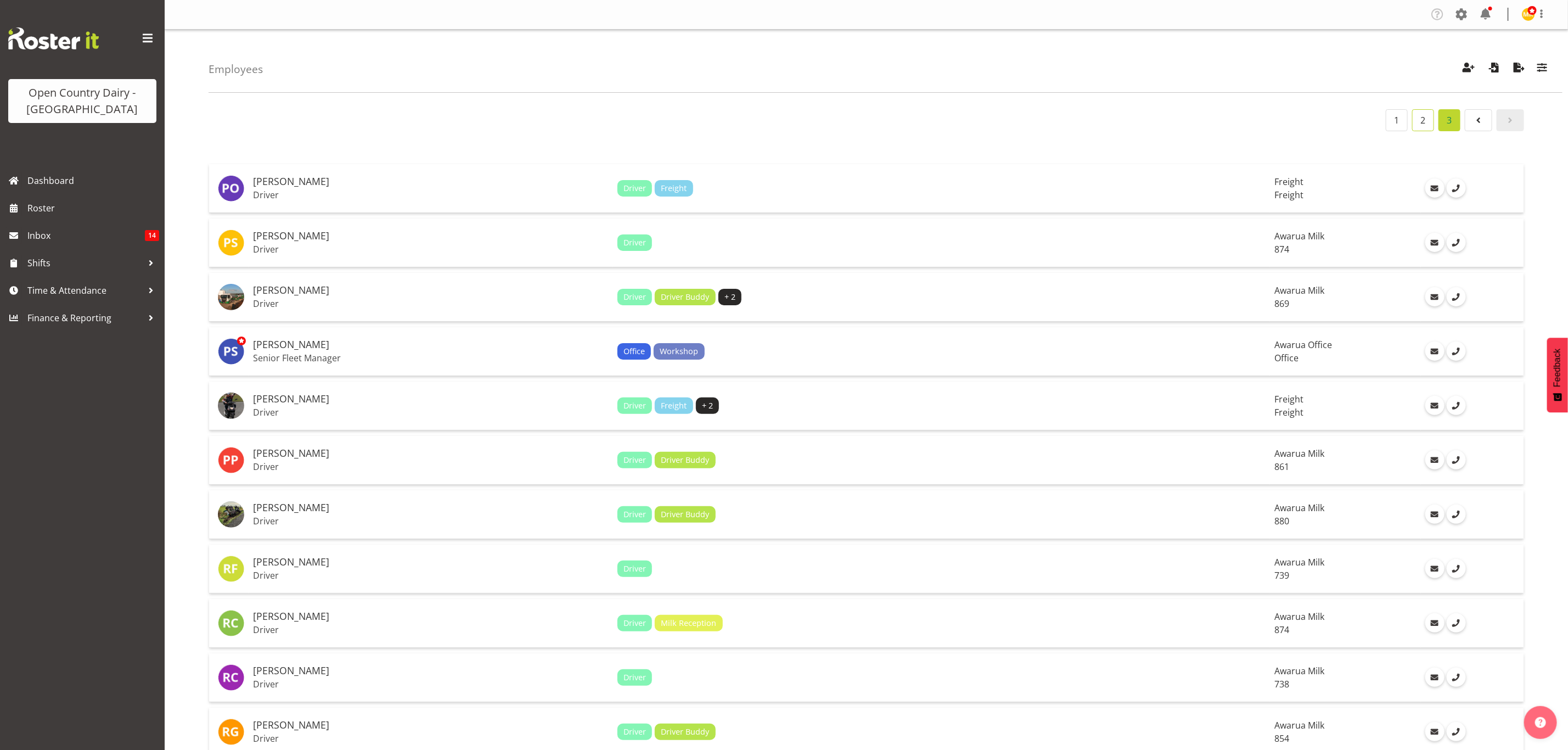
click at [1427, 127] on link "2" at bounding box center [1423, 120] width 22 height 22
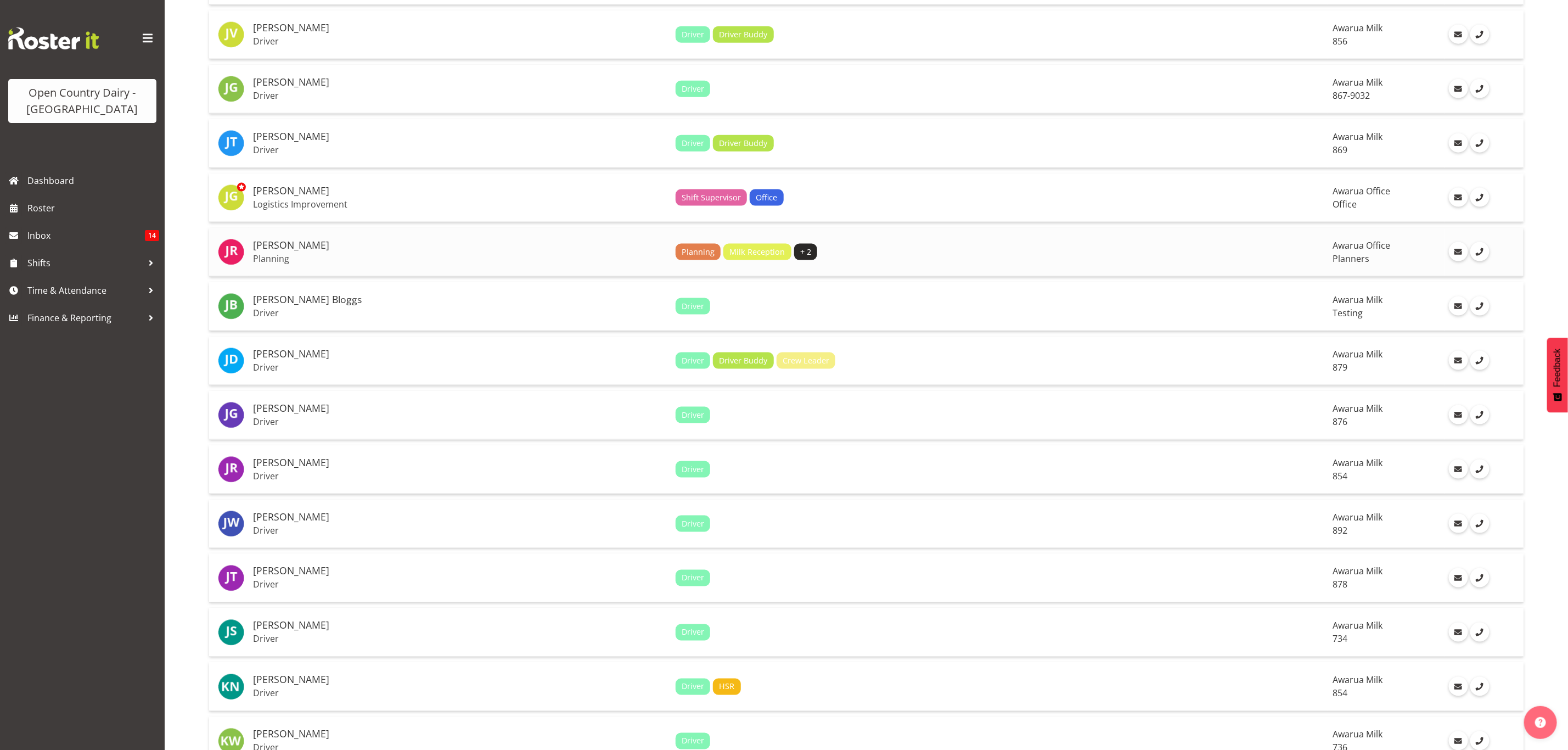
scroll to position [1236, 0]
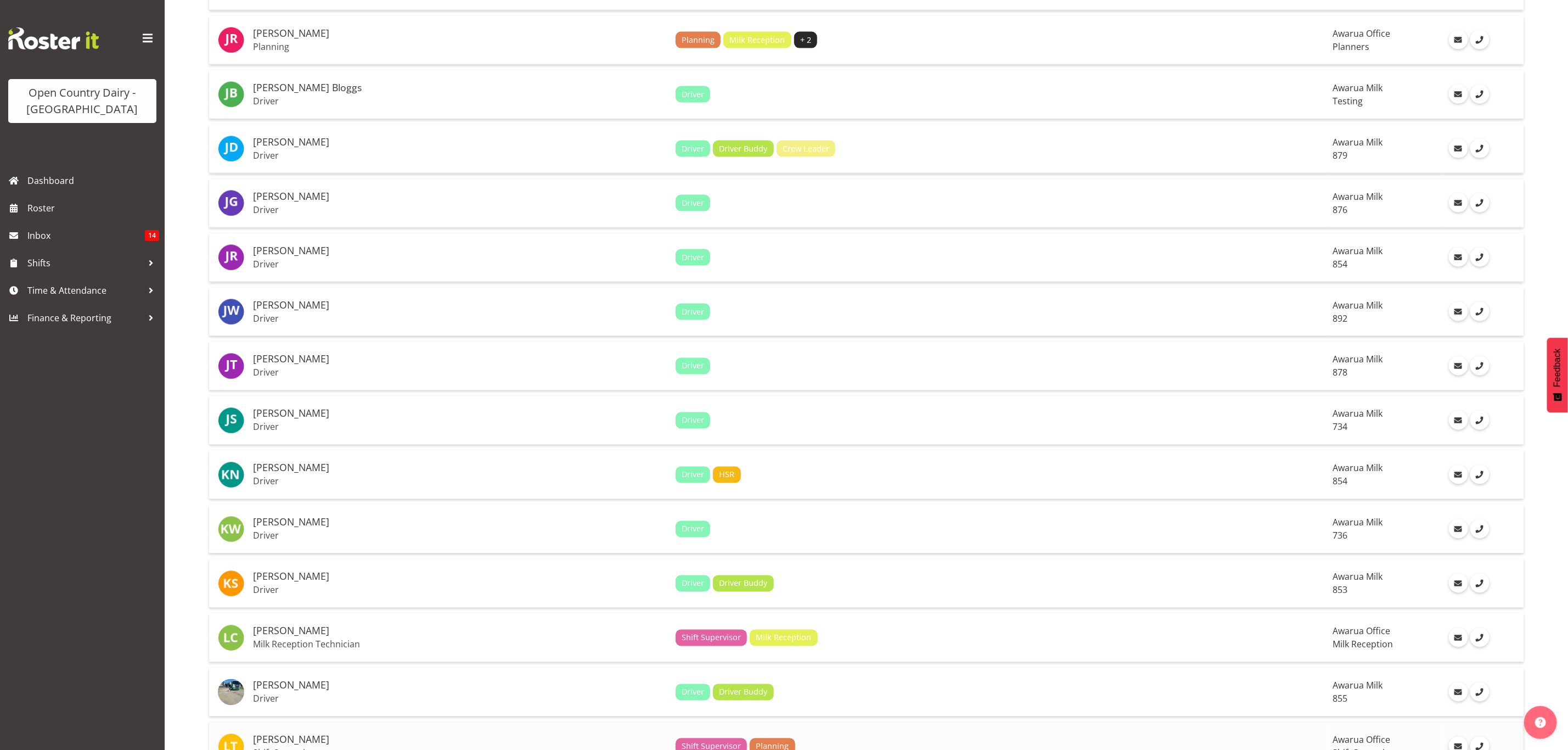
click at [402, 735] on h5 "[PERSON_NAME]" at bounding box center [459, 740] width 413 height 11
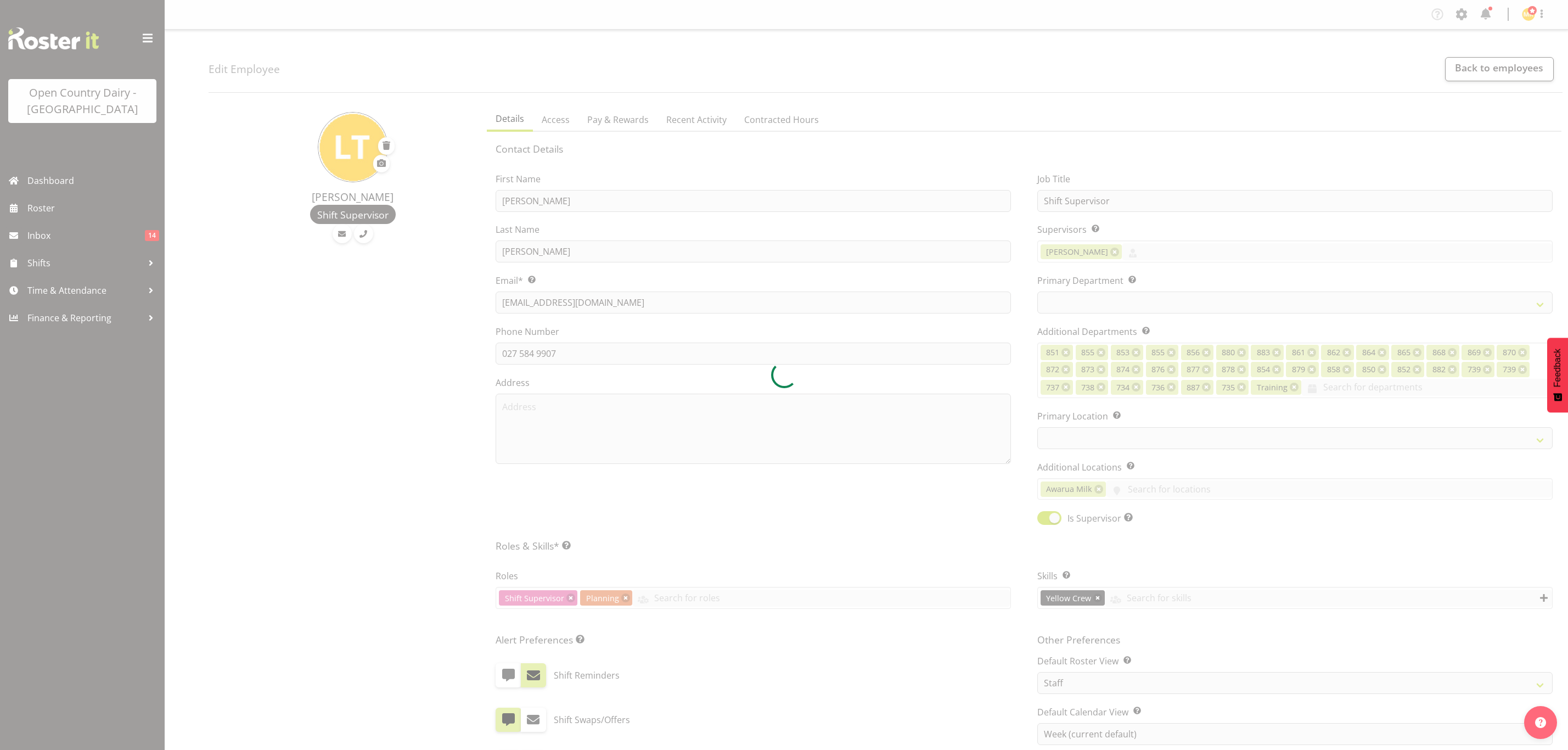
select select "TimelineWeek"
select select
select select "990"
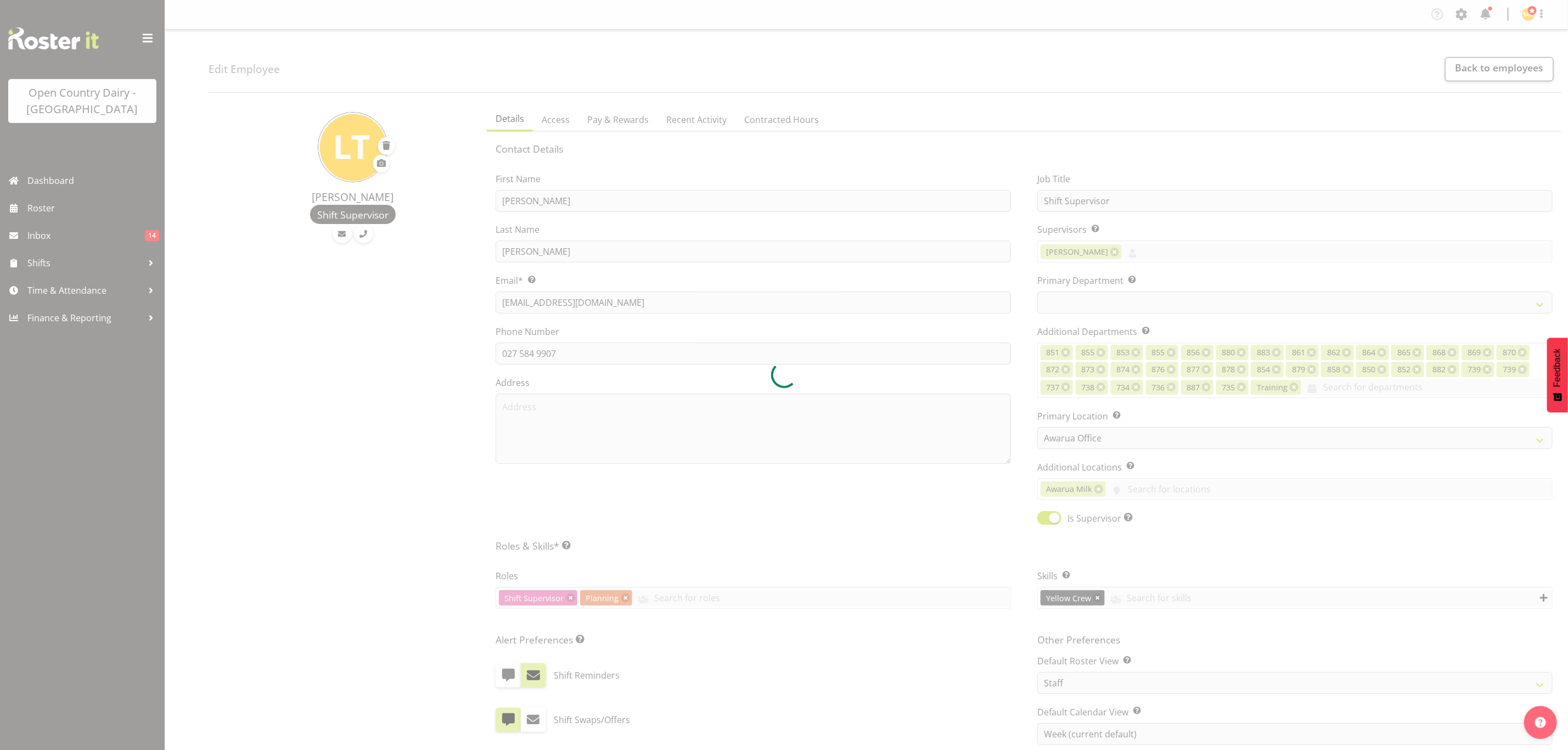
select select "696"
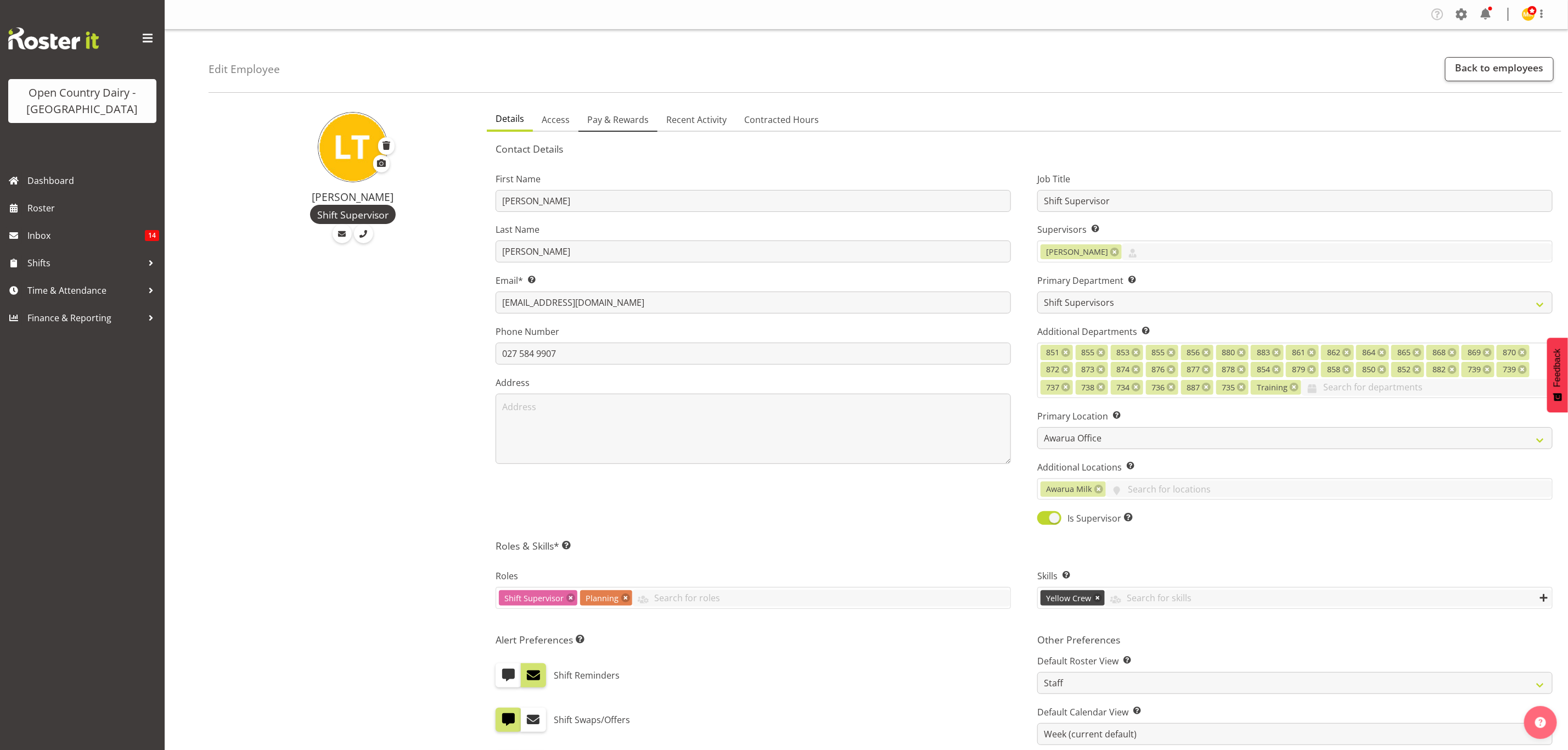
click at [613, 114] on span "Pay & Rewards" at bounding box center [618, 119] width 62 height 13
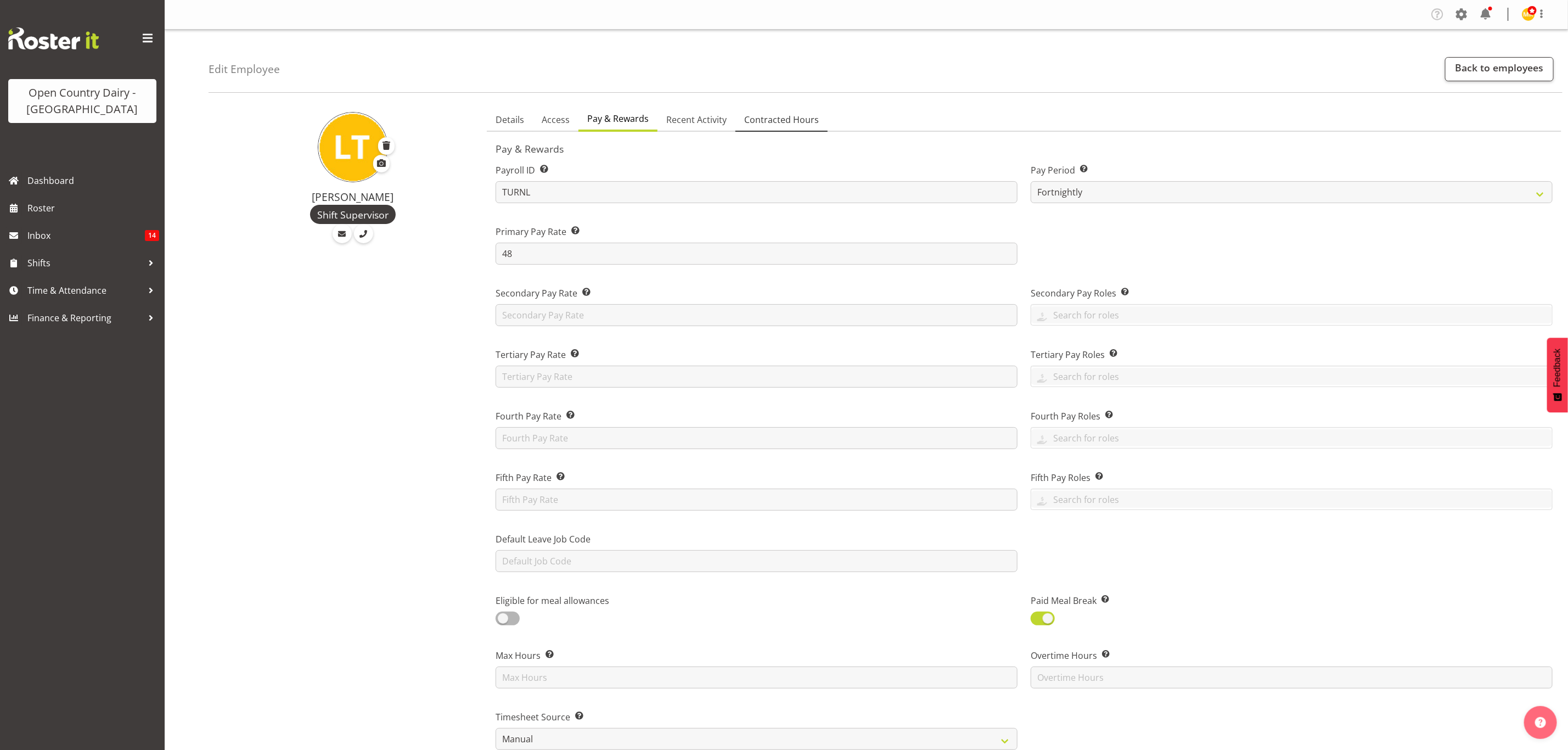
click at [771, 119] on span "Contracted Hours" at bounding box center [781, 119] width 75 height 13
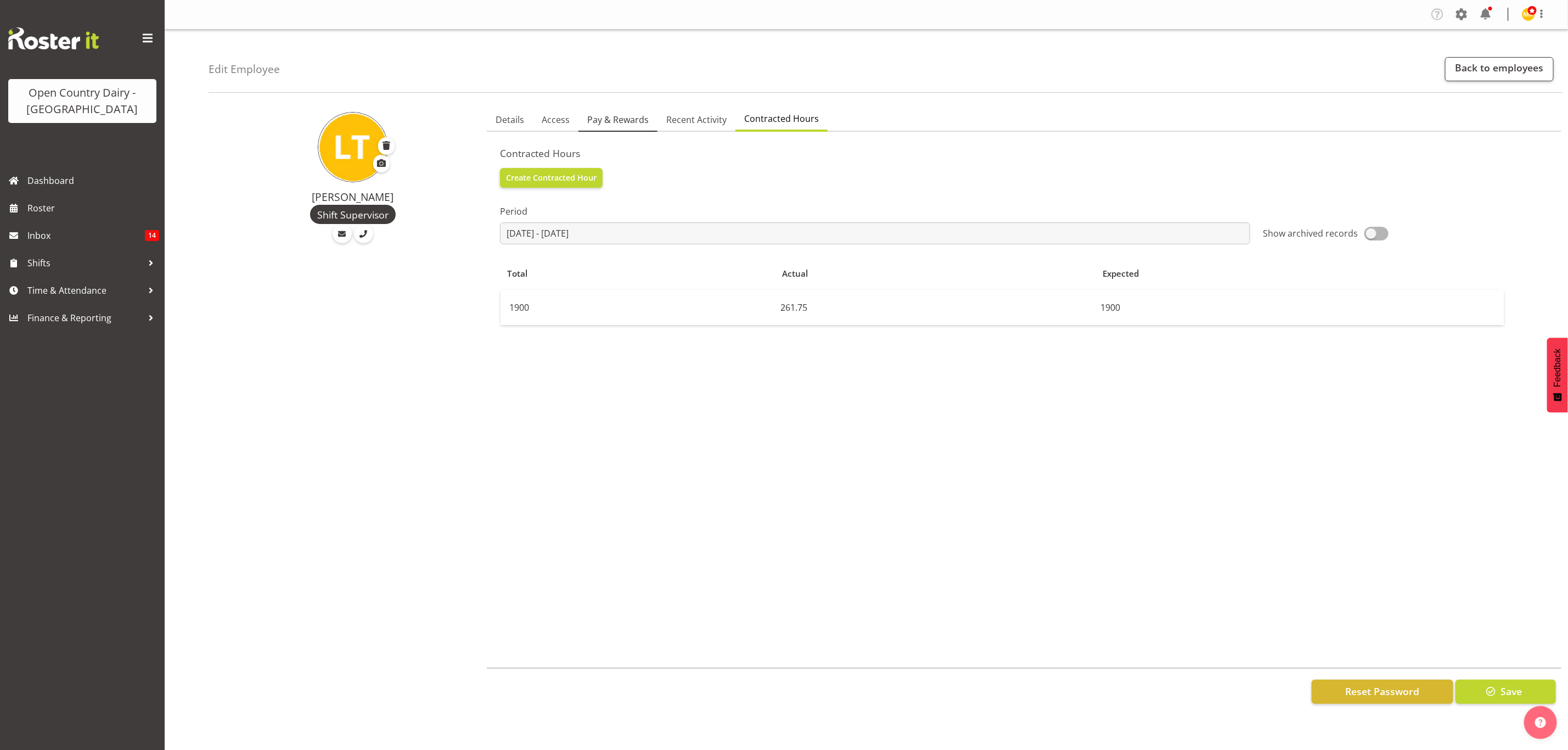
click at [605, 124] on span "Pay & Rewards" at bounding box center [618, 119] width 62 height 13
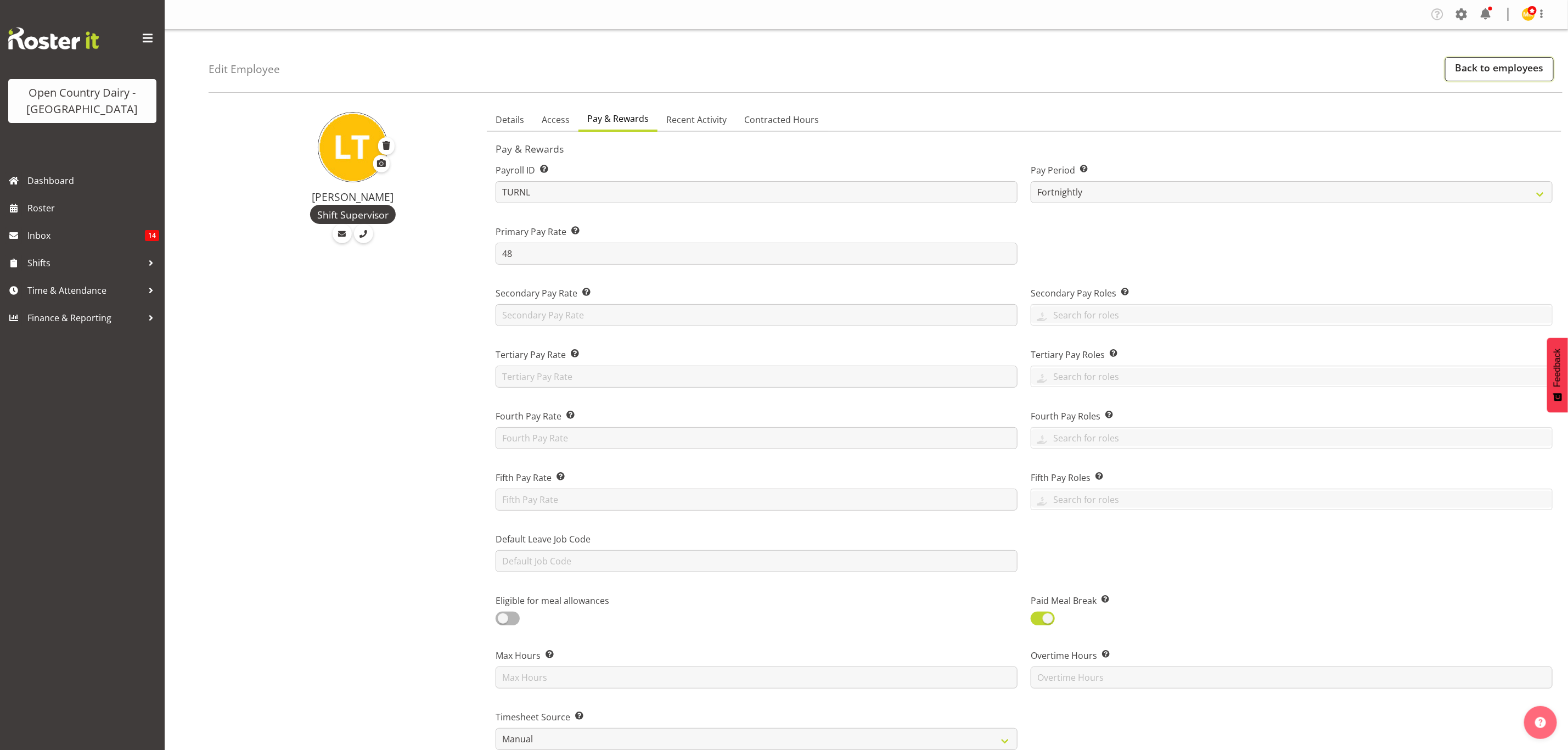
click at [1475, 60] on link "Back to employees" at bounding box center [1499, 69] width 109 height 24
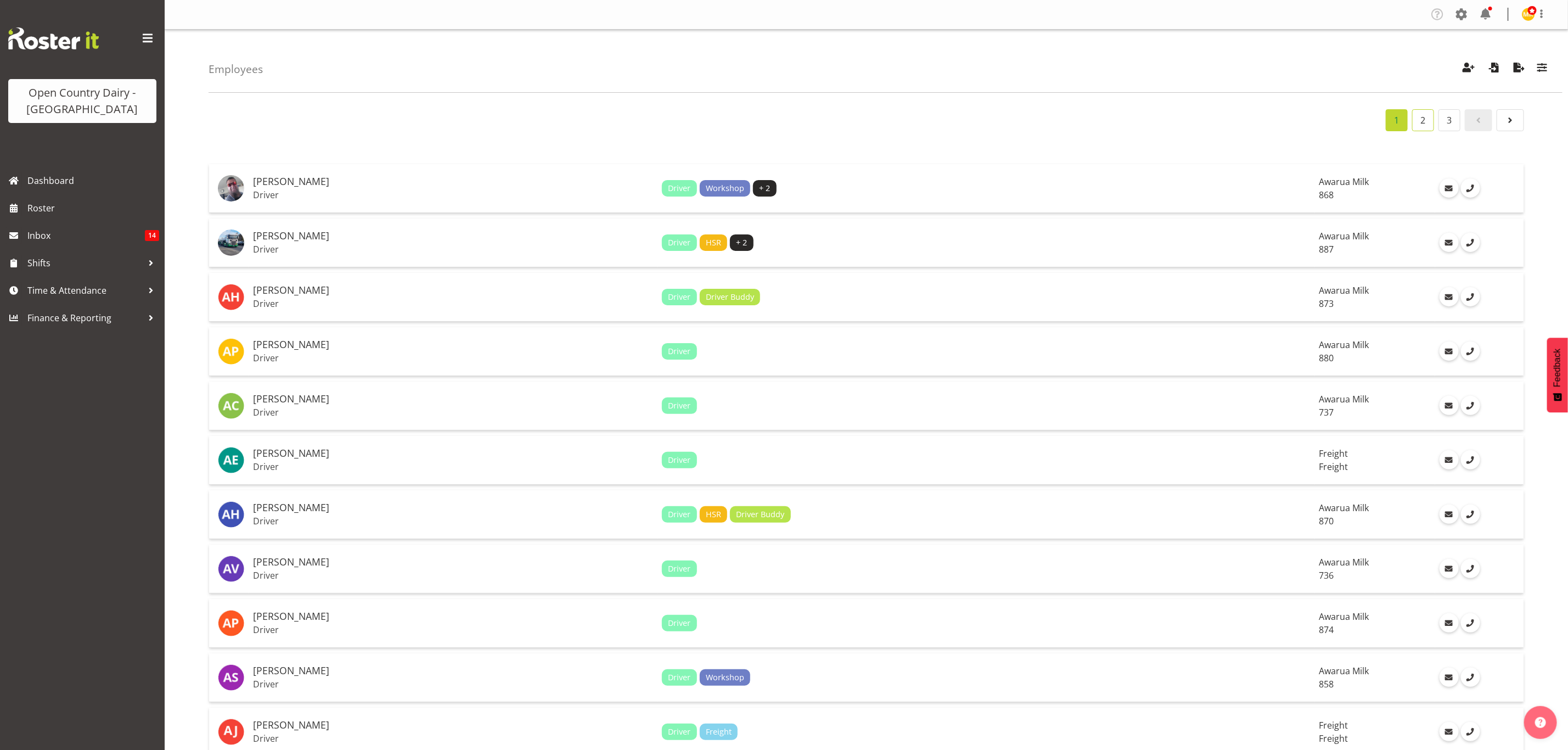
click at [1427, 121] on link "2" at bounding box center [1423, 120] width 22 height 22
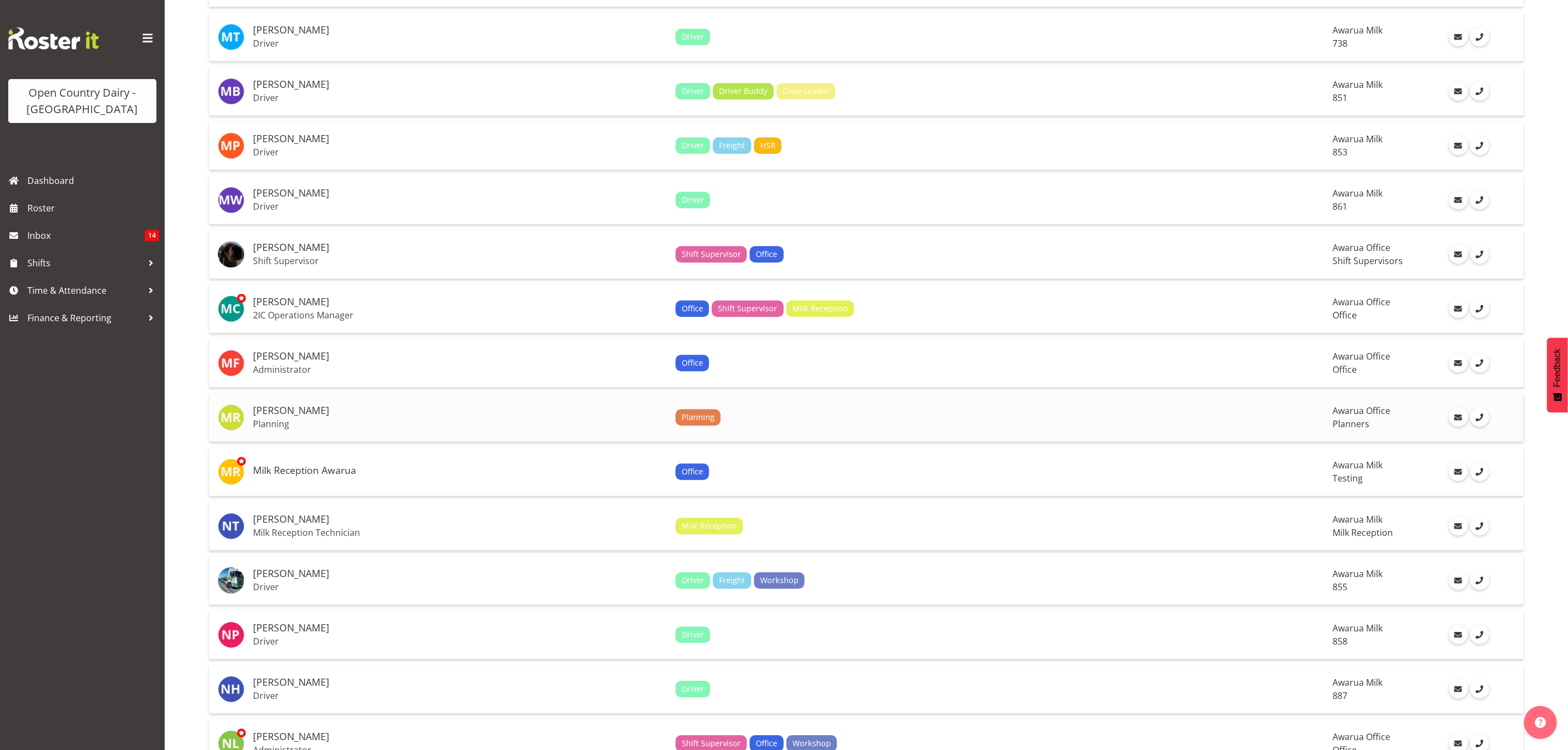
scroll to position [2008, 0]
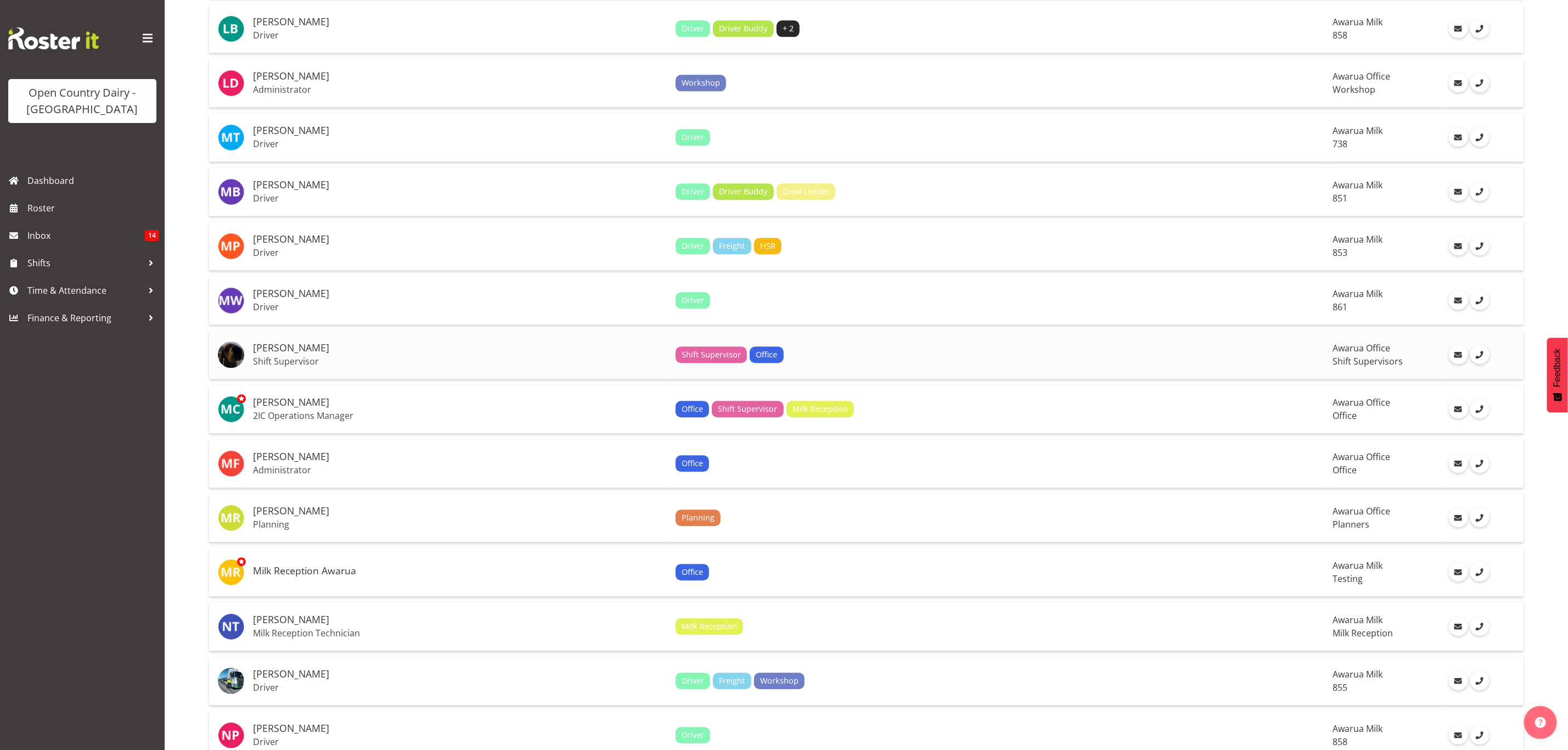
click at [391, 343] on h5 "[PERSON_NAME]" at bounding box center [459, 348] width 413 height 11
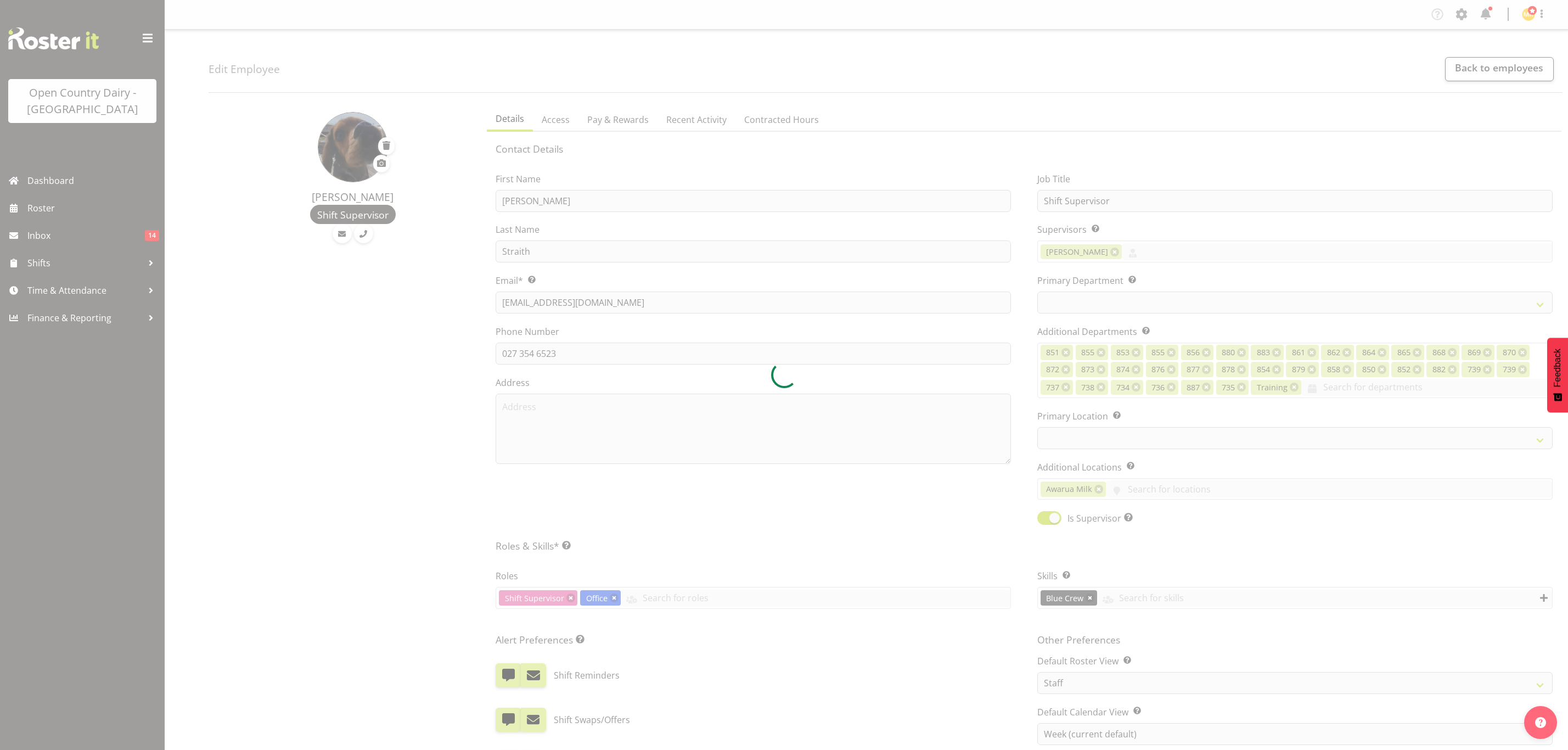
select select "TimelineWeek"
select select
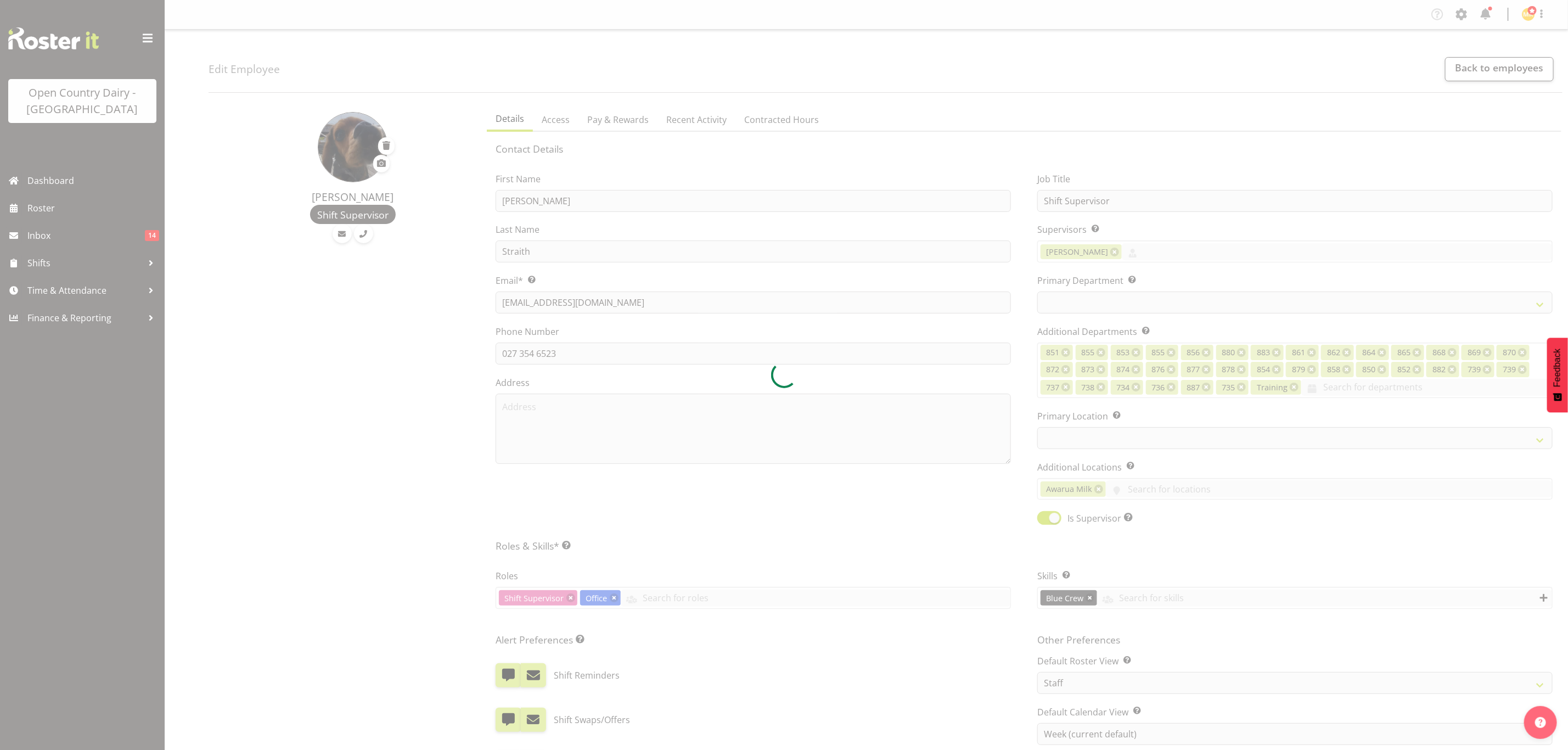
select select
select select "990"
select select "696"
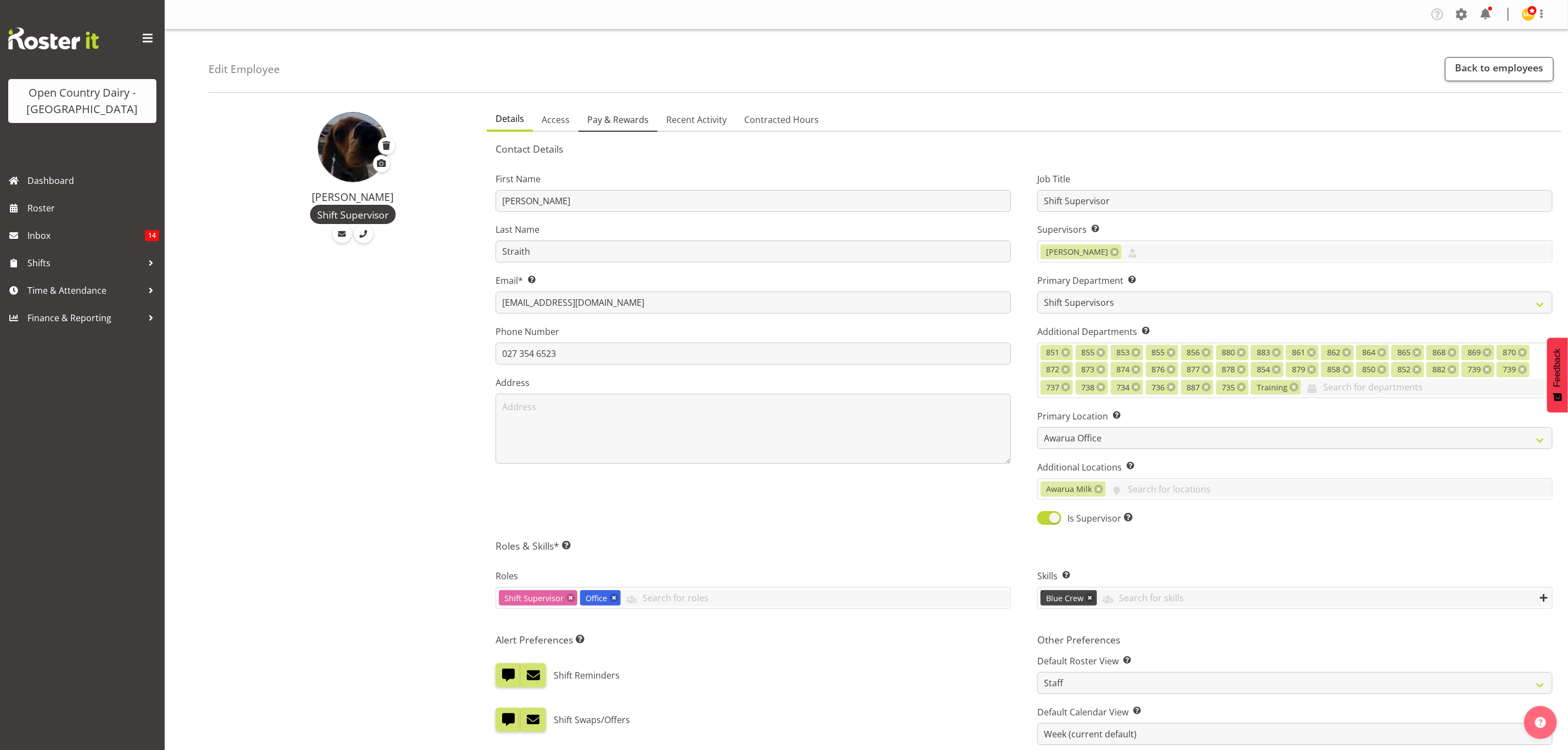
click at [604, 121] on span "Pay & Rewards" at bounding box center [618, 119] width 62 height 13
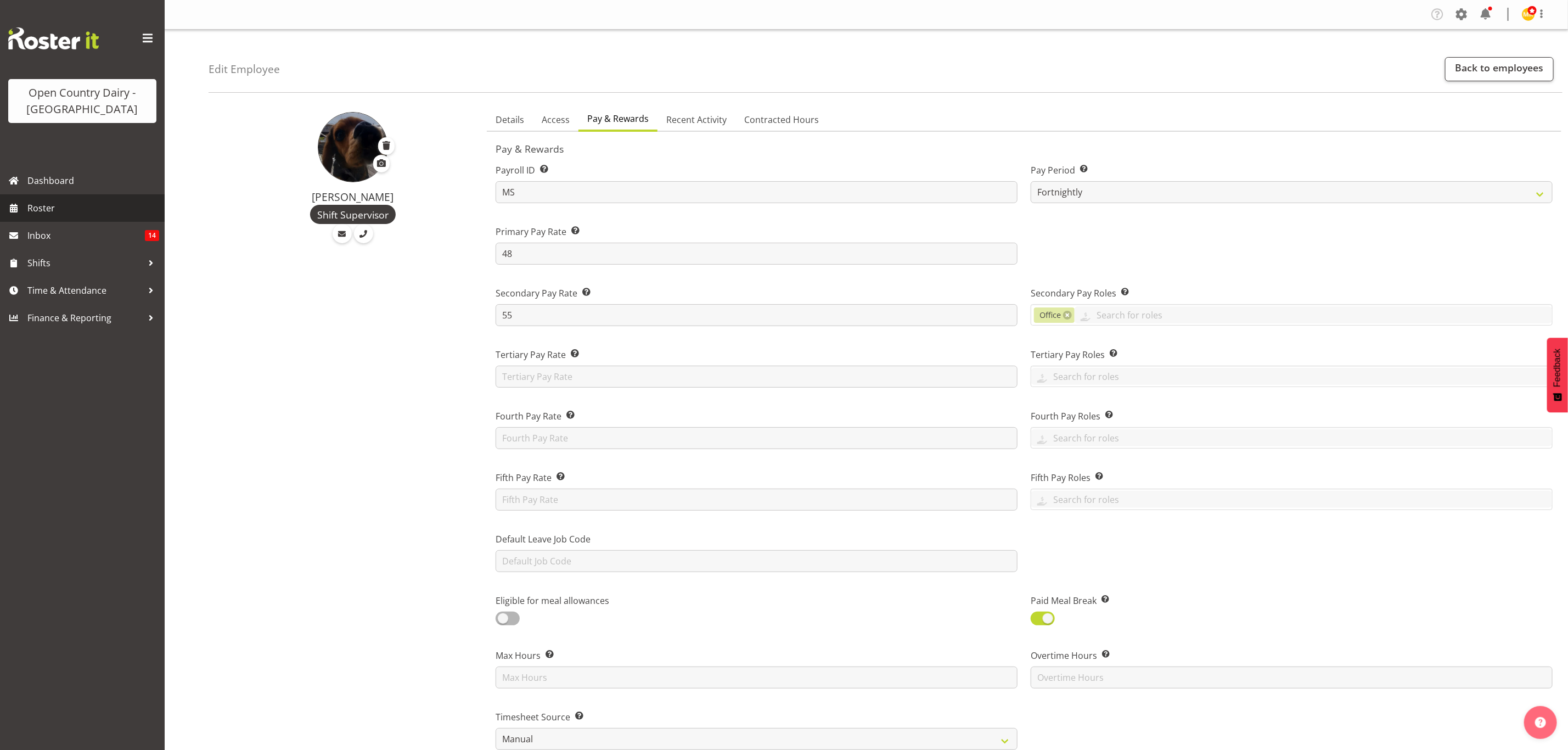
click at [94, 211] on span "Roster" at bounding box center [94, 207] width 131 height 16
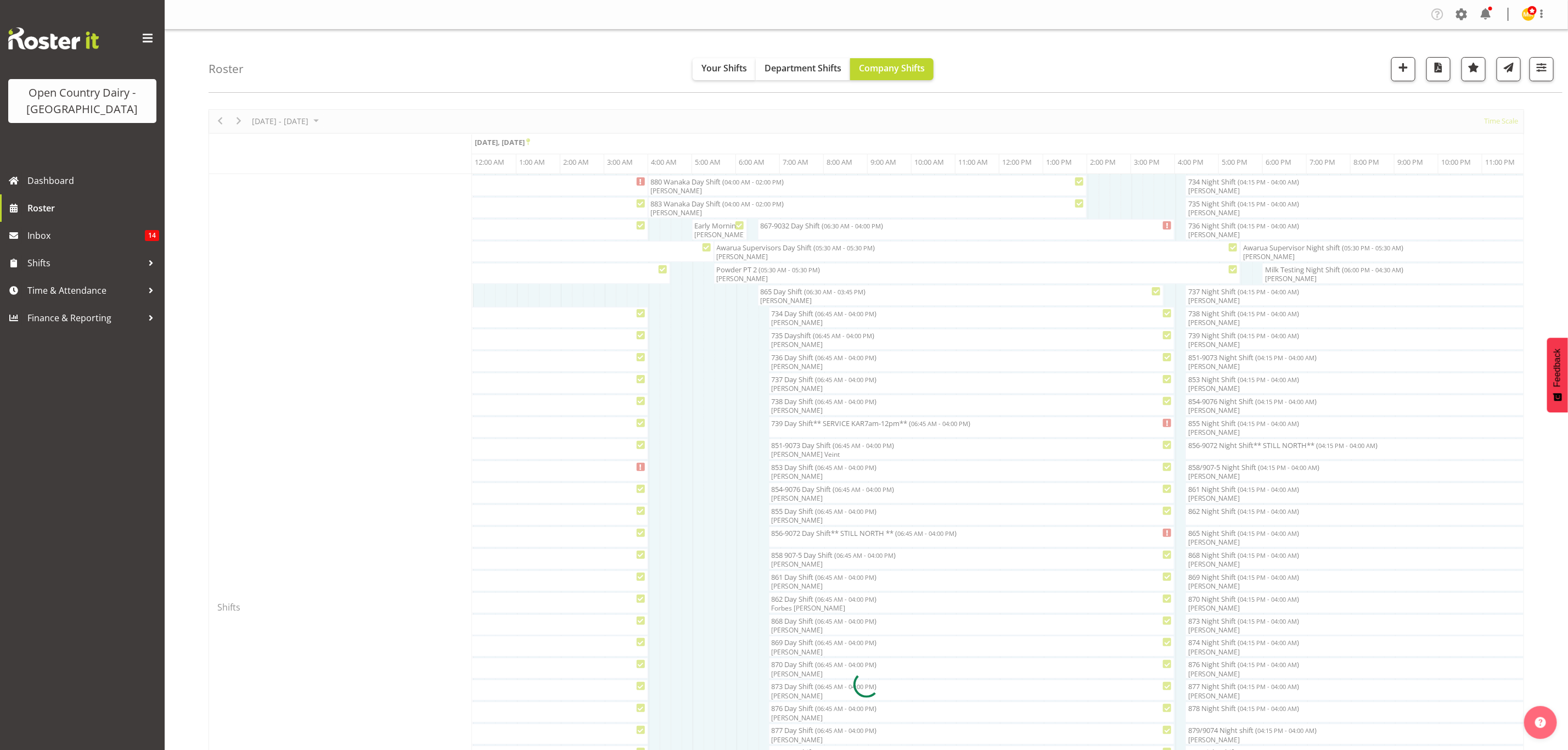
scroll to position [0, 3160]
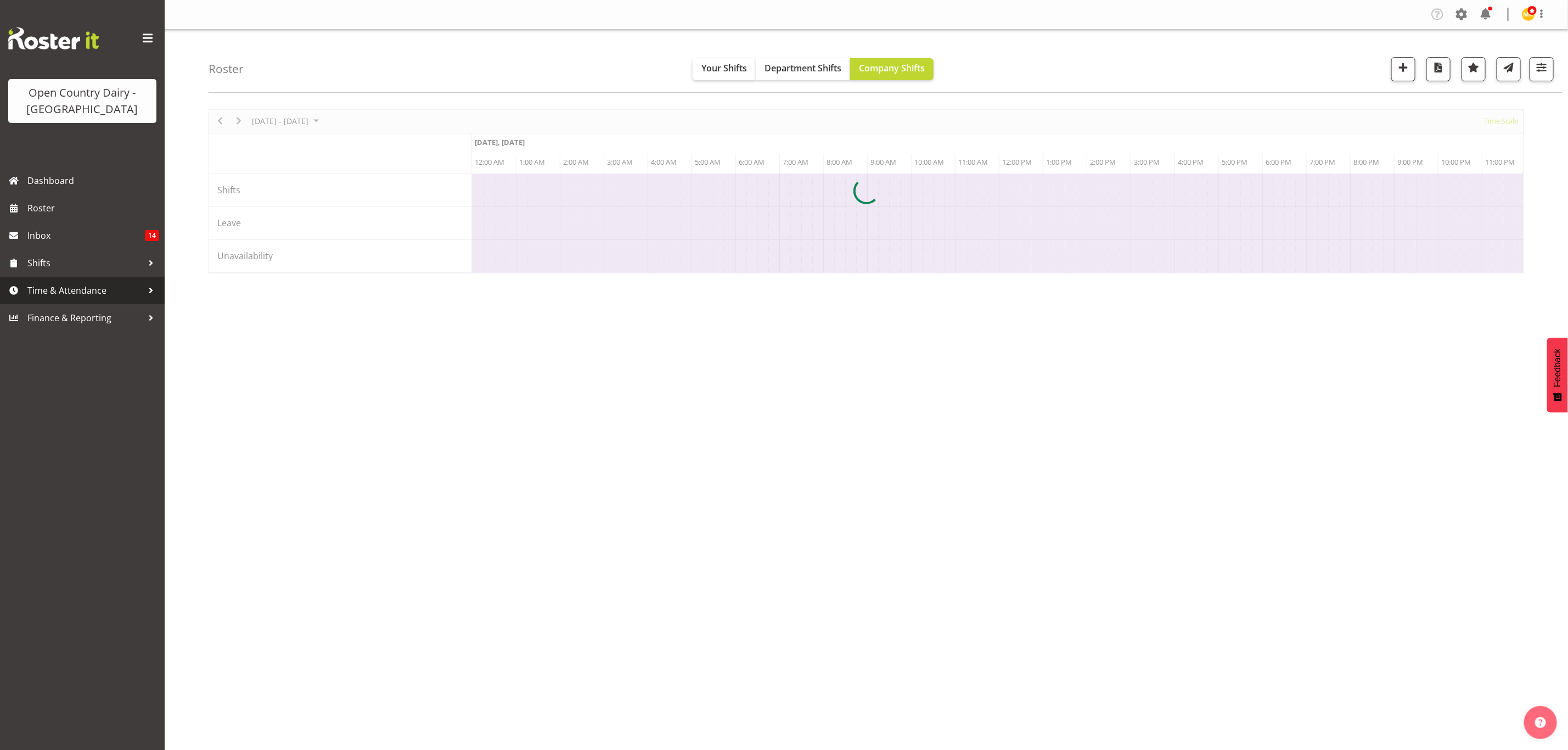
scroll to position [0, 3160]
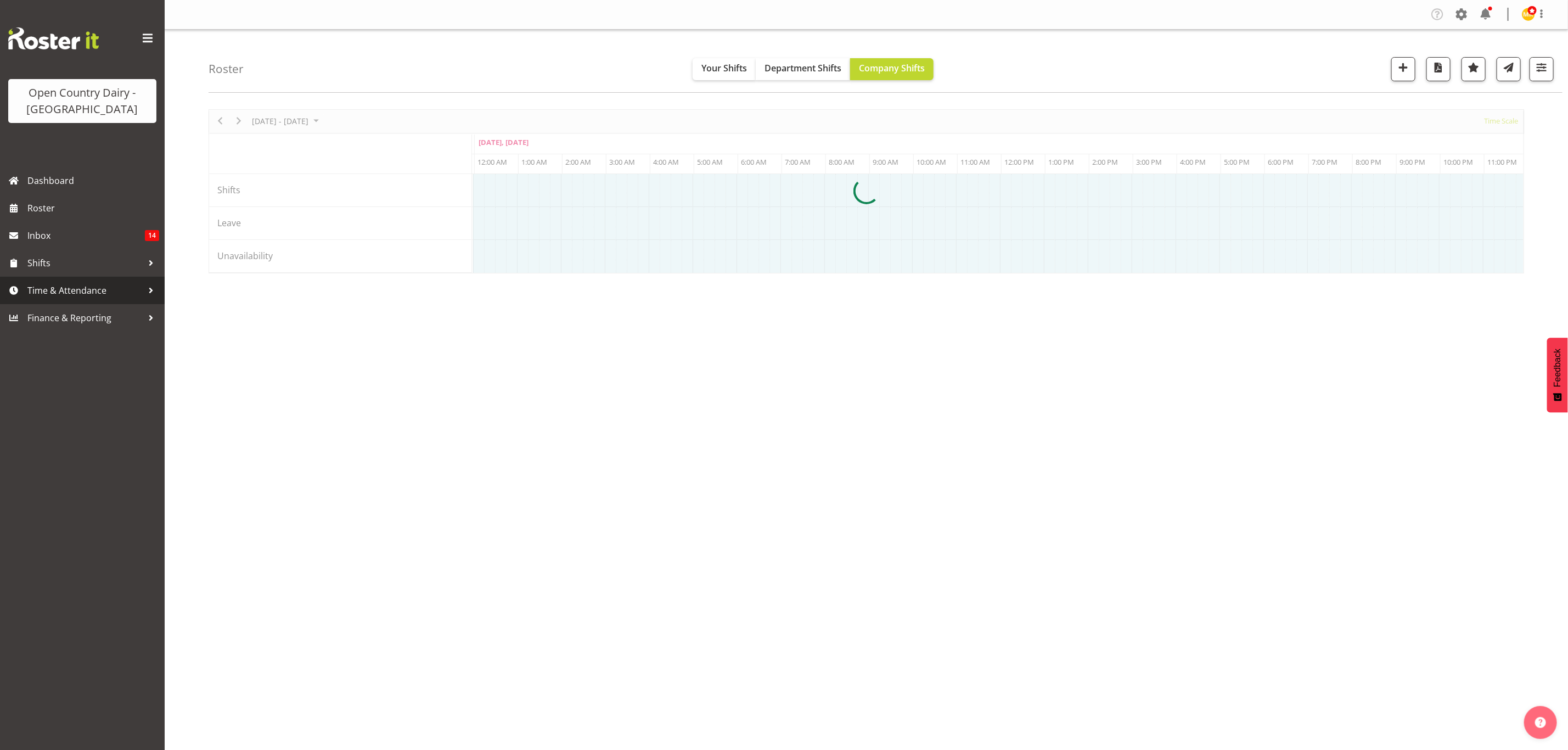
drag, startPoint x: 0, startPoint y: 0, endPoint x: 100, endPoint y: 287, distance: 303.9
click at [100, 287] on span "Time & Attendance" at bounding box center [85, 290] width 115 height 16
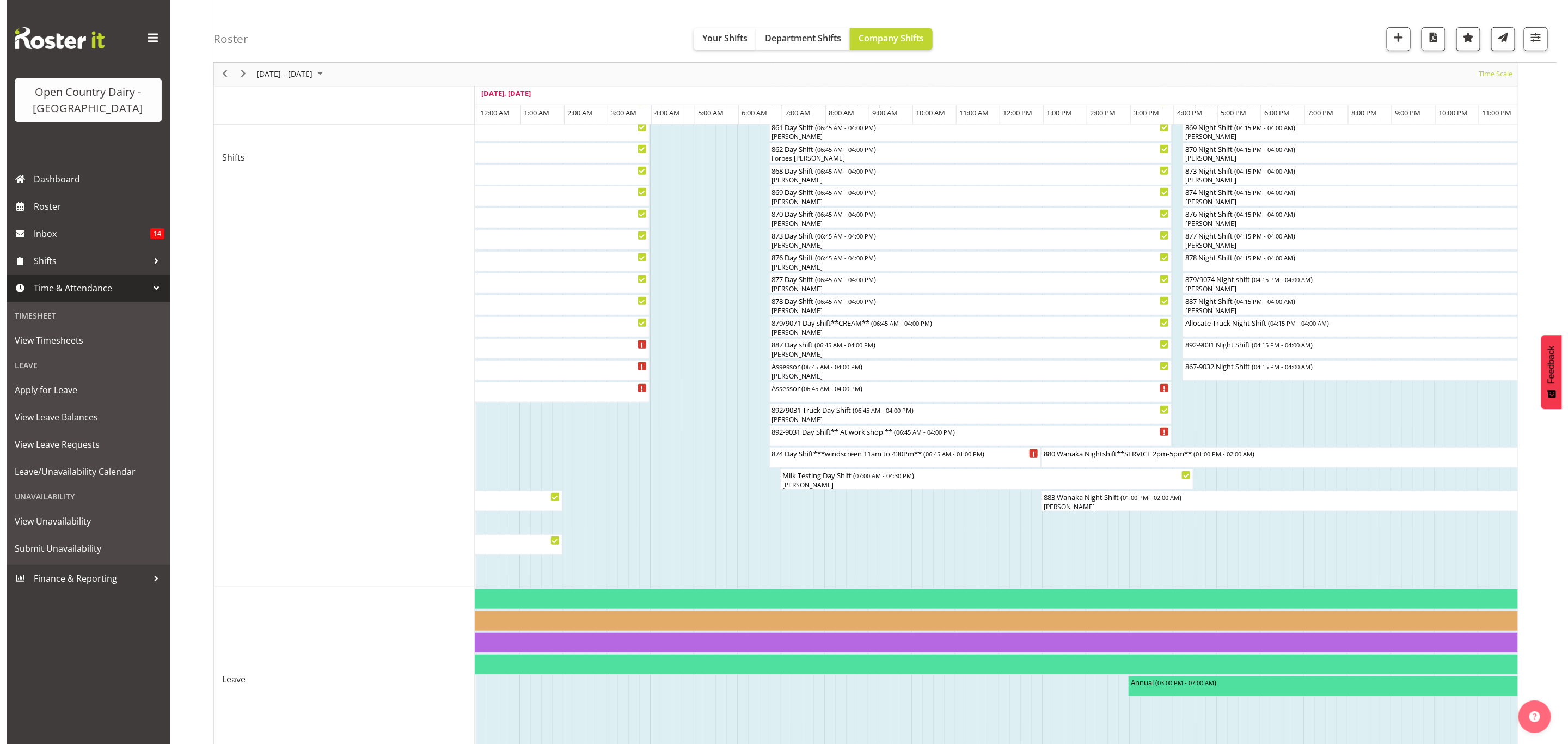
scroll to position [364, 0]
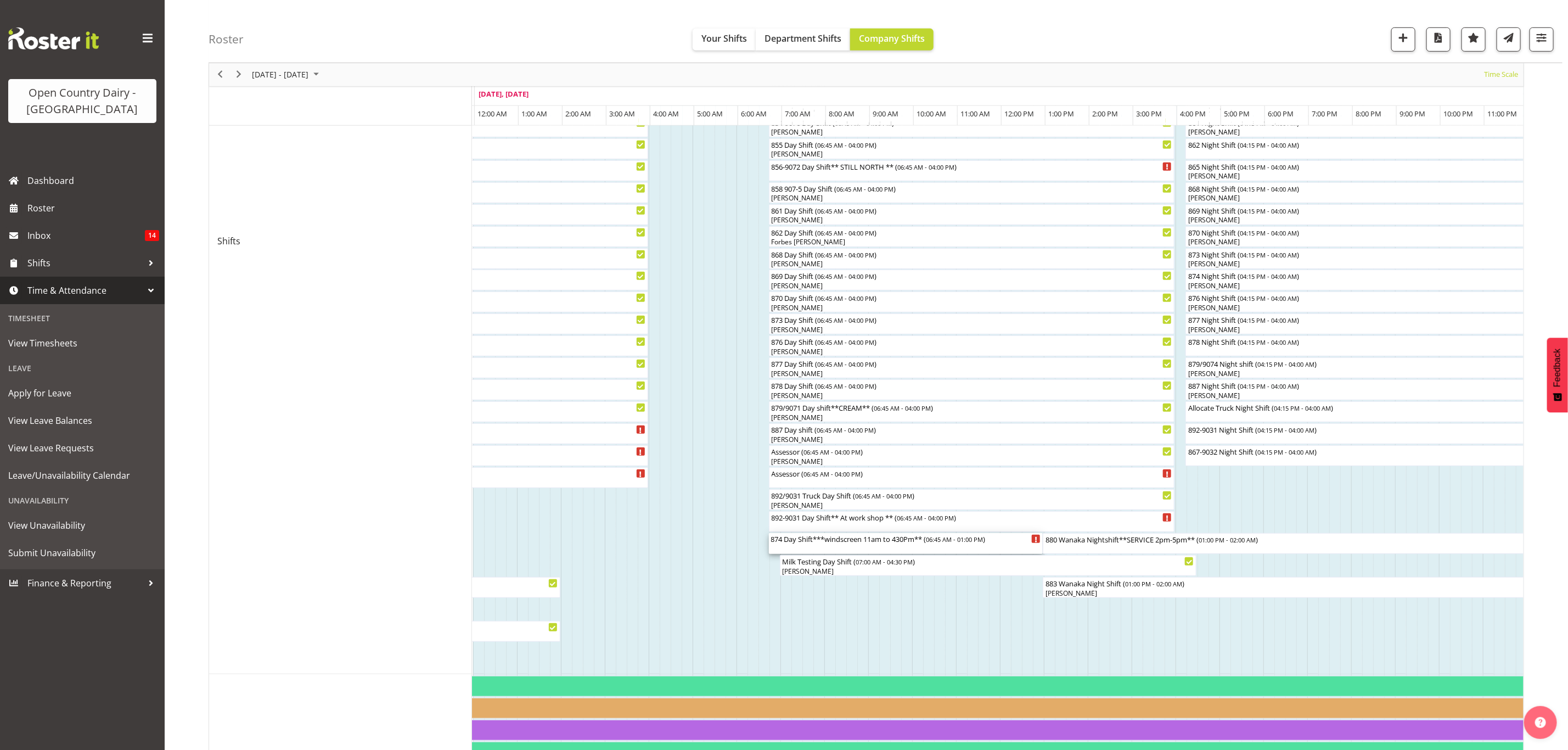
click at [845, 544] on div "874 Day Shift***windscreen 11am to 430Pm** ( 06:45 AM - 01:00 PM )" at bounding box center [906, 539] width 270 height 11
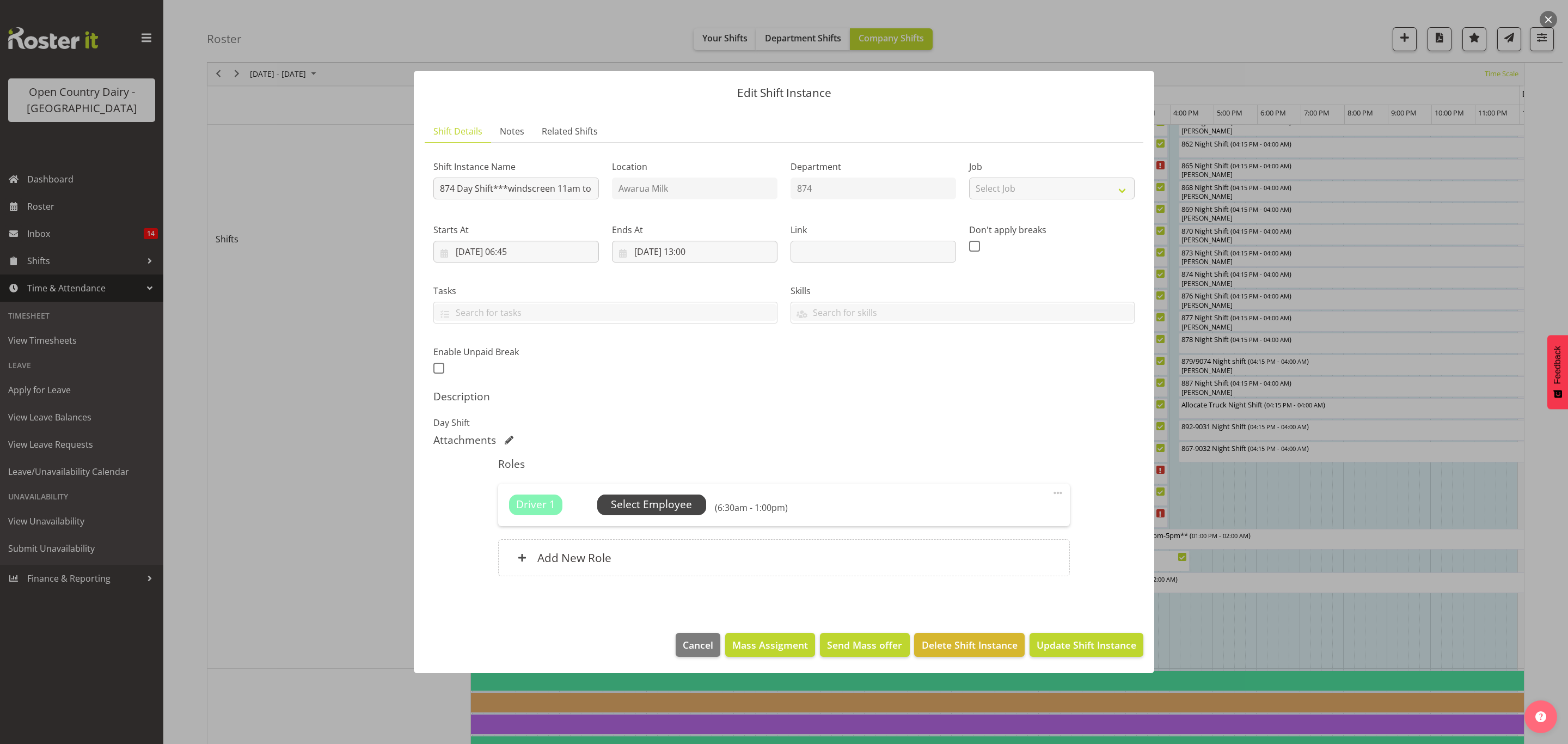
click at [634, 502] on span "Select Employee" at bounding box center [652, 505] width 81 height 16
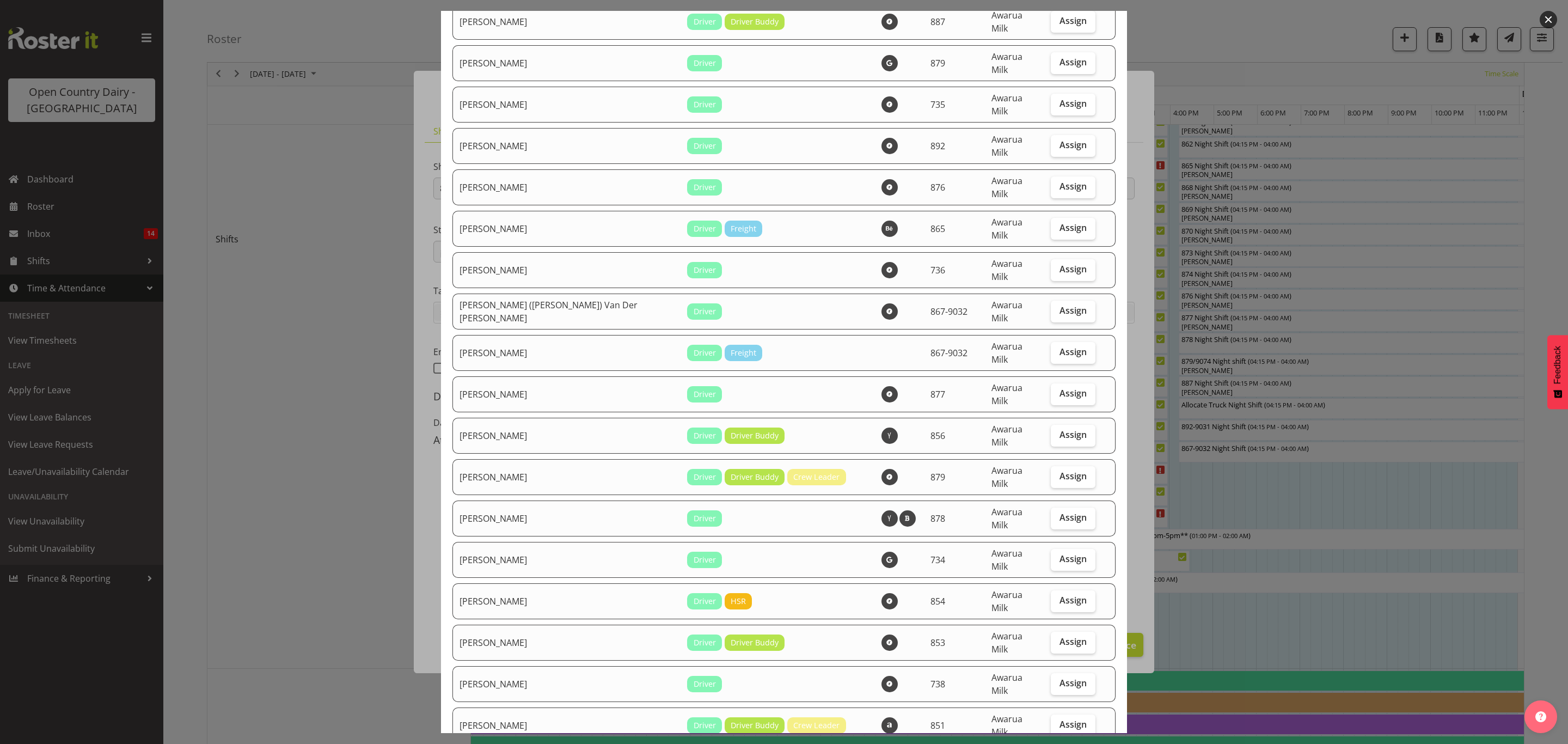
scroll to position [490, 0]
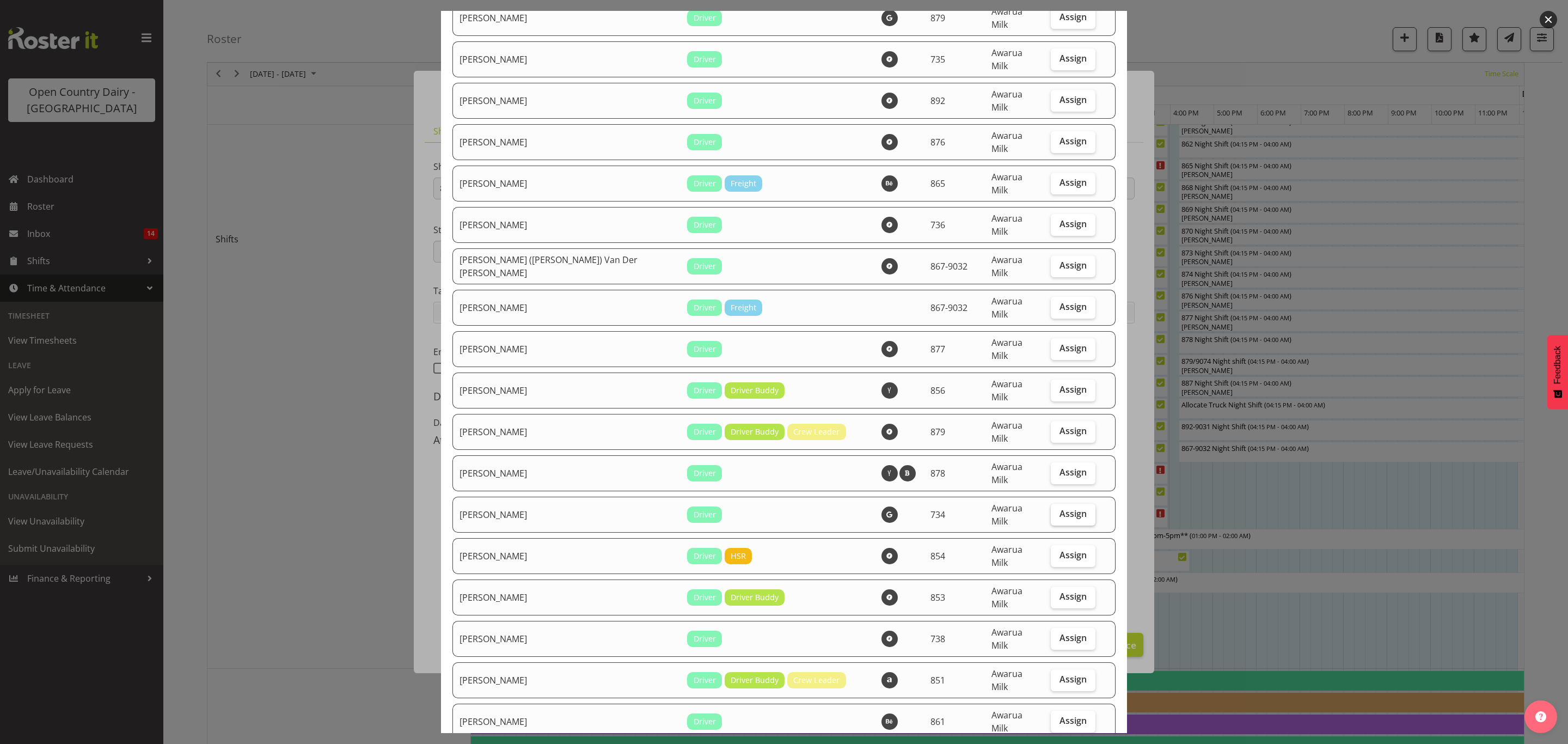
click at [1068, 504] on label "Assign" at bounding box center [1073, 515] width 44 height 21
click at [1058, 510] on input "Assign" at bounding box center [1054, 513] width 7 height 7
checkbox input "true"
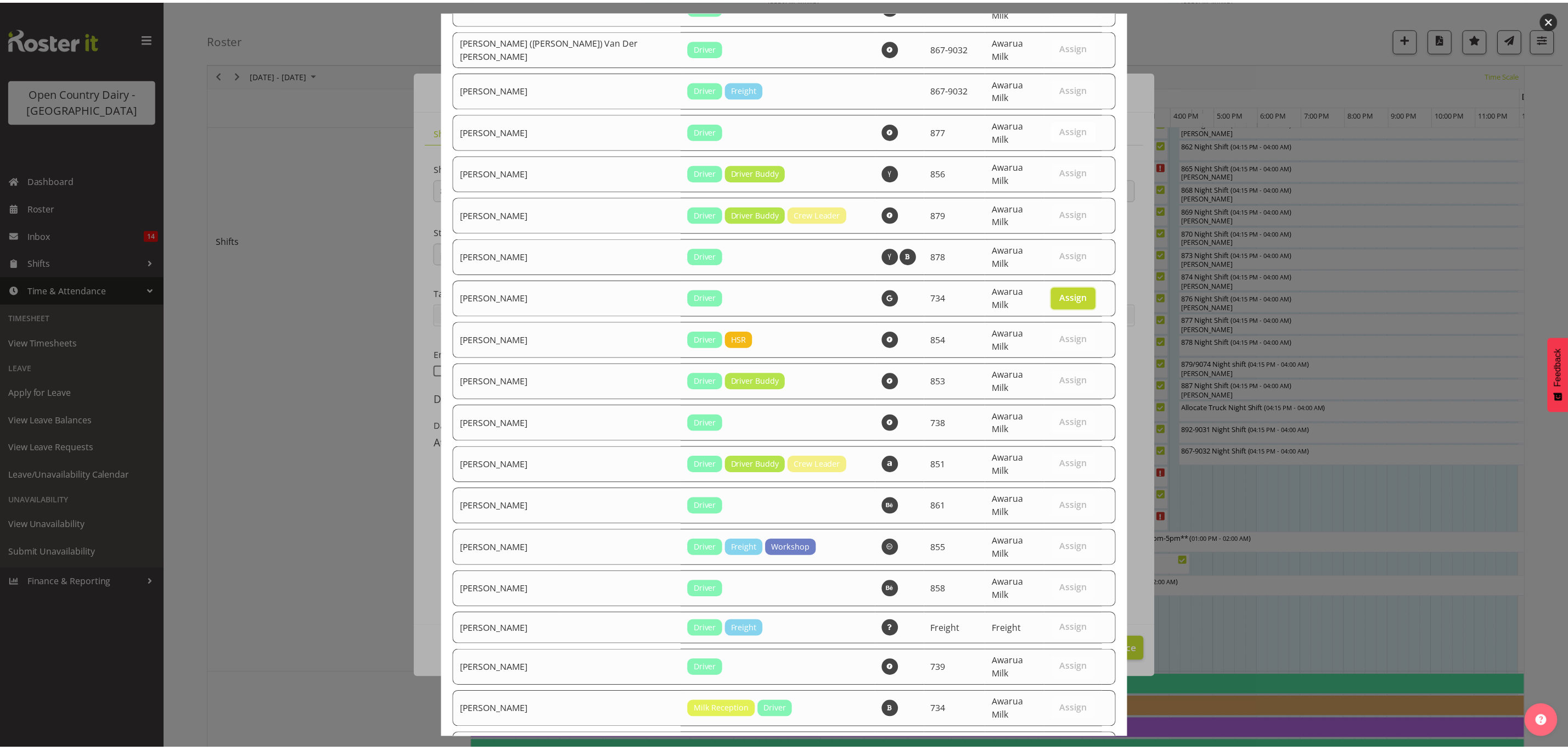
scroll to position [901, 0]
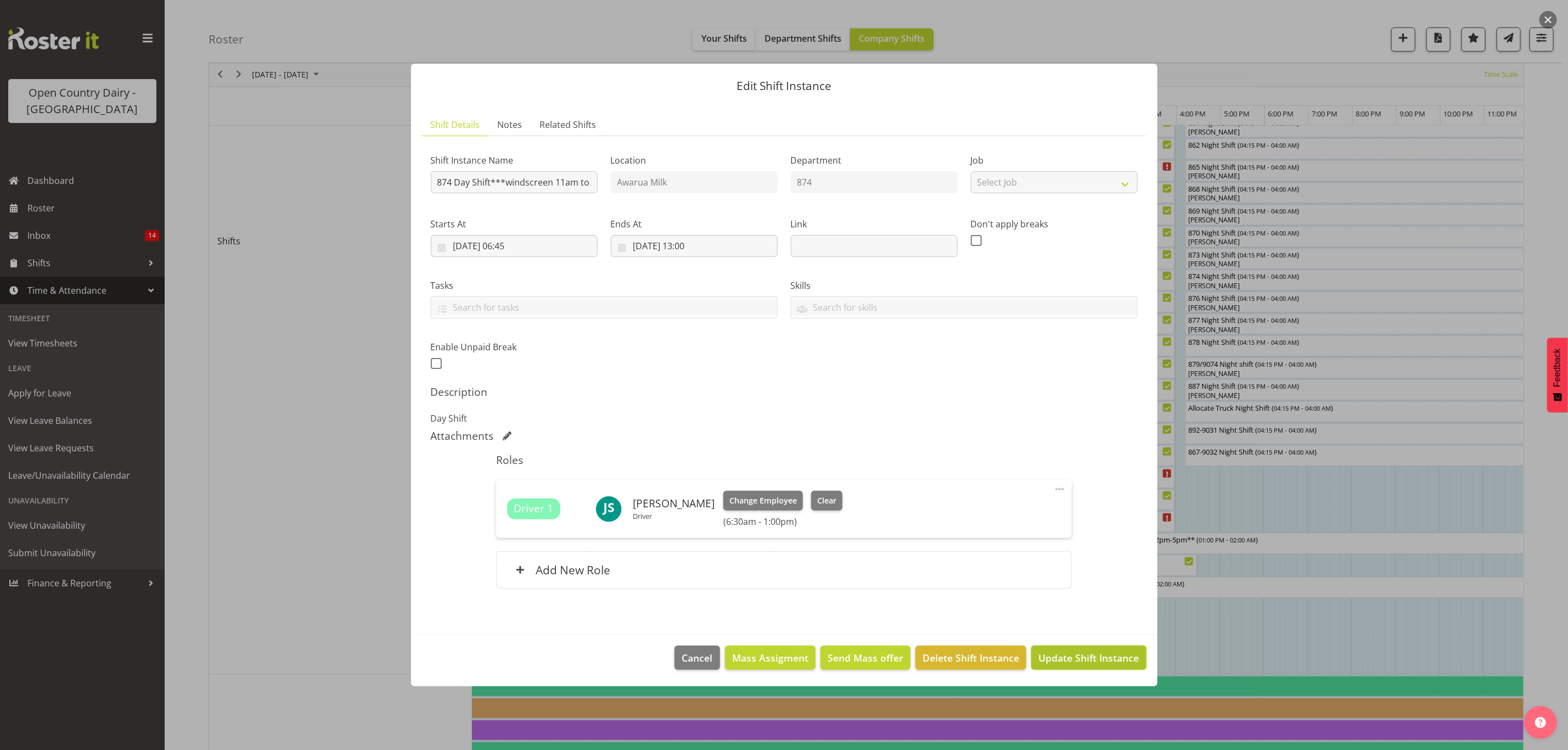
click at [1061, 658] on span "Update Shift Instance" at bounding box center [1089, 658] width 100 height 14
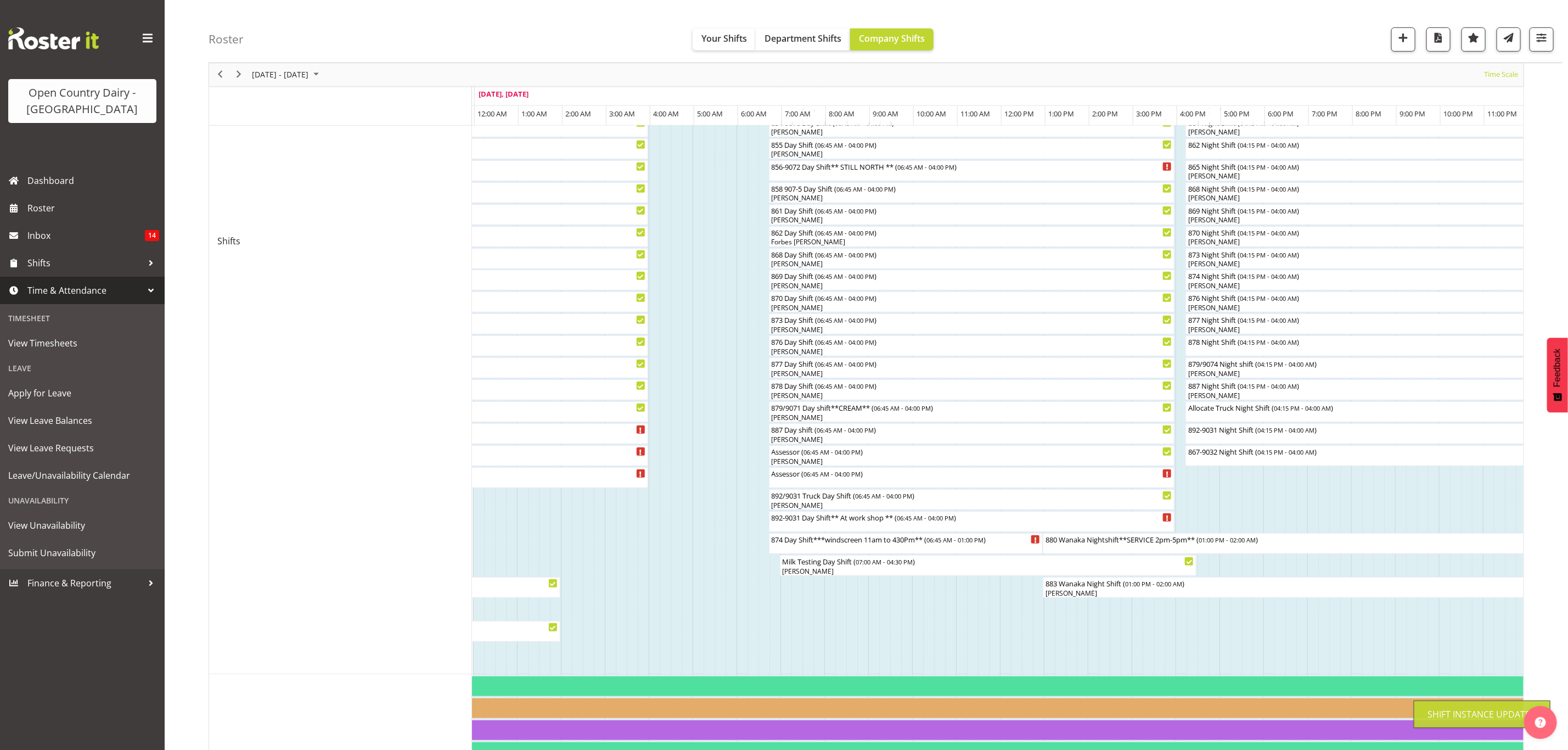
scroll to position [0, 0]
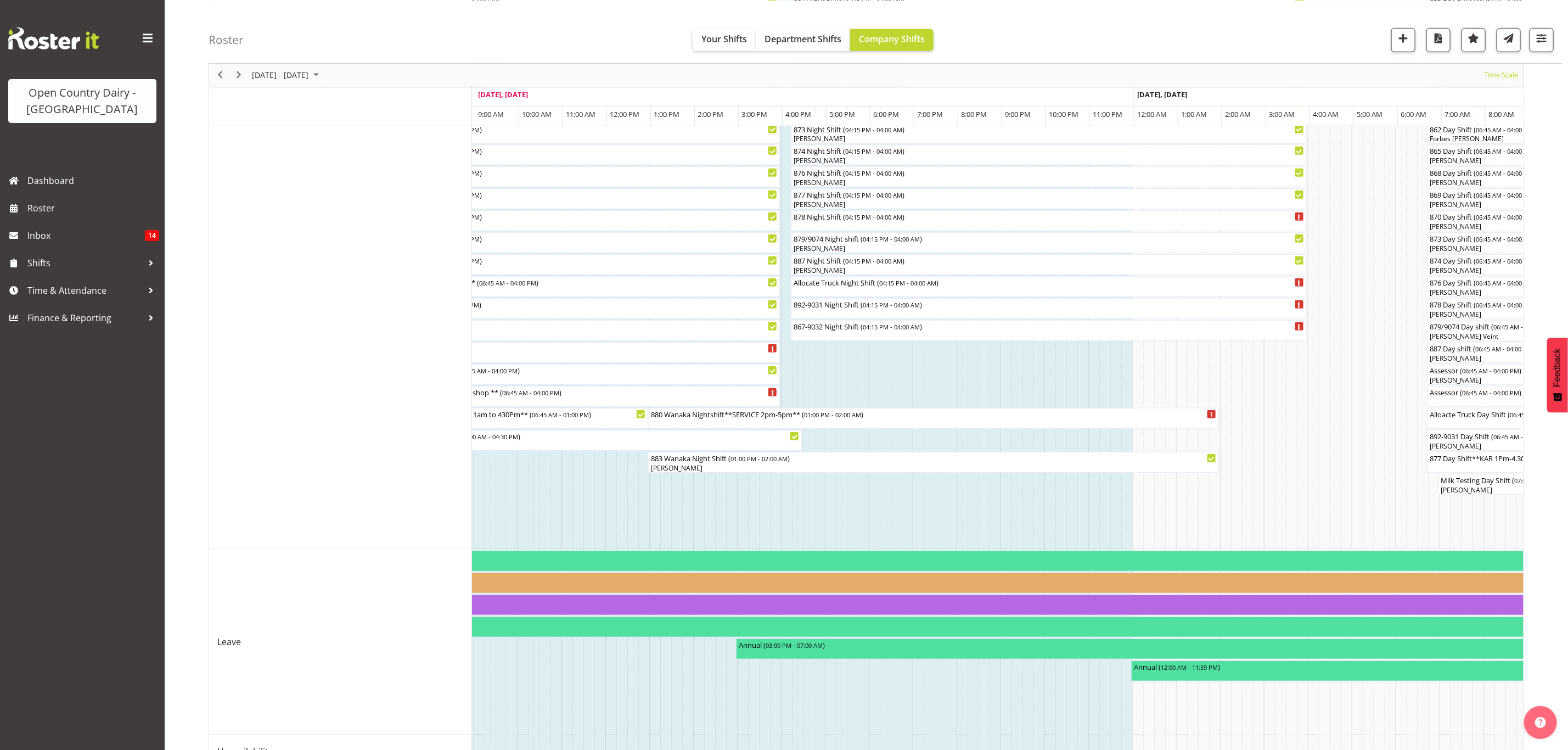
scroll to position [494, 0]
